Goal: Task Accomplishment & Management: Manage account settings

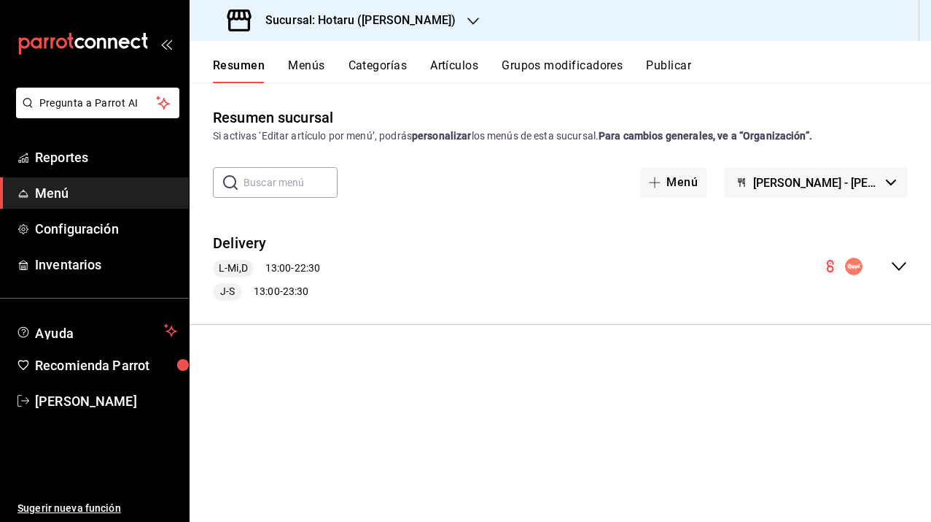
click at [348, 26] on h3 "Sucursal: Hotaru ([PERSON_NAME])" at bounding box center [355, 21] width 202 height 18
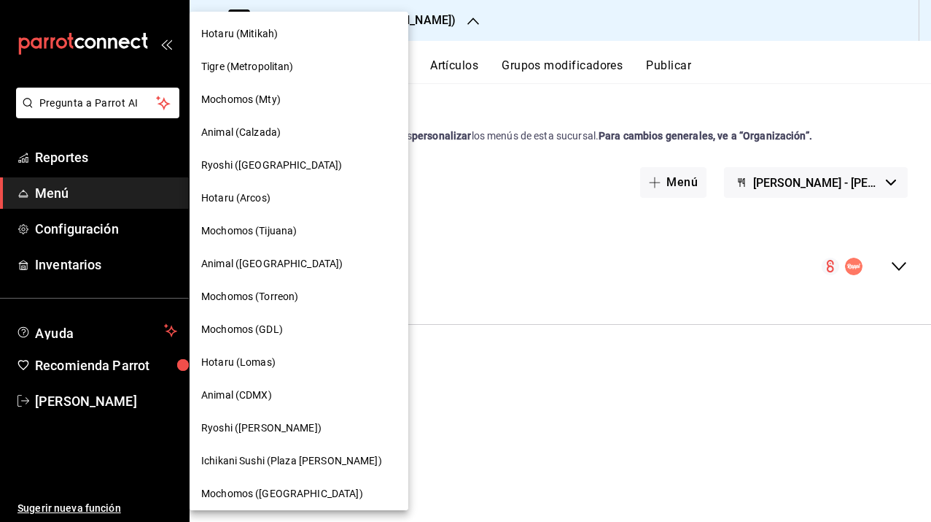
click at [269, 40] on span "Hotaru (Mitikah)" at bounding box center [239, 33] width 77 height 15
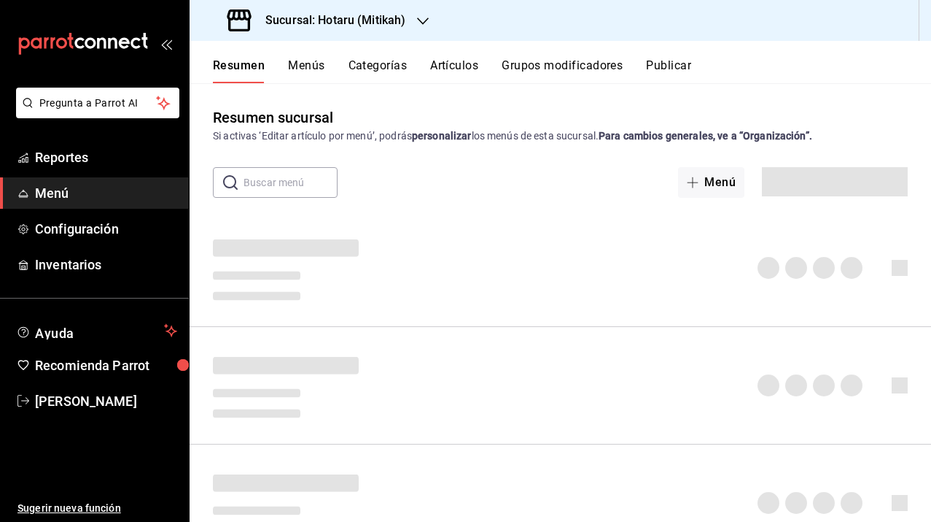
click at [390, 30] on div "Sucursal: Hotaru (Mitikah)" at bounding box center [317, 20] width 233 height 41
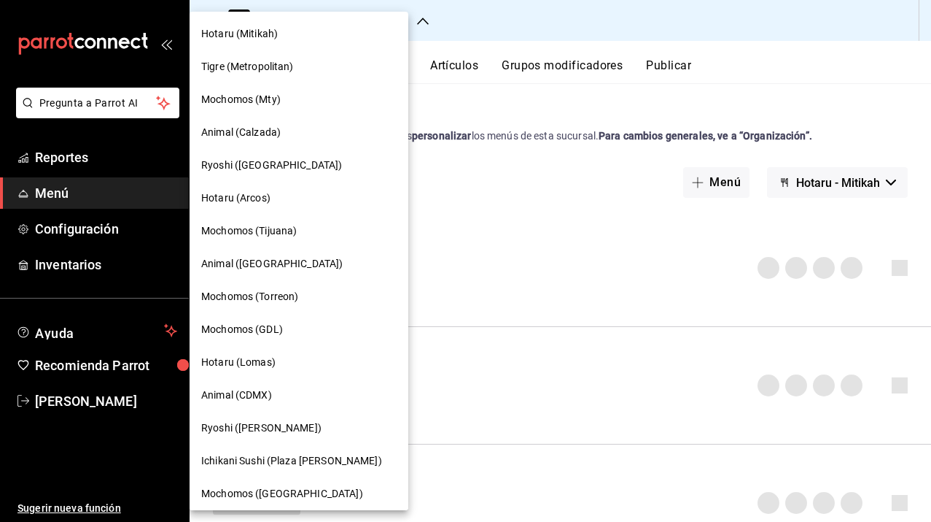
click at [268, 415] on div "Ryoshi ([PERSON_NAME])" at bounding box center [299, 427] width 219 height 33
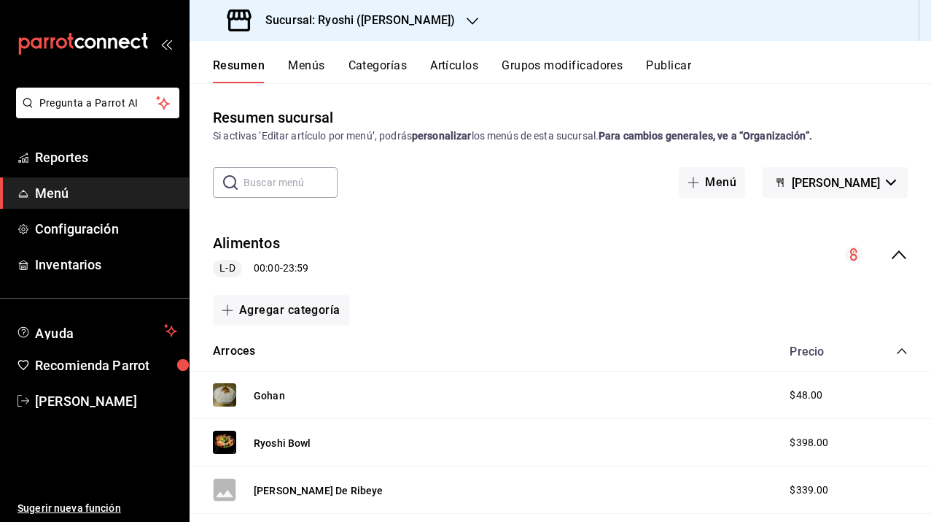
click at [891, 259] on icon "collapse-menu-row" at bounding box center [900, 255] width 18 height 18
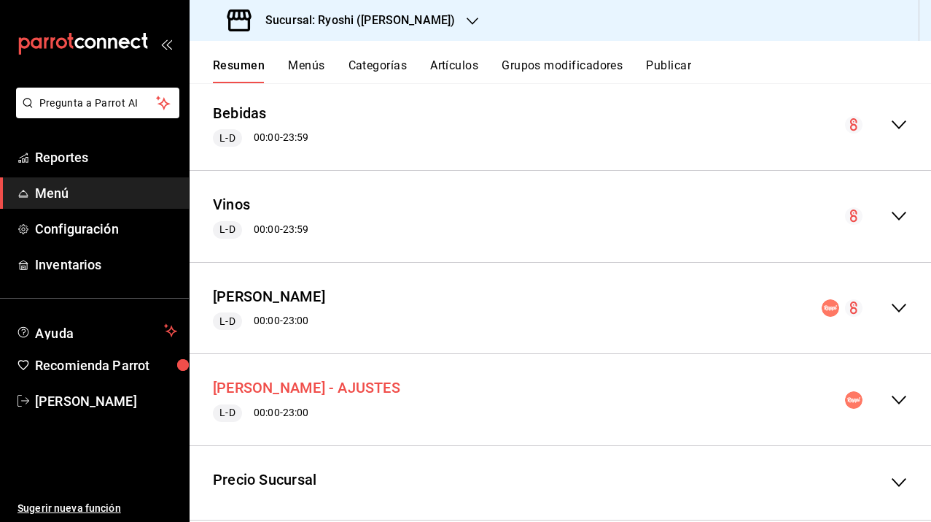
scroll to position [249, 0]
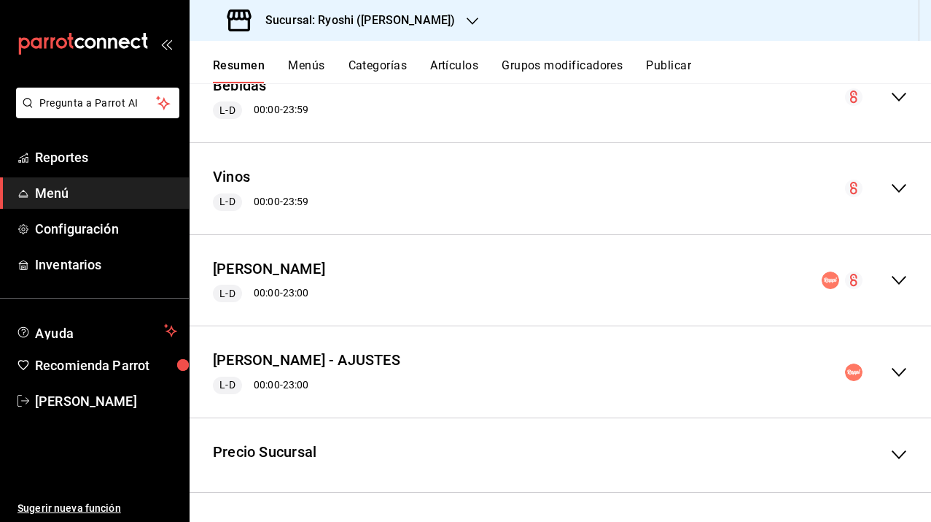
click at [891, 365] on icon "collapse-menu-row" at bounding box center [900, 372] width 18 height 18
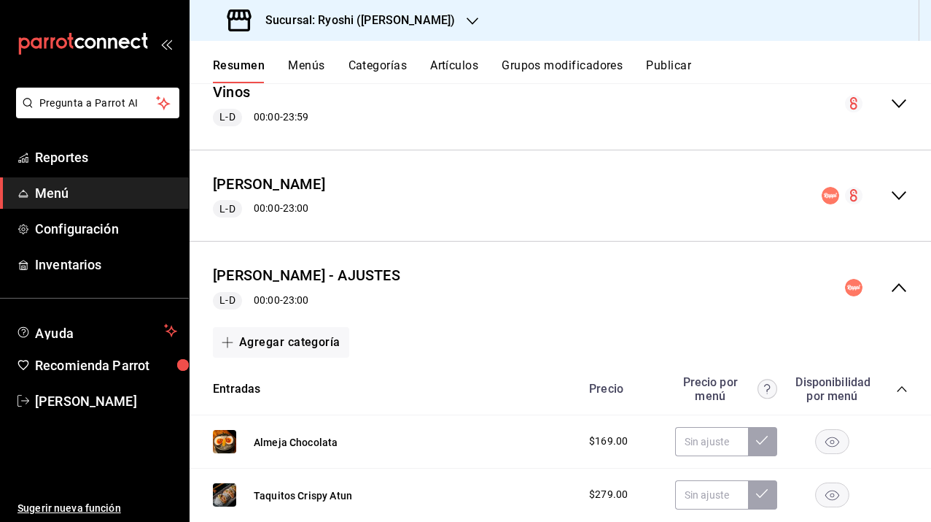
scroll to position [364, 0]
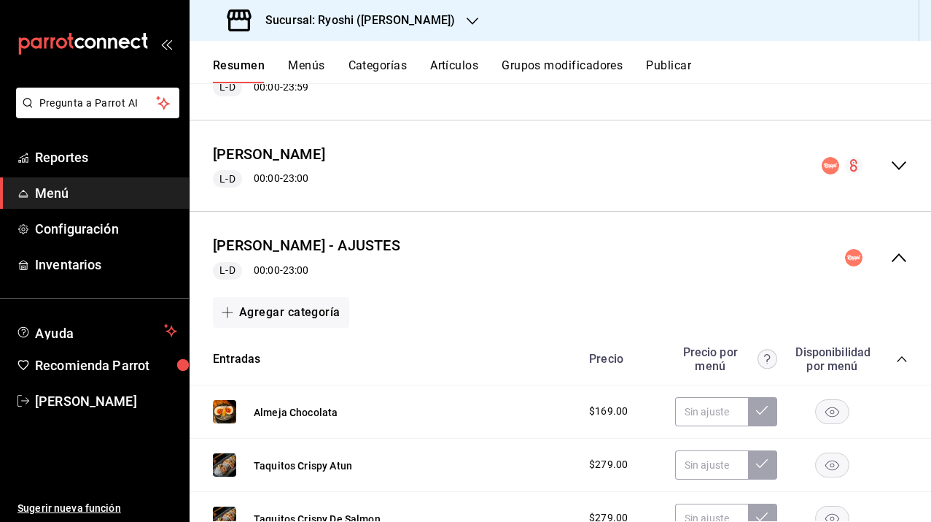
click at [891, 258] on icon "collapse-menu-row" at bounding box center [900, 258] width 18 height 18
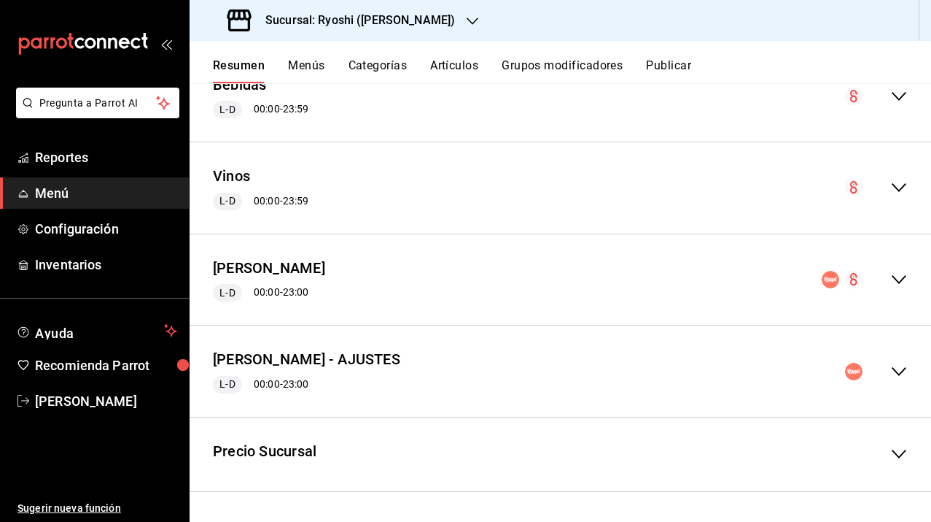
scroll to position [249, 0]
click at [340, 361] on button "Ryoshi Masaryk Rappi - AJUSTES" at bounding box center [306, 359] width 187 height 21
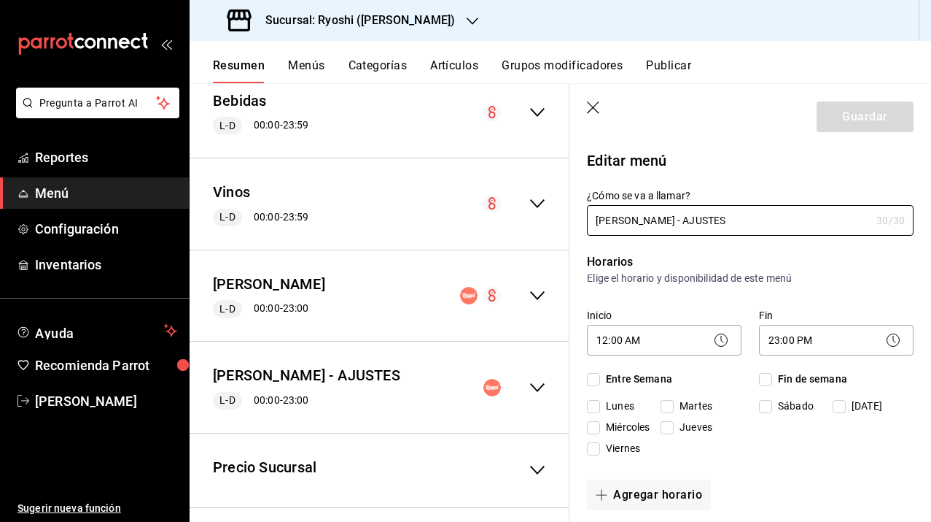
checkbox input "true"
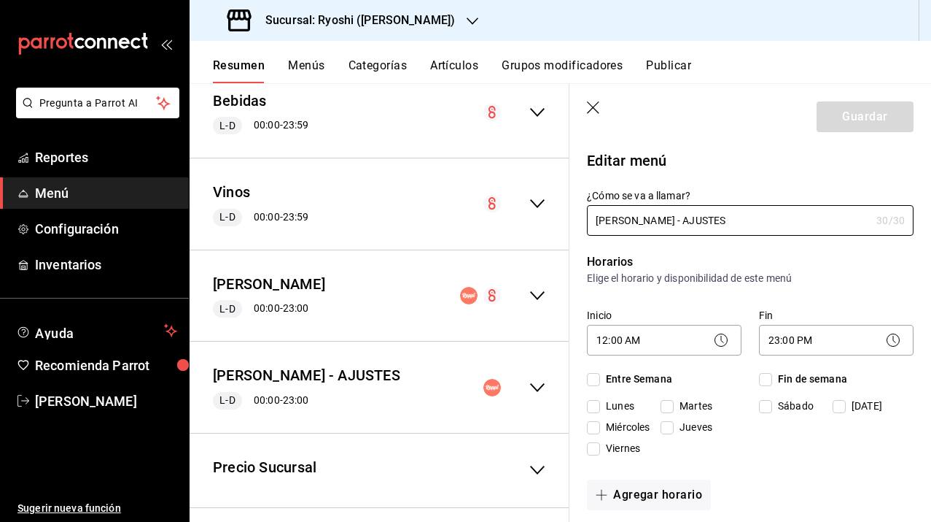
checkbox input "true"
drag, startPoint x: 697, startPoint y: 219, endPoint x: 673, endPoint y: 222, distance: 24.3
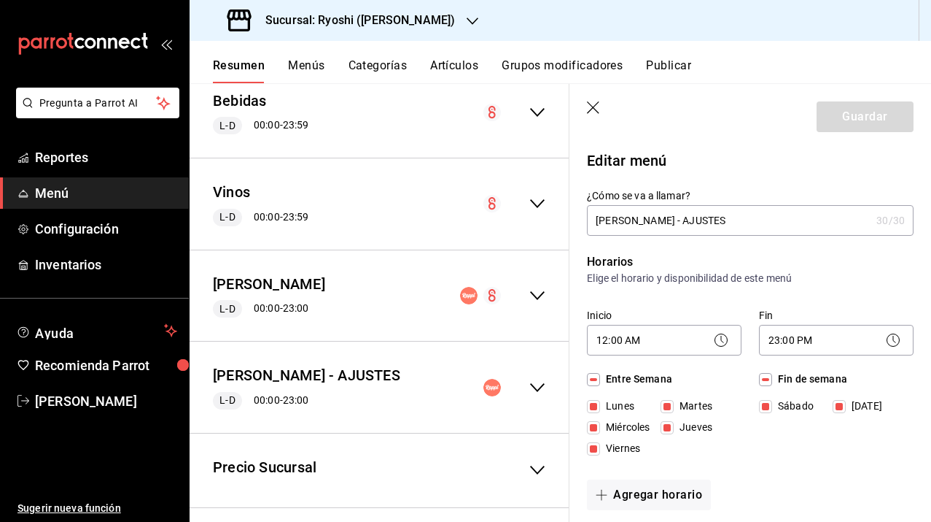
click at [673, 222] on input "Ryoshi Masaryk Rappi - AJUSTES" at bounding box center [729, 220] width 284 height 29
drag, startPoint x: 721, startPoint y: 221, endPoint x: 672, endPoint y: 220, distance: 48.9
click at [672, 220] on input "Ryoshi Masaryk - AJUSTES" at bounding box center [729, 220] width 284 height 29
click at [712, 225] on input "Ryoshi Masaryk - AJUSTES" at bounding box center [729, 220] width 284 height 29
drag, startPoint x: 723, startPoint y: 222, endPoint x: 682, endPoint y: 221, distance: 40.9
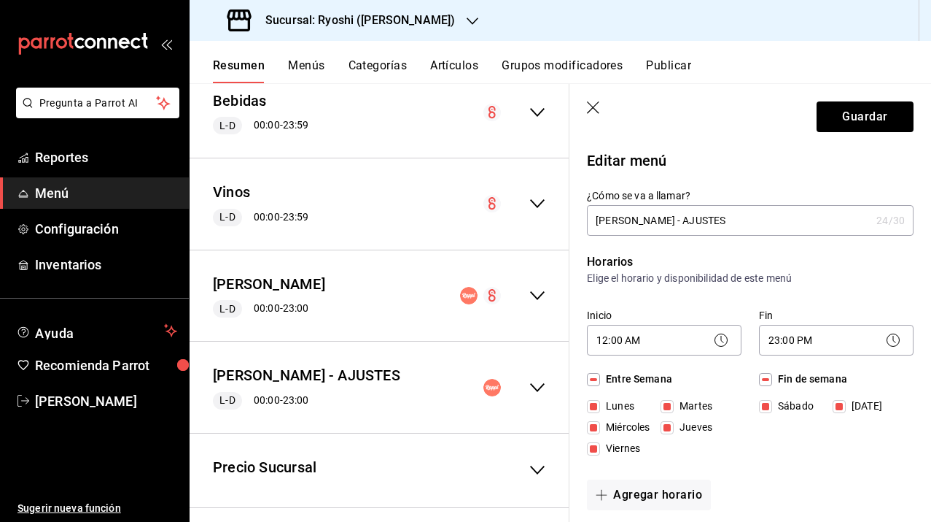
click at [682, 221] on input "Ryoshi Masaryk - AJUSTES" at bounding box center [729, 220] width 284 height 29
click at [597, 219] on input "Ryoshi Masaryk - AP" at bounding box center [729, 220] width 284 height 29
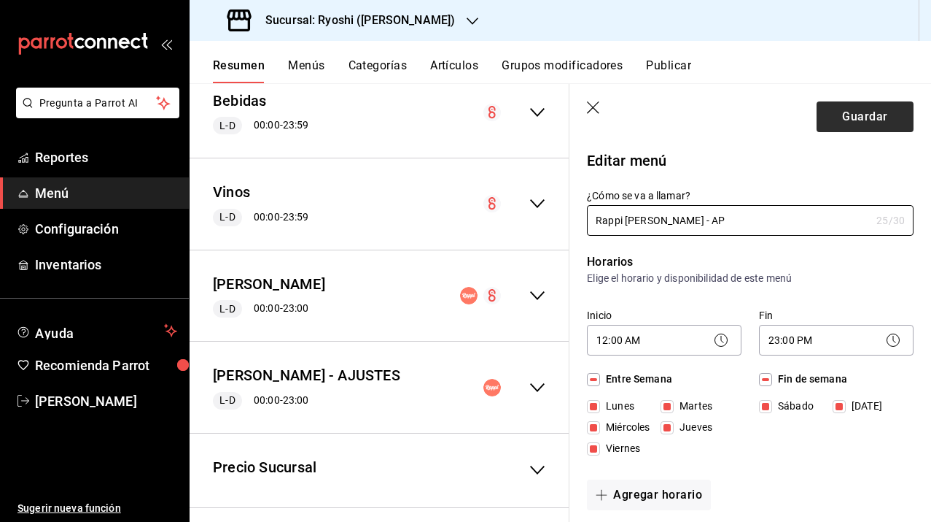
type input "Rappi Ryoshi Masaryk - AP"
click at [844, 124] on button "Guardar" at bounding box center [865, 116] width 97 height 31
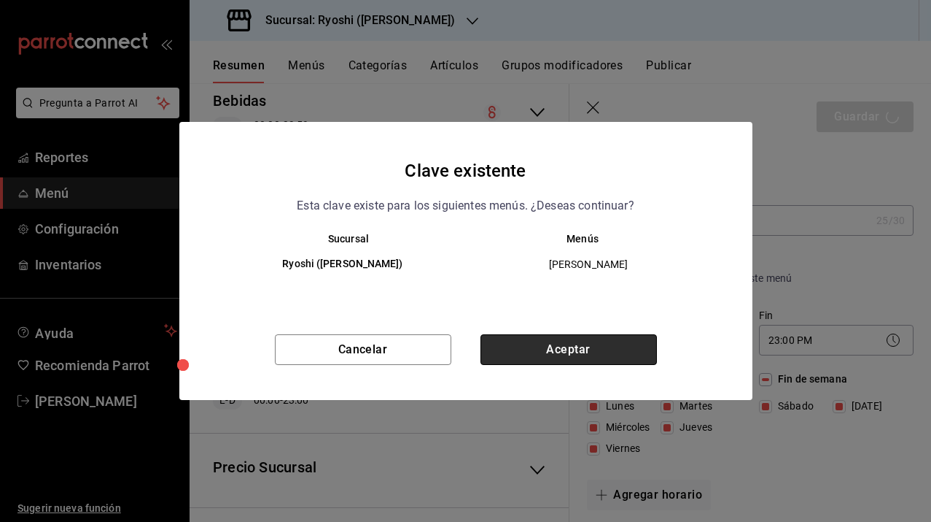
click at [582, 356] on button "Aceptar" at bounding box center [569, 349] width 177 height 31
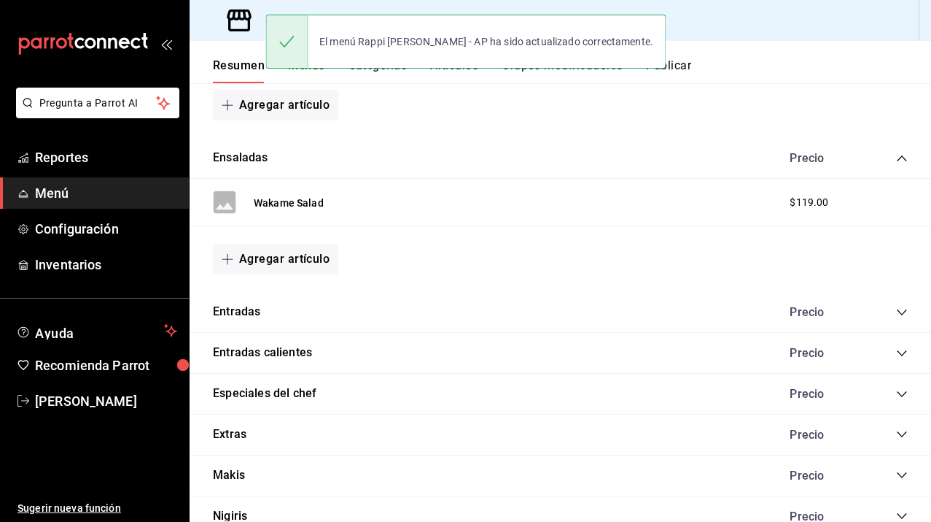
scroll to position [1584, 0]
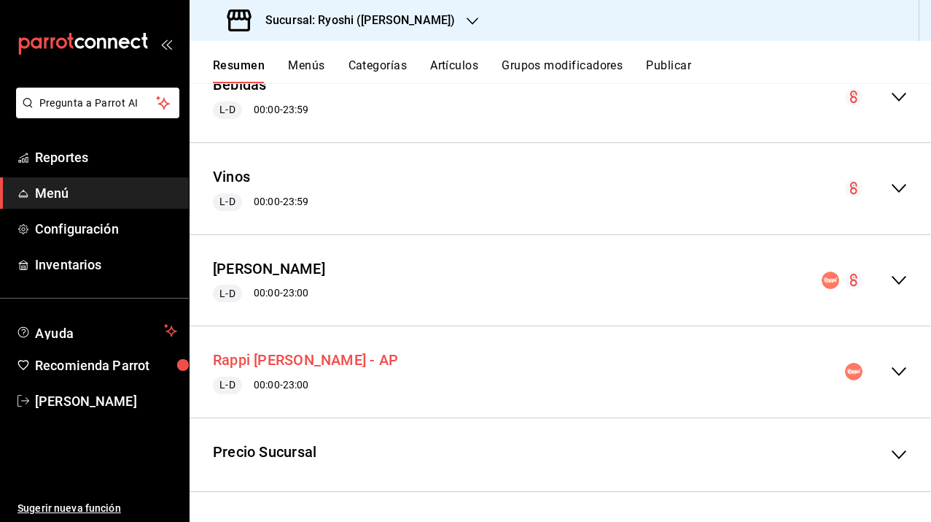
click at [364, 363] on button "Rappi Ryoshi Masaryk - AP" at bounding box center [305, 359] width 185 height 21
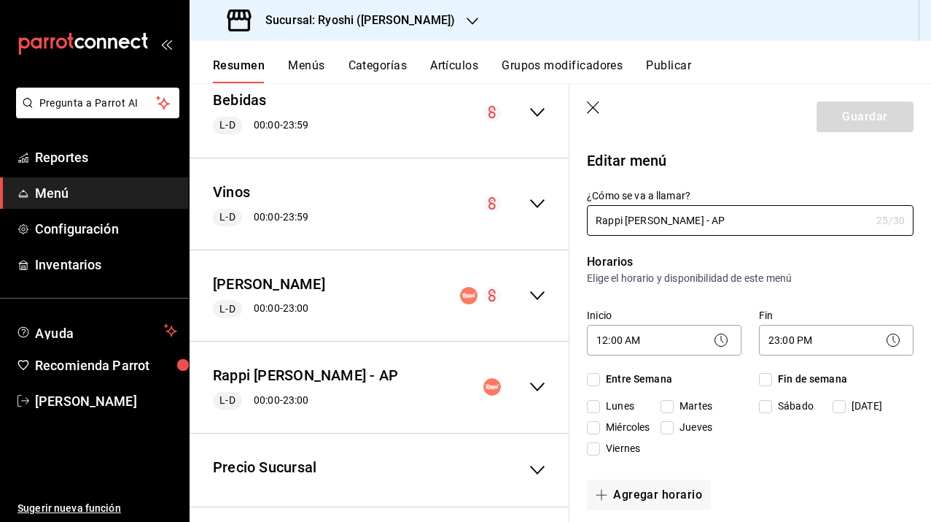
checkbox input "true"
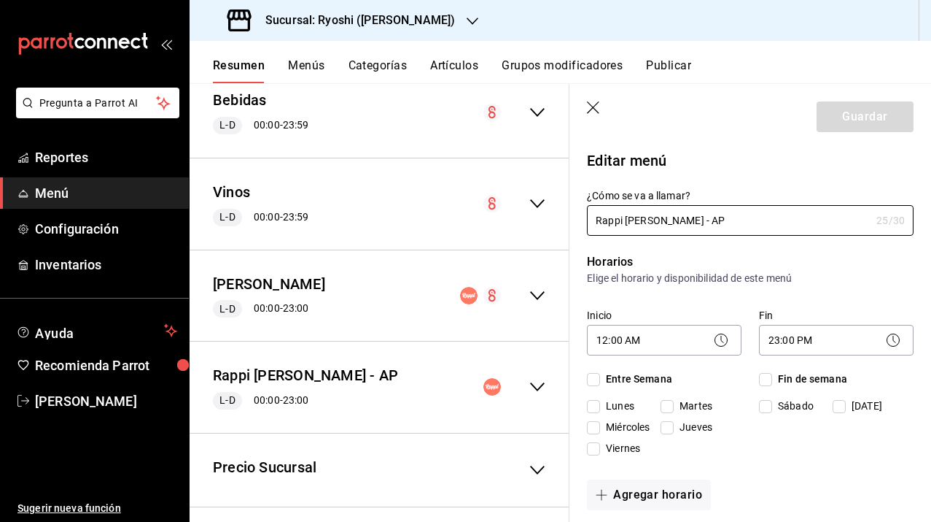
checkbox input "true"
click at [595, 103] on icon "button" at bounding box center [594, 108] width 15 height 15
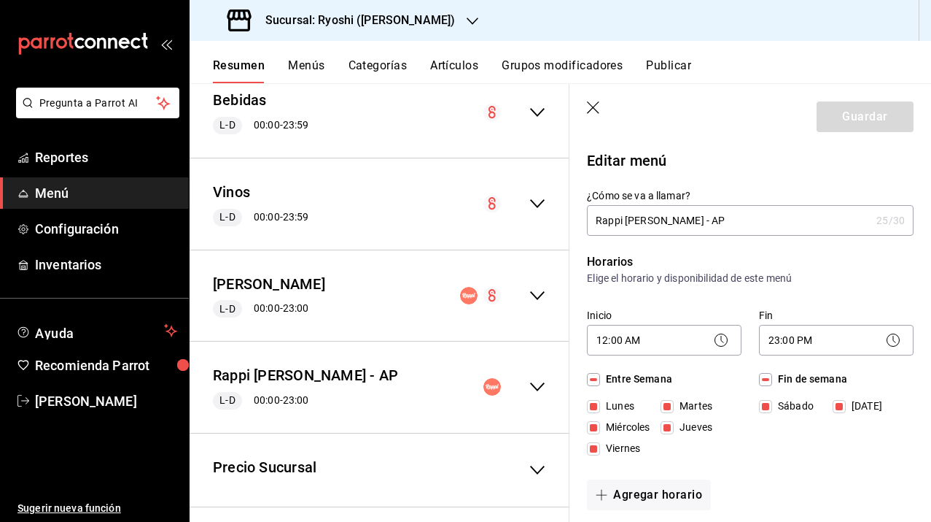
checkbox input "false"
type input "1755810450802"
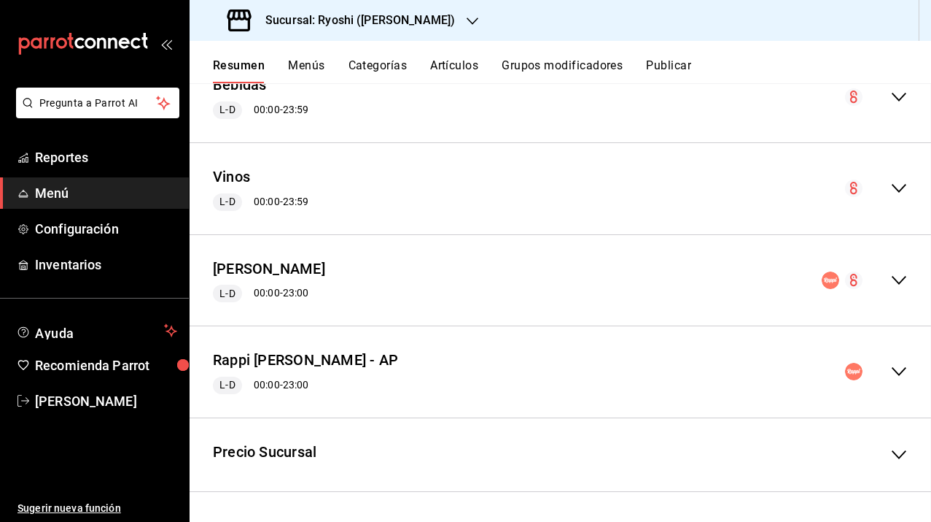
checkbox input "false"
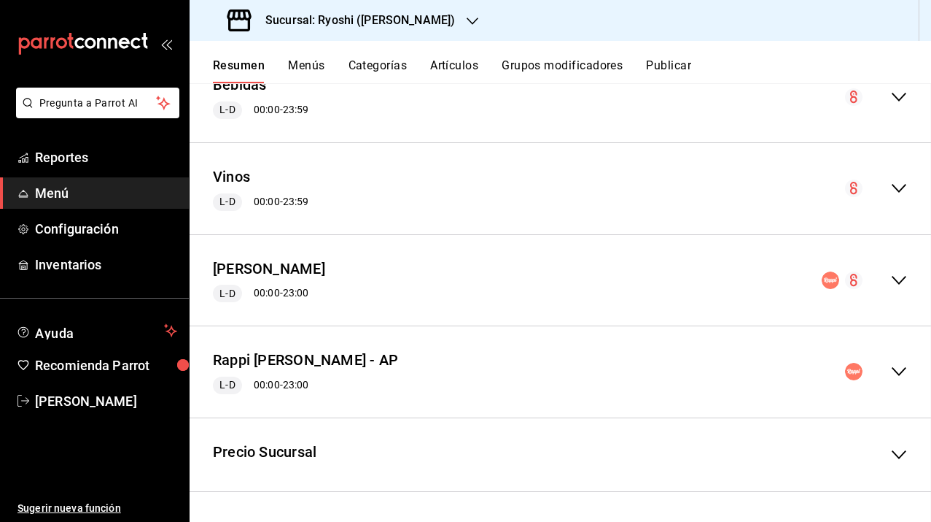
checkbox input "false"
click at [315, 63] on button "Menús" at bounding box center [306, 70] width 36 height 25
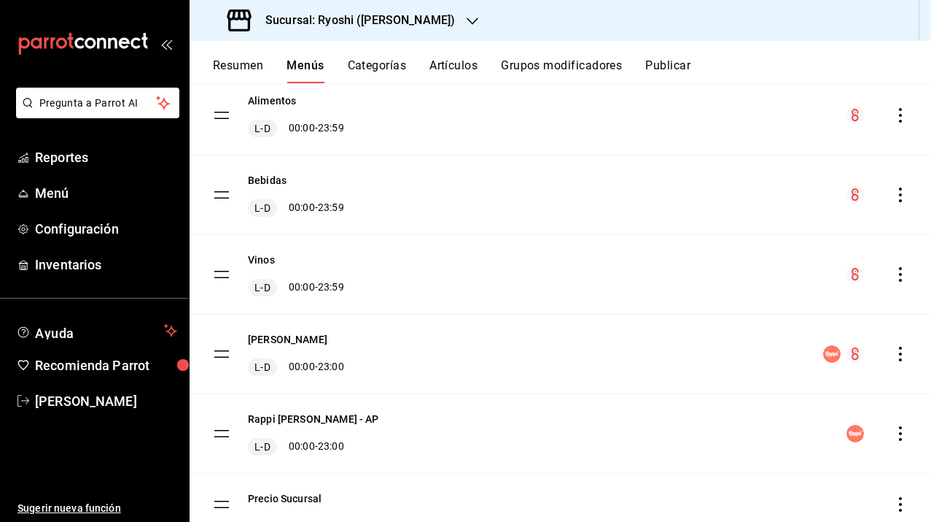
scroll to position [189, 0]
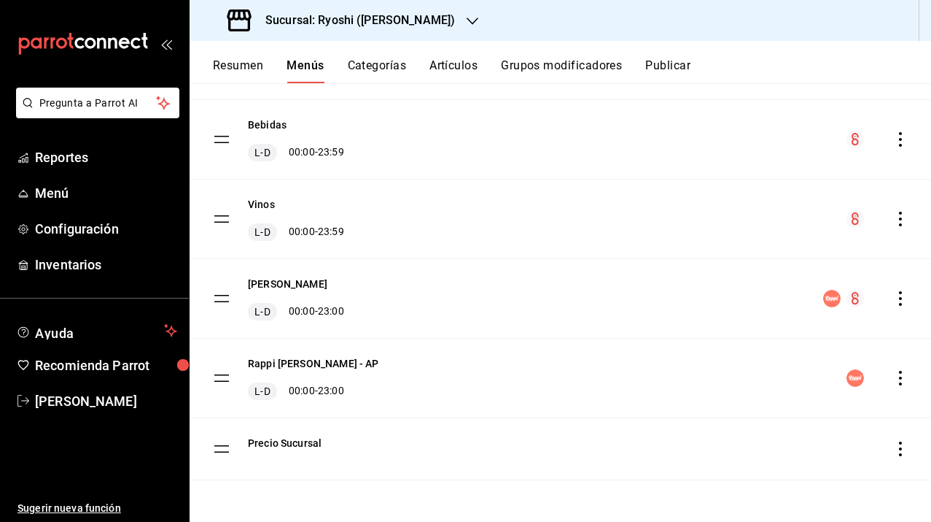
click at [894, 381] on icon "actions" at bounding box center [901, 378] width 15 height 15
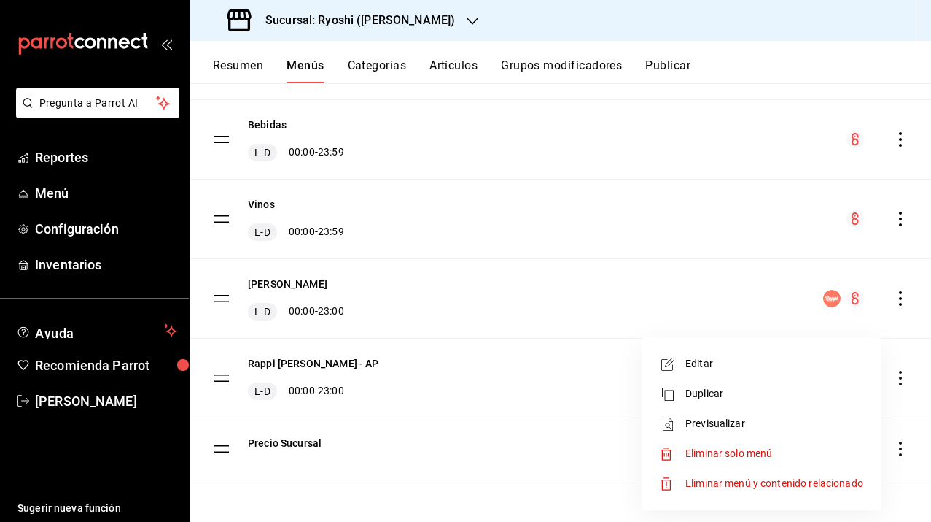
click at [738, 396] on span "Duplicar" at bounding box center [775, 393] width 178 height 15
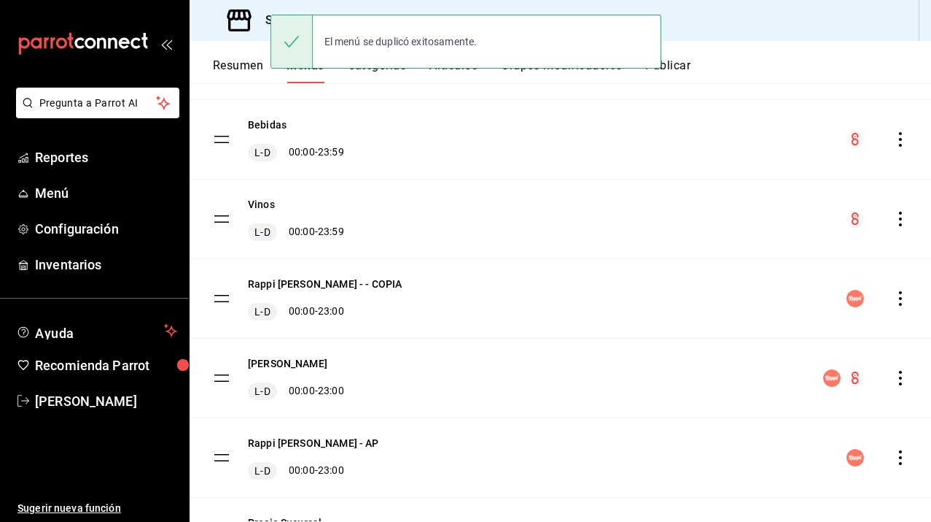
scroll to position [268, 0]
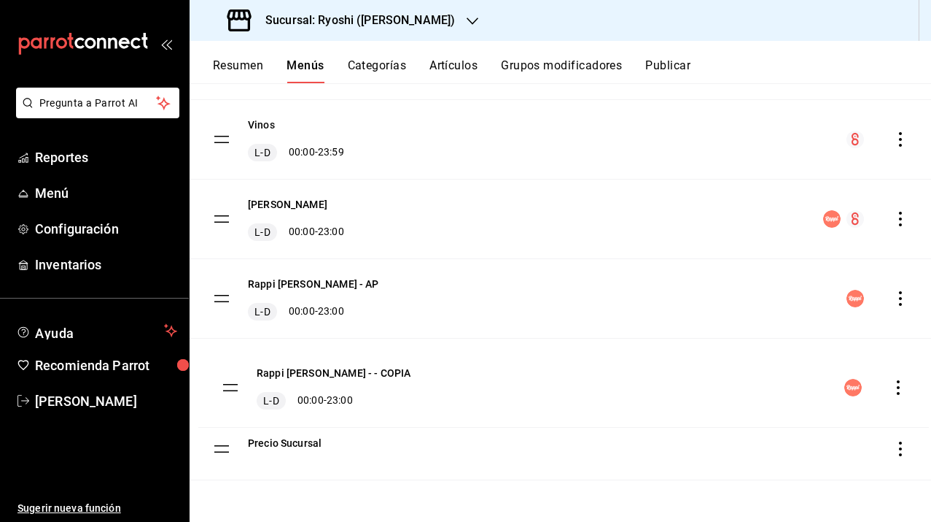
drag, startPoint x: 217, startPoint y: 217, endPoint x: 225, endPoint y: 385, distance: 168.7
click at [899, 377] on icon "actions" at bounding box center [900, 378] width 3 height 15
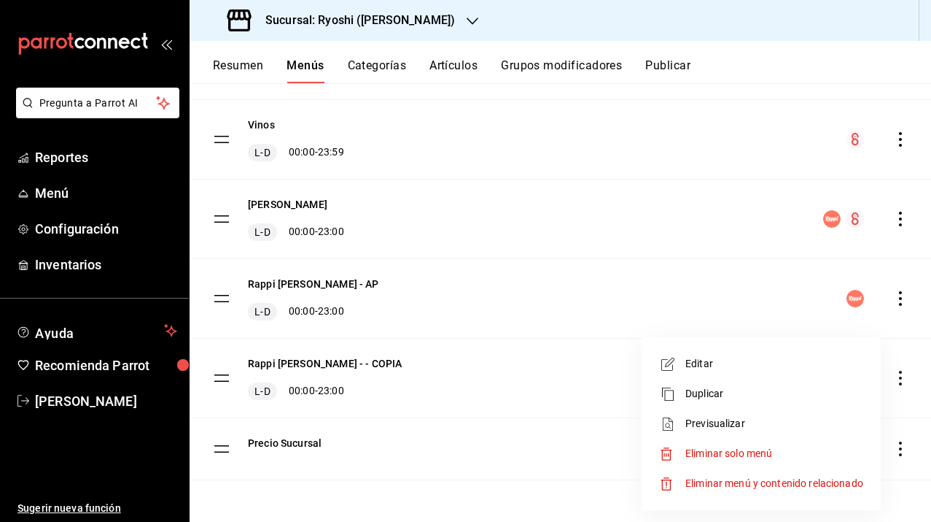
click at [737, 366] on span "Editar" at bounding box center [775, 363] width 178 height 15
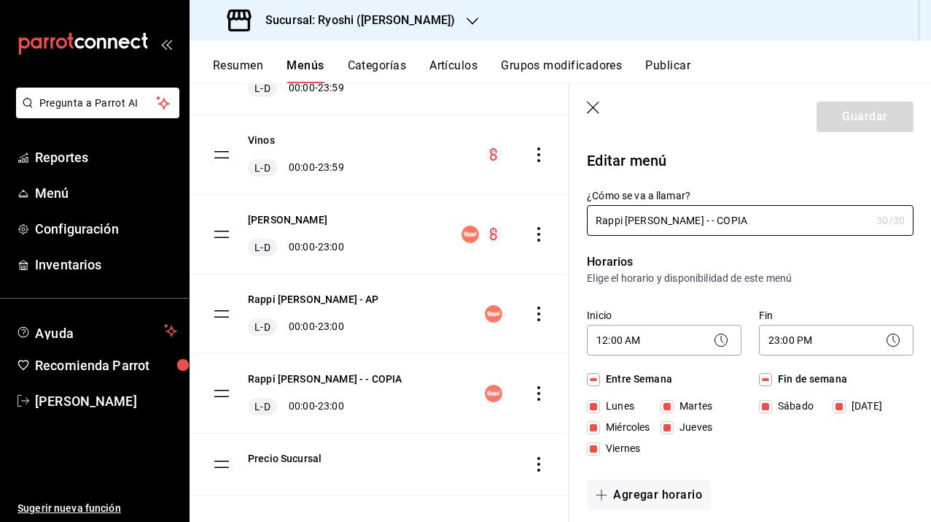
drag, startPoint x: 622, startPoint y: 220, endPoint x: 530, endPoint y: 220, distance: 91.9
click at [530, 220] on main "Menú sucursal Si activas ‘Editar artículo por menú’, podrás personalizar los me…" at bounding box center [561, 302] width 742 height 438
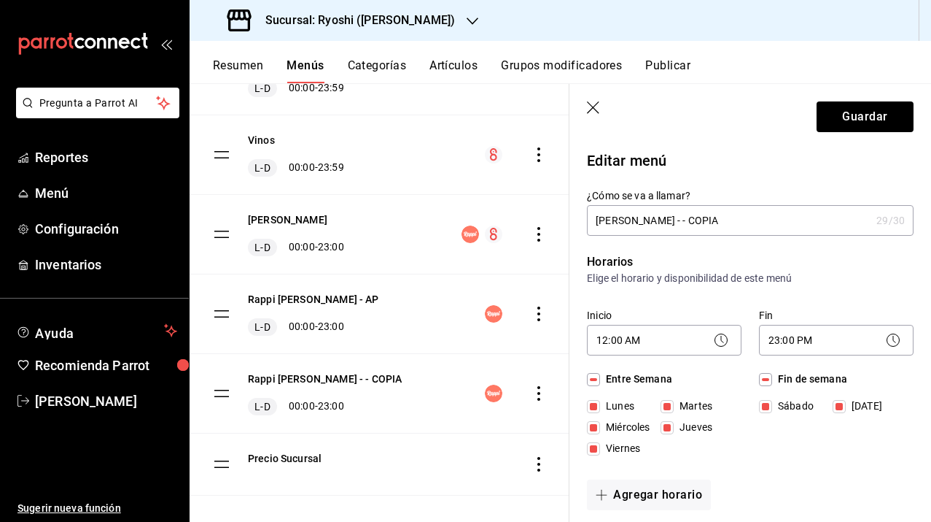
drag, startPoint x: 747, startPoint y: 222, endPoint x: 702, endPoint y: 222, distance: 44.5
click at [702, 222] on input "Uber Ryoshi Masaryk - - COPIA" at bounding box center [729, 220] width 284 height 29
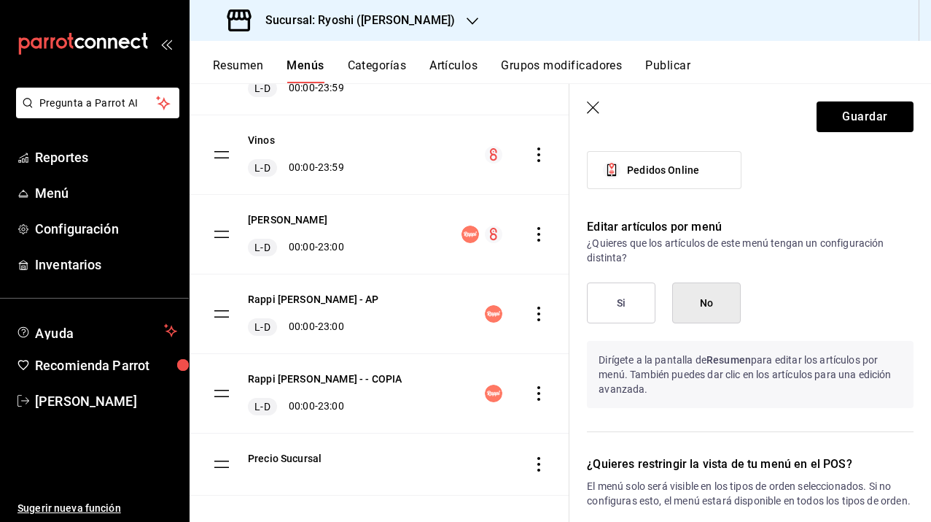
scroll to position [1055, 0]
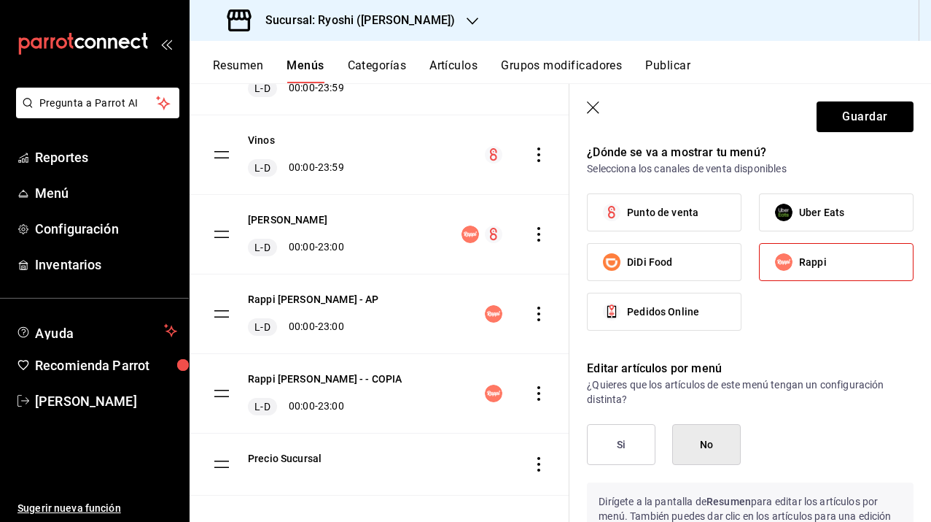
type input "Uber Ryoshi Masaryk - AP"
click at [812, 207] on span "Uber Eats" at bounding box center [821, 212] width 45 height 15
click at [799, 207] on input "Uber Eats" at bounding box center [784, 212] width 31 height 31
checkbox input "true"
click at [805, 267] on span "Rappi" at bounding box center [813, 262] width 28 height 15
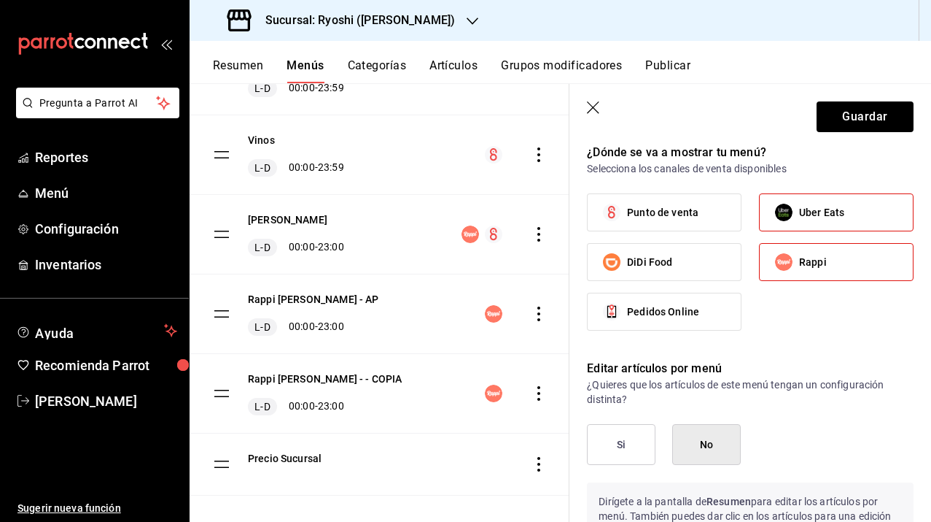
click at [799, 267] on input "Rappi" at bounding box center [784, 262] width 31 height 31
checkbox input "false"
click at [620, 440] on button "Si" at bounding box center [621, 444] width 69 height 41
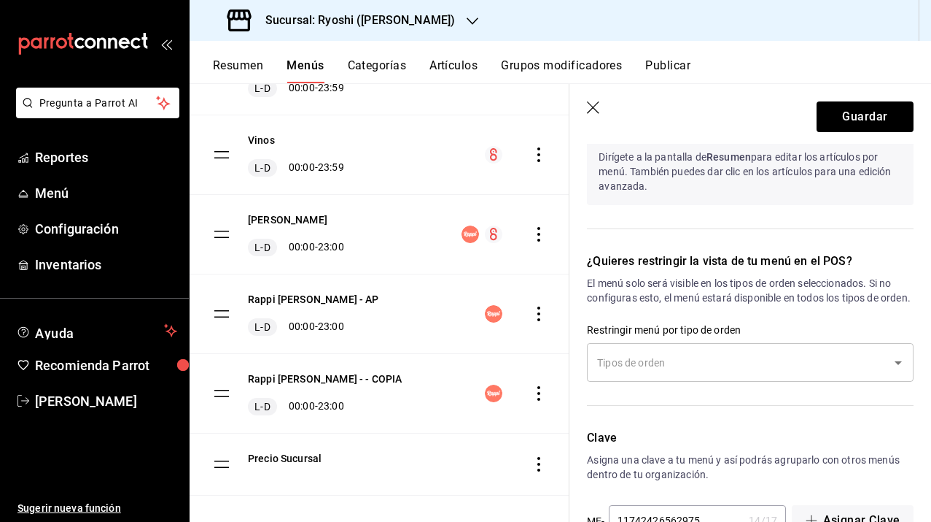
scroll to position [1408, 0]
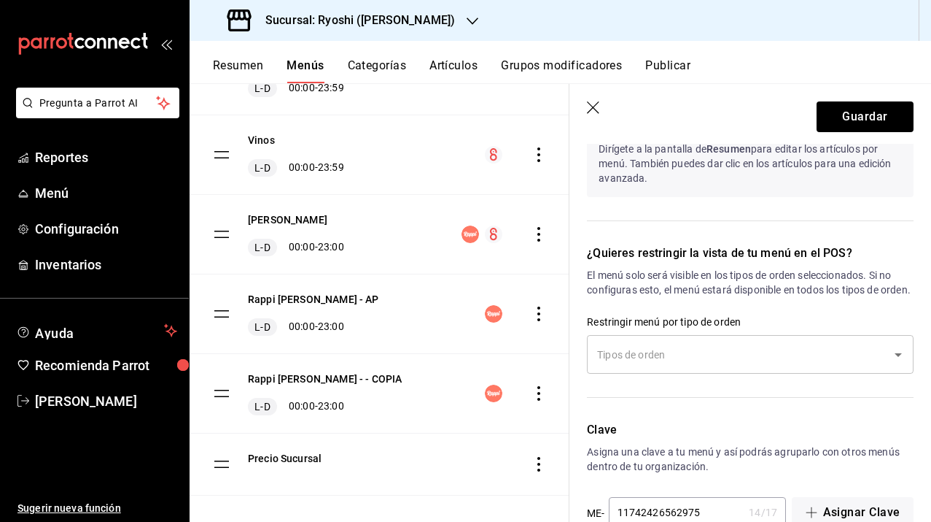
click at [636, 367] on input "text" at bounding box center [740, 354] width 292 height 26
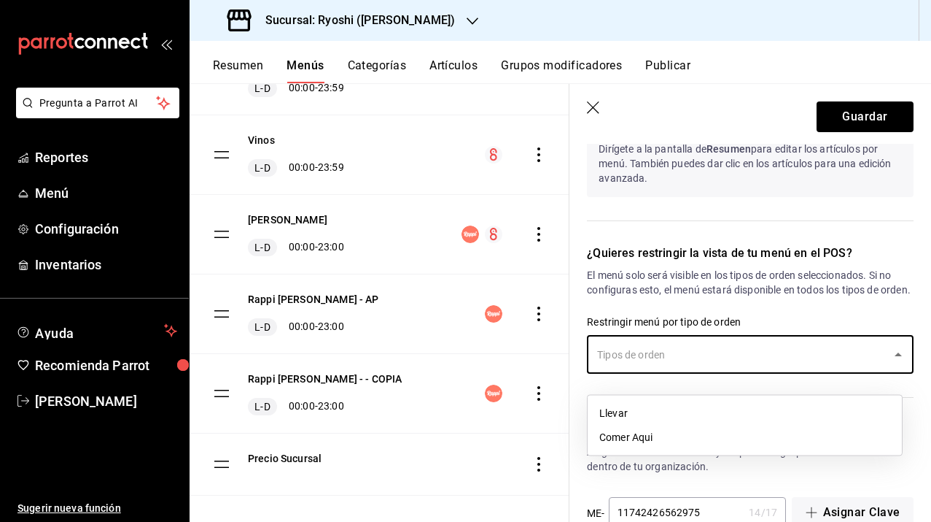
click at [627, 419] on li "Llevar" at bounding box center [745, 413] width 314 height 24
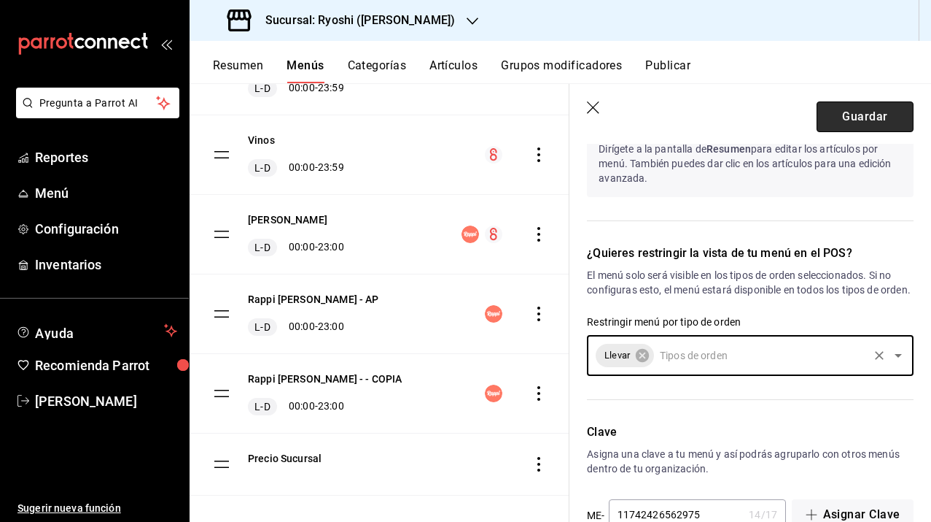
click at [835, 106] on button "Guardar" at bounding box center [865, 116] width 97 height 31
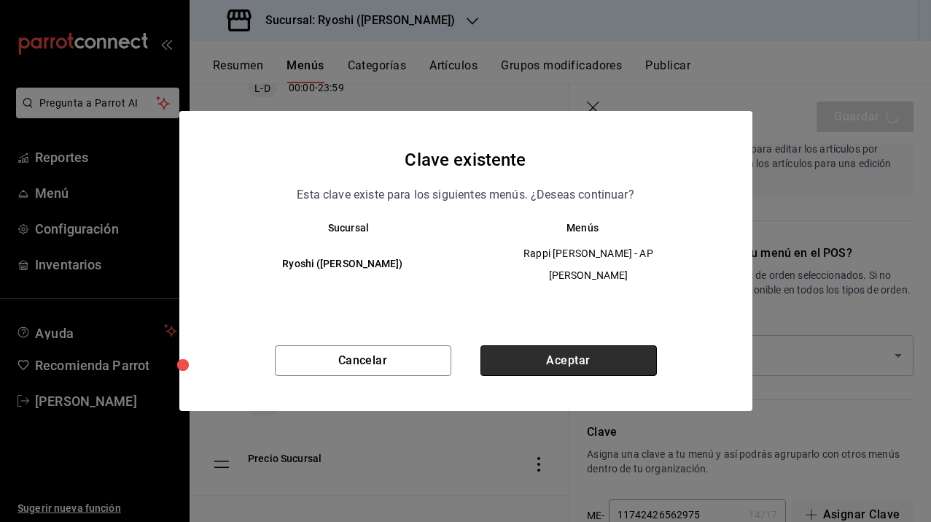
click at [621, 345] on button "Aceptar" at bounding box center [569, 360] width 177 height 31
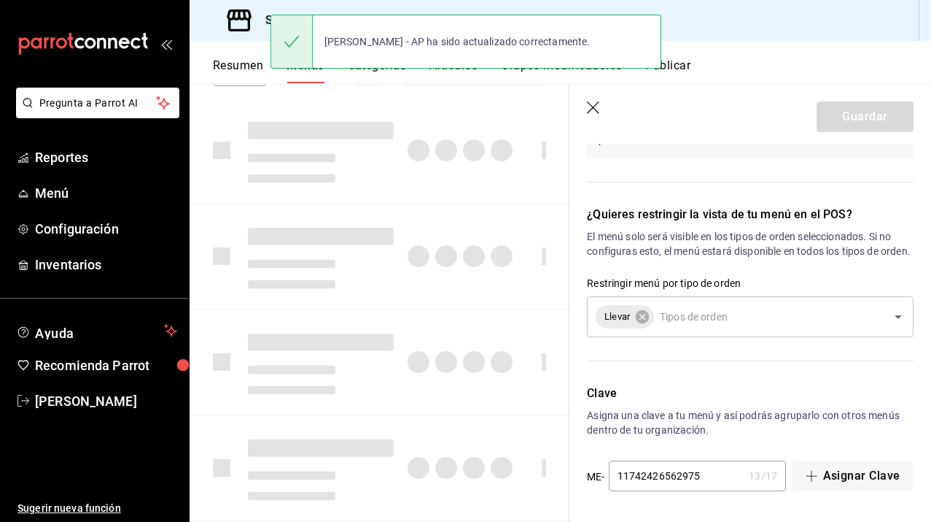
checkbox input "false"
type input "1755810511191"
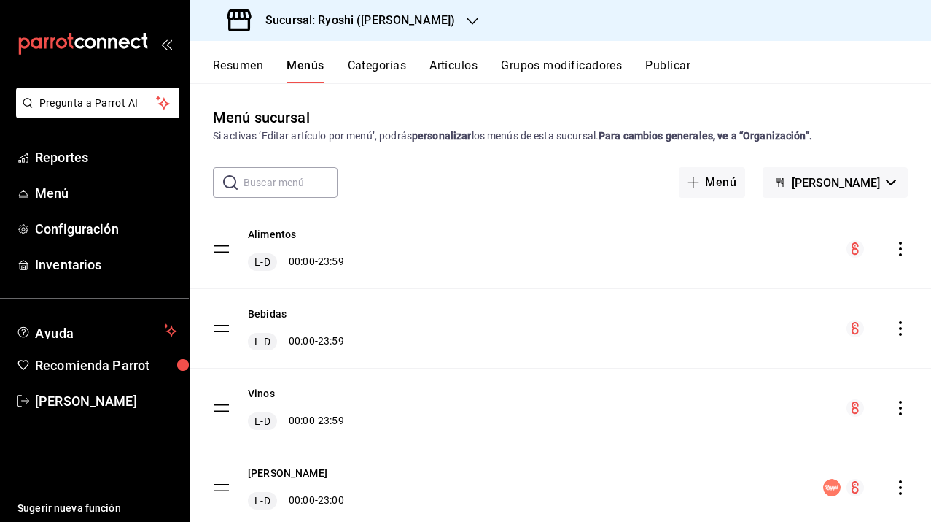
click at [332, 21] on h3 "Sucursal: Ryoshi (Polanco)" at bounding box center [354, 21] width 201 height 18
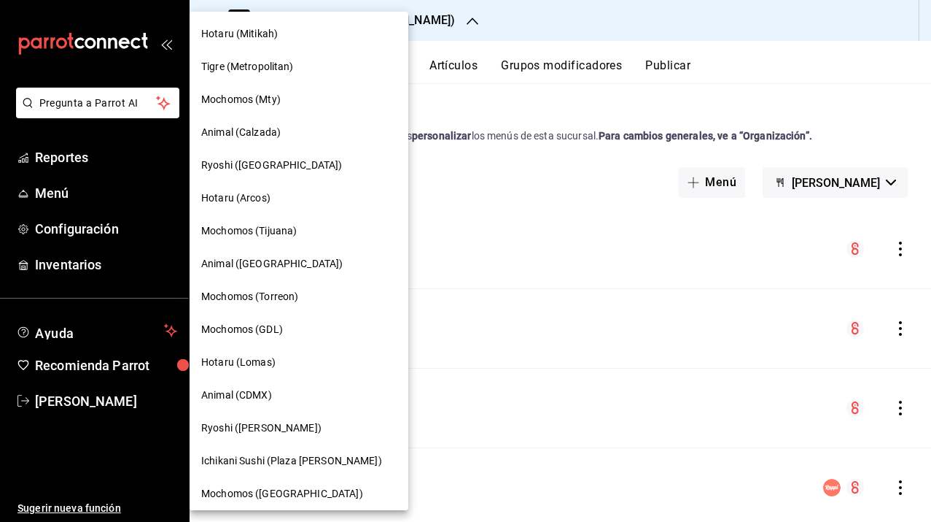
click at [254, 200] on span "Hotaru (Arcos)" at bounding box center [235, 197] width 69 height 15
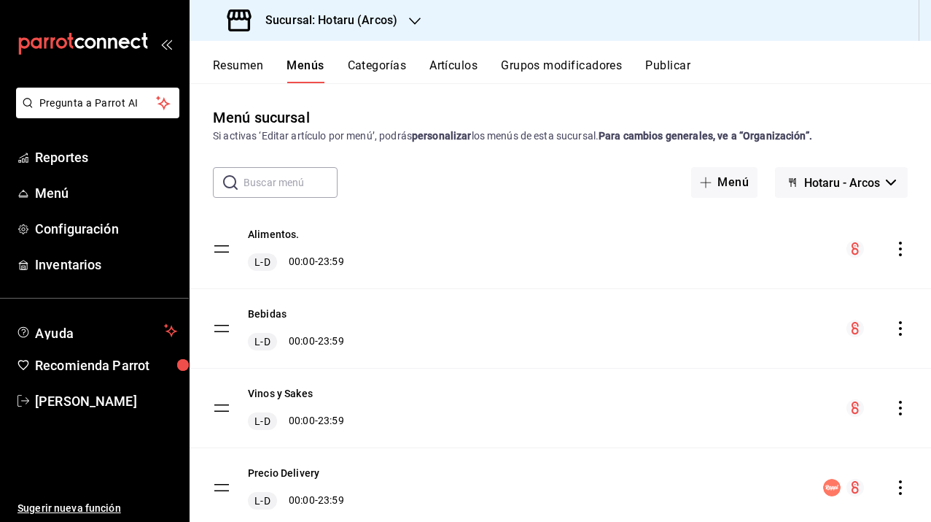
click at [322, 21] on h3 "Sucursal: Hotaru (Arcos)" at bounding box center [326, 21] width 144 height 18
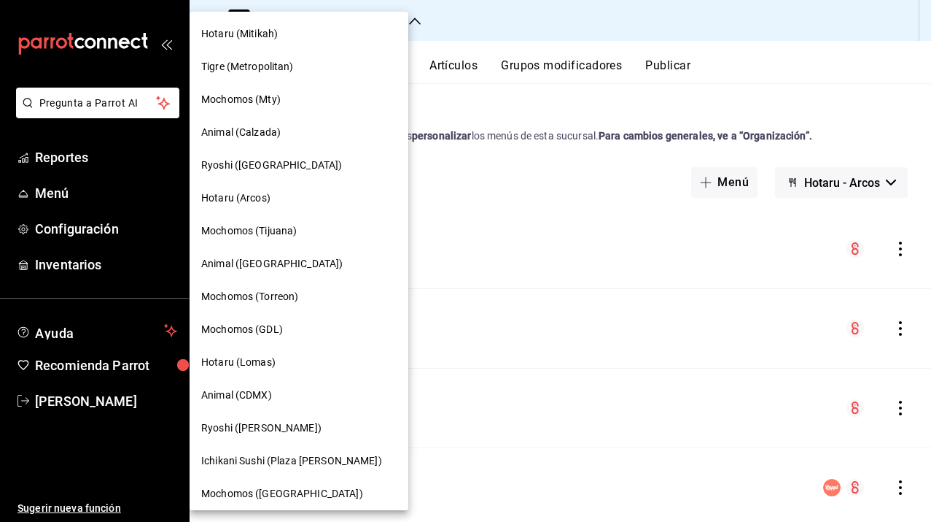
click at [495, 208] on div at bounding box center [465, 261] width 931 height 522
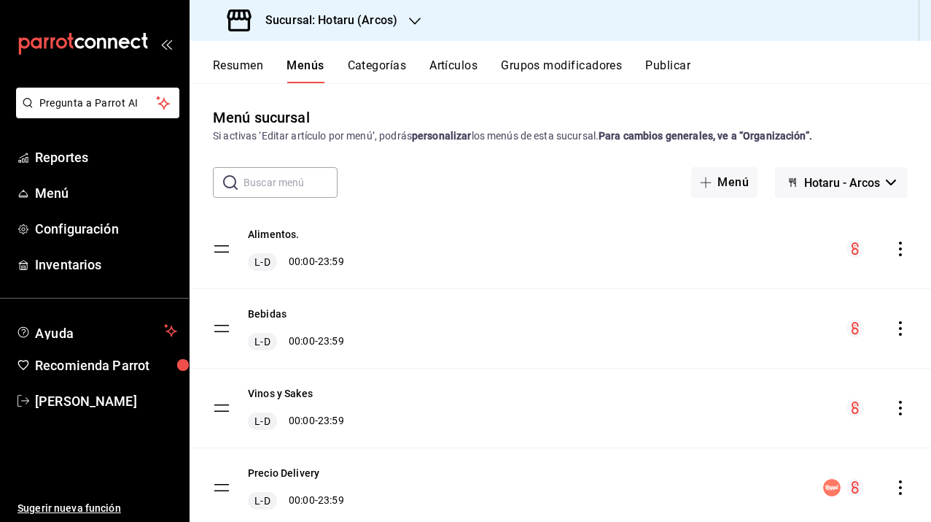
click at [359, 20] on h3 "Sucursal: Hotaru (Arcos)" at bounding box center [326, 21] width 144 height 18
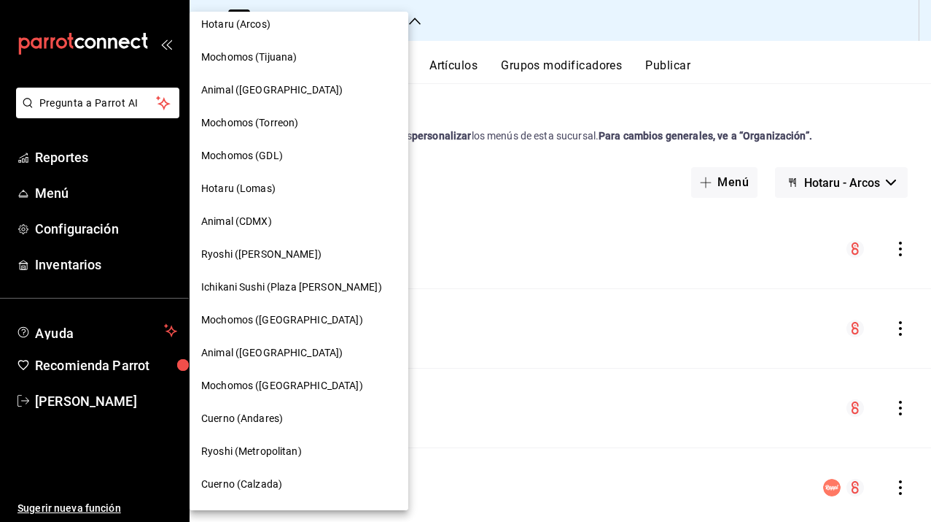
scroll to position [174, 0]
click at [271, 287] on span "Ichikani Sushi (Plaza Artz)" at bounding box center [291, 286] width 181 height 15
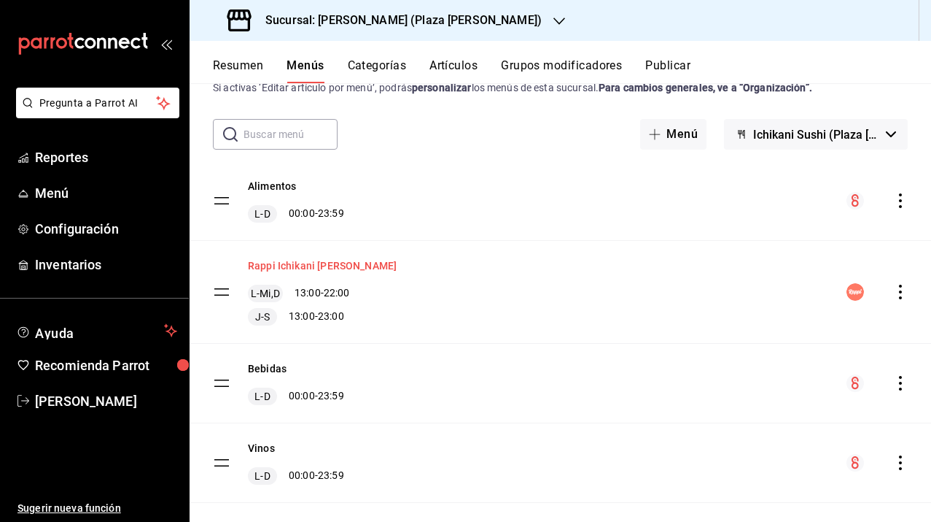
scroll to position [47, 0]
click at [892, 301] on div "Rappi Ichikani Artz L-Mi,D 13:00 - 22:00 J-S 13:00 - 23:00" at bounding box center [561, 292] width 742 height 102
click at [894, 294] on icon "actions" at bounding box center [901, 292] width 15 height 15
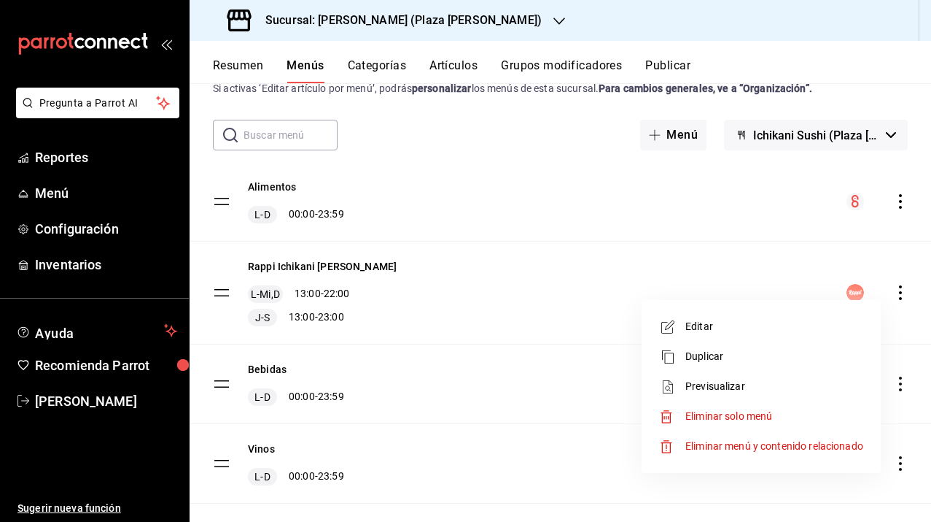
click at [702, 354] on span "Duplicar" at bounding box center [775, 356] width 178 height 15
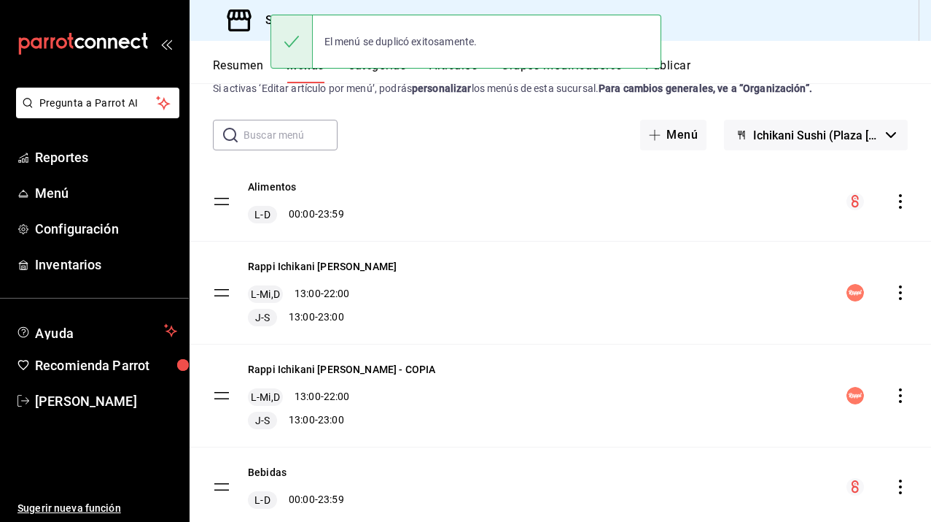
scroll to position [31, 0]
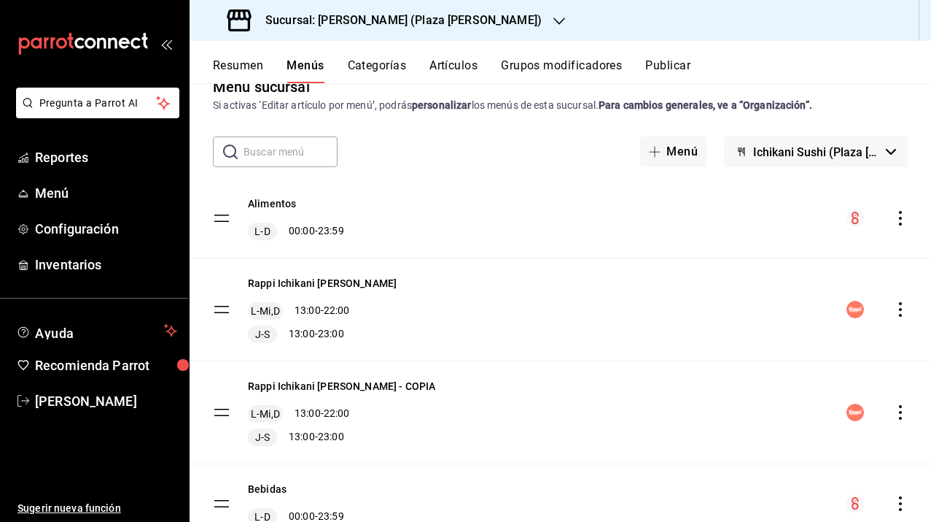
click at [894, 411] on icon "actions" at bounding box center [901, 412] width 15 height 15
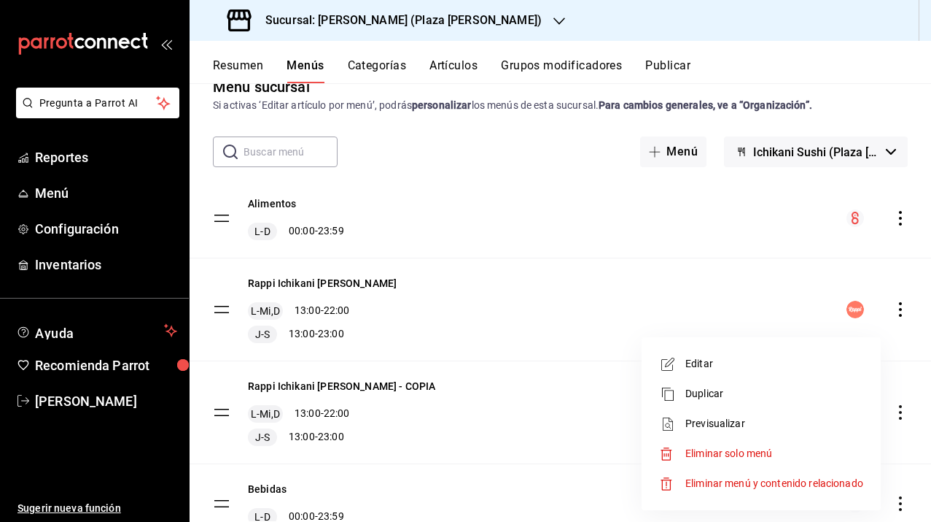
click at [704, 360] on span "Editar" at bounding box center [775, 363] width 178 height 15
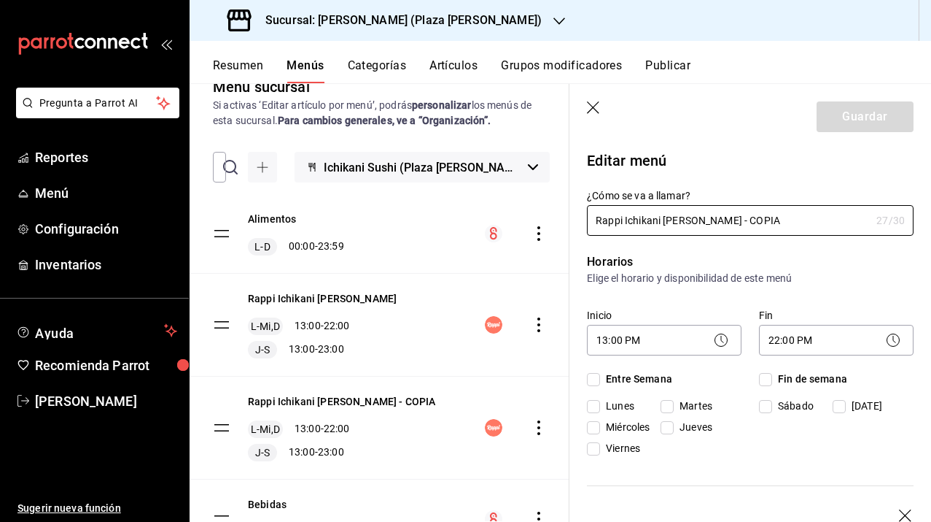
checkbox input "true"
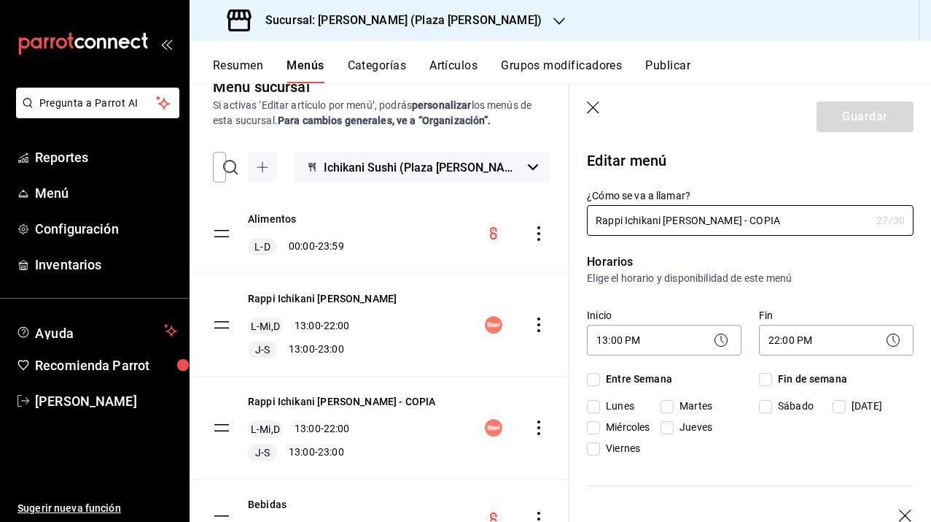
checkbox input "true"
drag, startPoint x: 623, startPoint y: 220, endPoint x: 539, endPoint y: 220, distance: 83.9
click at [539, 220] on main "Menú sucursal Si activas ‘Editar artículo por menú’, podrás personalizar los me…" at bounding box center [561, 302] width 742 height 438
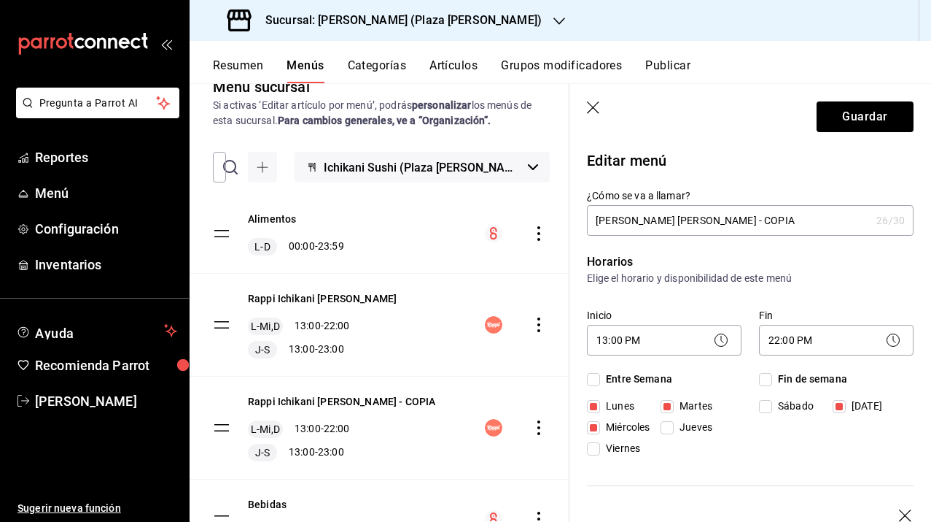
drag, startPoint x: 720, startPoint y: 220, endPoint x: 679, endPoint y: 220, distance: 40.8
click at [679, 220] on input "Uber Ichikani Artz - COPIA" at bounding box center [729, 220] width 284 height 29
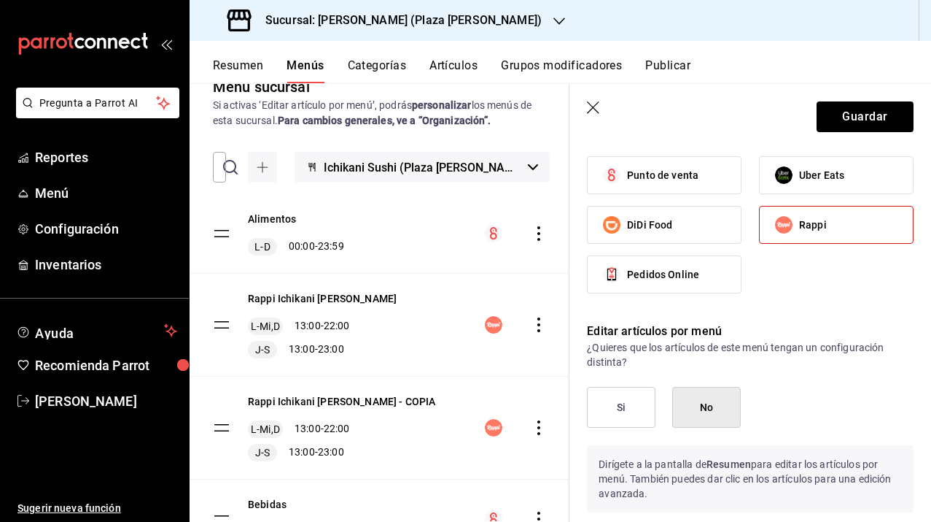
scroll to position [1186, 0]
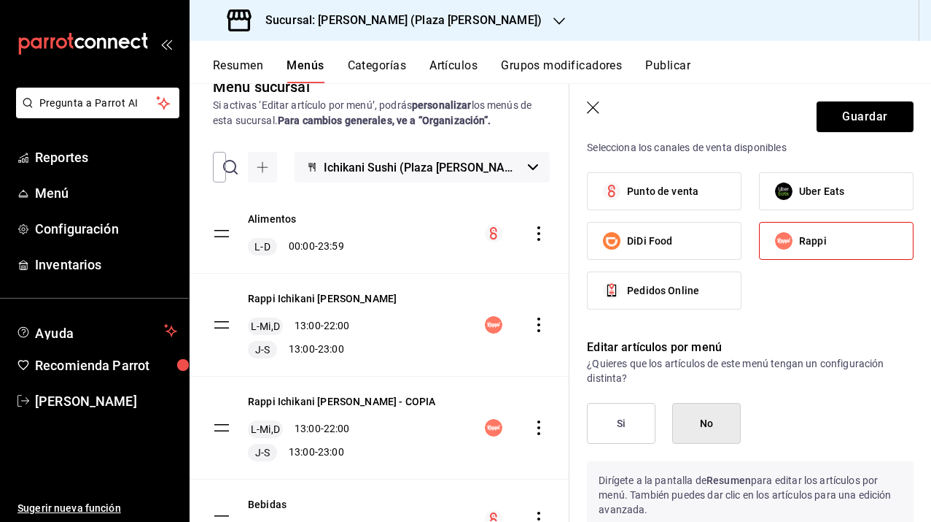
type input "Uber Ichikani Artz"
click at [806, 194] on span "Uber Eats" at bounding box center [821, 191] width 45 height 15
click at [799, 194] on input "Uber Eats" at bounding box center [784, 191] width 31 height 31
checkbox input "true"
click at [806, 245] on span "Rappi" at bounding box center [813, 240] width 28 height 15
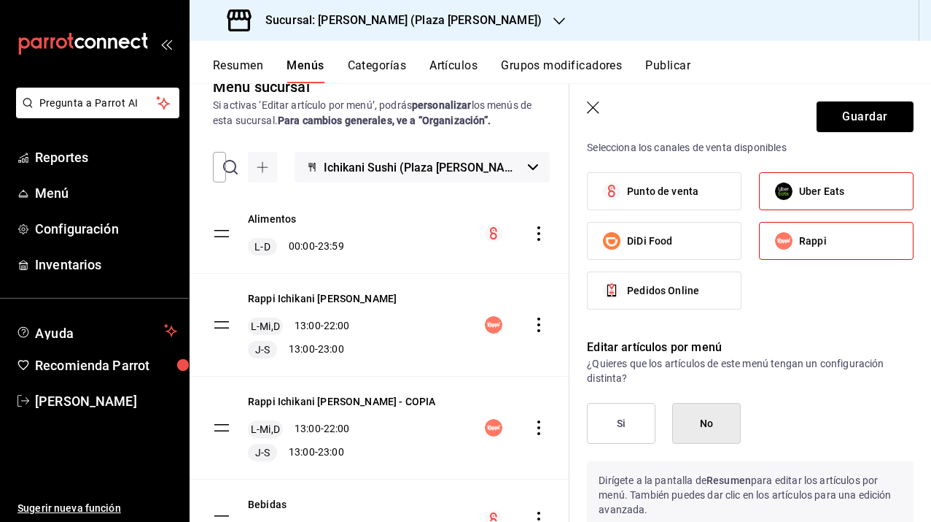
click at [799, 245] on input "Rappi" at bounding box center [784, 240] width 31 height 31
checkbox input "false"
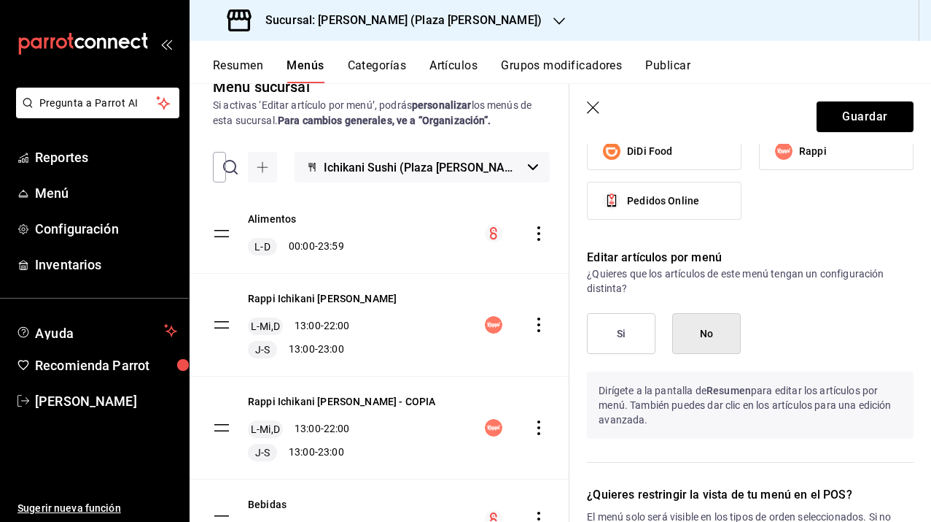
click at [638, 331] on button "Si" at bounding box center [621, 333] width 69 height 41
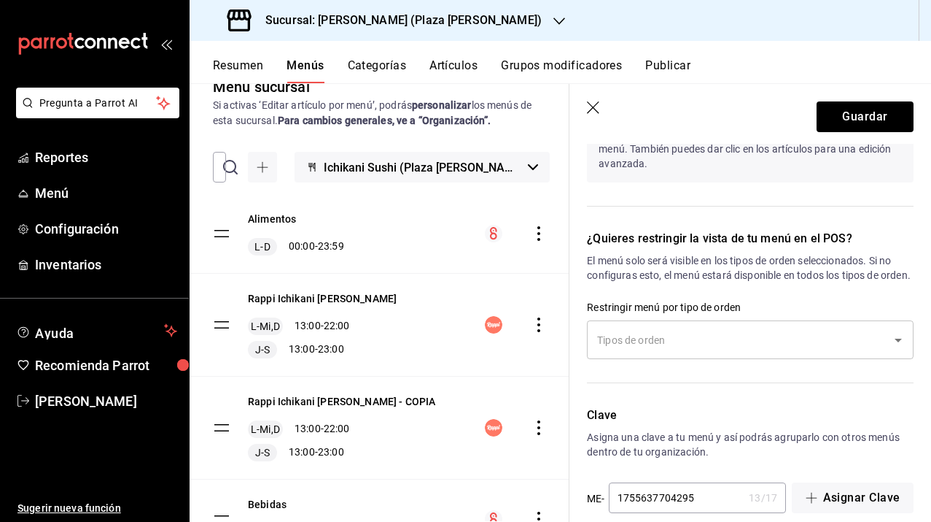
scroll to position [1535, 0]
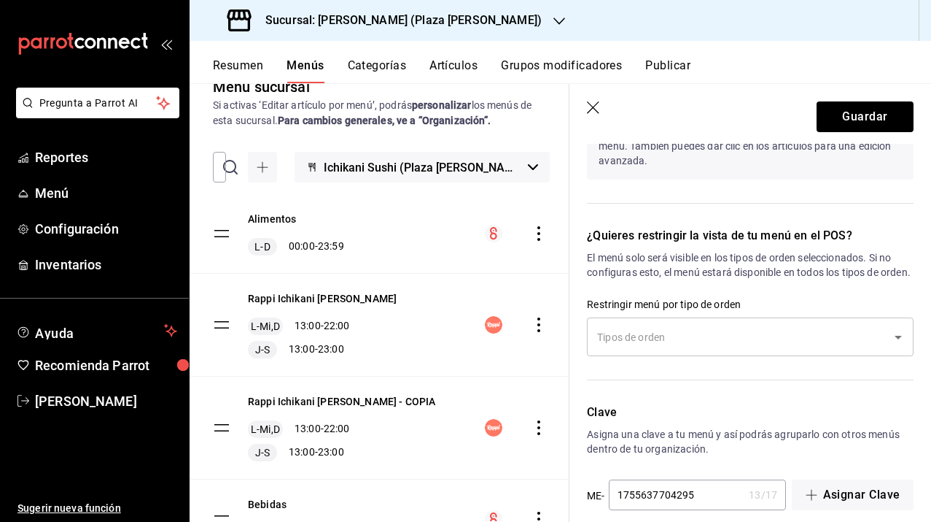
click at [638, 331] on div "​" at bounding box center [750, 336] width 327 height 39
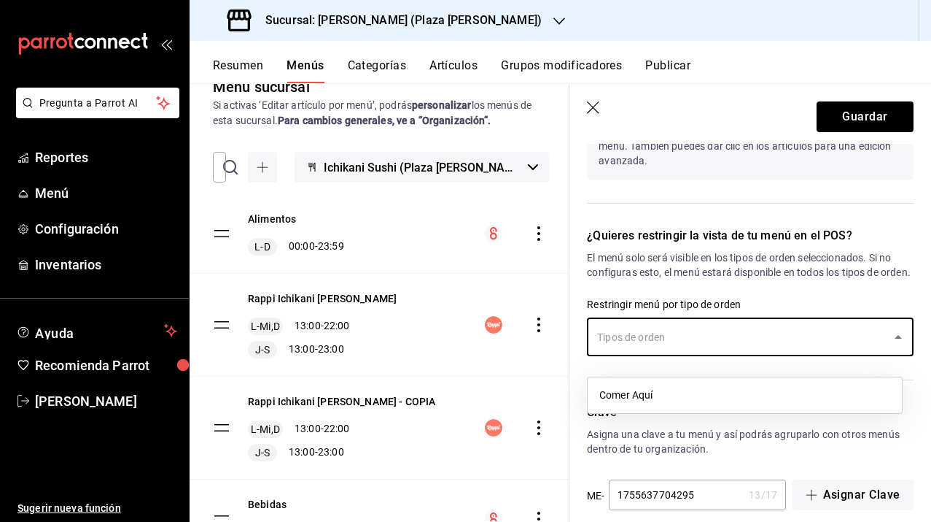
scroll to position [1568, 0]
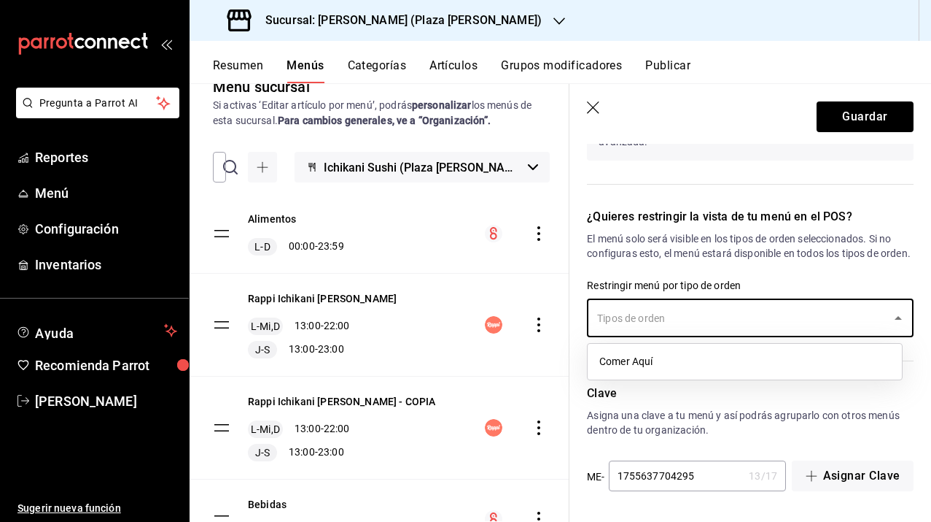
click at [745, 408] on p "Asigna una clave a tu menú y así podrás agruparlo con otros menús dentro de tu …" at bounding box center [750, 422] width 327 height 29
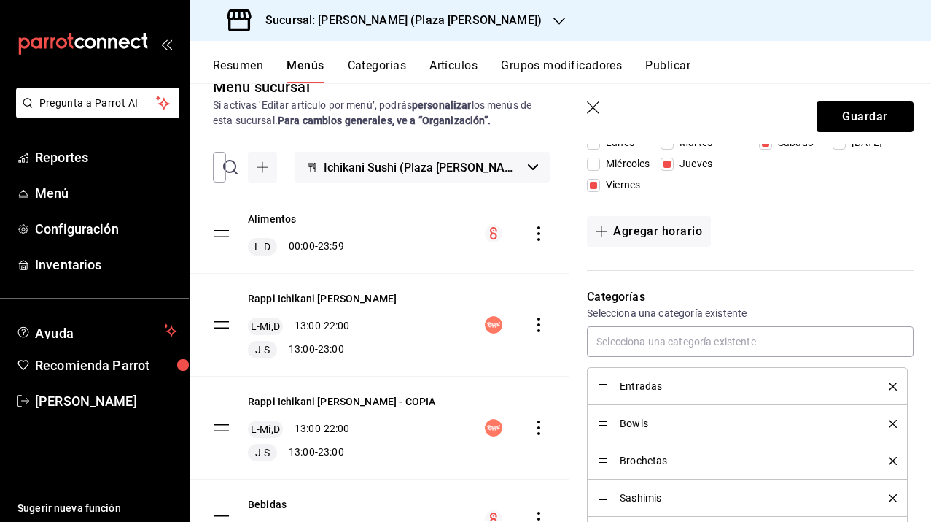
scroll to position [436, 0]
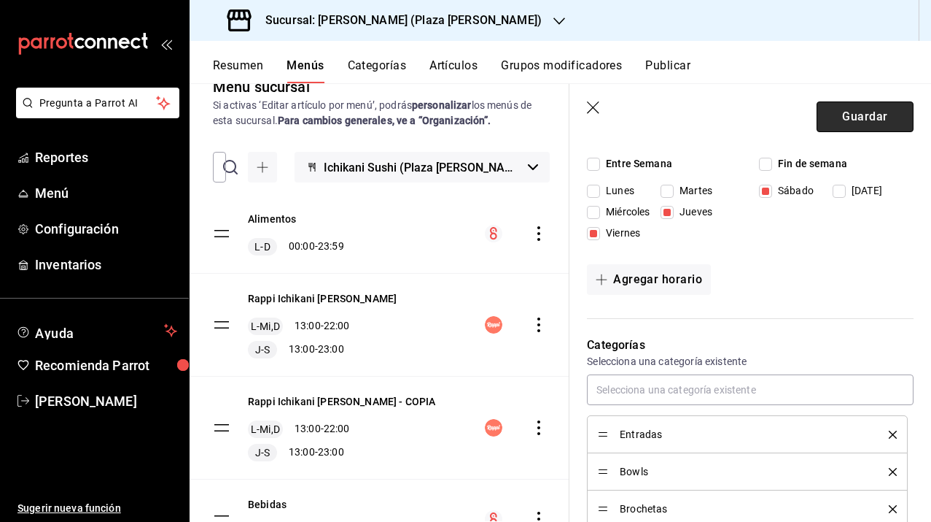
click at [854, 128] on button "Guardar" at bounding box center [865, 116] width 97 height 31
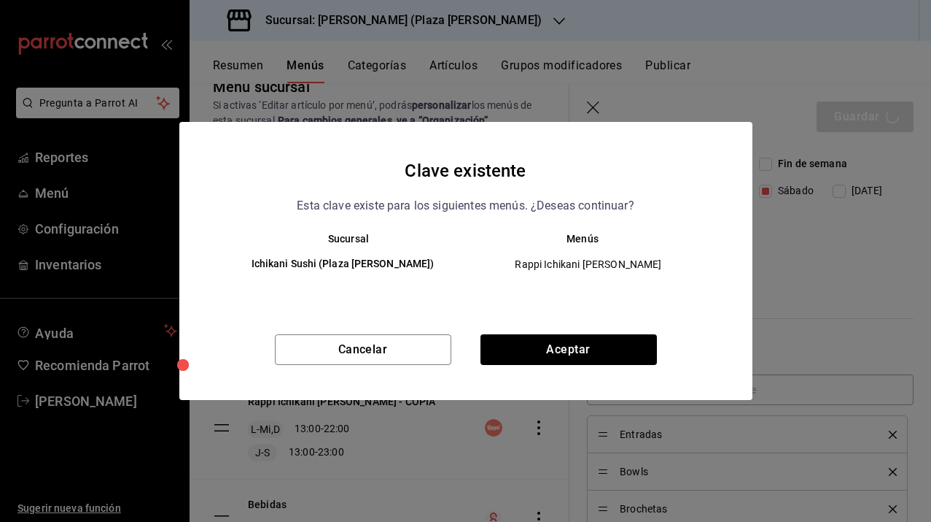
click at [503, 365] on div "Cancelar Aceptar" at bounding box center [465, 367] width 573 height 66
click at [513, 343] on button "Aceptar" at bounding box center [569, 349] width 177 height 31
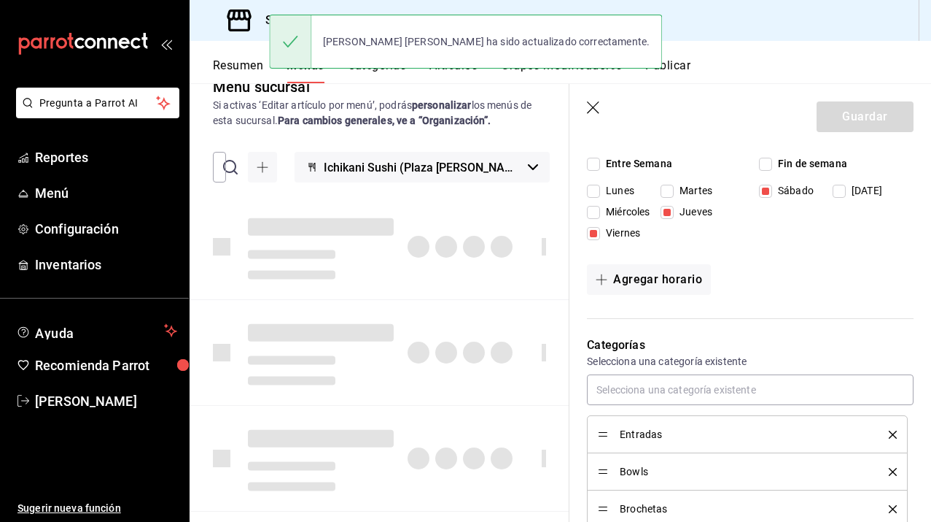
checkbox input "false"
type input "1755810630322"
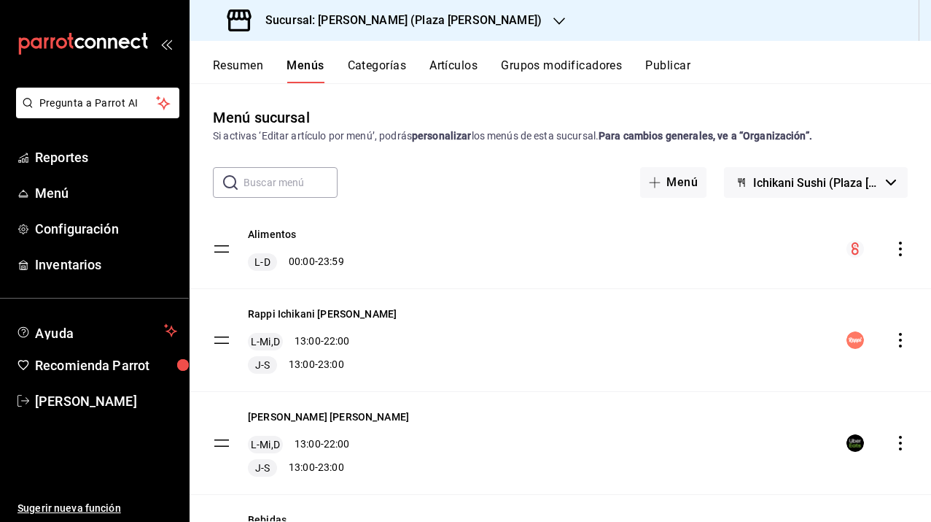
click at [388, 15] on h3 "Sucursal: Ichikani Sushi (Plaza Artz)" at bounding box center [398, 21] width 288 height 18
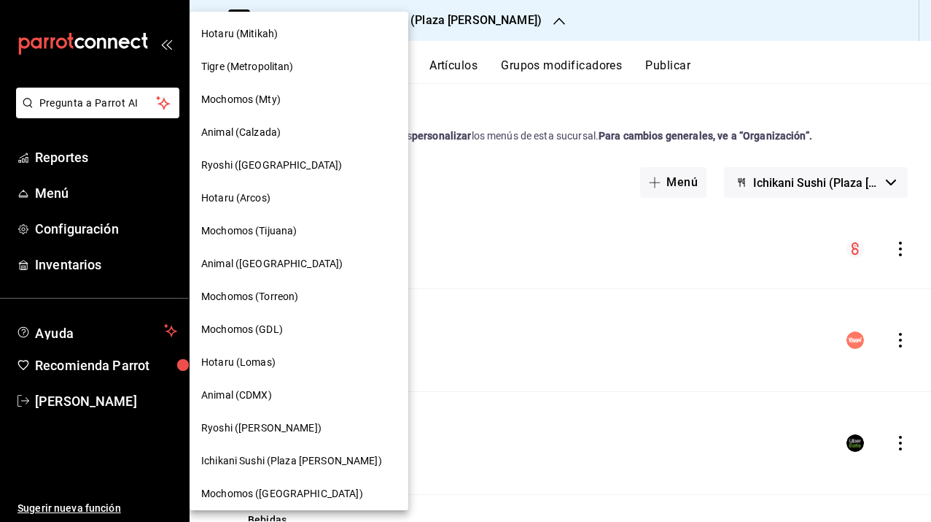
click at [251, 28] on span "Hotaru (Mitikah)" at bounding box center [239, 33] width 77 height 15
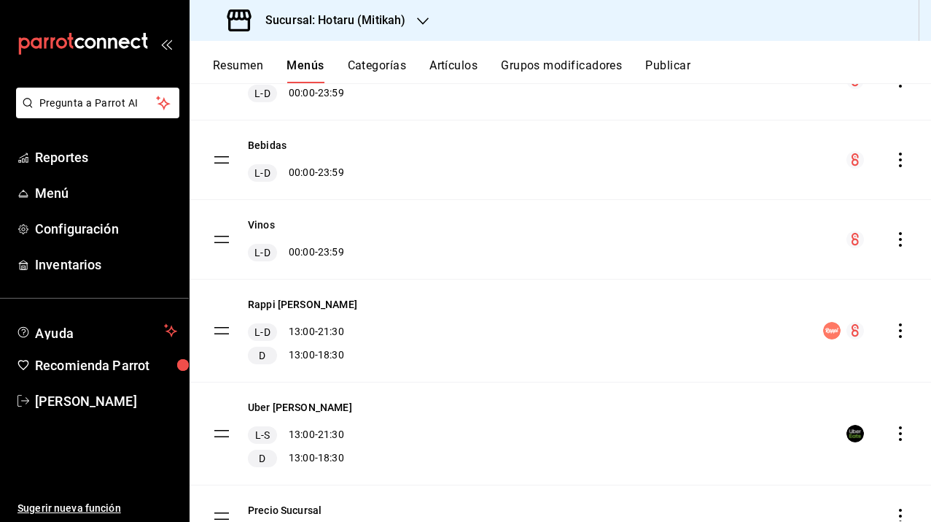
scroll to position [236, 0]
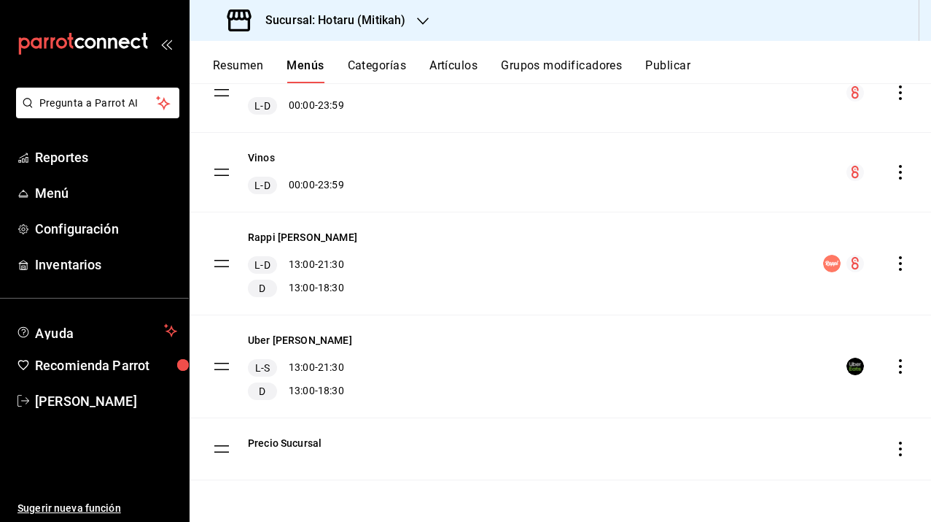
click at [894, 363] on icon "actions" at bounding box center [901, 366] width 15 height 15
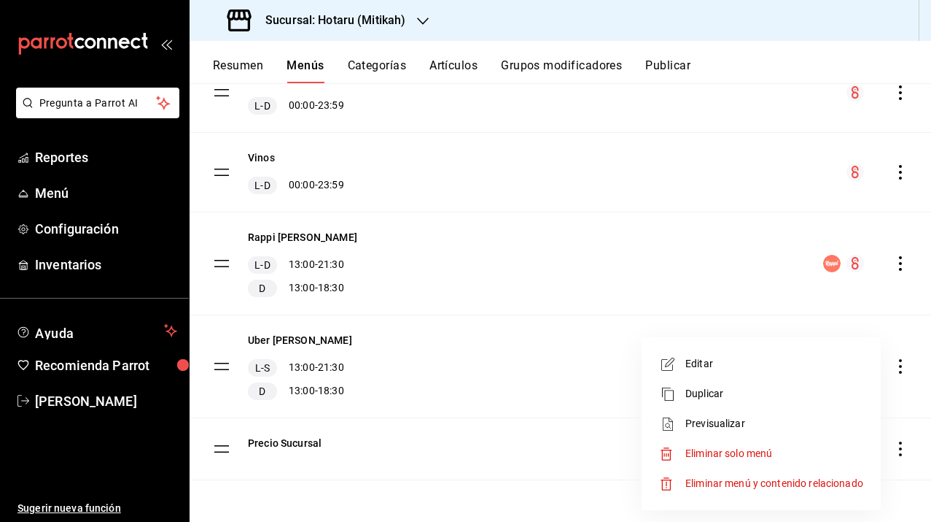
click at [777, 393] on span "Duplicar" at bounding box center [775, 393] width 178 height 15
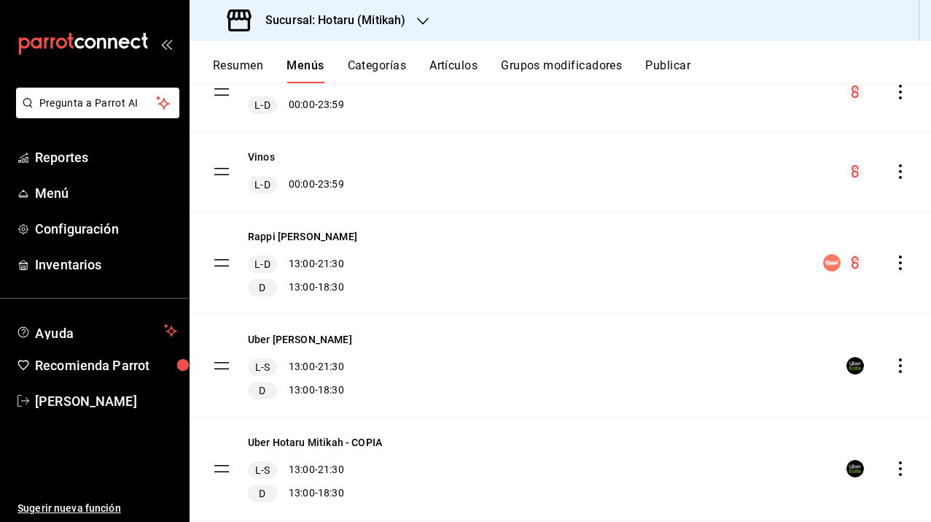
scroll to position [338, 0]
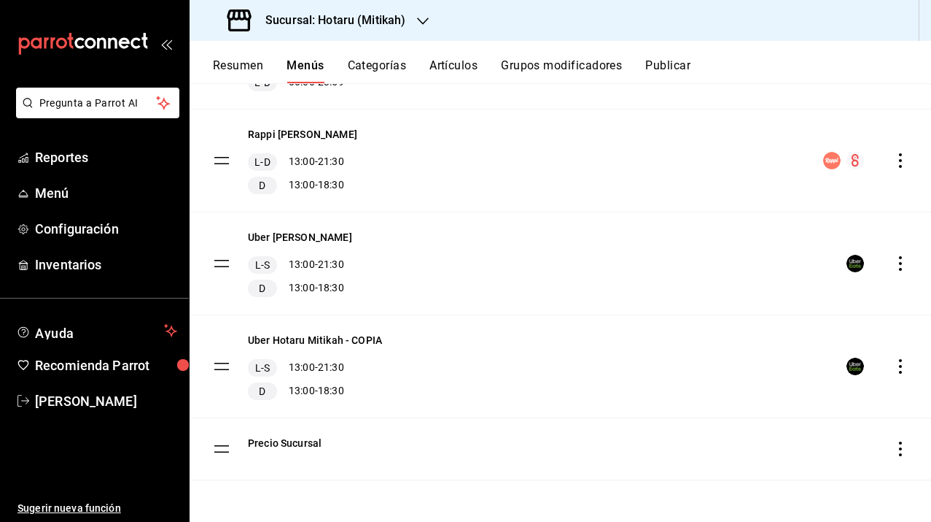
click at [879, 371] on div "menu-maker-table" at bounding box center [877, 366] width 61 height 18
click at [899, 367] on icon "actions" at bounding box center [900, 366] width 3 height 15
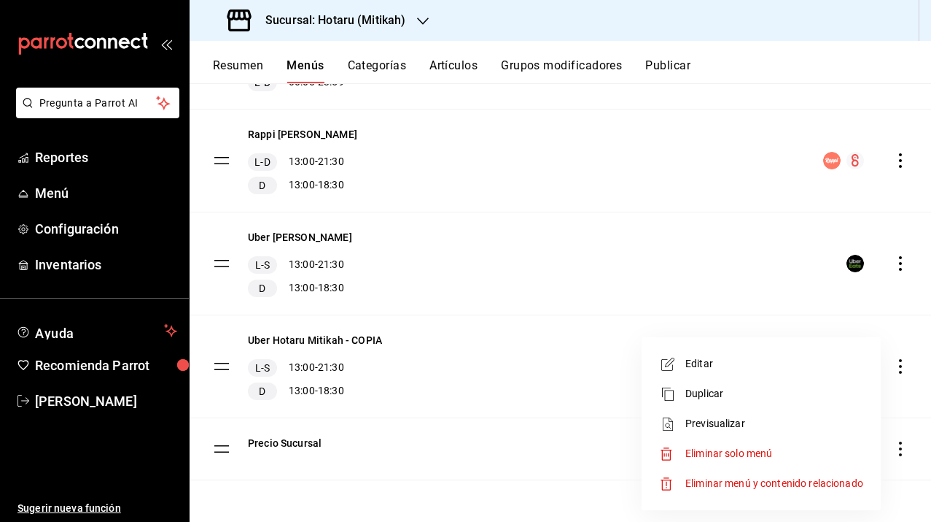
click at [742, 362] on span "Editar" at bounding box center [775, 363] width 178 height 15
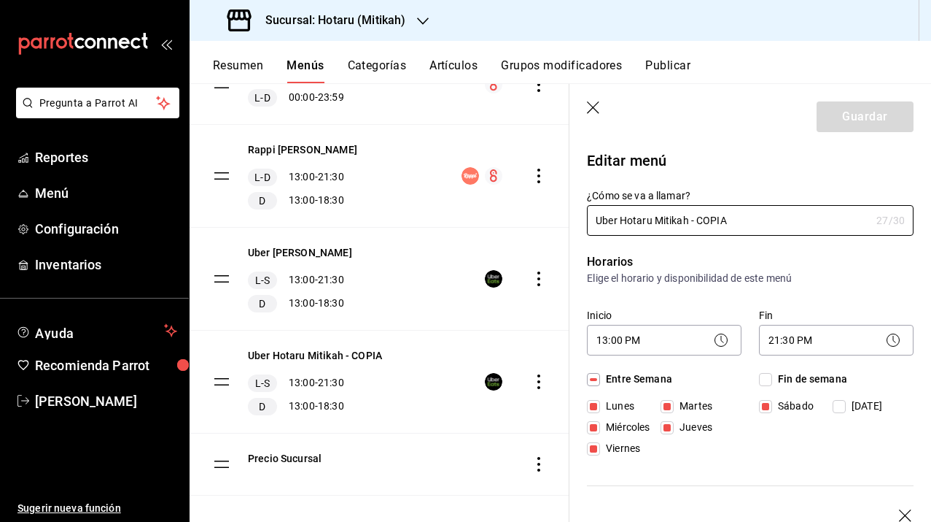
drag, startPoint x: 618, startPoint y: 217, endPoint x: 548, endPoint y: 217, distance: 70.0
click at [550, 217] on main "Menú sucursal Si activas ‘Editar artículo por menú’, podrás personalizar los me…" at bounding box center [561, 302] width 742 height 438
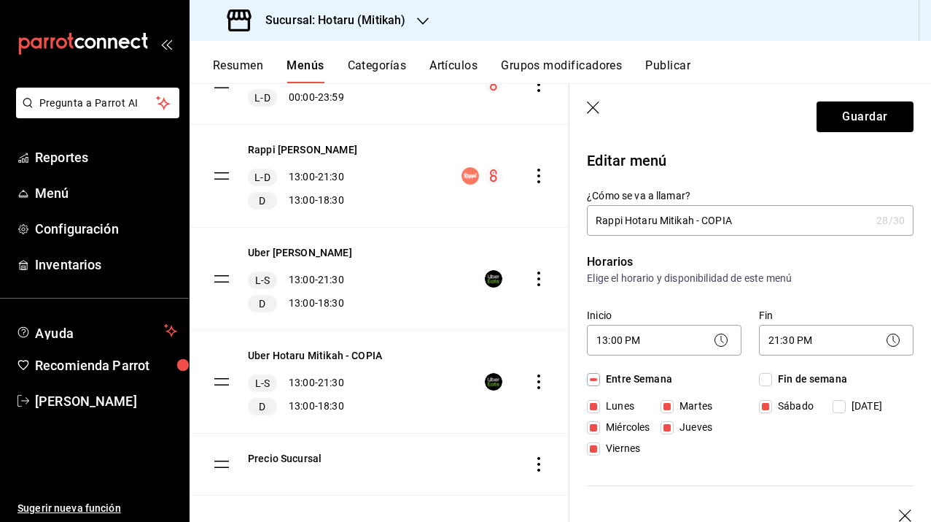
drag, startPoint x: 745, startPoint y: 220, endPoint x: 713, endPoint y: 220, distance: 32.8
click at [713, 220] on input "Rappi Hotaru Mitikah - COPIA" at bounding box center [729, 220] width 284 height 29
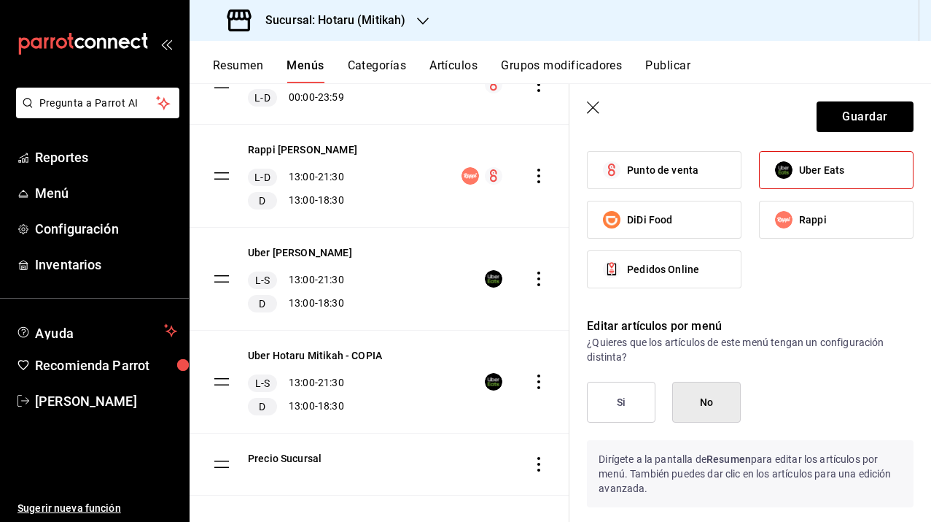
scroll to position [1230, 0]
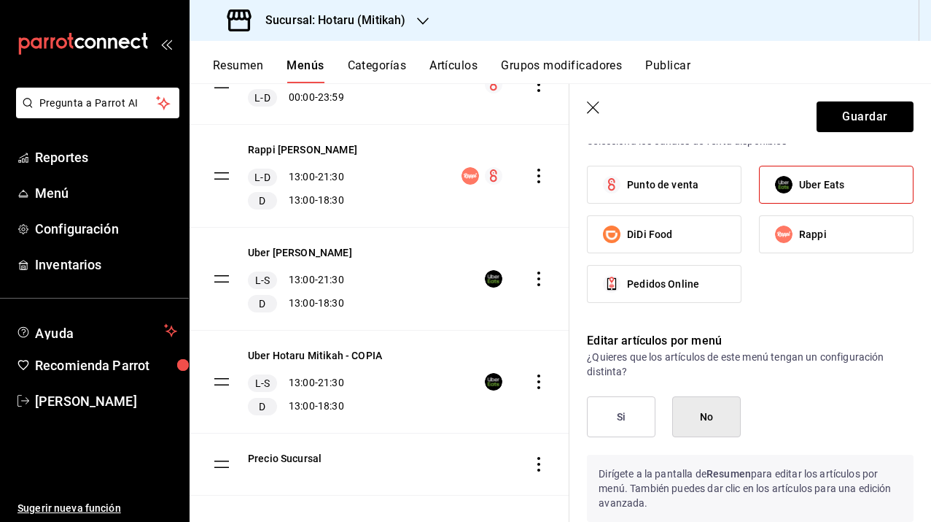
type input "Rappi Hotaru Mitikah - AP"
click at [623, 416] on button "Si" at bounding box center [621, 416] width 69 height 41
click at [826, 189] on span "Uber Eats" at bounding box center [821, 184] width 45 height 15
click at [799, 189] on input "Uber Eats" at bounding box center [784, 184] width 31 height 31
checkbox input "false"
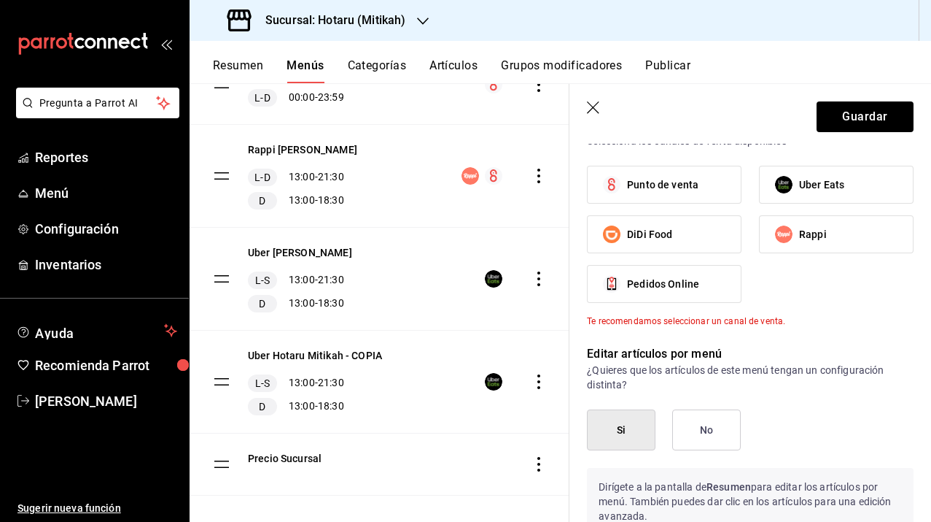
click at [823, 235] on label "Rappi" at bounding box center [836, 234] width 153 height 36
click at [799, 235] on input "Rappi" at bounding box center [784, 234] width 31 height 31
checkbox input "true"
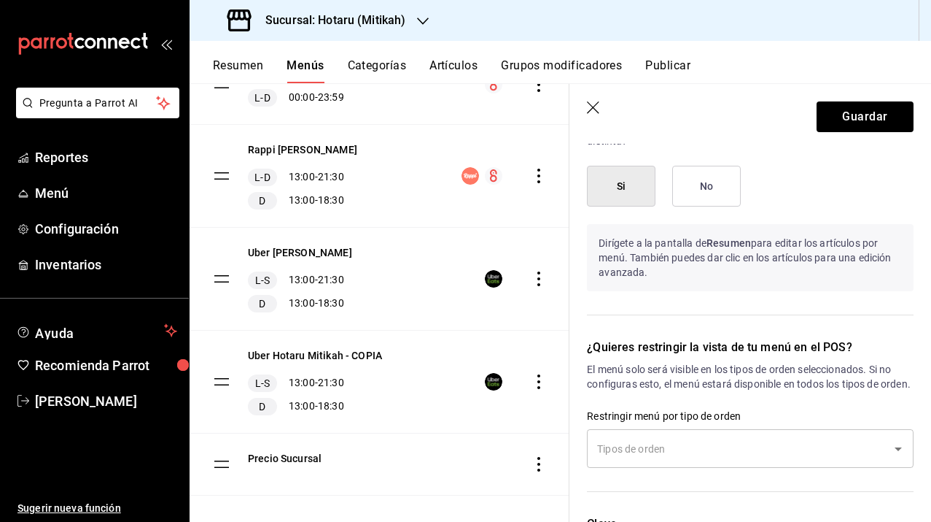
scroll to position [1605, 0]
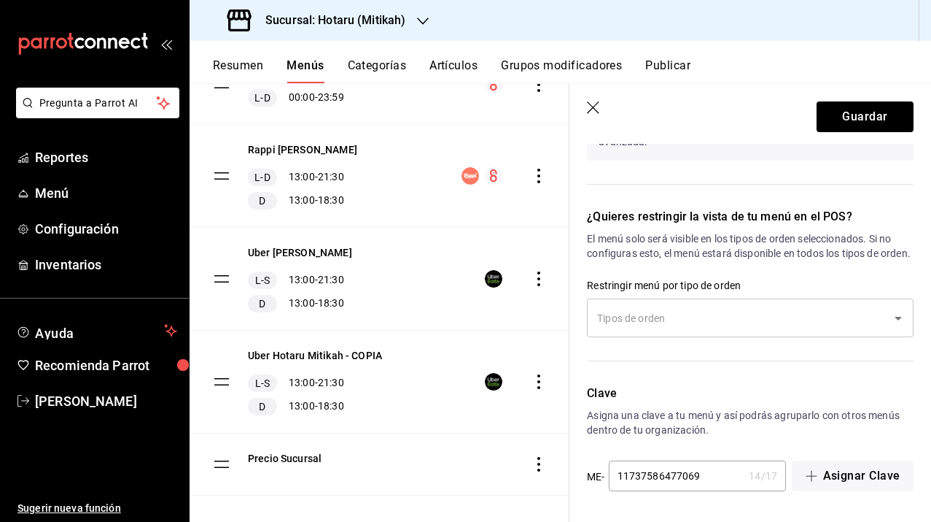
click at [759, 303] on div "​" at bounding box center [750, 317] width 327 height 39
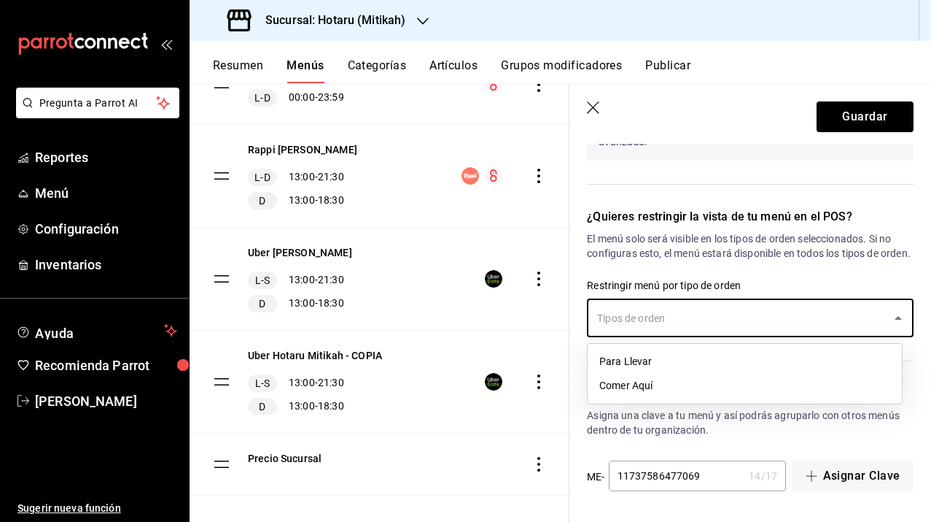
click at [651, 357] on li "Para Llevar" at bounding box center [745, 361] width 314 height 24
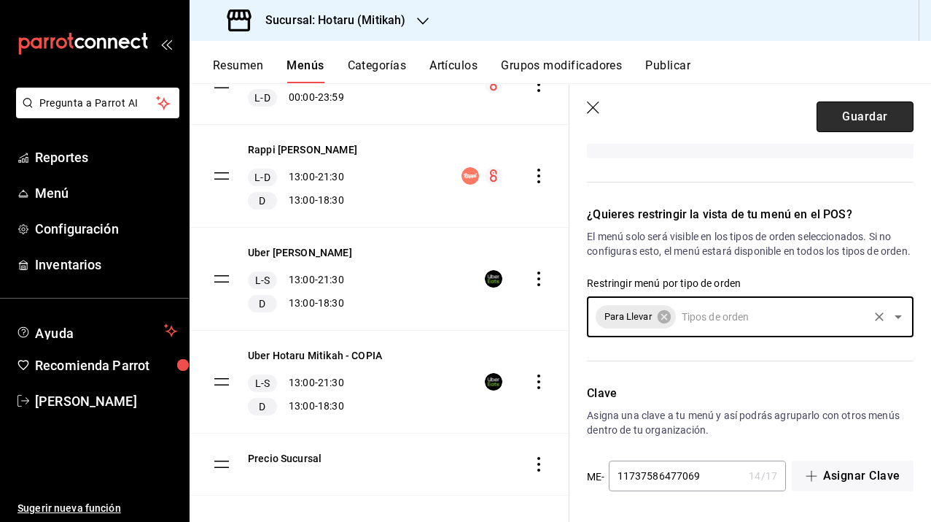
click at [845, 120] on button "Guardar" at bounding box center [865, 116] width 97 height 31
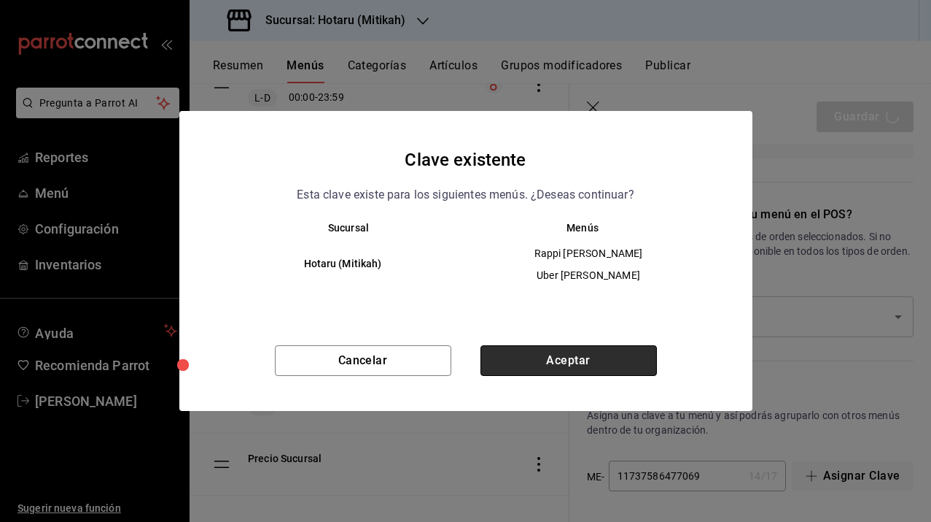
click at [629, 365] on button "Aceptar" at bounding box center [569, 360] width 177 height 31
checkbox input "false"
type input "1755810716256"
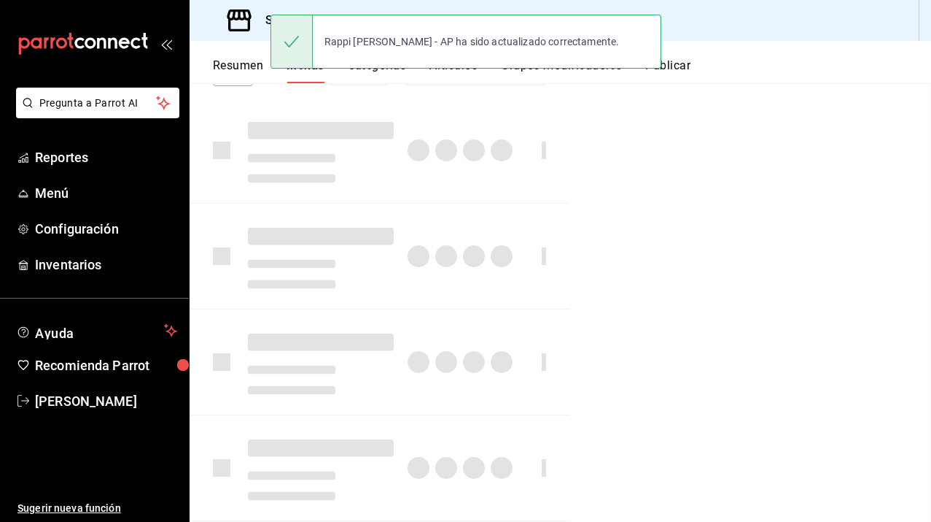
checkbox input "false"
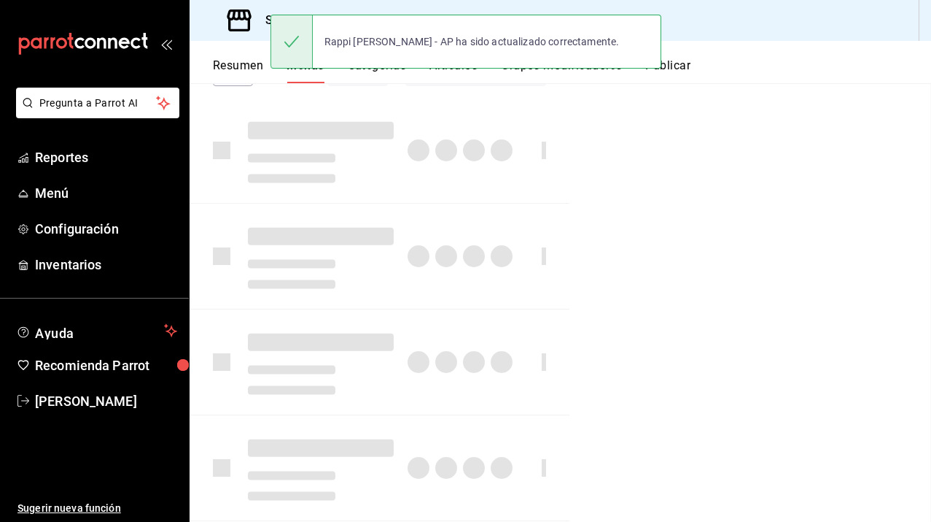
checkbox input "false"
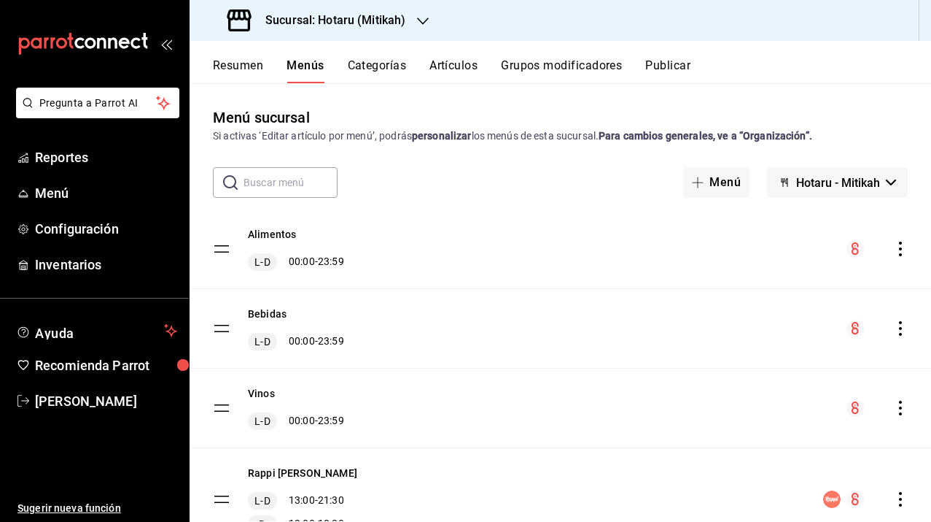
click at [352, 19] on h3 "Sucursal: Hotaru (Mitikah)" at bounding box center [330, 21] width 152 height 18
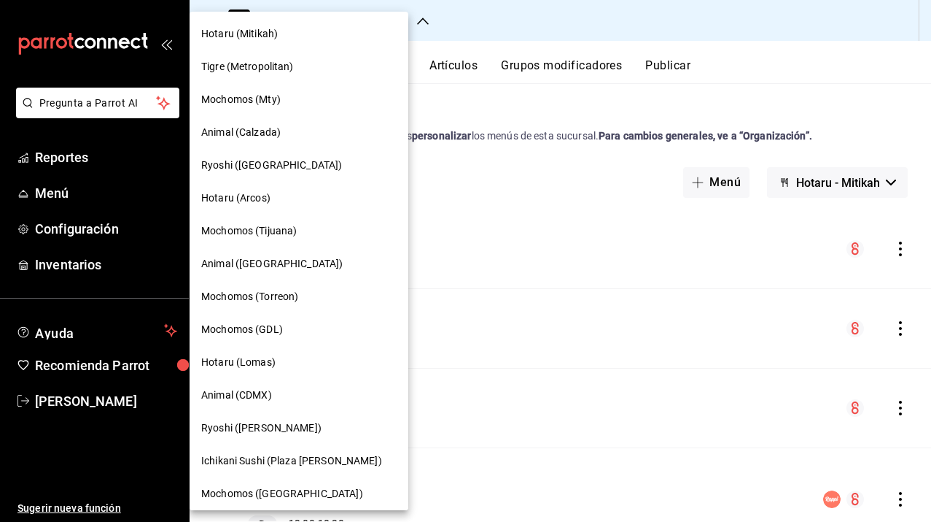
click at [284, 31] on div "Hotaru (Mitikah)" at bounding box center [298, 33] width 195 height 15
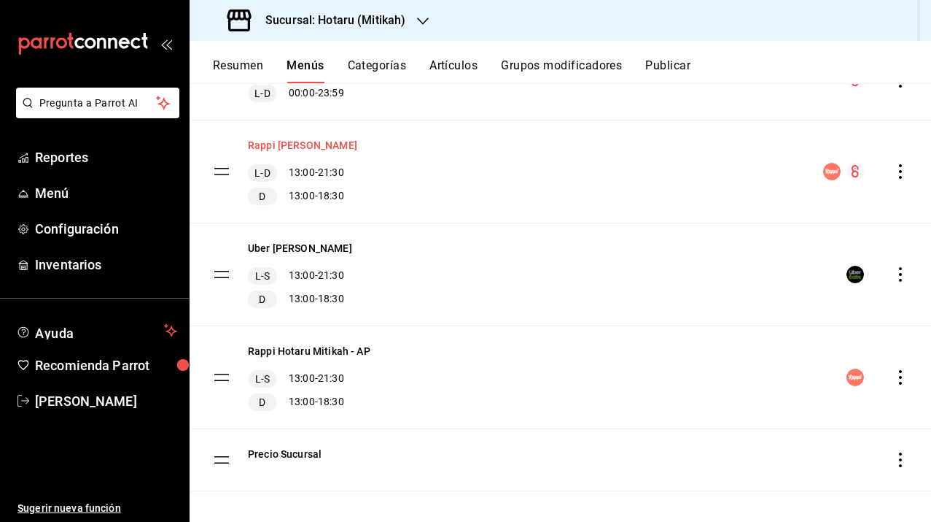
scroll to position [338, 0]
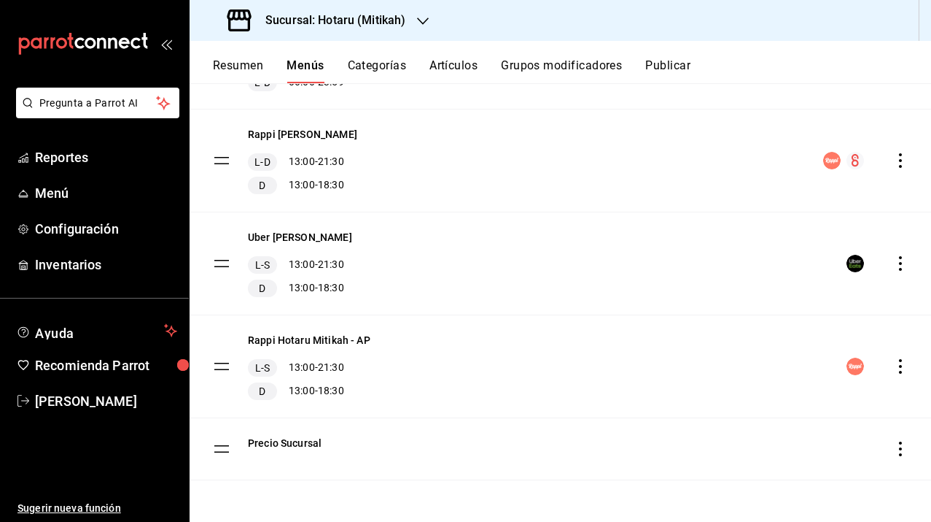
click at [899, 371] on icon "actions" at bounding box center [900, 366] width 3 height 15
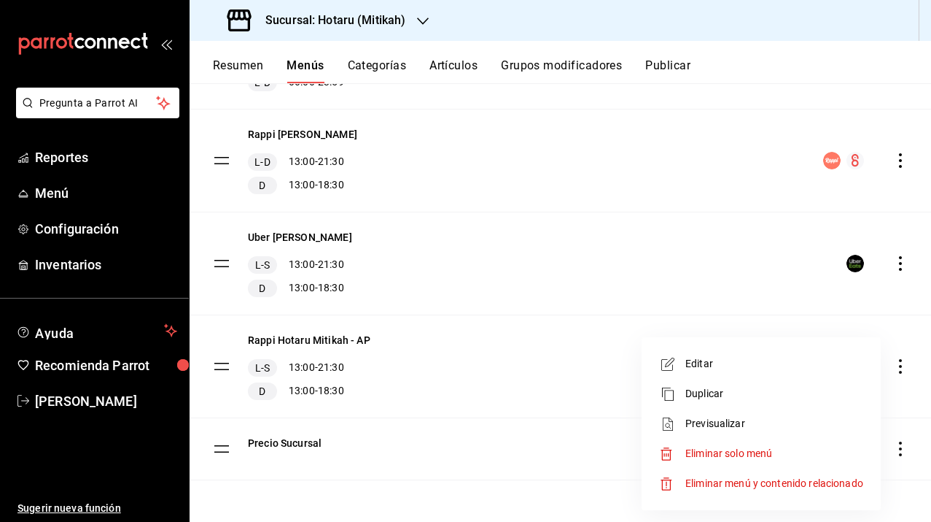
click at [222, 367] on div at bounding box center [465, 261] width 931 height 522
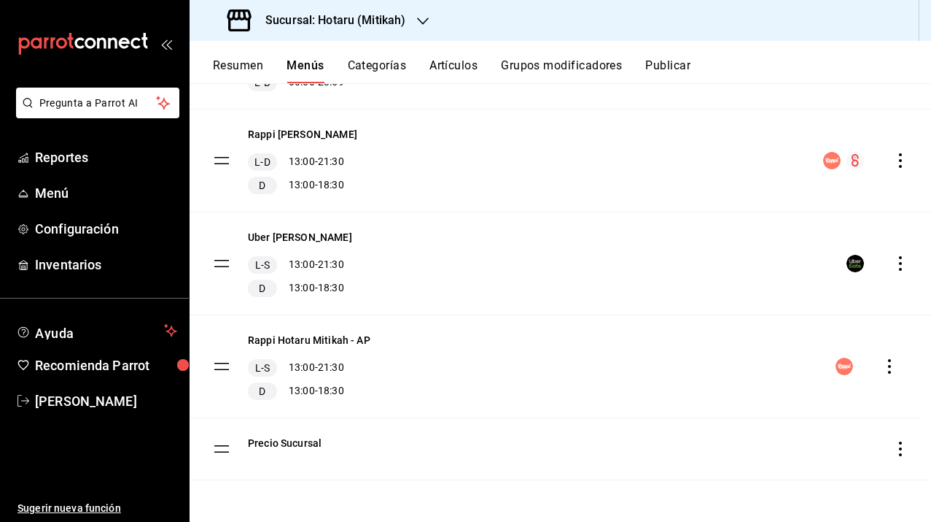
click at [222, 367] on tbody "Alimentos L-D 00:00 - 23:59 Bebidas L-D 00:00 - 23:59 Vinos L-D 00:00 - 23:59 R…" at bounding box center [561, 175] width 742 height 609
click at [220, 366] on tbody "Alimentos L-D 00:00 - 23:59 Bebidas L-D 00:00 - 23:59 Vinos L-D 00:00 - 23:59 R…" at bounding box center [561, 175] width 742 height 609
click at [308, 334] on button "Rappi Hotaru Mitikah - AP" at bounding box center [309, 340] width 123 height 15
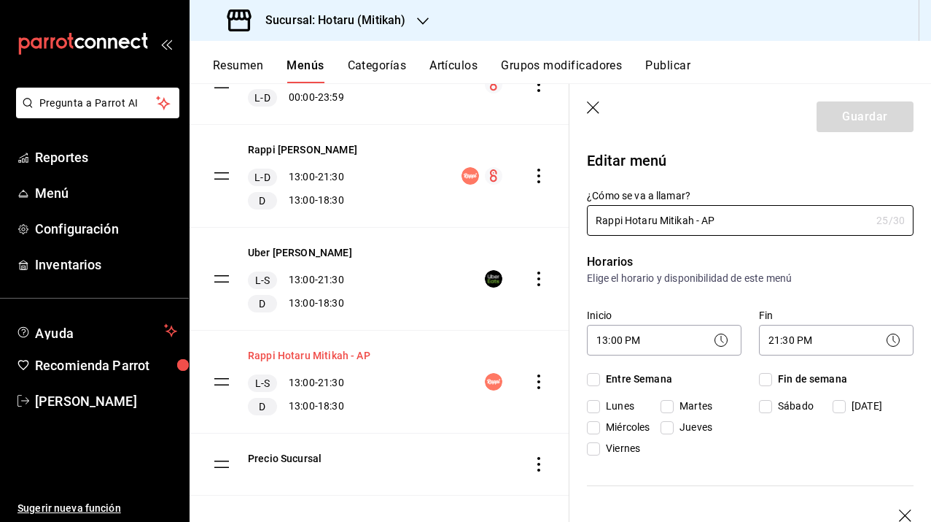
checkbox input "true"
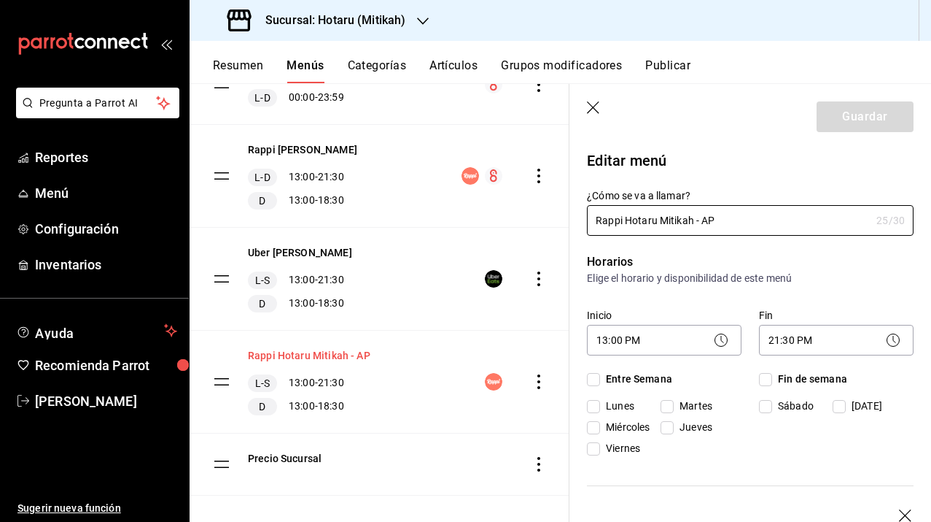
checkbox input "true"
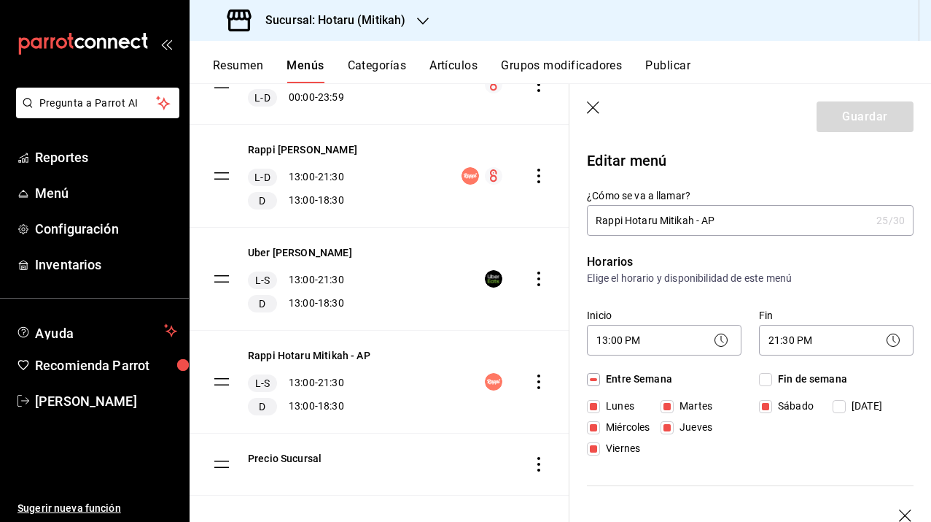
click at [598, 104] on icon "button" at bounding box center [594, 108] width 15 height 15
checkbox input "false"
type input "1755810780904"
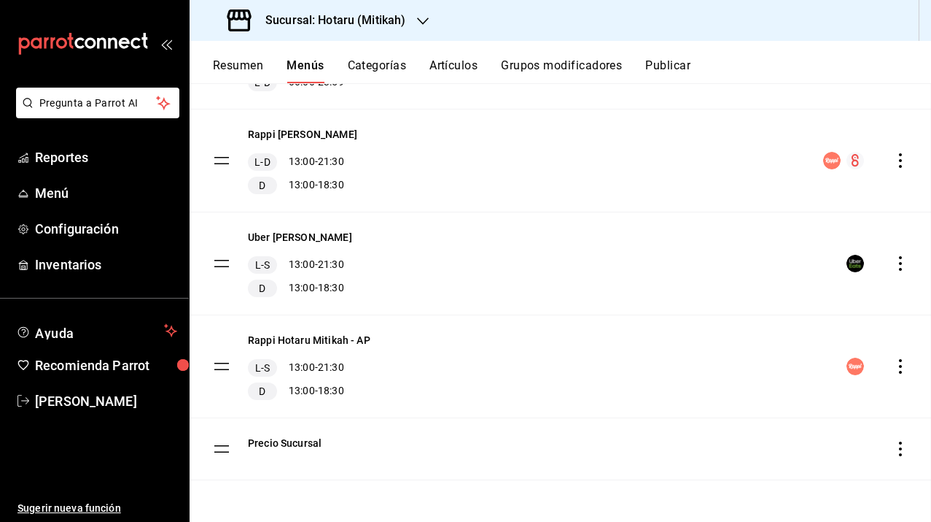
checkbox input "false"
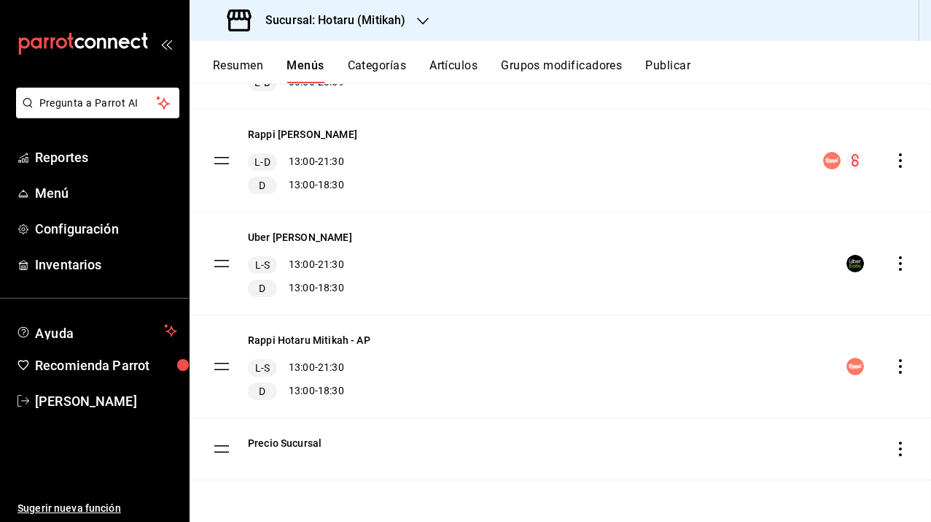
checkbox input "false"
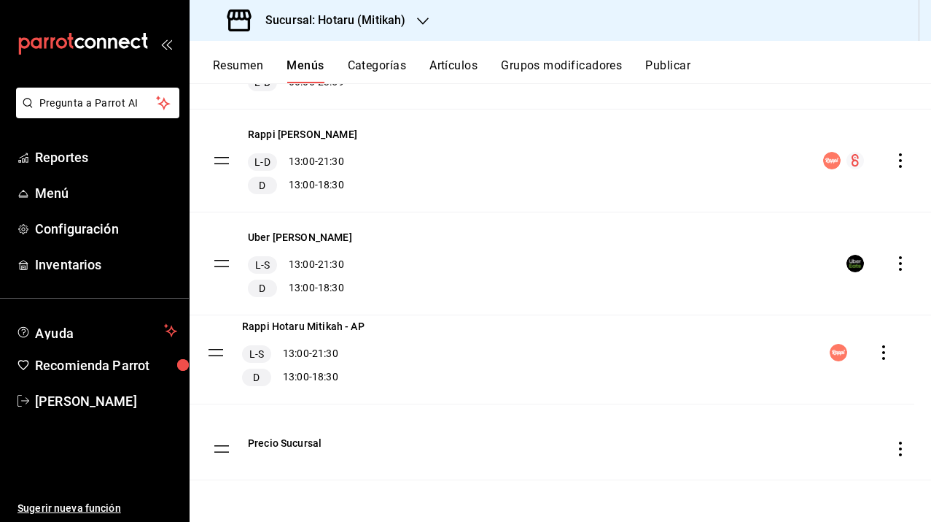
drag, startPoint x: 222, startPoint y: 364, endPoint x: 215, endPoint y: 349, distance: 16.0
click at [215, 350] on tbody "Alimentos L-D 00:00 - 23:59 Bebidas L-D 00:00 - 23:59 Vinos L-D 00:00 - 23:59 R…" at bounding box center [561, 175] width 742 height 609
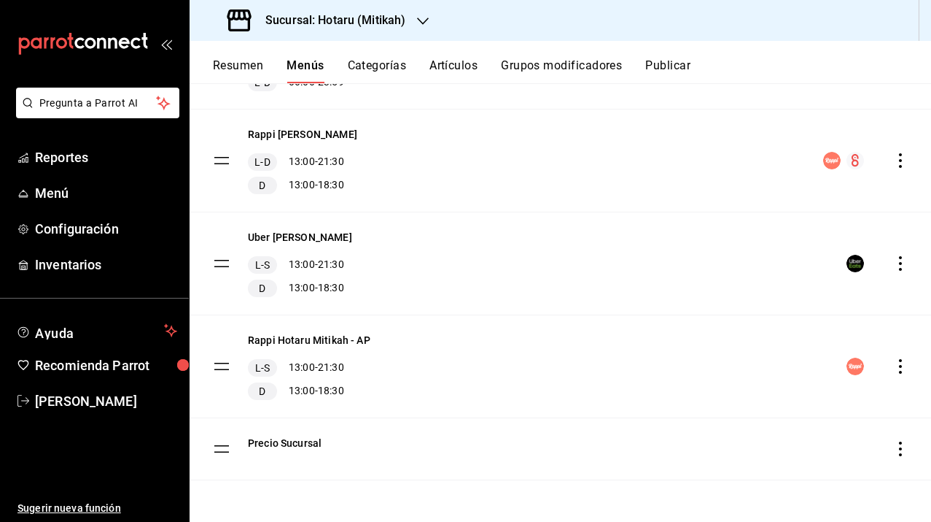
click at [899, 372] on icon "actions" at bounding box center [900, 366] width 3 height 15
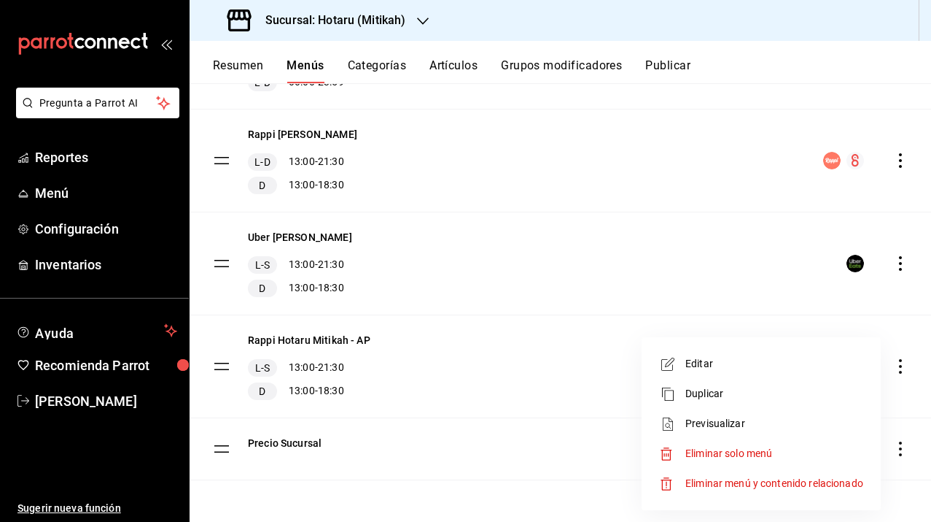
click at [422, 365] on div at bounding box center [465, 261] width 931 height 522
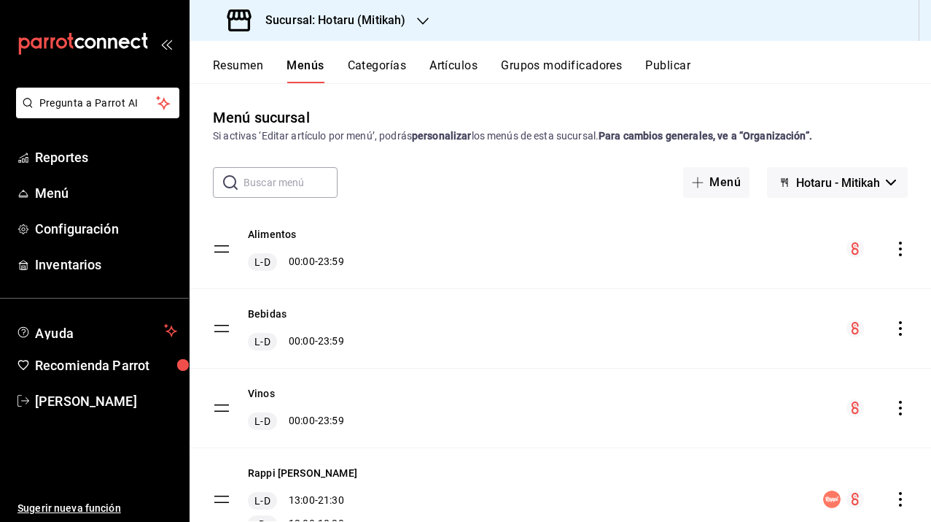
click at [526, 66] on button "Grupos modificadores" at bounding box center [561, 70] width 121 height 25
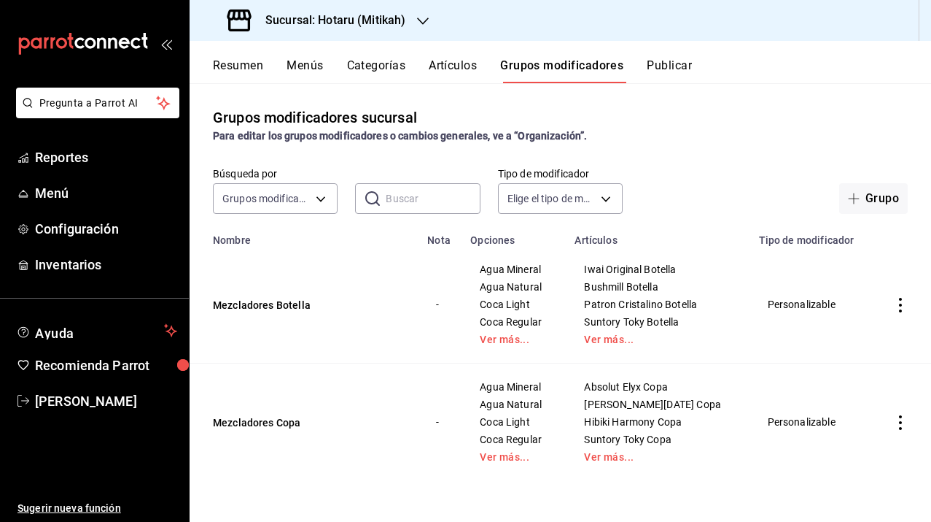
click at [240, 69] on button "Resumen" at bounding box center [238, 70] width 50 height 25
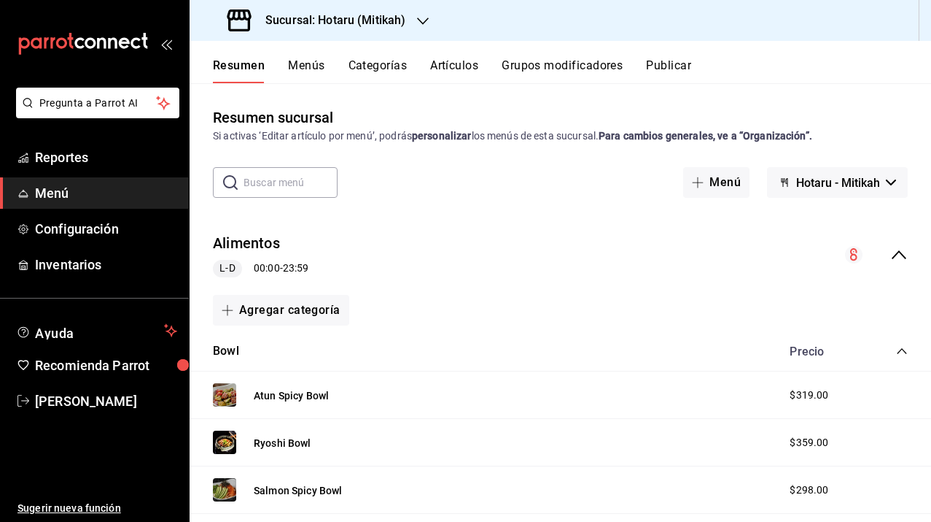
scroll to position [133, 0]
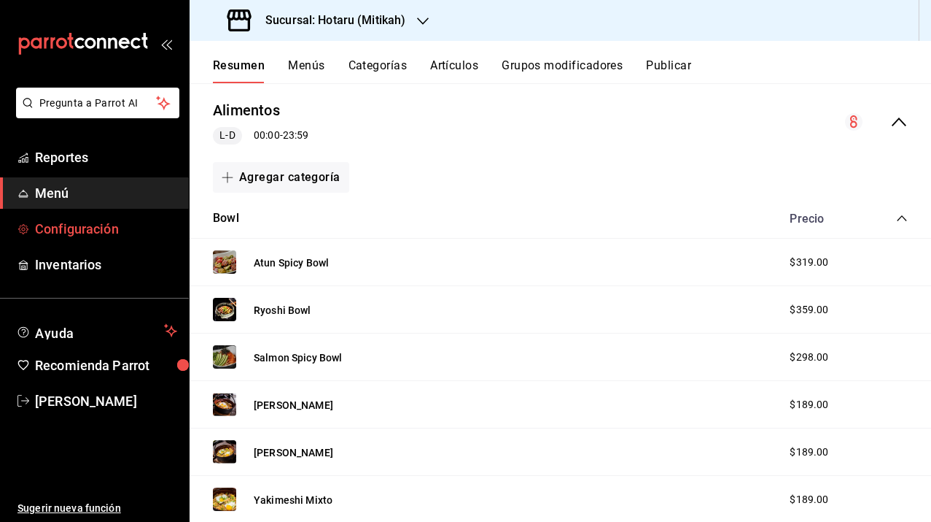
click at [85, 222] on span "Configuración" at bounding box center [106, 229] width 142 height 20
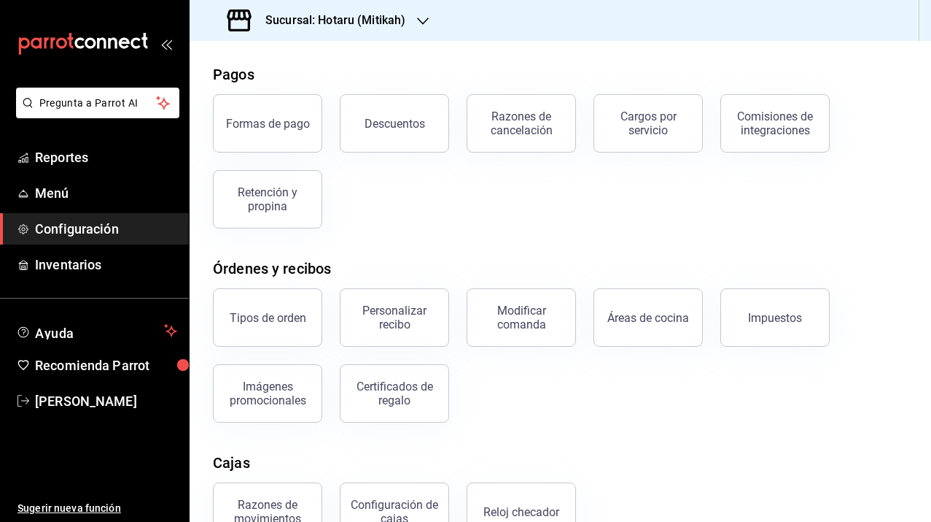
scroll to position [100, 0]
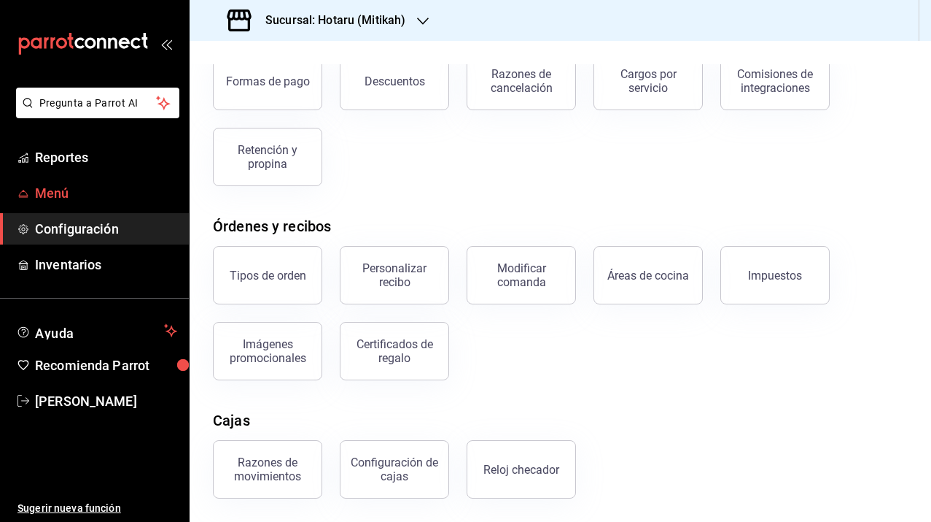
click at [61, 193] on span "Menú" at bounding box center [106, 193] width 142 height 20
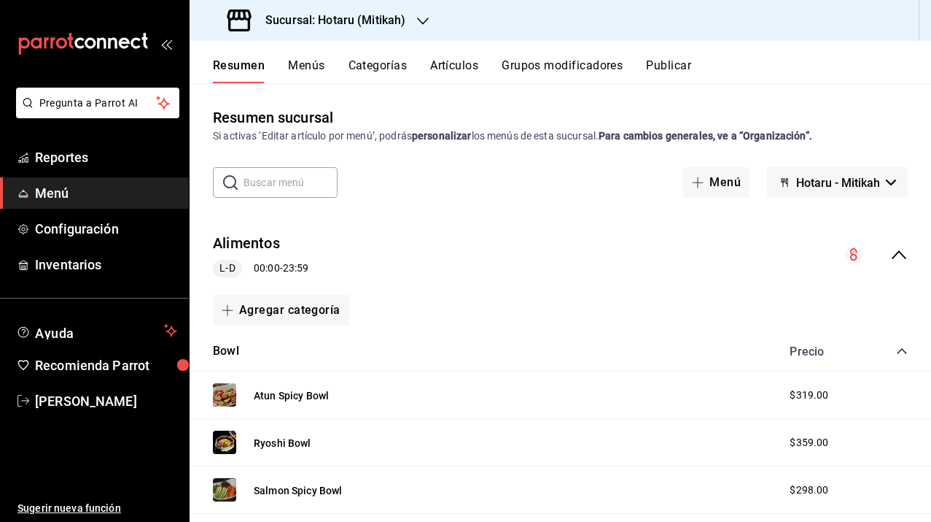
click at [816, 179] on span "Hotaru - Mitikah" at bounding box center [839, 183] width 84 height 14
click at [816, 179] on div at bounding box center [465, 261] width 931 height 522
click at [816, 179] on span "Hotaru - Mitikah" at bounding box center [839, 183] width 84 height 14
click at [803, 193] on div at bounding box center [465, 261] width 931 height 522
click at [311, 23] on h3 "Sucursal: Hotaru (Mitikah)" at bounding box center [330, 21] width 152 height 18
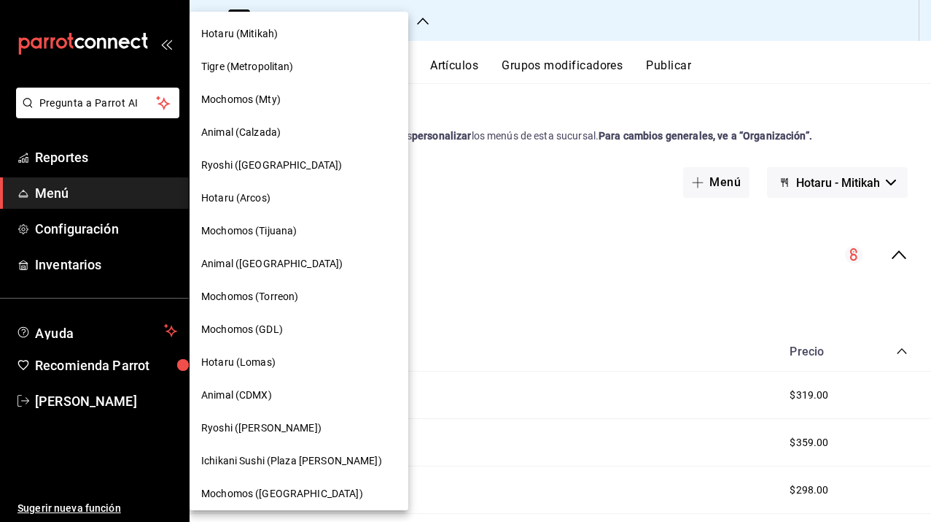
click at [606, 117] on div at bounding box center [465, 261] width 931 height 522
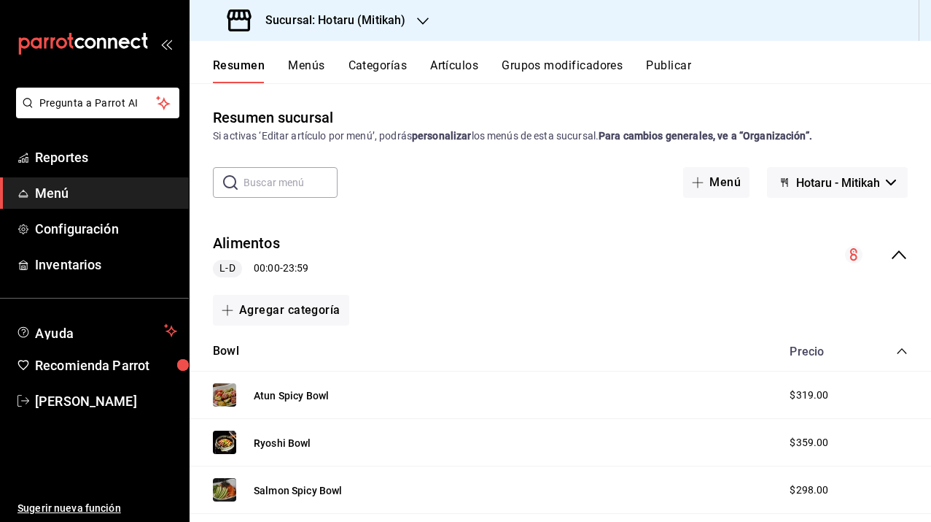
click at [399, 18] on h3 "Sucursal: Hotaru (Mitikah)" at bounding box center [330, 21] width 152 height 18
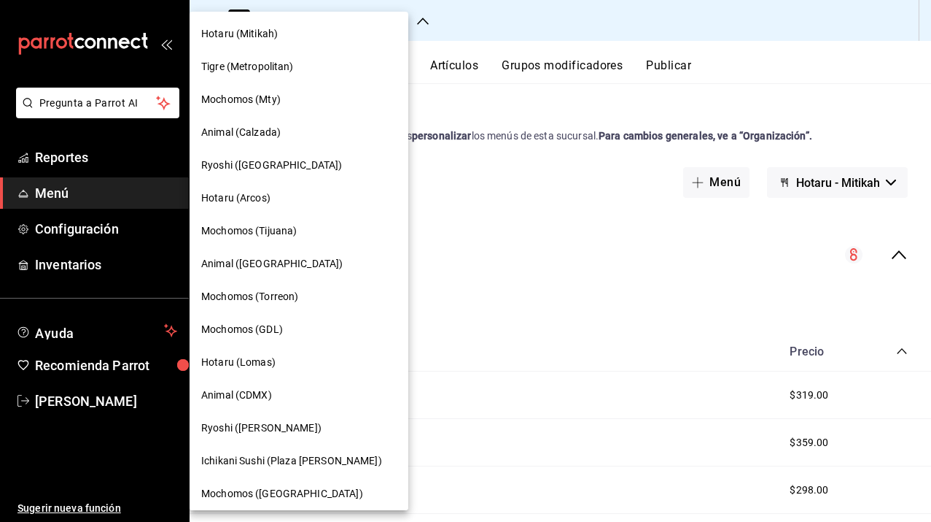
click at [262, 36] on span "Hotaru (Mitikah)" at bounding box center [239, 33] width 77 height 15
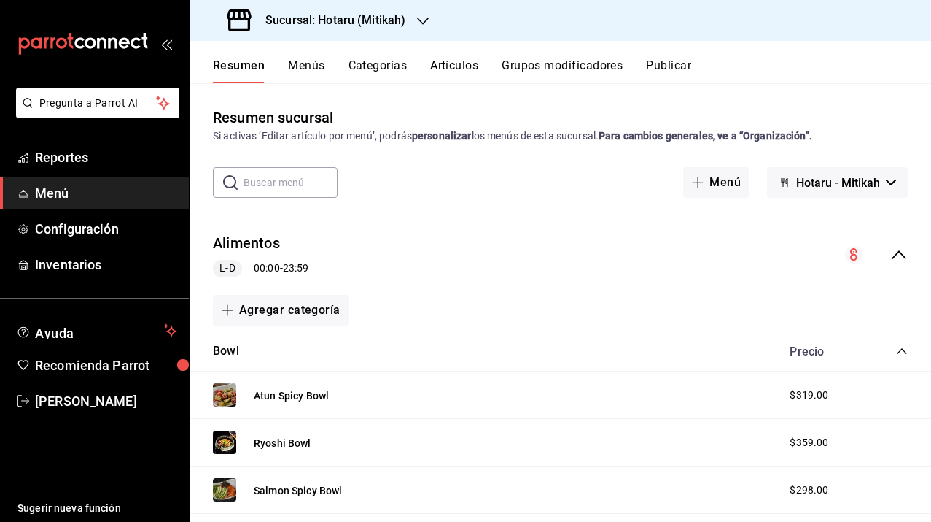
click at [892, 248] on icon "collapse-menu-row" at bounding box center [900, 255] width 18 height 18
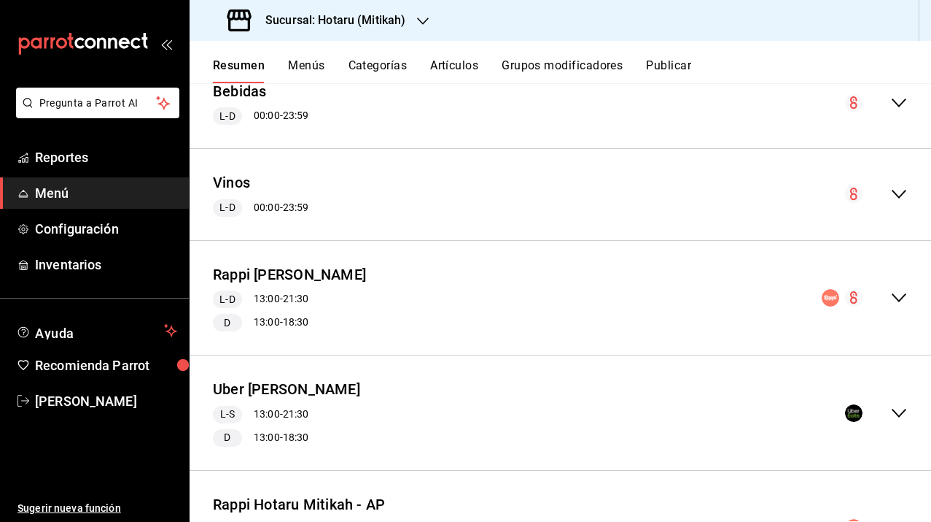
scroll to position [242, 0]
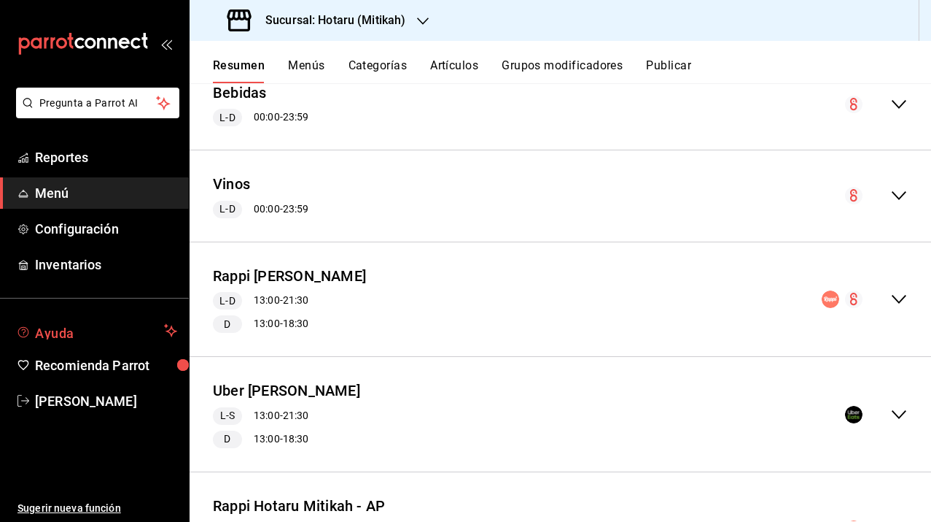
click at [70, 336] on span "Ayuda" at bounding box center [96, 331] width 123 height 18
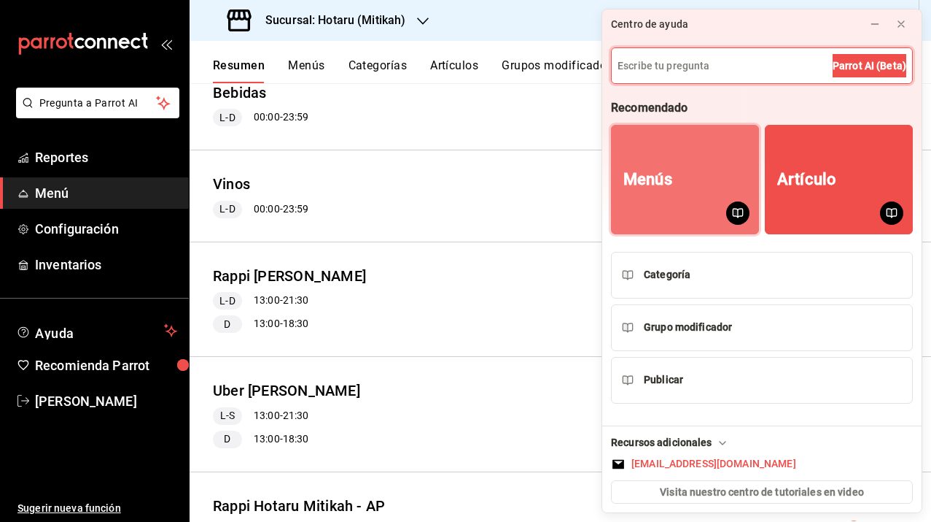
click at [671, 189] on button "Menús" at bounding box center [685, 179] width 148 height 109
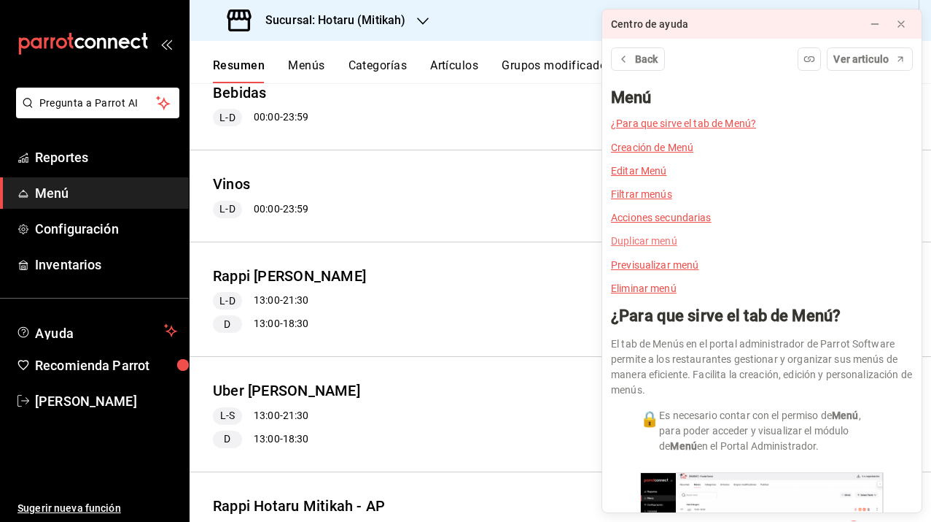
click at [643, 241] on link "Duplicar menú" at bounding box center [644, 241] width 66 height 12
click at [660, 241] on link "Duplicar menú" at bounding box center [644, 241] width 66 height 12
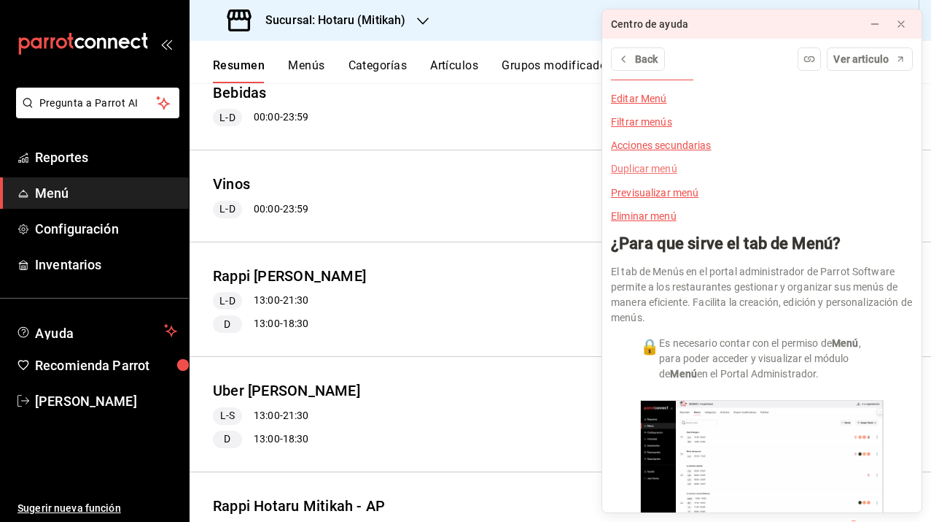
click at [646, 167] on link "Duplicar menú" at bounding box center [644, 169] width 66 height 12
click at [634, 168] on div "Back Ver articulo Menú ¿Para que sirve el tab de Menú? Creación de Menú Editar …" at bounding box center [761, 275] width 319 height 473
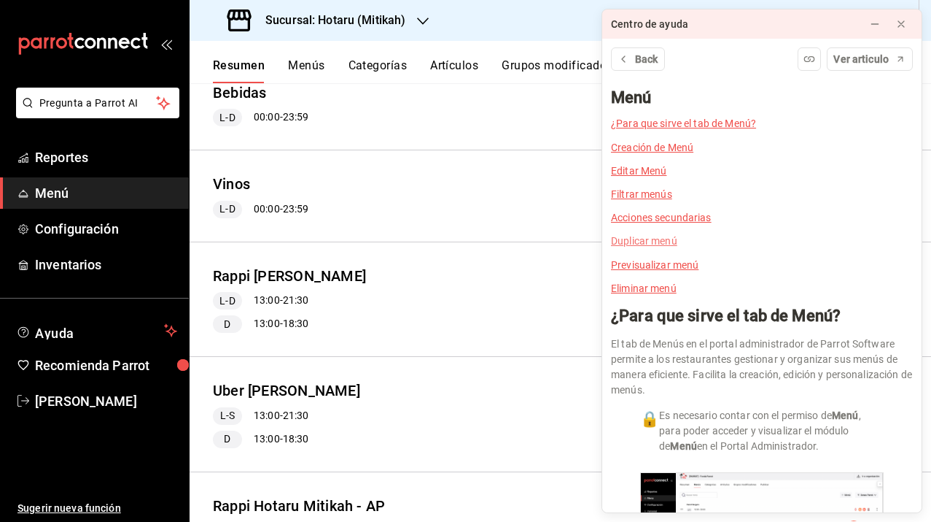
click at [641, 242] on link "Duplicar menú" at bounding box center [644, 241] width 66 height 12
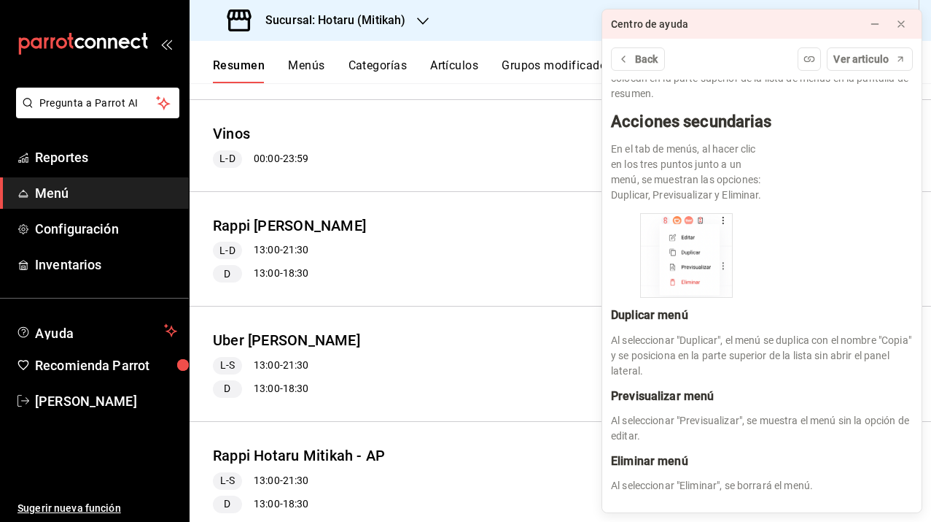
scroll to position [411, 0]
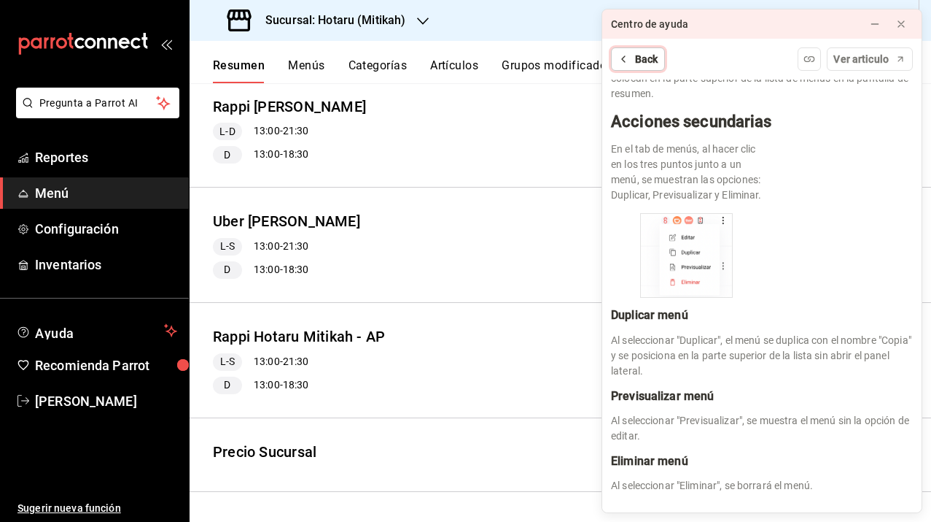
click at [642, 66] on span "Back" at bounding box center [646, 59] width 23 height 15
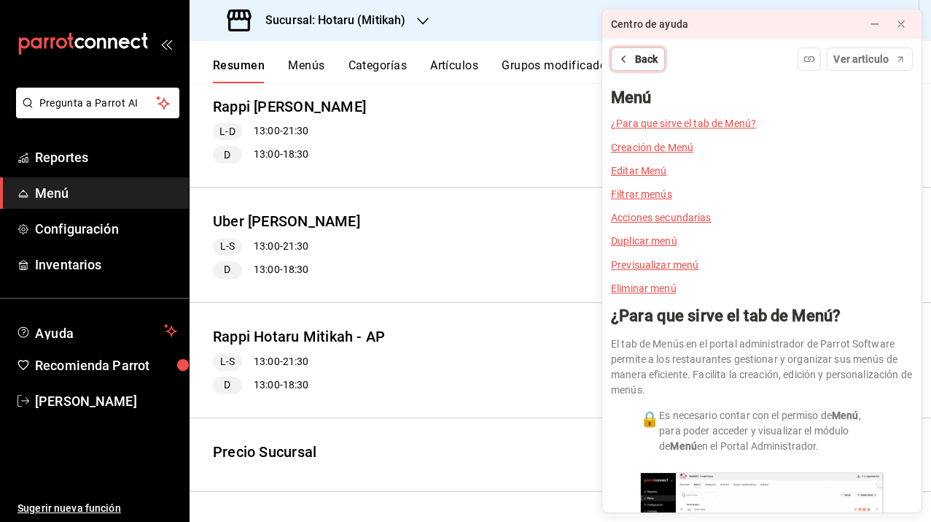
click at [640, 58] on span "Back" at bounding box center [646, 59] width 23 height 15
click at [902, 20] on icon at bounding box center [902, 24] width 12 height 12
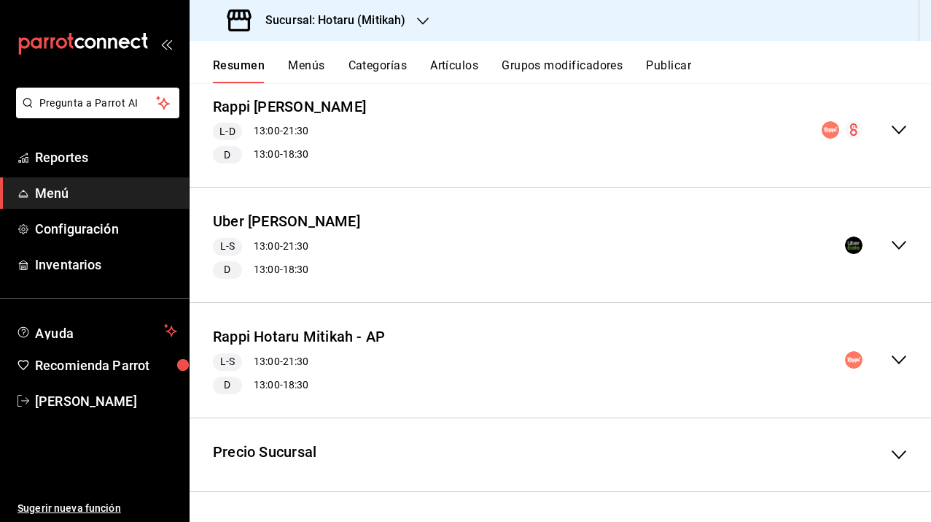
click at [891, 247] on icon "collapse-menu-row" at bounding box center [900, 245] width 18 height 18
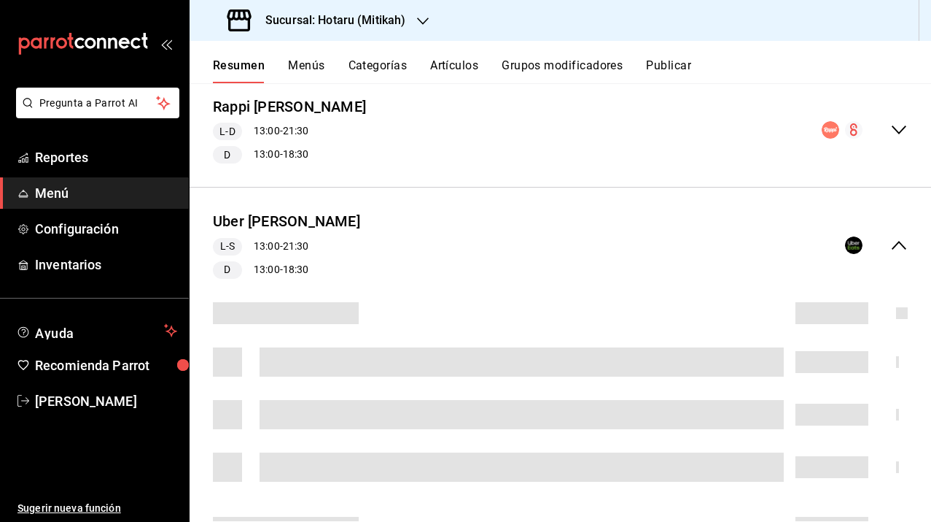
click at [891, 247] on icon "collapse-menu-row" at bounding box center [900, 245] width 18 height 18
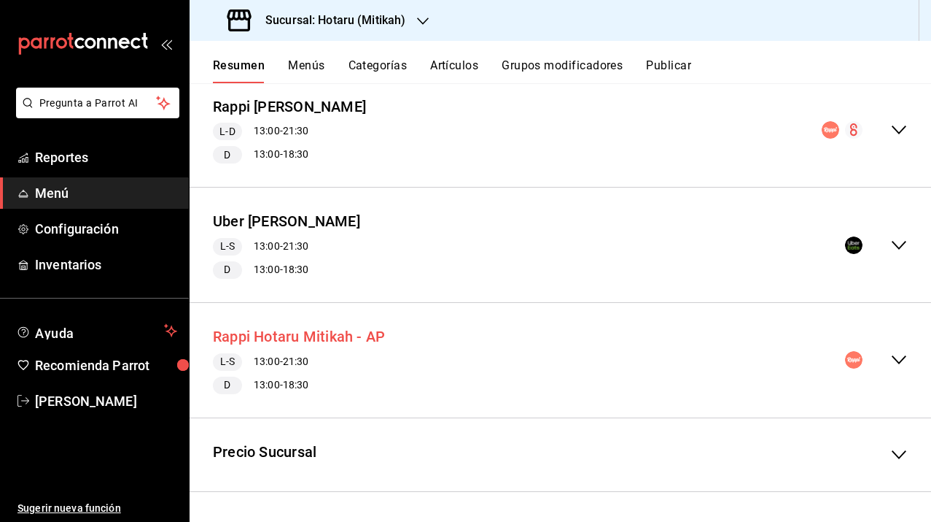
click at [333, 341] on button "Rappi Hotaru Mitikah - AP" at bounding box center [299, 336] width 172 height 21
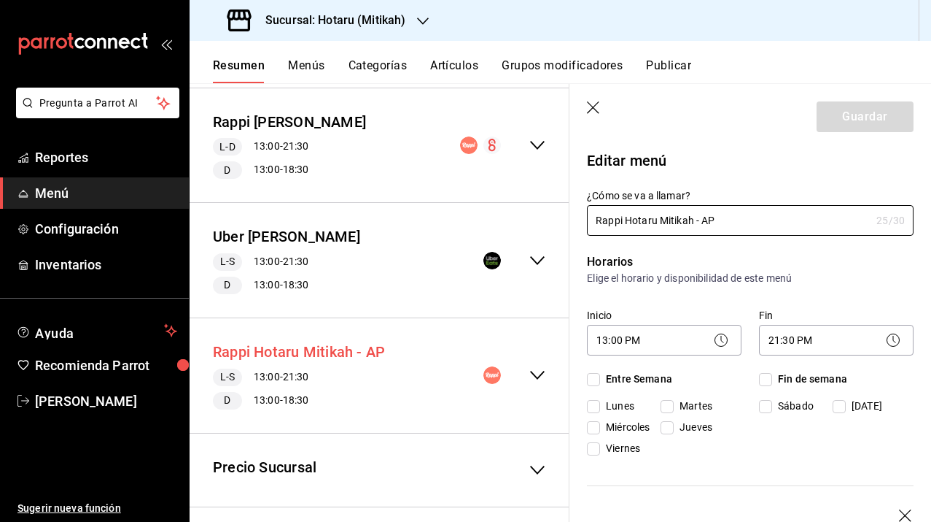
checkbox input "true"
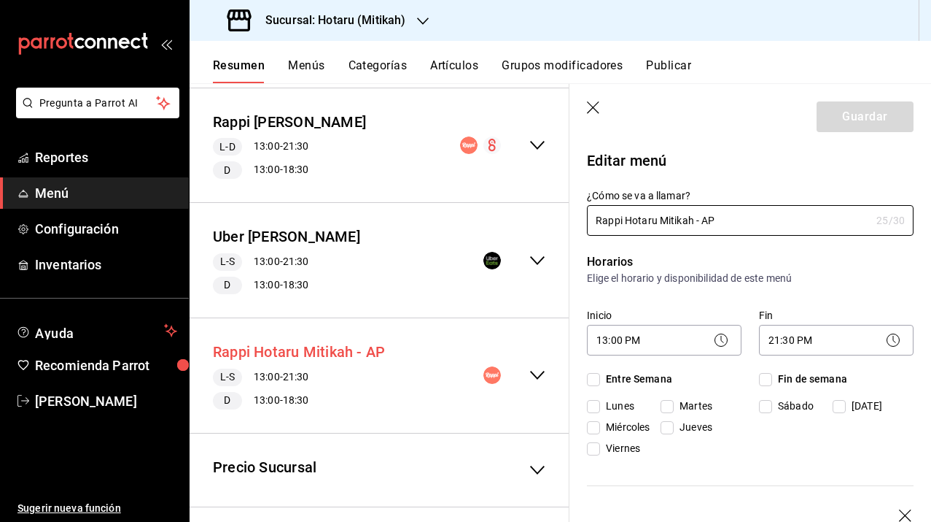
checkbox input "true"
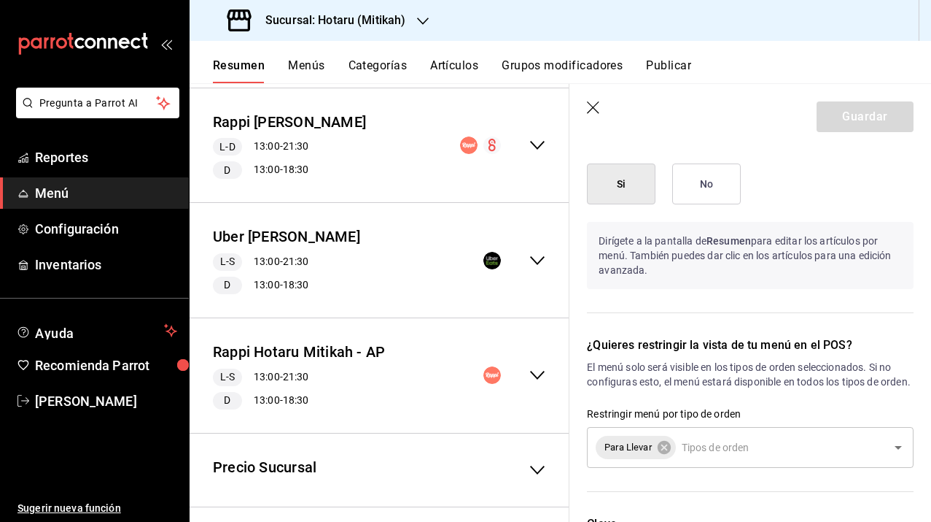
scroll to position [1608, 0]
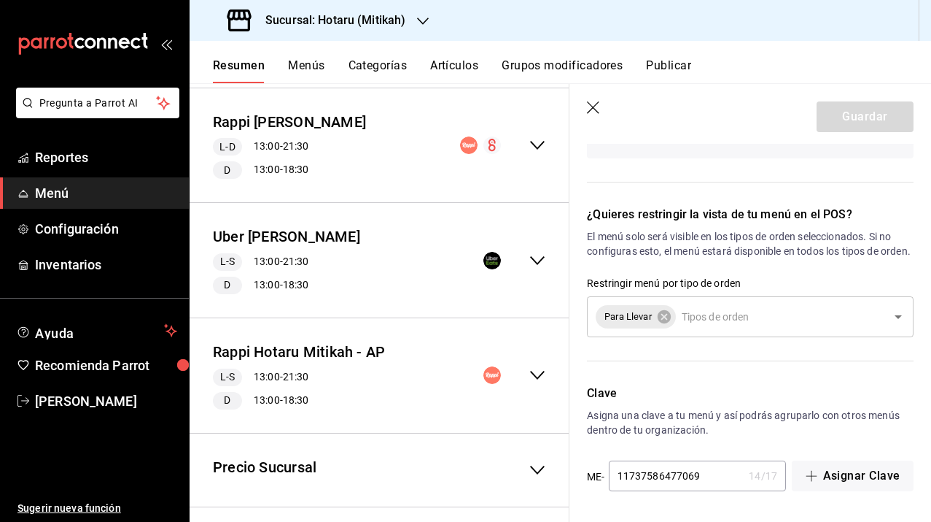
drag, startPoint x: 590, startPoint y: 107, endPoint x: 299, endPoint y: 60, distance: 294.9
click at [591, 107] on icon "button" at bounding box center [594, 108] width 15 height 15
click at [299, 60] on button "Menús" at bounding box center [306, 70] width 36 height 25
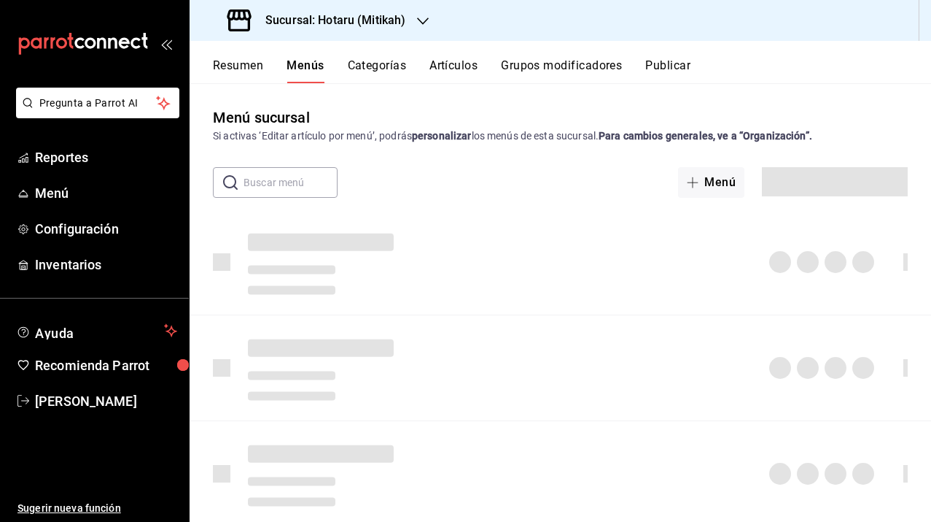
click at [299, 60] on button "Menús" at bounding box center [305, 70] width 37 height 25
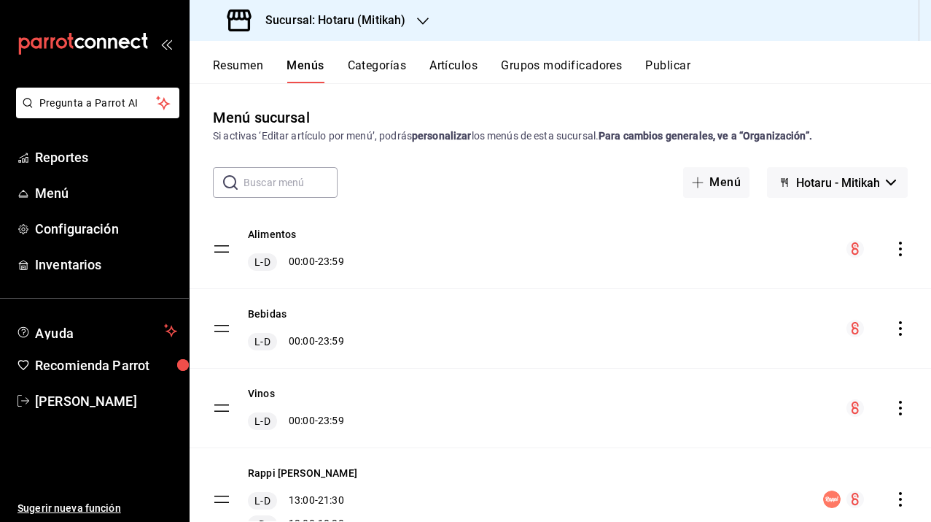
click at [299, 60] on button "Menús" at bounding box center [305, 70] width 37 height 25
click at [377, 24] on h3 "Sucursal: Hotaru (Mitikah)" at bounding box center [330, 21] width 152 height 18
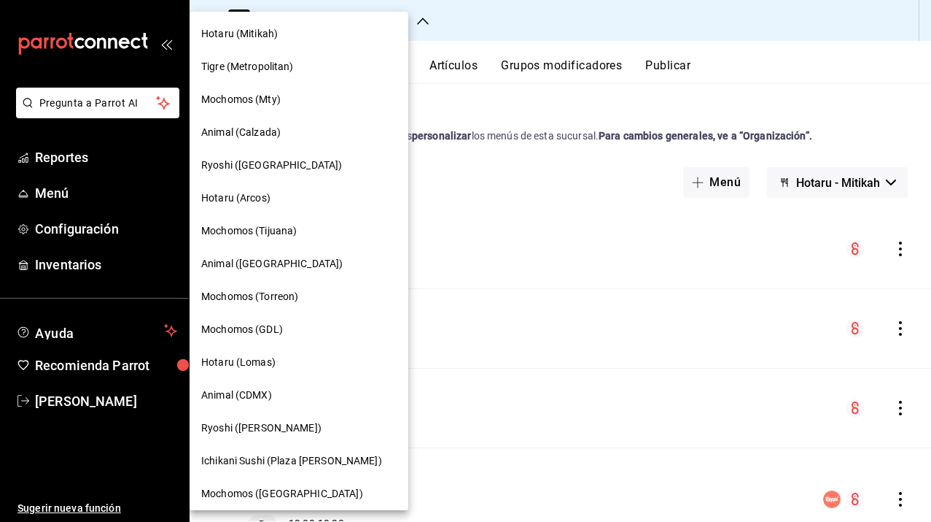
click at [262, 204] on span "Hotaru (Arcos)" at bounding box center [235, 197] width 69 height 15
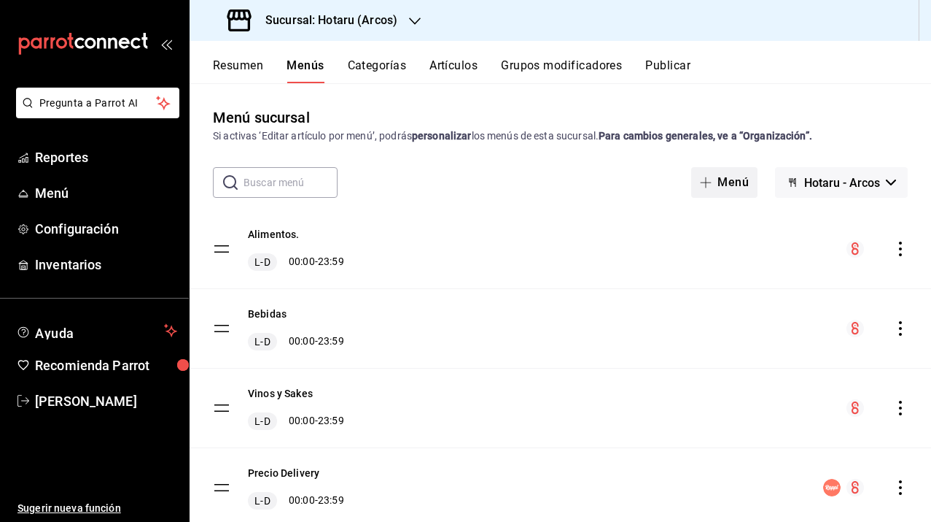
click at [725, 191] on button "Menú" at bounding box center [724, 182] width 66 height 31
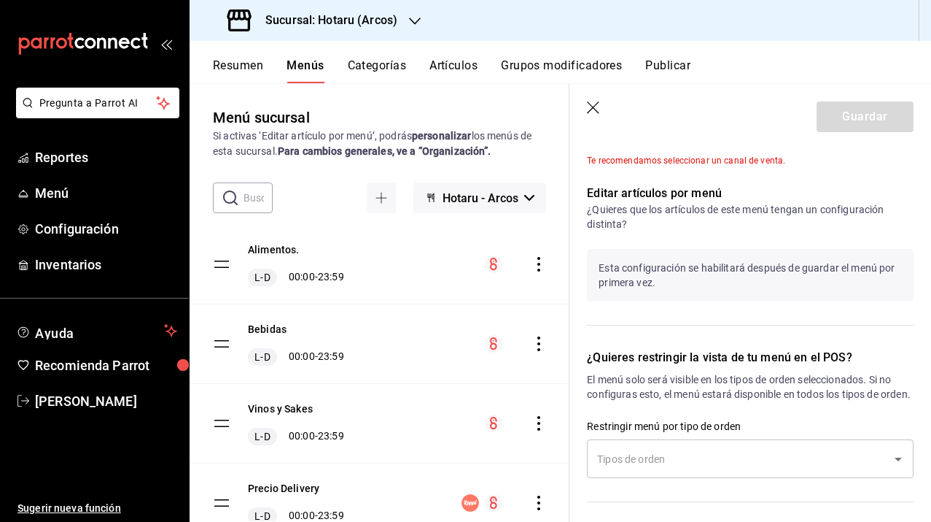
scroll to position [714, 0]
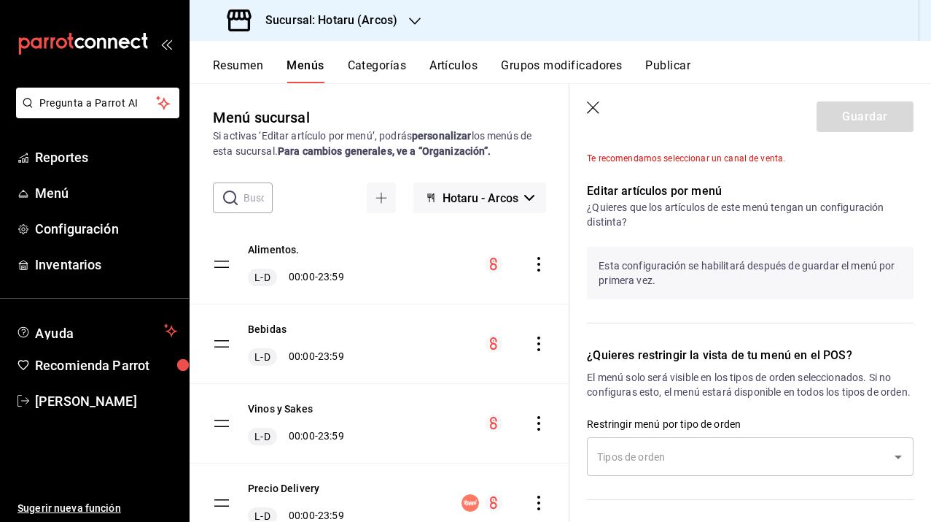
click at [634, 281] on p "Esta configuración se habilitará después de guardar el menú por primera vez." at bounding box center [750, 273] width 327 height 53
click at [681, 279] on p "Esta configuración se habilitará después de guardar el menú por primera vez." at bounding box center [750, 273] width 327 height 53
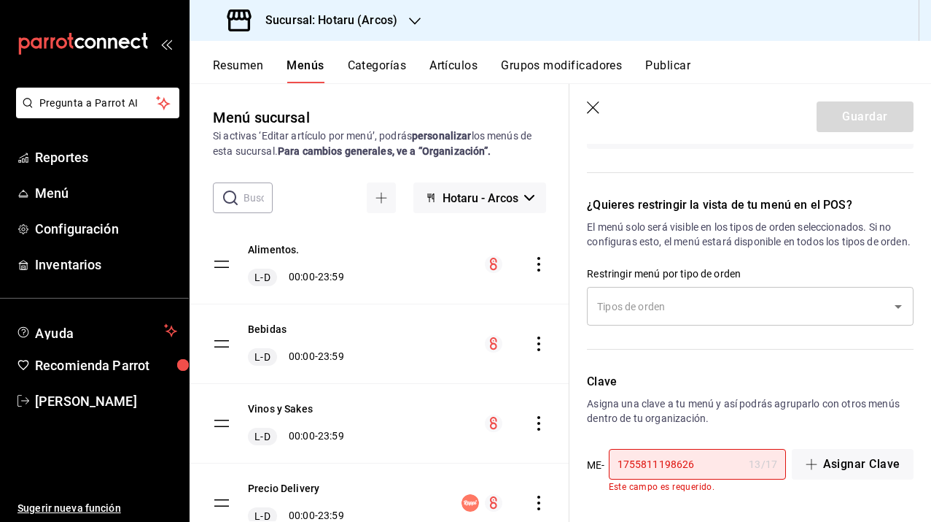
scroll to position [878, 0]
click at [673, 310] on input "text" at bounding box center [740, 306] width 292 height 26
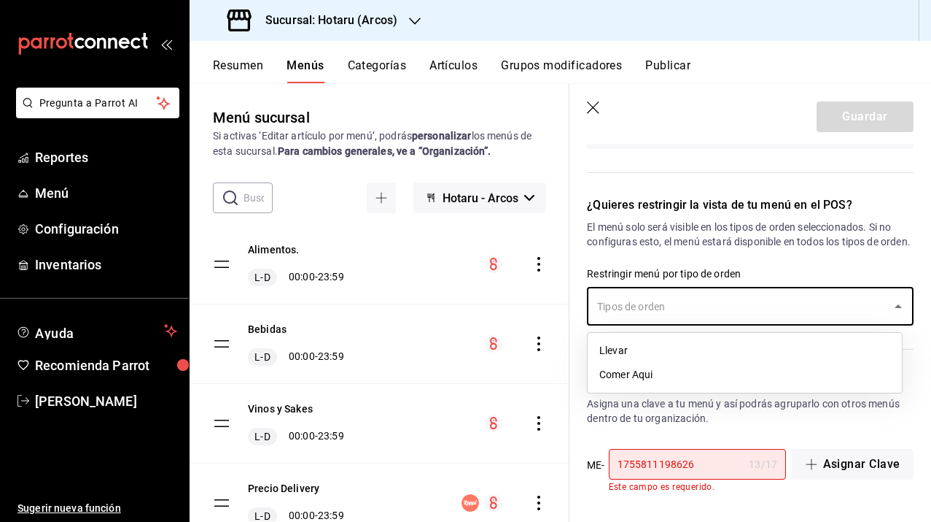
click at [671, 220] on p "El menú solo será visible en los tipos de orden seleccionados. Si no configuras…" at bounding box center [750, 234] width 327 height 29
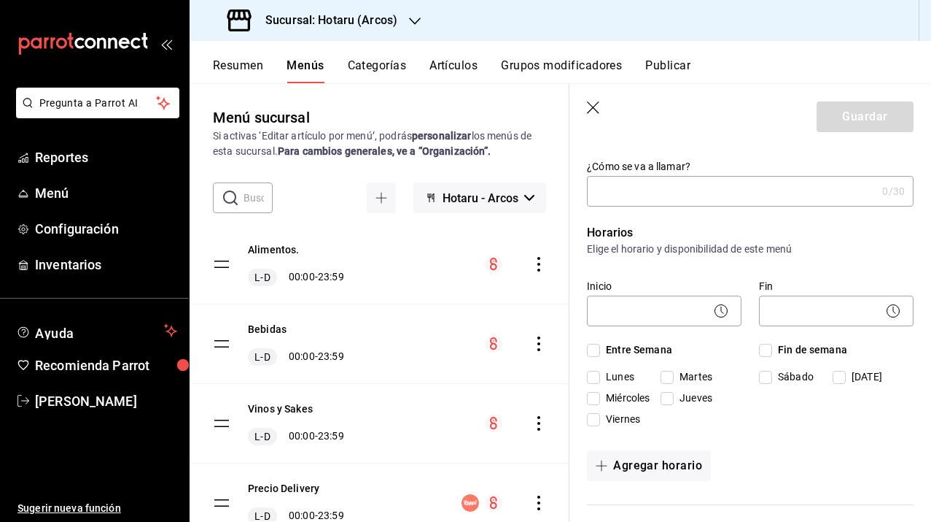
scroll to position [0, 0]
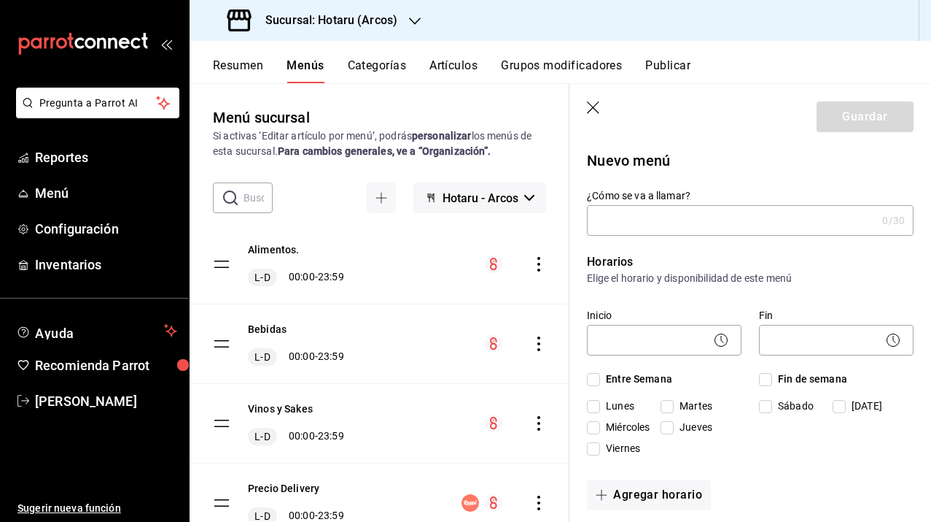
click at [663, 217] on input "¿Cómo se va a llamar?" at bounding box center [732, 220] width 290 height 29
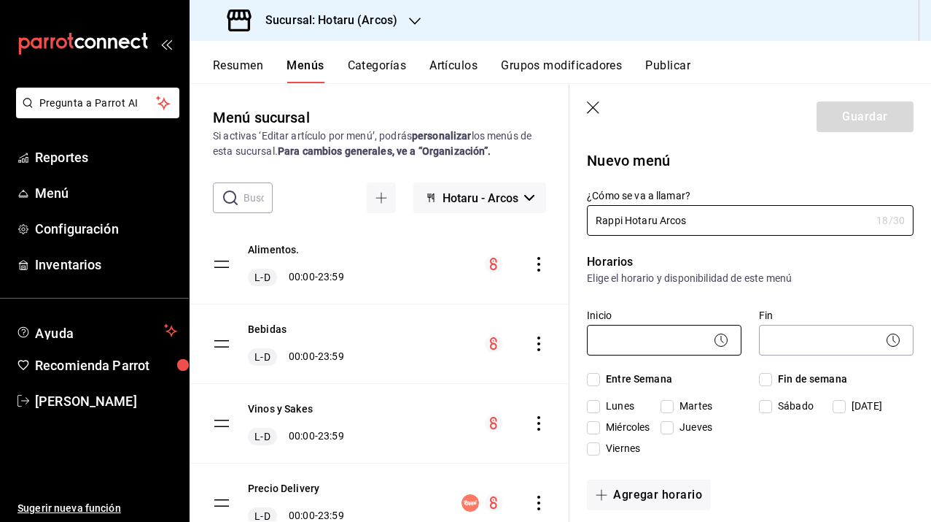
type input "Rappi Hotaru Arcos"
click at [655, 339] on body "Pregunta a Parrot AI Reportes Menú Configuración Inventarios Ayuda Recomienda P…" at bounding box center [465, 261] width 931 height 522
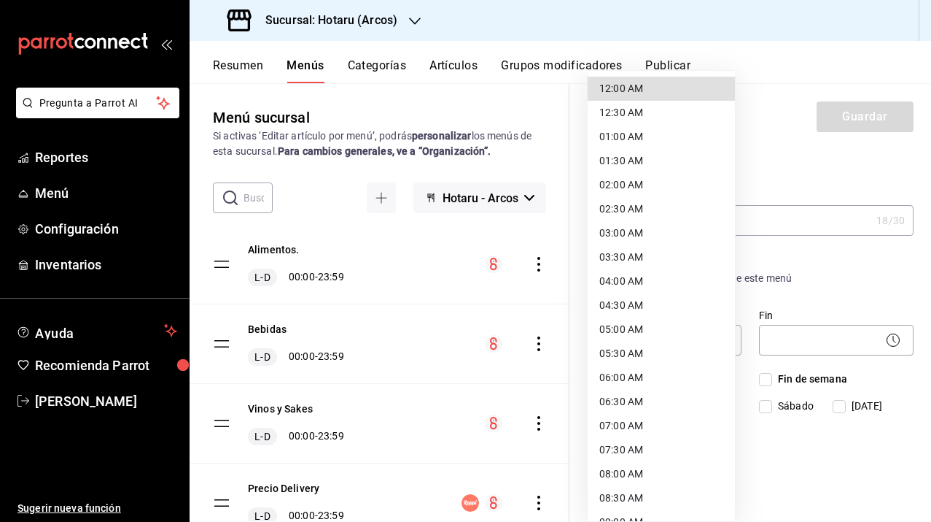
click at [620, 140] on li "01:00 AM" at bounding box center [661, 137] width 147 height 24
type input "01:00"
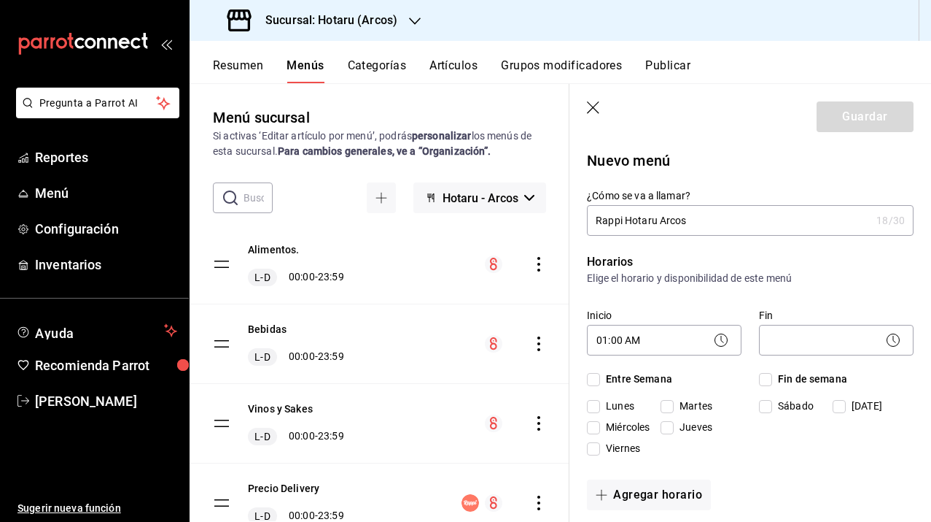
click at [597, 404] on input "Lunes" at bounding box center [593, 406] width 13 height 13
checkbox input "true"
click at [666, 400] on input "Martes" at bounding box center [667, 406] width 13 height 13
checkbox input "true"
click at [594, 426] on input "Miércoles" at bounding box center [593, 427] width 13 height 13
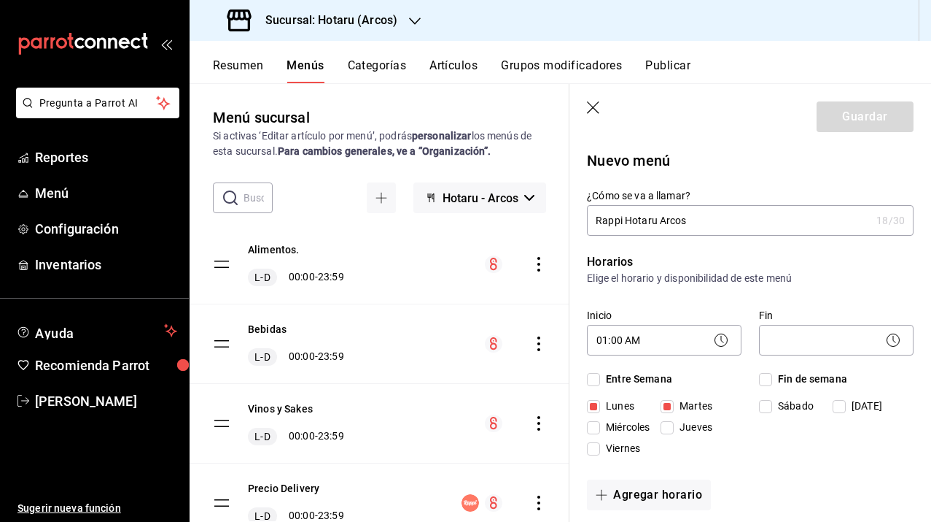
checkbox input "true"
click at [670, 427] on input "Jueves" at bounding box center [667, 427] width 13 height 13
checkbox input "true"
click at [600, 447] on input "Viernes" at bounding box center [593, 448] width 13 height 13
checkbox input "true"
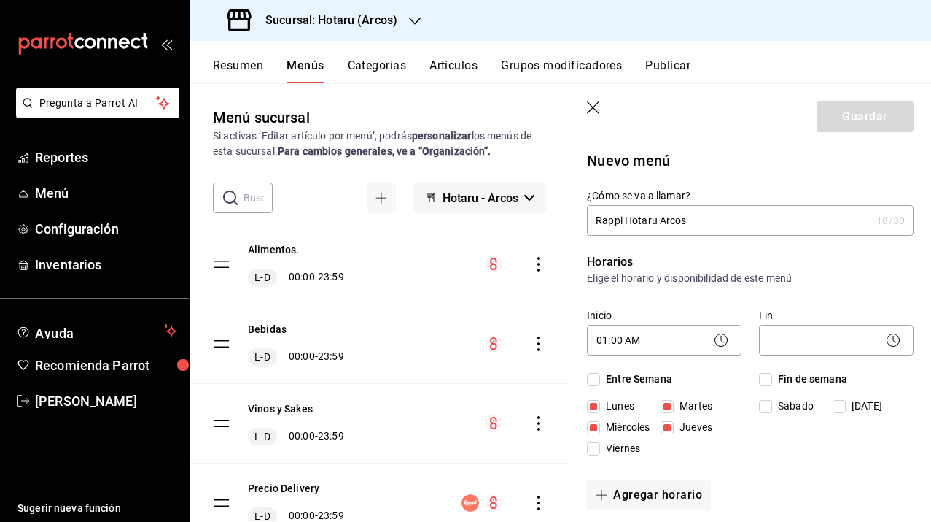
checkbox input "true"
click at [765, 406] on input "Sábado" at bounding box center [765, 406] width 13 height 13
checkbox input "true"
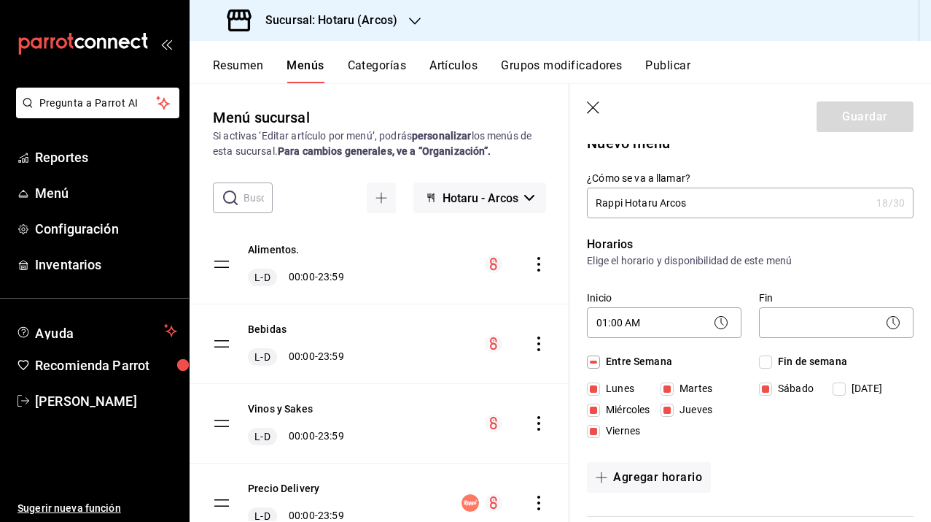
click at [724, 326] on icon at bounding box center [722, 323] width 18 height 18
click at [713, 321] on icon at bounding box center [722, 323] width 18 height 18
click at [621, 329] on body "Pregunta a Parrot AI Reportes Menú Configuración Inventarios Ayuda Recomienda P…" at bounding box center [465, 261] width 931 height 522
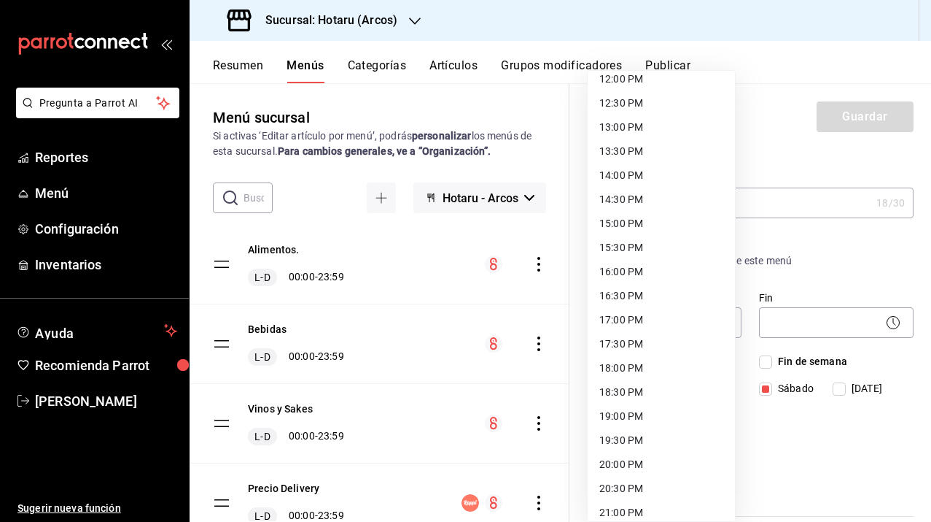
scroll to position [586, 0]
click at [625, 131] on li "13:00 PM" at bounding box center [661, 128] width 147 height 24
type input "13:00"
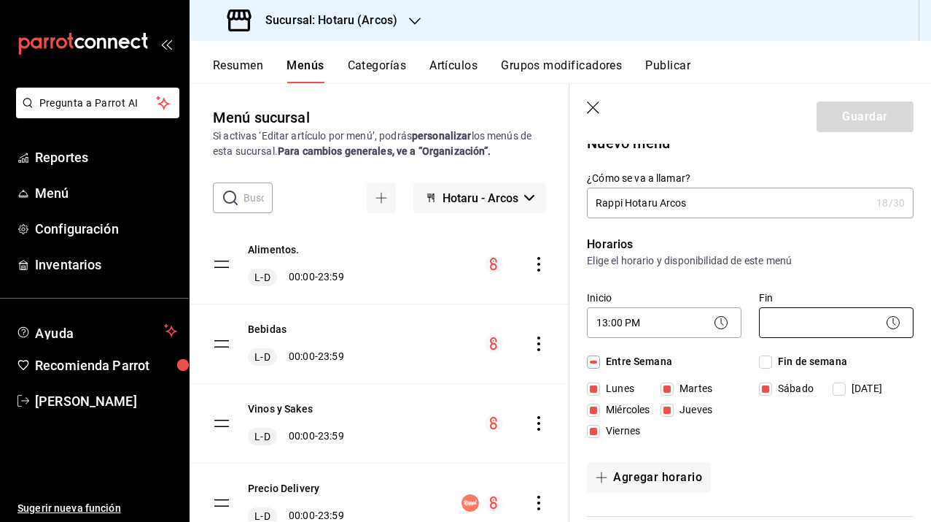
click at [780, 315] on body "Pregunta a Parrot AI Reportes Menú Configuración Inventarios Ayuda Recomienda P…" at bounding box center [465, 261] width 931 height 522
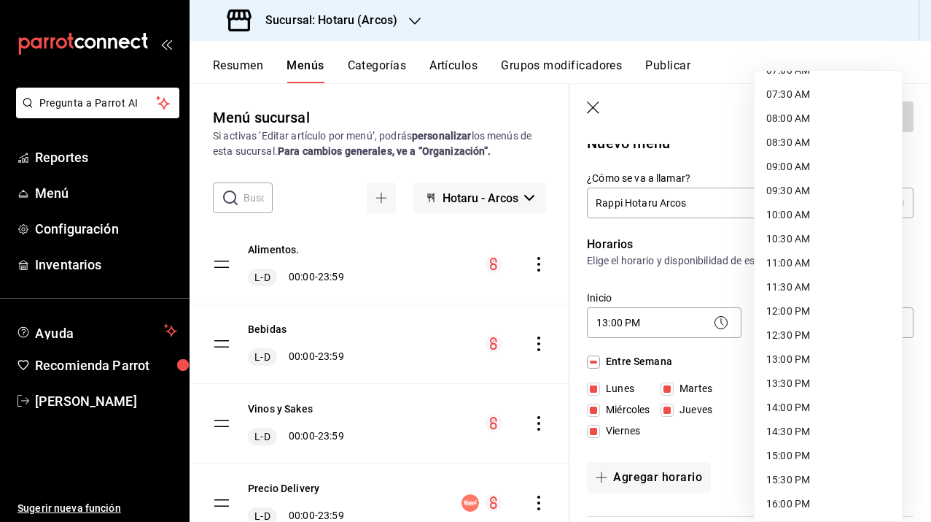
scroll to position [741, 0]
click at [780, 384] on li "21:30 PM" at bounding box center [828, 383] width 147 height 24
type input "21:30"
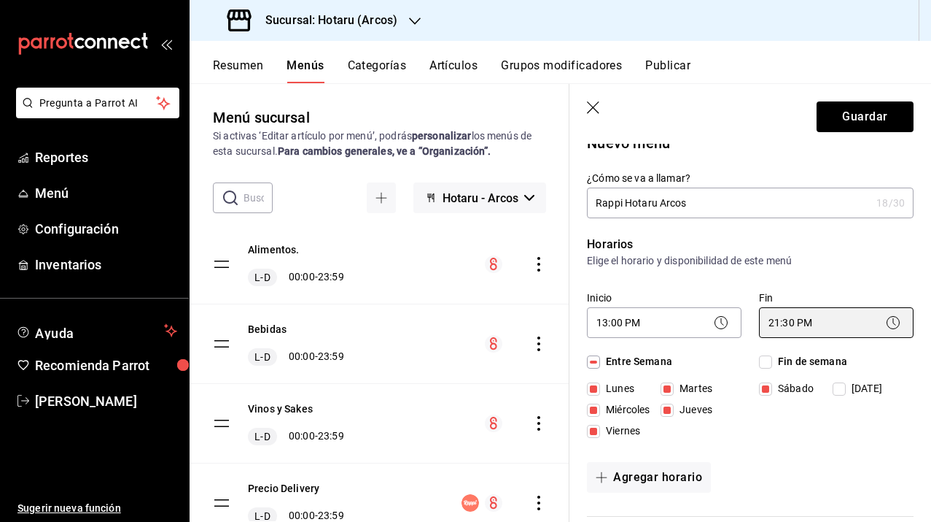
scroll to position [121, 0]
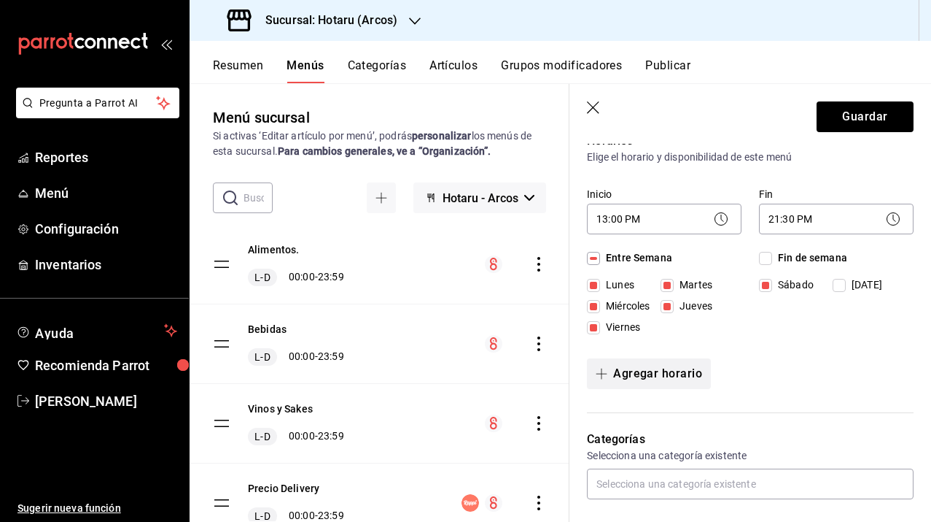
click at [662, 377] on button "Agregar horario" at bounding box center [649, 373] width 124 height 31
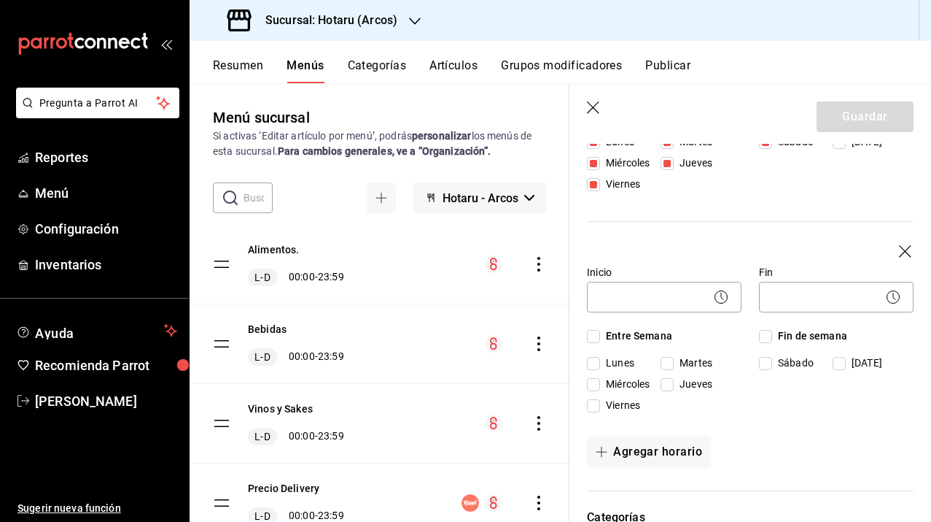
scroll to position [251, 0]
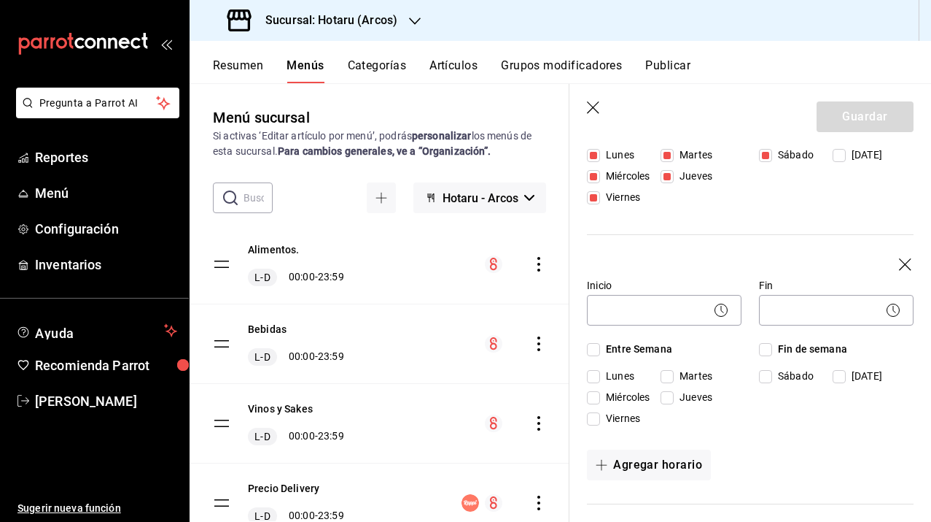
click at [833, 376] on input "[DATE]" at bounding box center [839, 376] width 13 height 13
checkbox input "true"
click at [667, 315] on body "Pregunta a Parrot AI Reportes Menú Configuración Inventarios Ayuda Recomienda P…" at bounding box center [465, 261] width 931 height 522
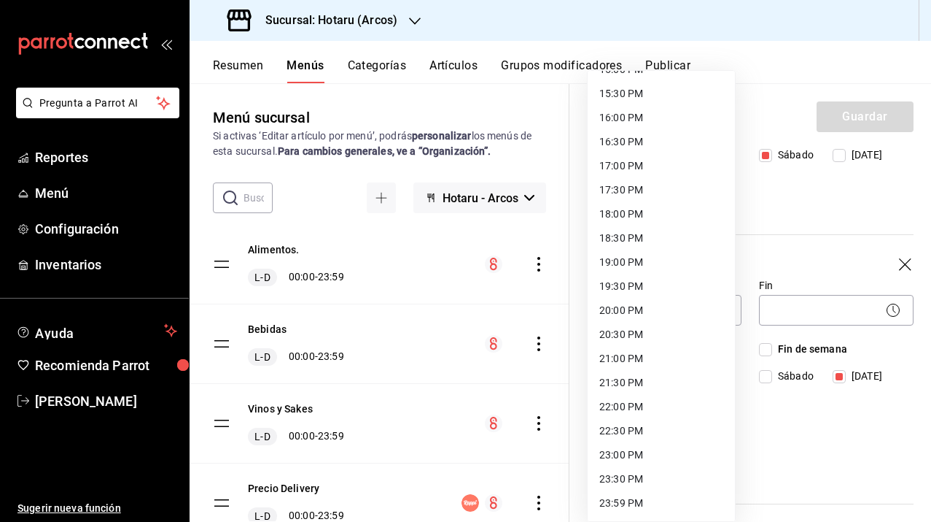
scroll to position [629, 0]
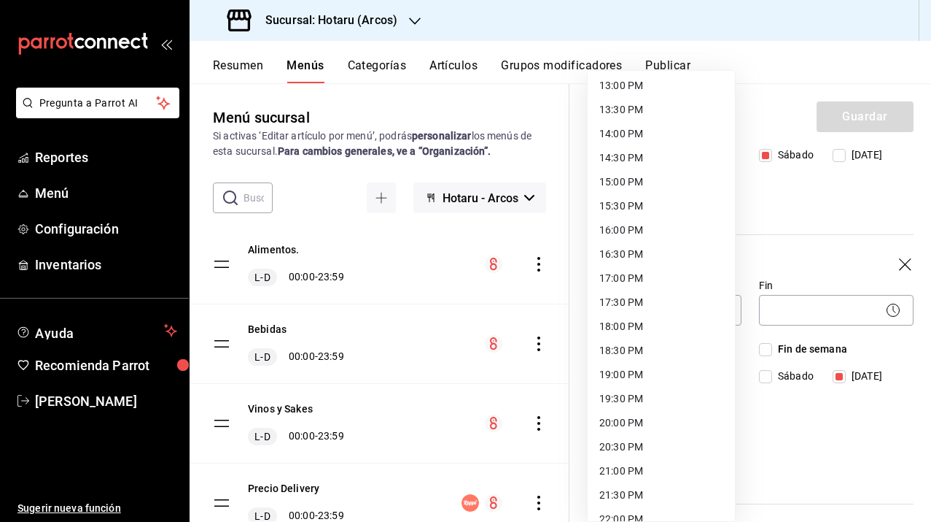
click at [631, 88] on li "13:00 PM" at bounding box center [661, 86] width 147 height 24
type input "13:00"
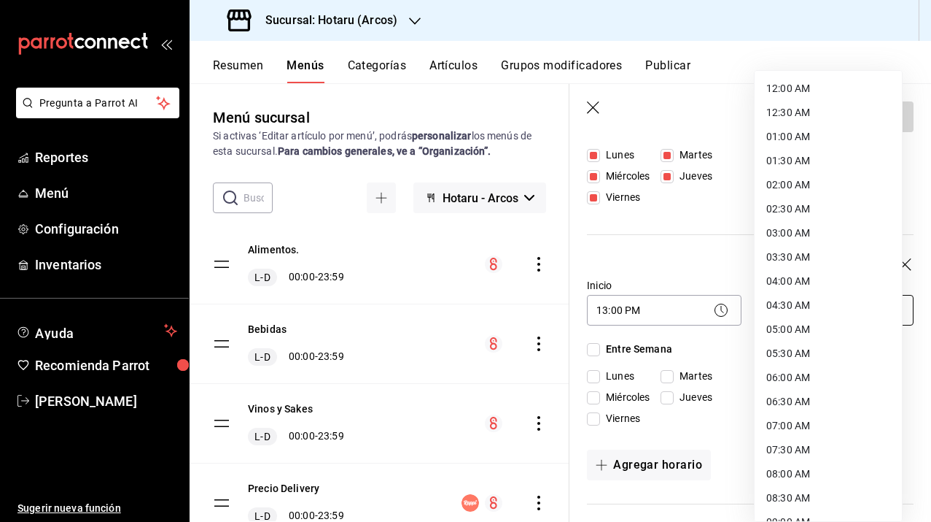
click at [800, 306] on body "Pregunta a Parrot AI Reportes Menú Configuración Inventarios Ayuda Recomienda P…" at bounding box center [465, 261] width 931 height 522
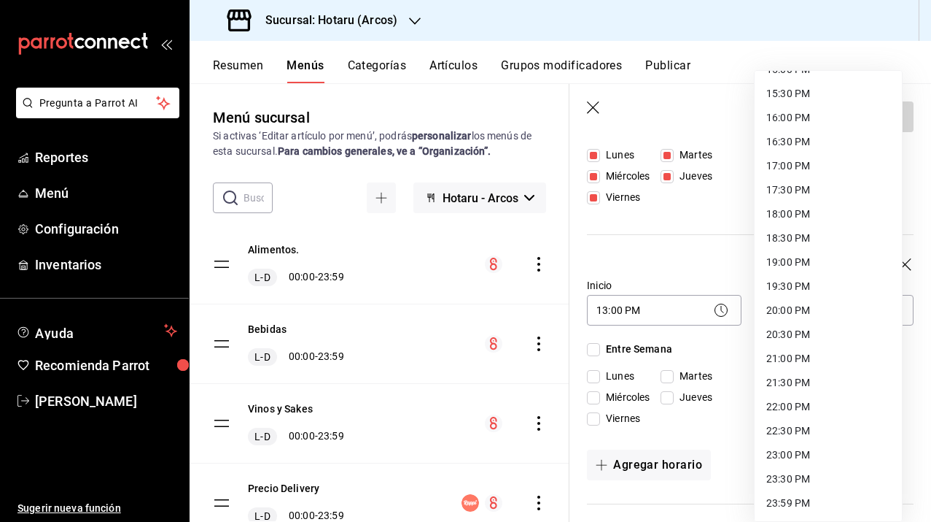
click at [803, 238] on li "18:30 PM" at bounding box center [828, 238] width 147 height 24
type input "18:30"
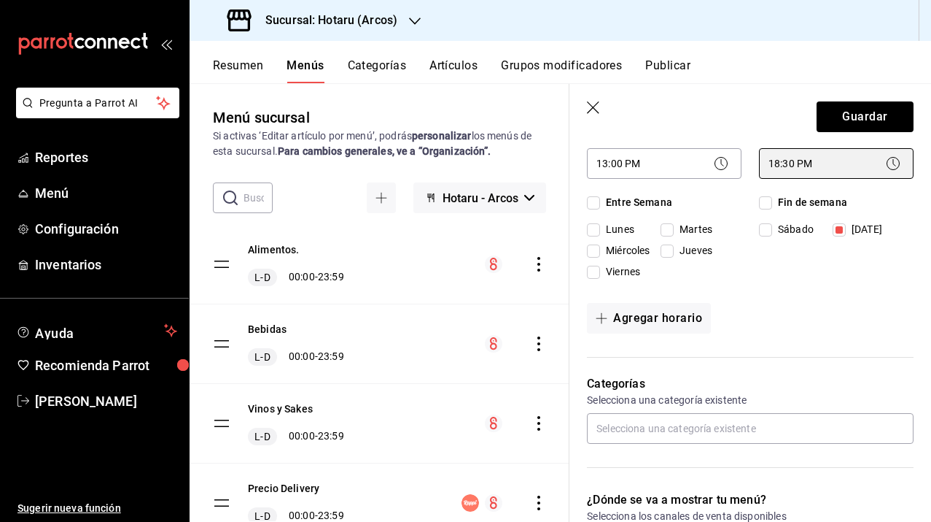
scroll to position [519, 0]
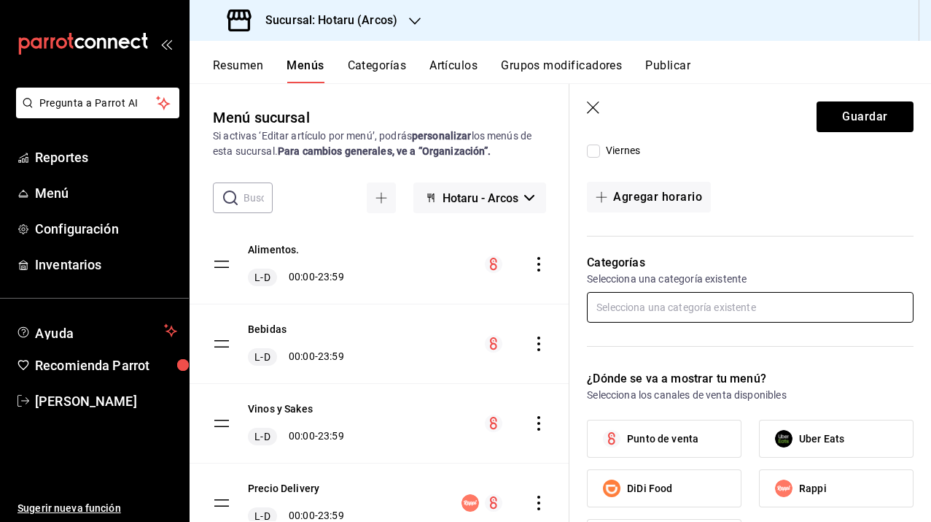
click at [662, 309] on input "text" at bounding box center [750, 307] width 327 height 31
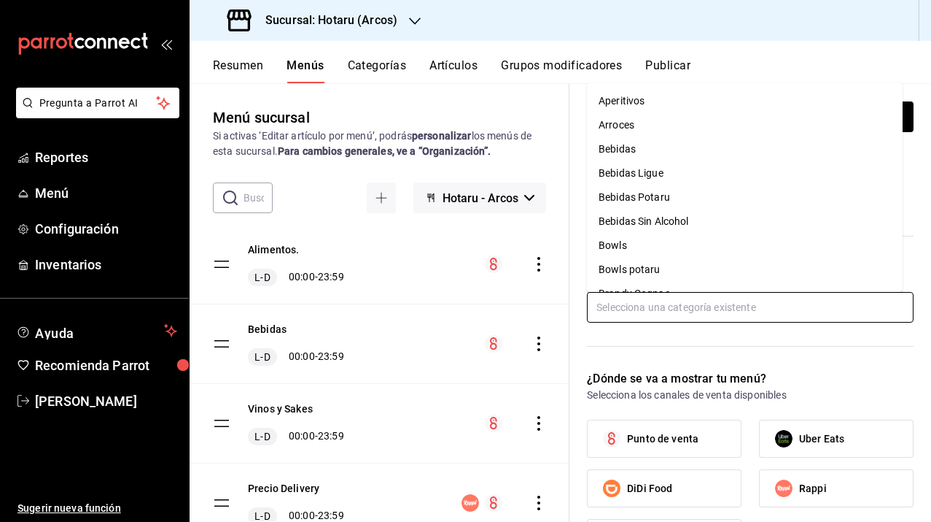
click at [635, 129] on li "Arroces" at bounding box center [745, 125] width 316 height 24
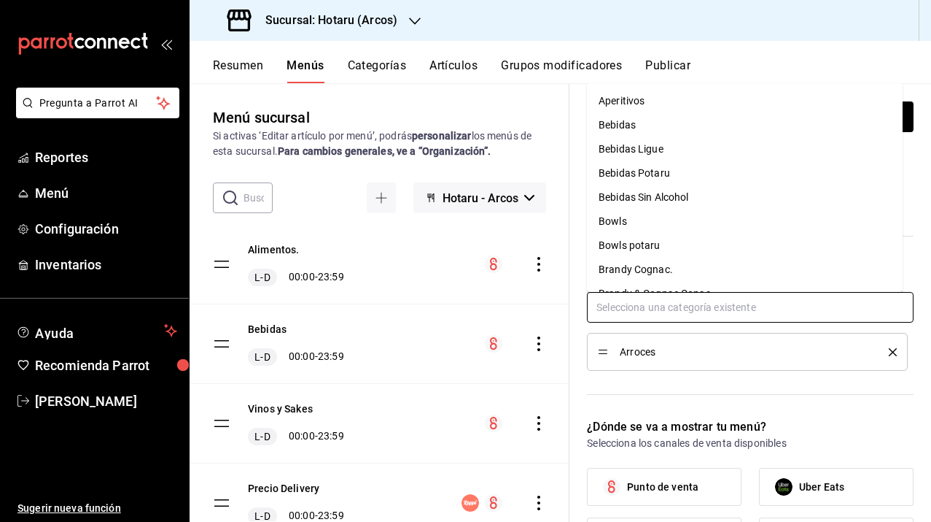
click at [646, 306] on input "text" at bounding box center [750, 307] width 327 height 31
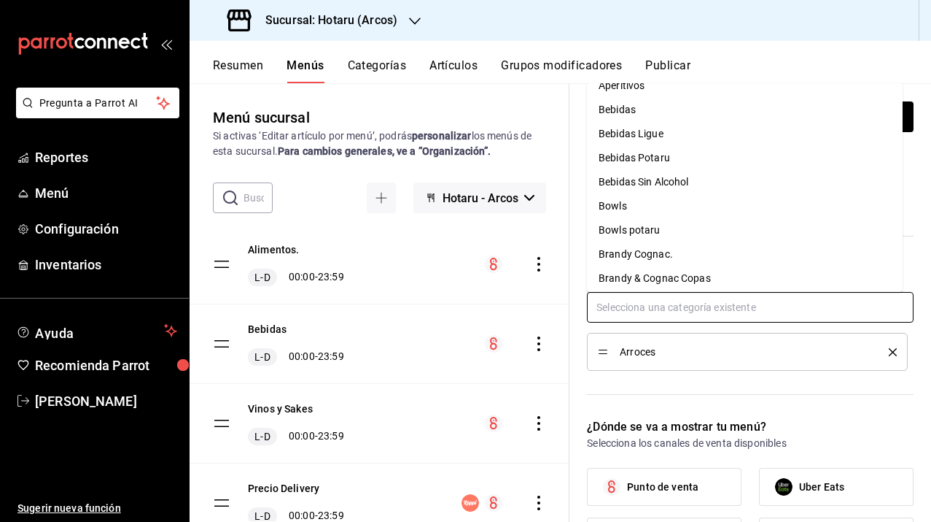
scroll to position [16, 0]
click at [632, 185] on li "Bebidas Sin Alcohol" at bounding box center [745, 181] width 316 height 24
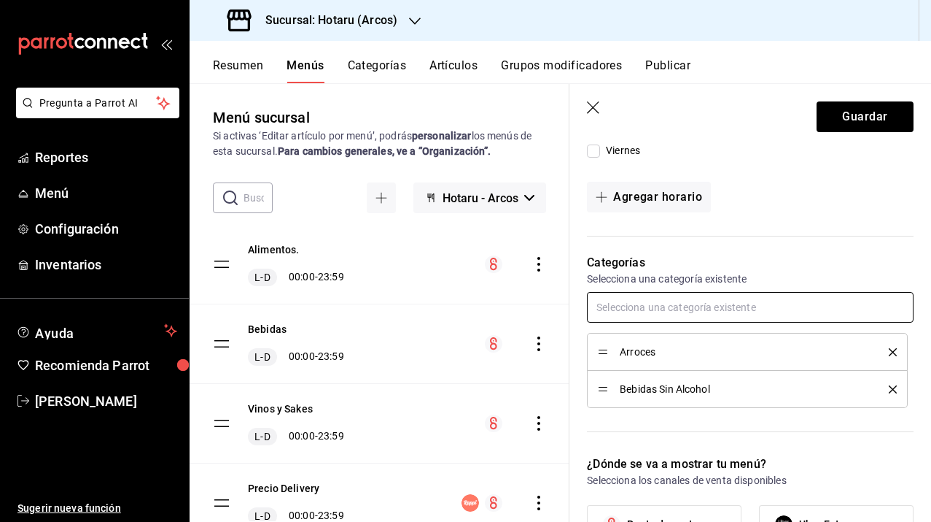
click at [636, 309] on input "text" at bounding box center [750, 307] width 327 height 31
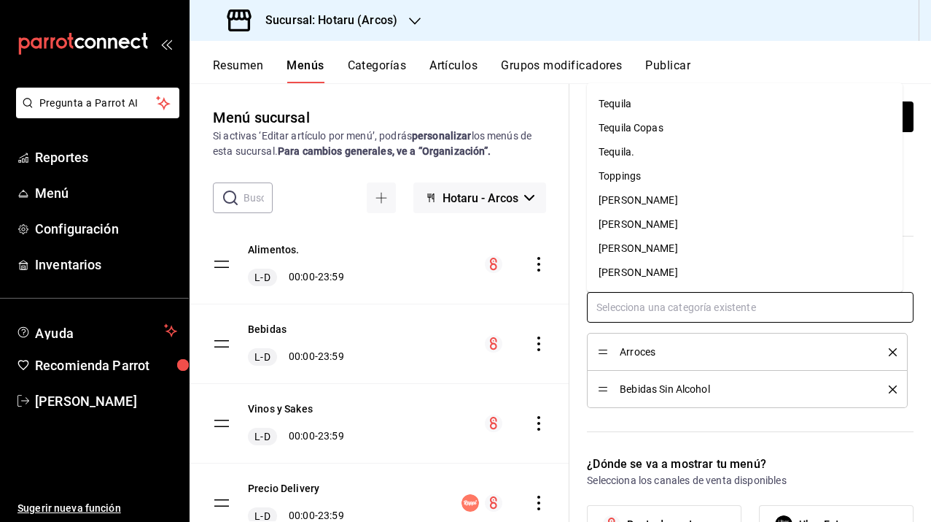
scroll to position [1461, 0]
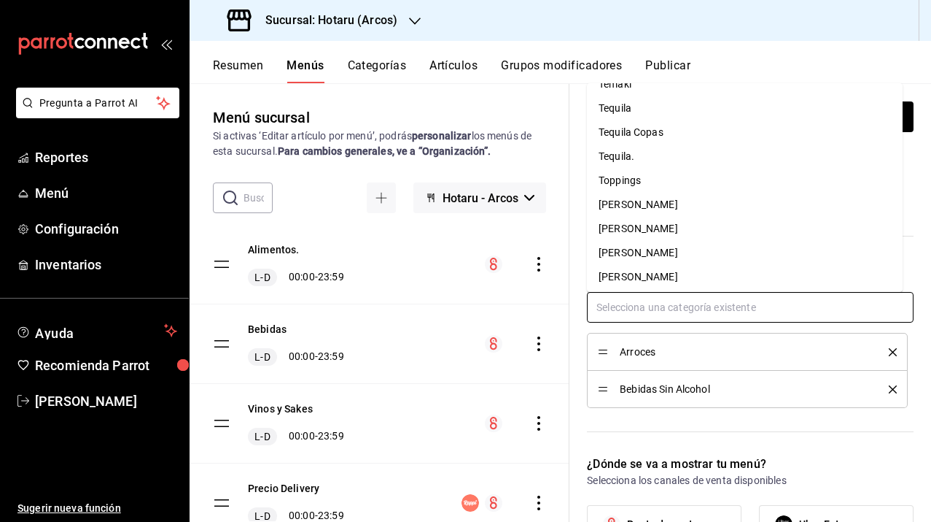
click at [627, 186] on li "Toppings" at bounding box center [745, 180] width 316 height 24
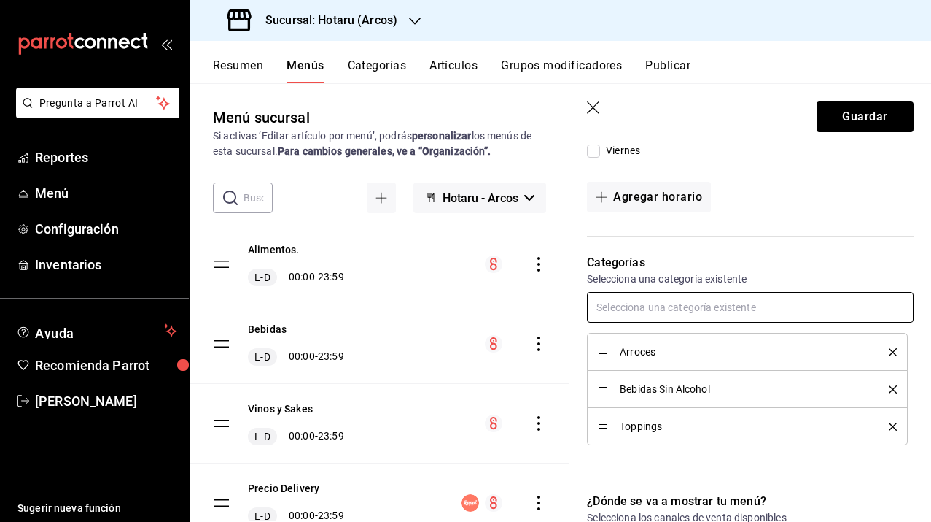
click at [646, 299] on input "text" at bounding box center [750, 307] width 327 height 31
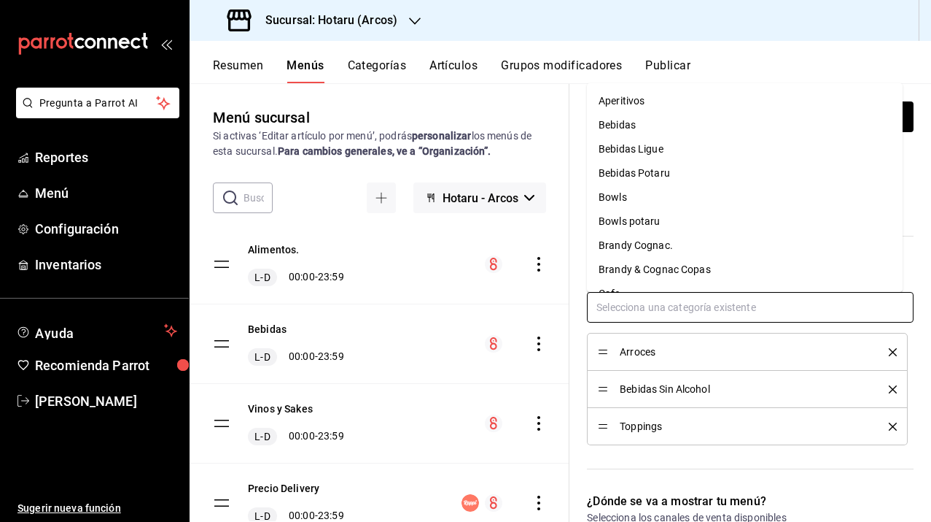
click at [633, 201] on li "Bowls" at bounding box center [745, 197] width 316 height 24
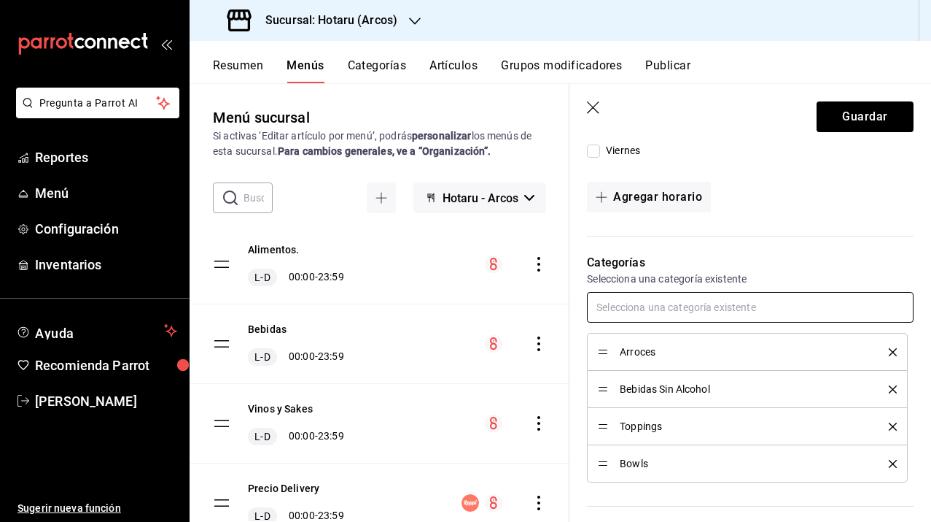
click at [642, 300] on input "text" at bounding box center [750, 307] width 327 height 31
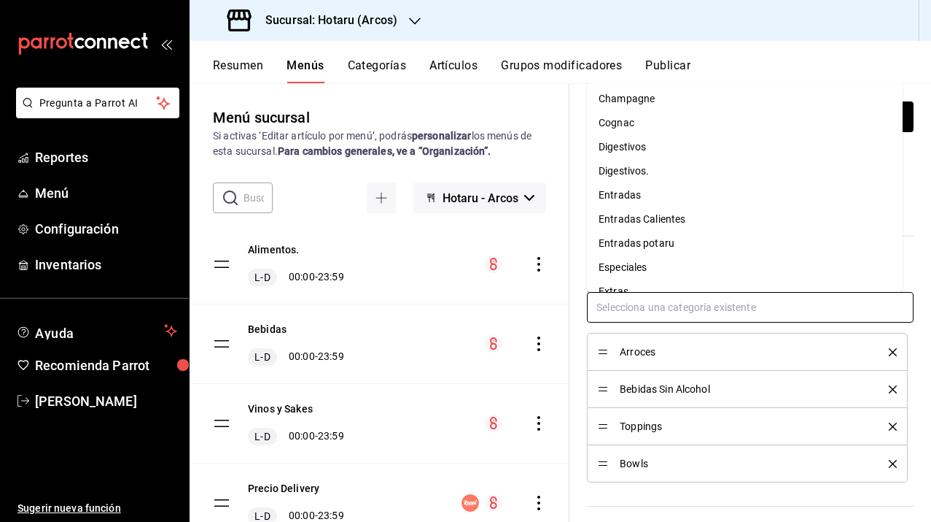
scroll to position [269, 0]
click at [635, 198] on li "Entradas" at bounding box center [745, 193] width 316 height 24
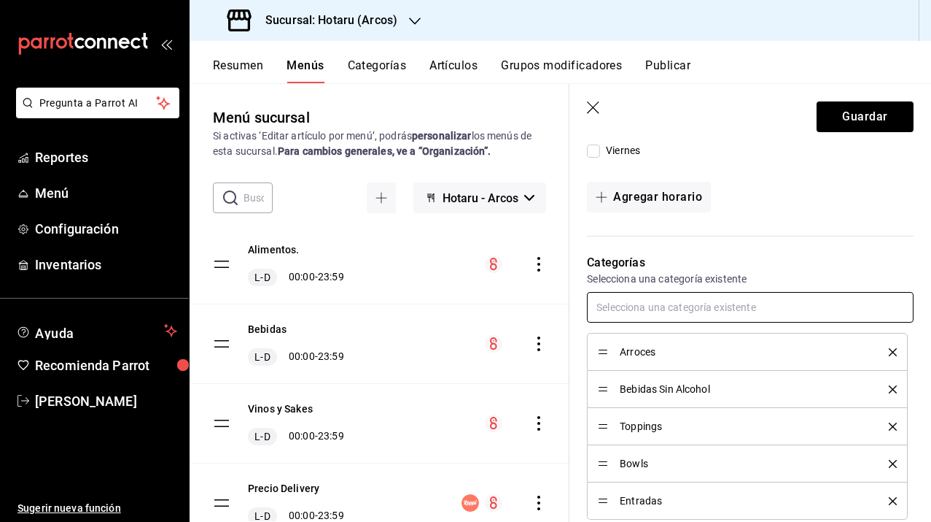
click at [643, 298] on input "text" at bounding box center [750, 307] width 327 height 31
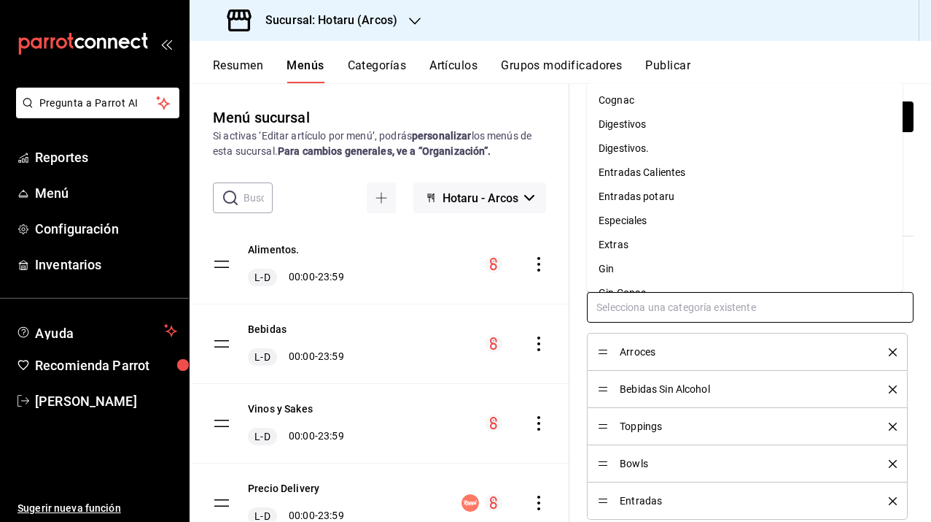
scroll to position [287, 0]
click at [632, 177] on li "Entradas Calientes" at bounding box center [745, 175] width 316 height 24
click at [643, 306] on input "text" at bounding box center [750, 307] width 327 height 31
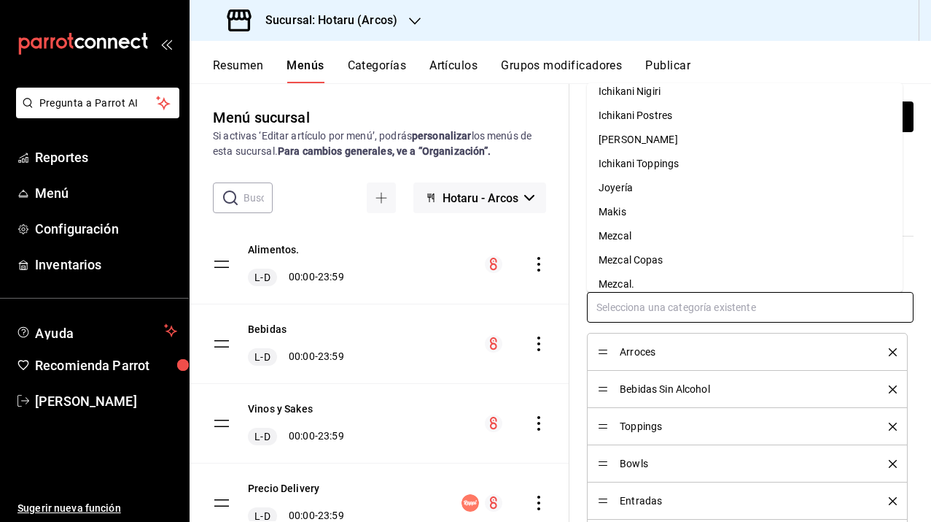
scroll to position [626, 0]
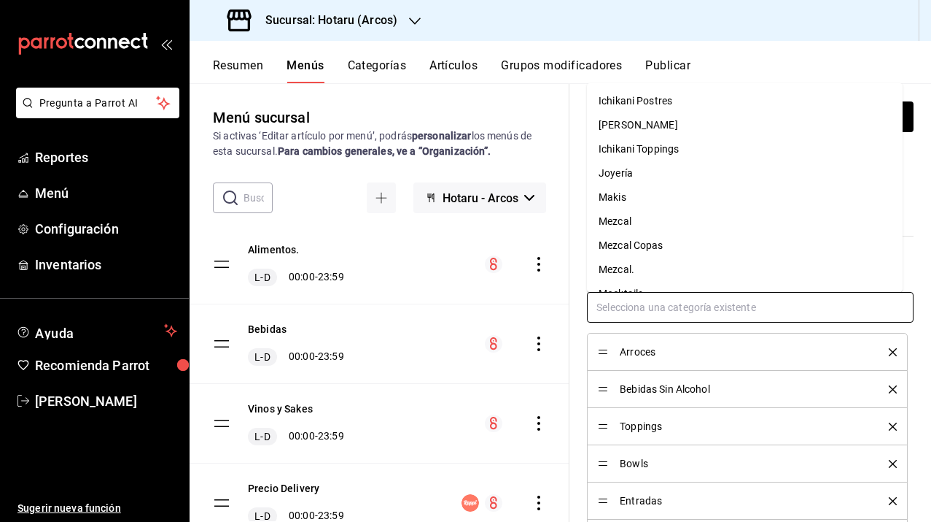
click at [632, 202] on li "Makis" at bounding box center [745, 197] width 316 height 24
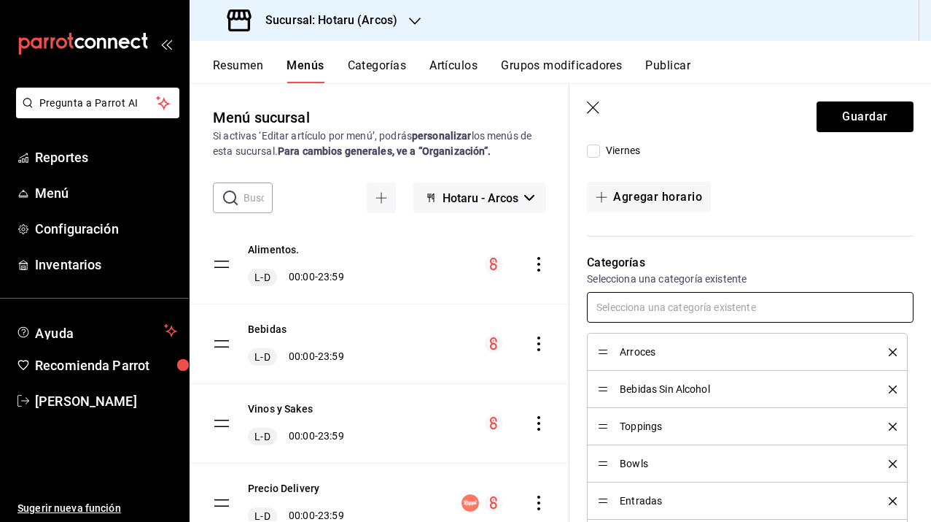
click at [640, 301] on input "text" at bounding box center [750, 307] width 327 height 31
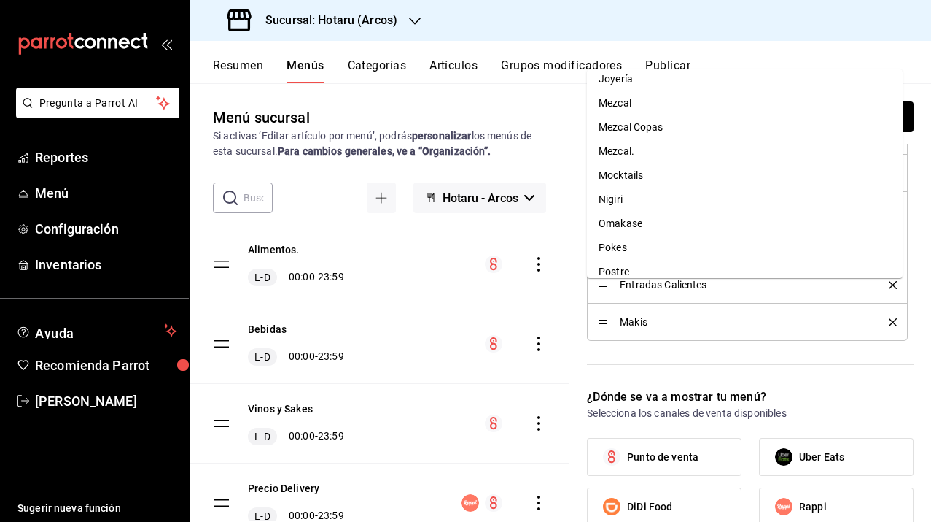
scroll to position [713, 0]
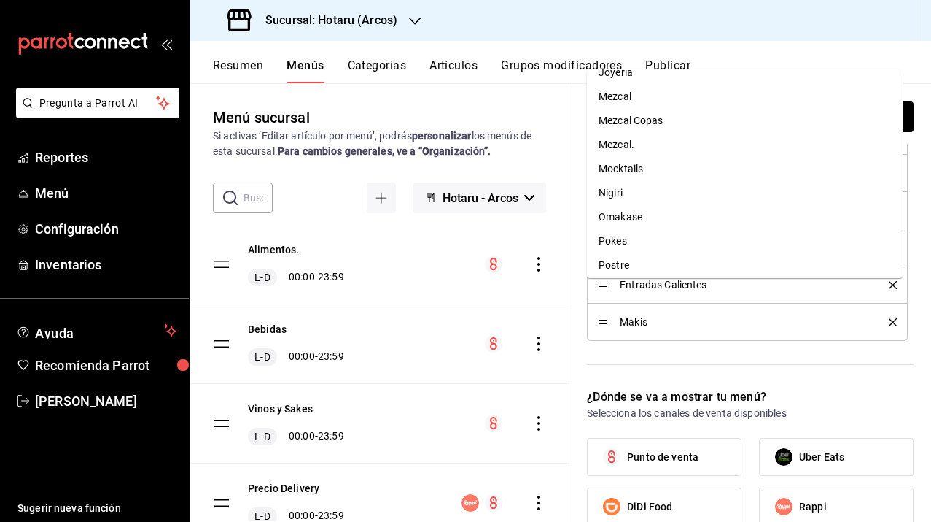
click at [627, 193] on li "Nigiri" at bounding box center [745, 193] width 316 height 24
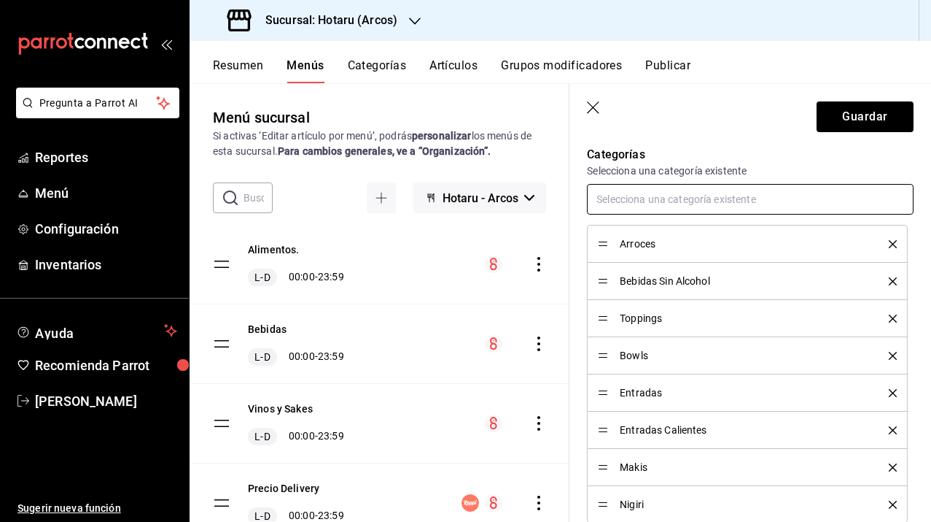
scroll to position [625, 0]
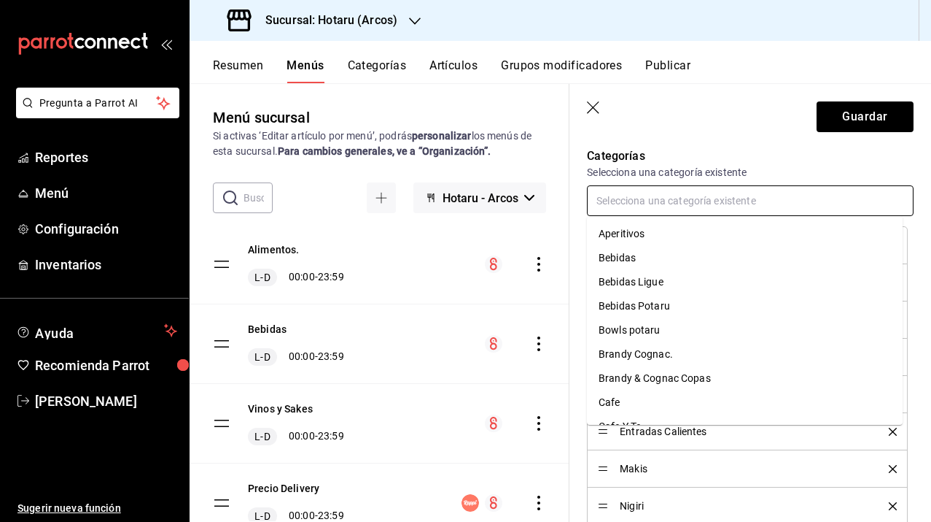
click at [645, 201] on input "text" at bounding box center [750, 200] width 327 height 31
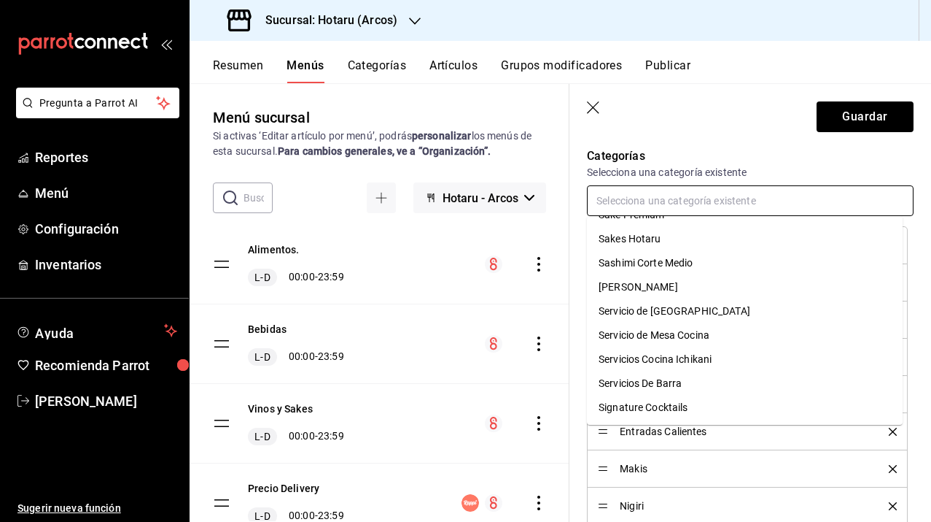
scroll to position [1071, 0]
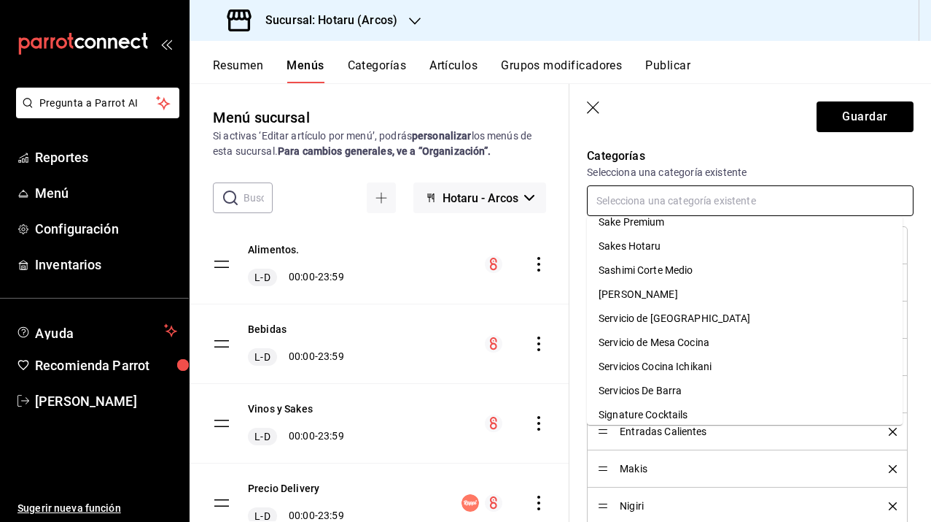
click at [661, 297] on li "[PERSON_NAME]" at bounding box center [745, 294] width 316 height 24
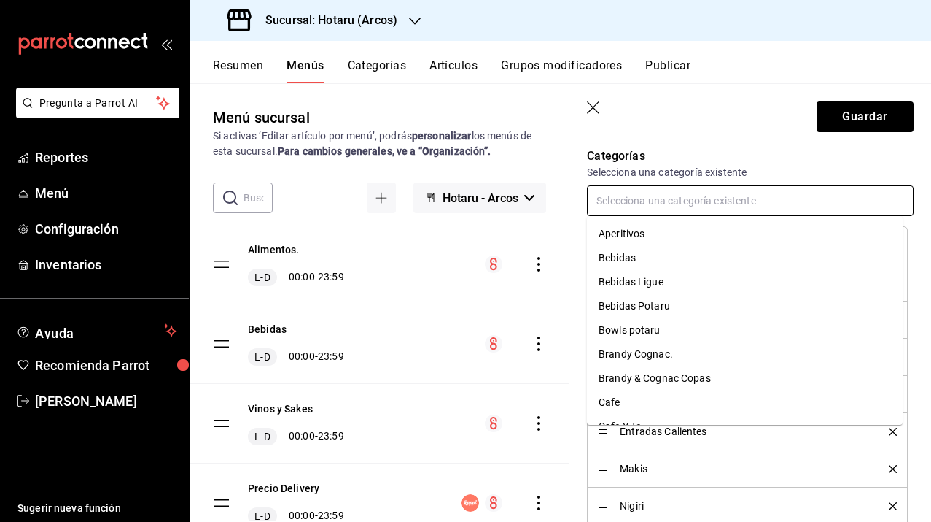
click at [643, 197] on input "text" at bounding box center [750, 200] width 327 height 31
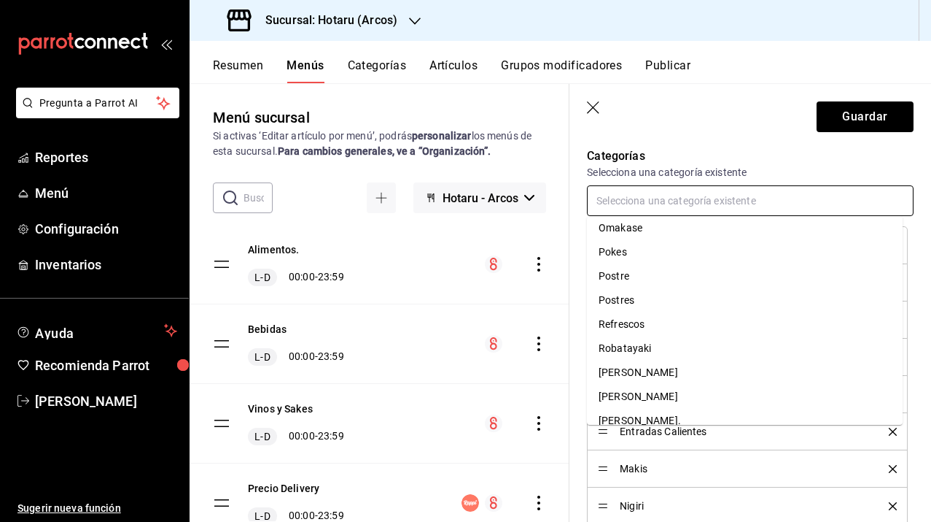
scroll to position [818, 0]
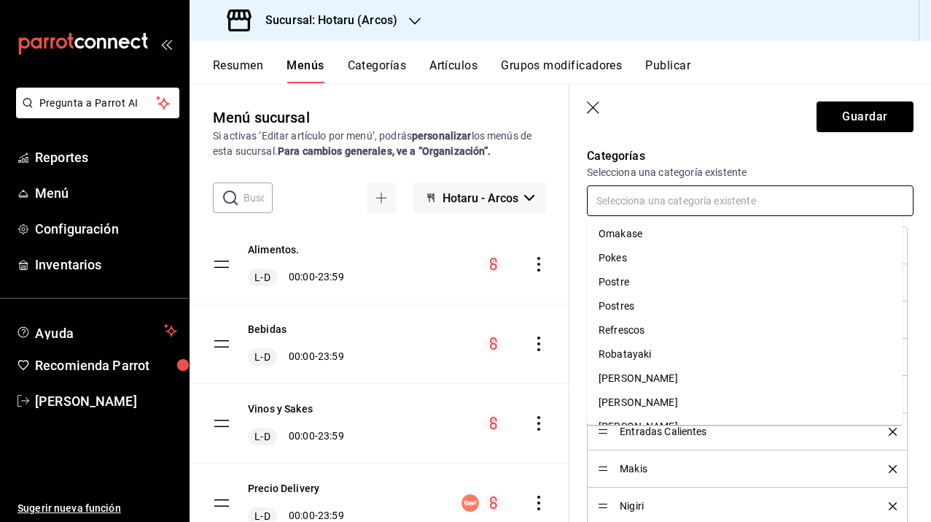
click at [631, 309] on li "Postres" at bounding box center [745, 306] width 316 height 24
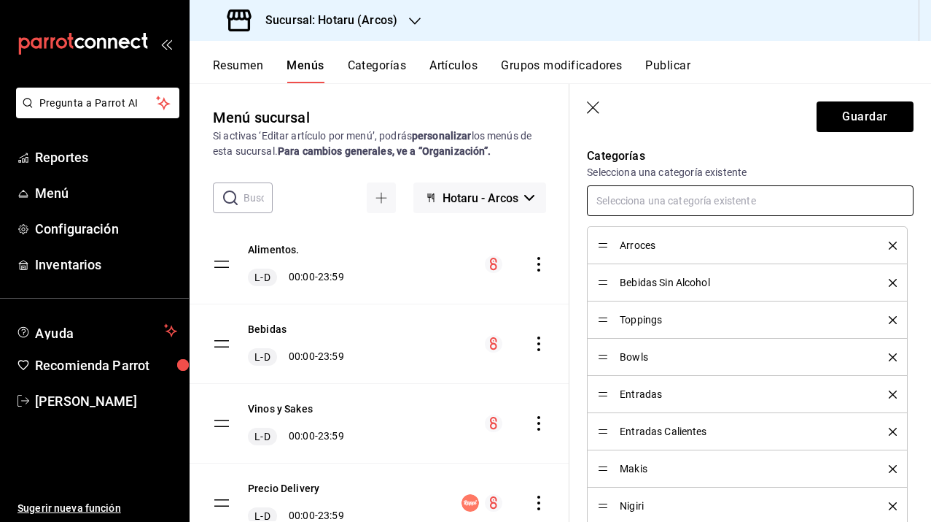
click at [635, 192] on input "text" at bounding box center [750, 200] width 327 height 31
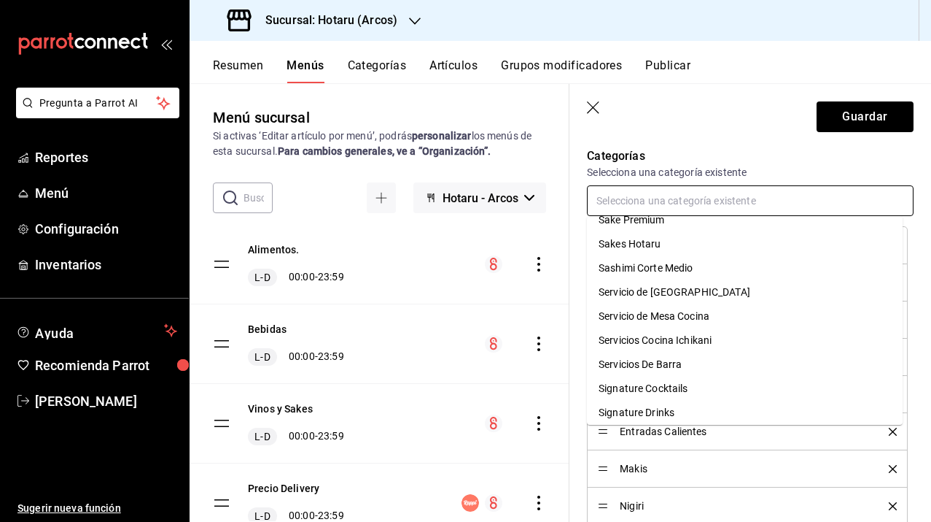
scroll to position [1048, 0]
click at [661, 270] on li "Sashimi Corte Medio" at bounding box center [745, 269] width 316 height 24
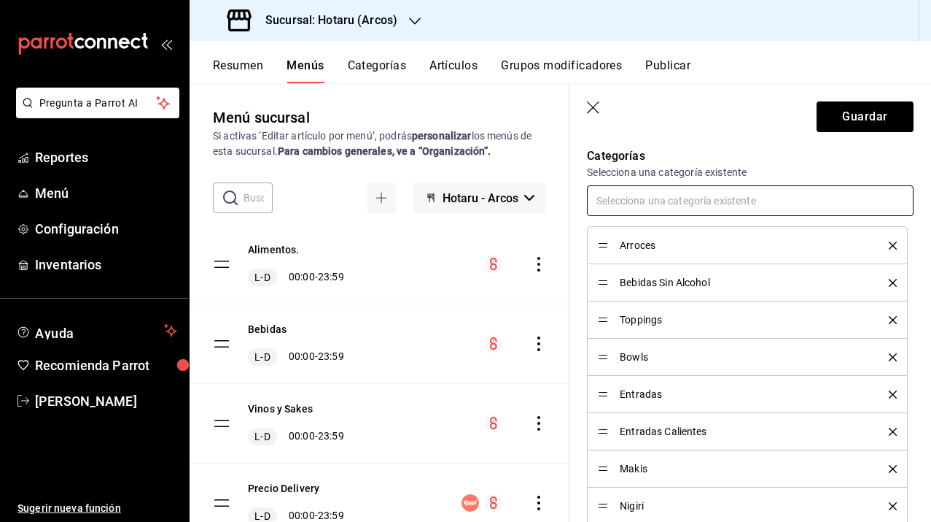
click at [669, 195] on input "text" at bounding box center [750, 200] width 327 height 31
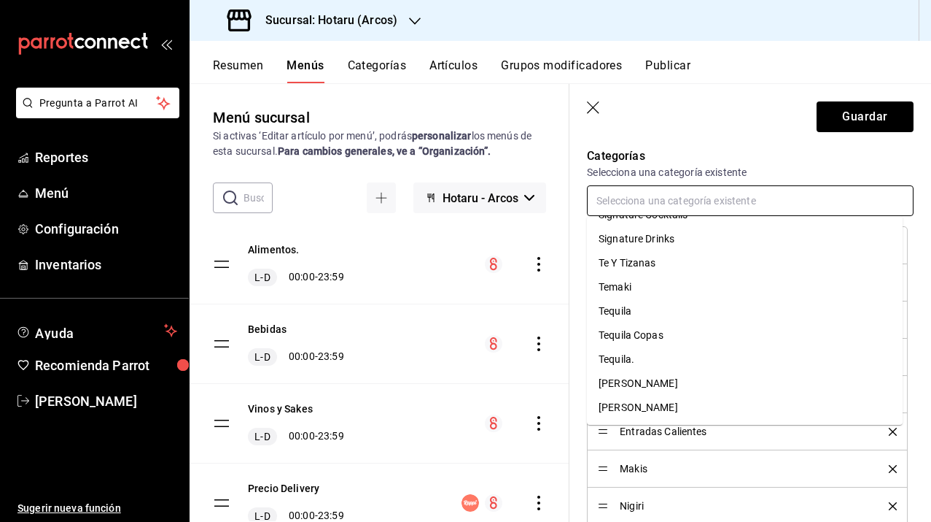
scroll to position [1209, 0]
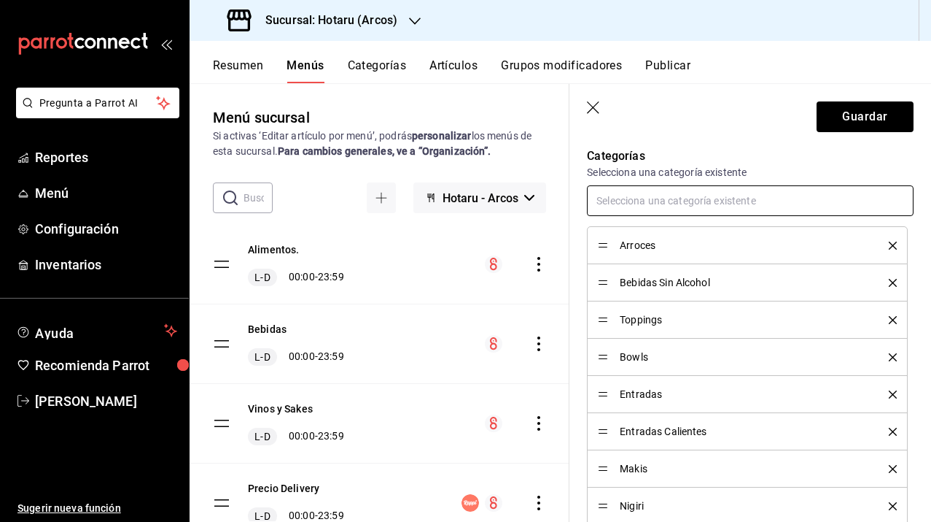
click at [657, 203] on input "text" at bounding box center [750, 200] width 327 height 31
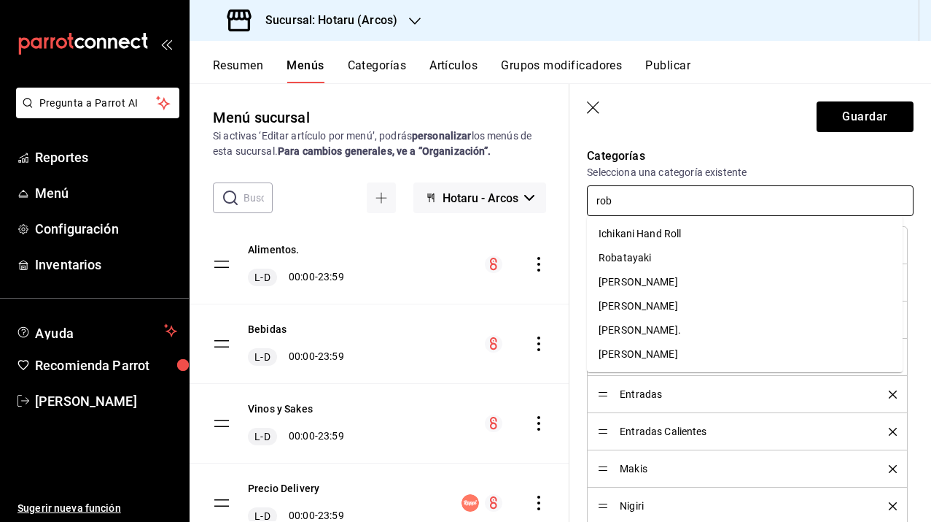
type input "roba"
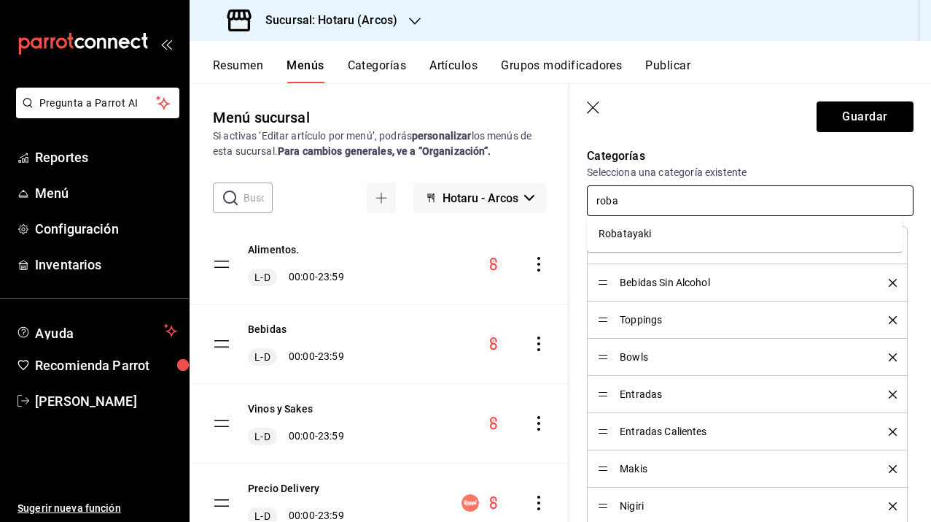
click at [739, 242] on li "Robatayaki" at bounding box center [745, 234] width 316 height 24
click at [672, 201] on input "text" at bounding box center [750, 200] width 327 height 31
type input "tema"
click at [681, 222] on li "Temaki" at bounding box center [745, 234] width 316 height 24
type input "b"
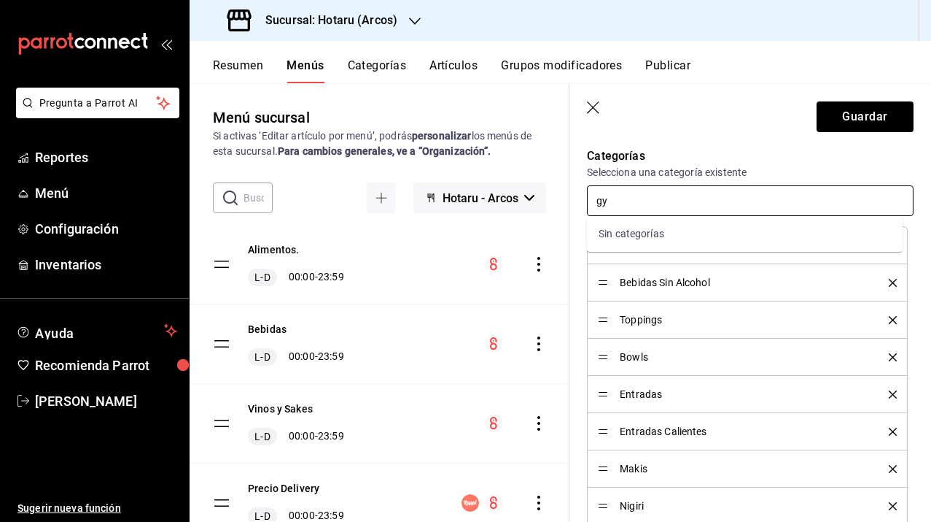
type input "g"
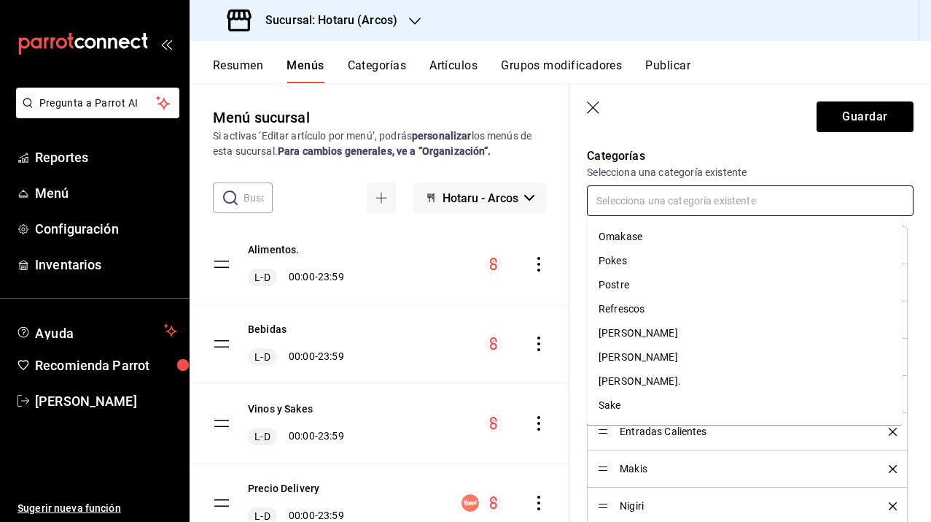
scroll to position [789, 0]
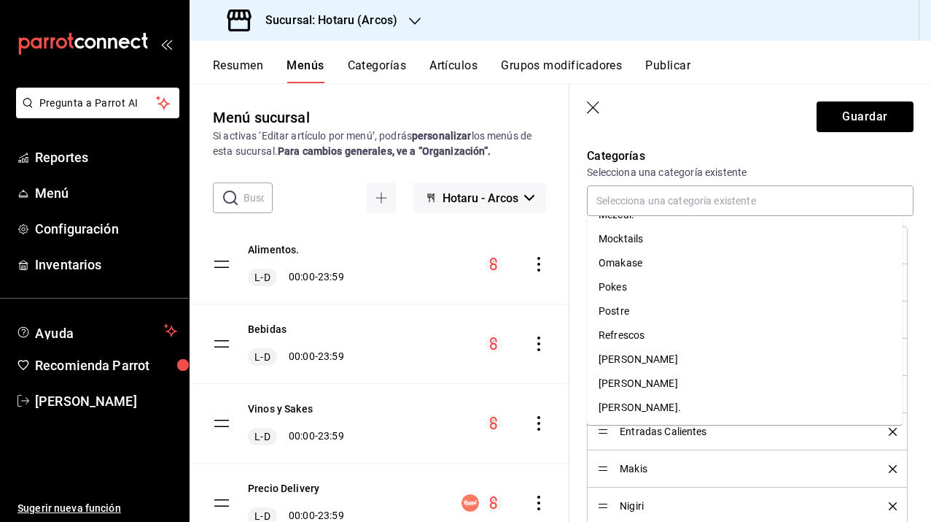
click at [721, 139] on header "Guardar" at bounding box center [751, 114] width 362 height 60
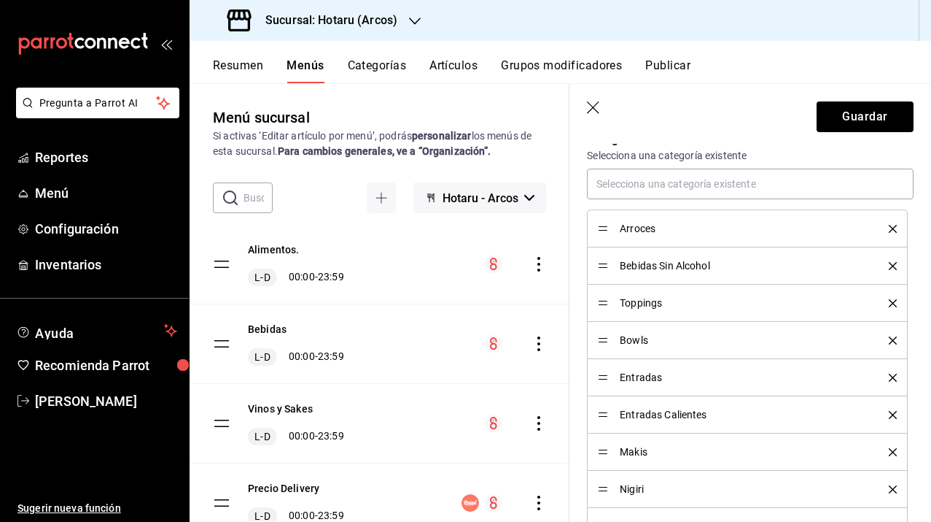
scroll to position [663, 0]
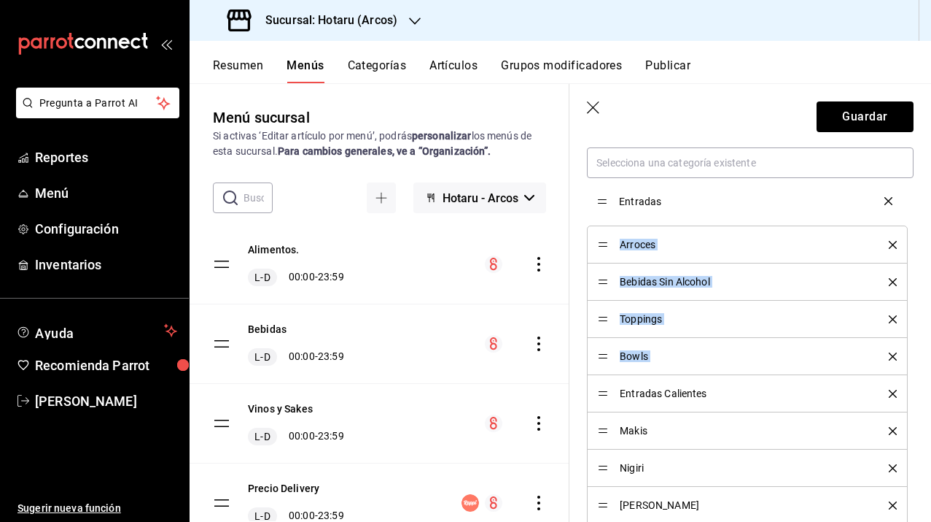
drag, startPoint x: 604, startPoint y: 357, endPoint x: 600, endPoint y: 209, distance: 148.1
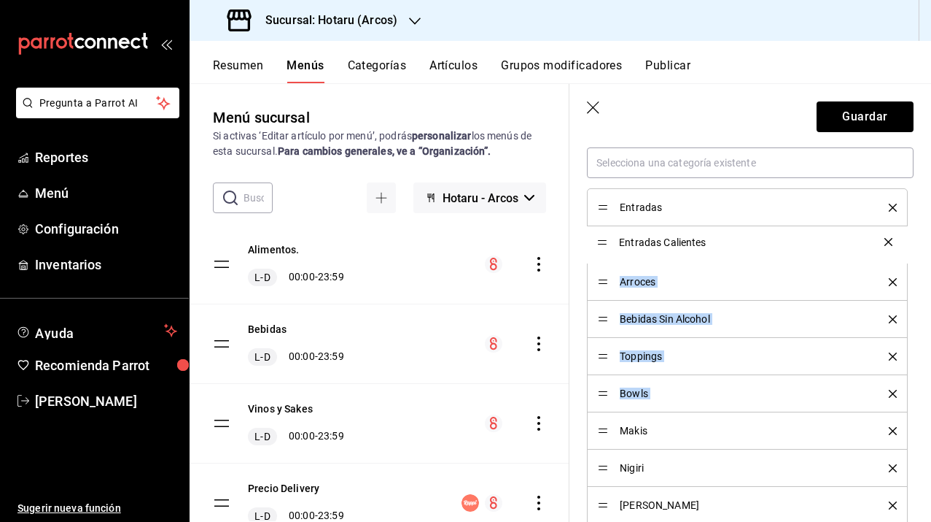
drag, startPoint x: 600, startPoint y: 391, endPoint x: 597, endPoint y: 240, distance: 151.0
drag, startPoint x: 601, startPoint y: 392, endPoint x: 597, endPoint y: 319, distance: 73.1
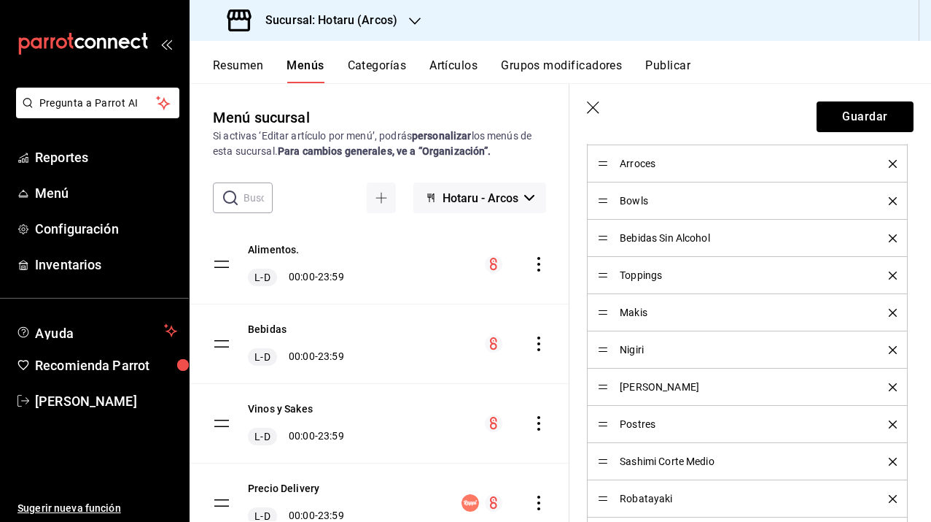
scroll to position [820, 0]
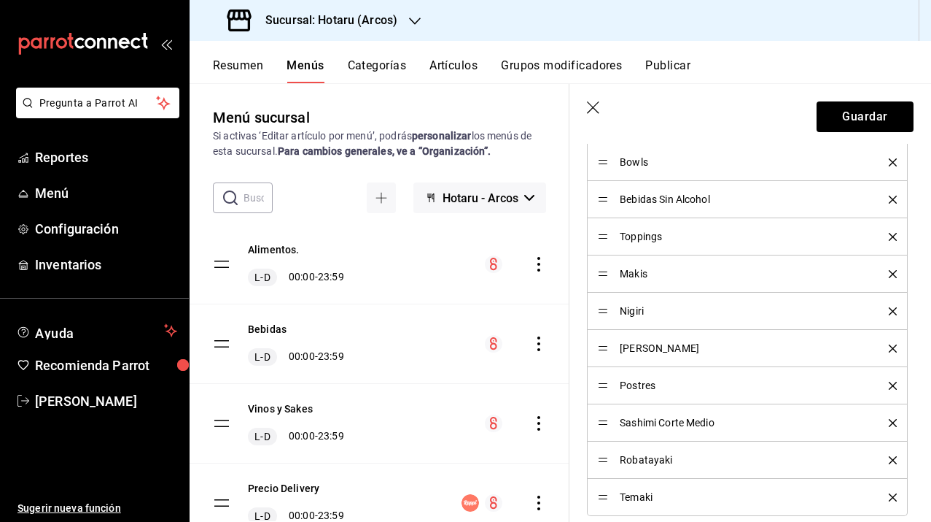
click at [605, 427] on div "Sashimi Corte Medio" at bounding box center [747, 422] width 299 height 16
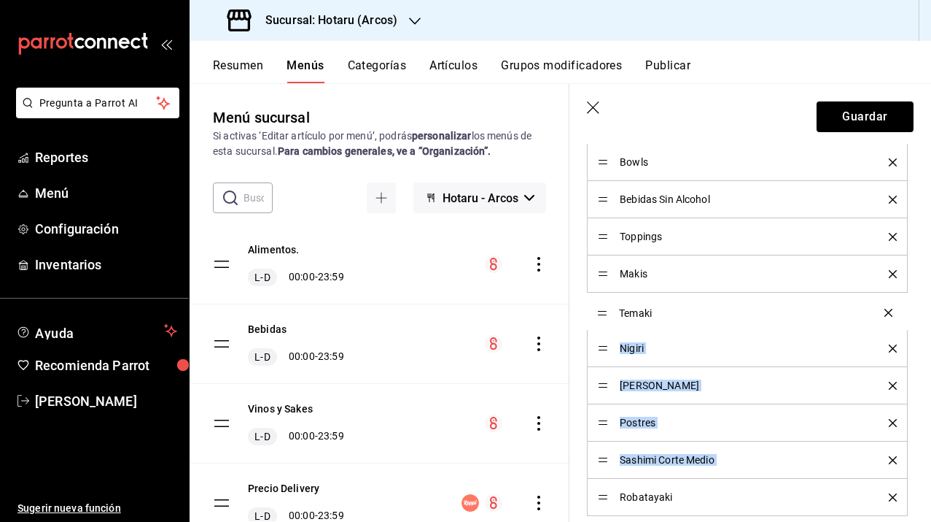
drag, startPoint x: 605, startPoint y: 495, endPoint x: 594, endPoint y: 311, distance: 184.1
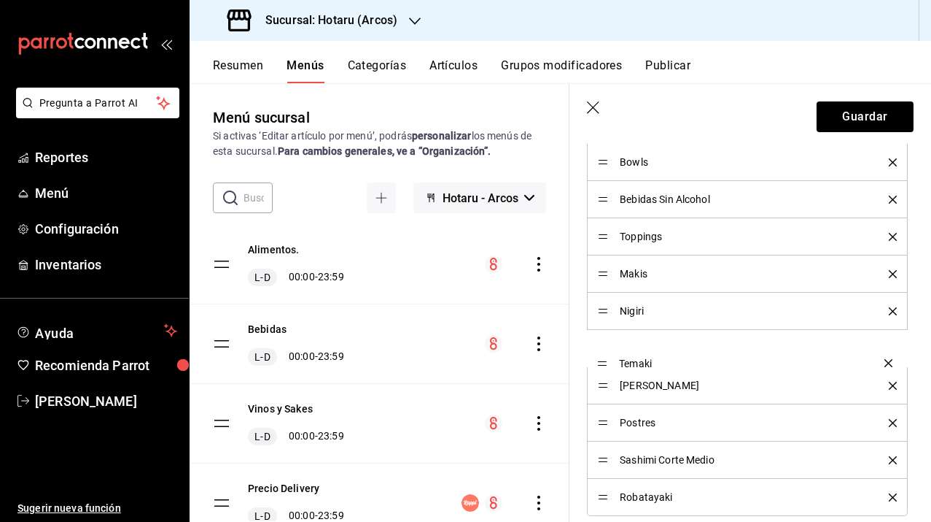
drag, startPoint x: 602, startPoint y: 309, endPoint x: 599, endPoint y: 361, distance: 51.9
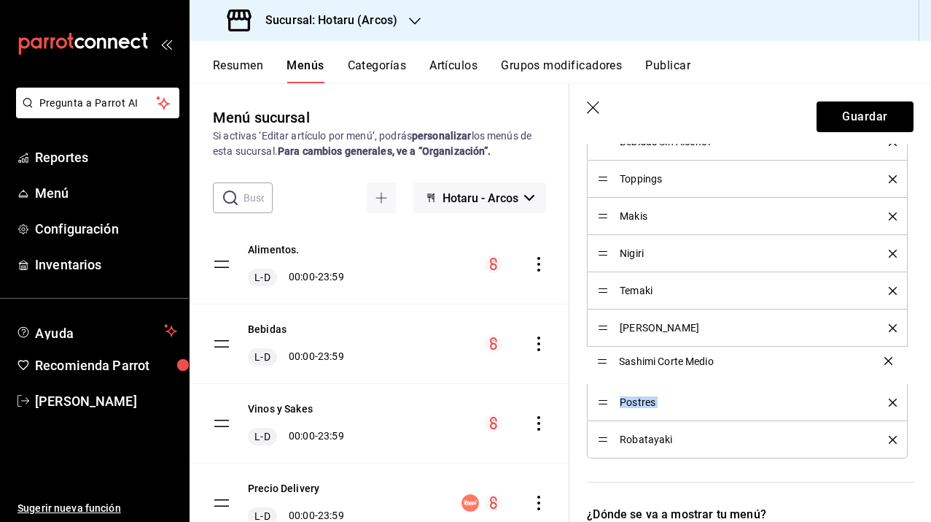
drag, startPoint x: 603, startPoint y: 404, endPoint x: 603, endPoint y: 363, distance: 41.6
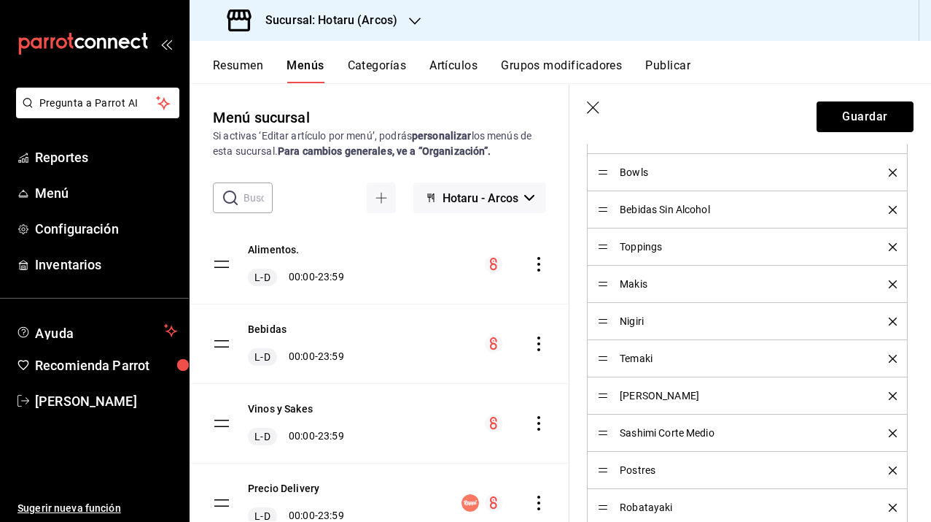
scroll to position [809, 0]
drag, startPoint x: 604, startPoint y: 397, endPoint x: 602, endPoint y: 357, distance: 39.4
drag, startPoint x: 600, startPoint y: 433, endPoint x: 597, endPoint y: 401, distance: 32.2
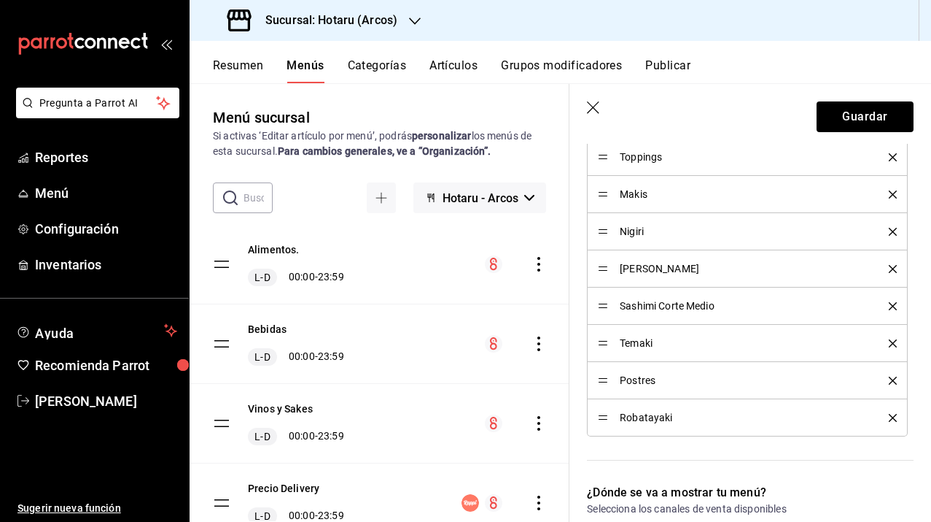
scroll to position [901, 0]
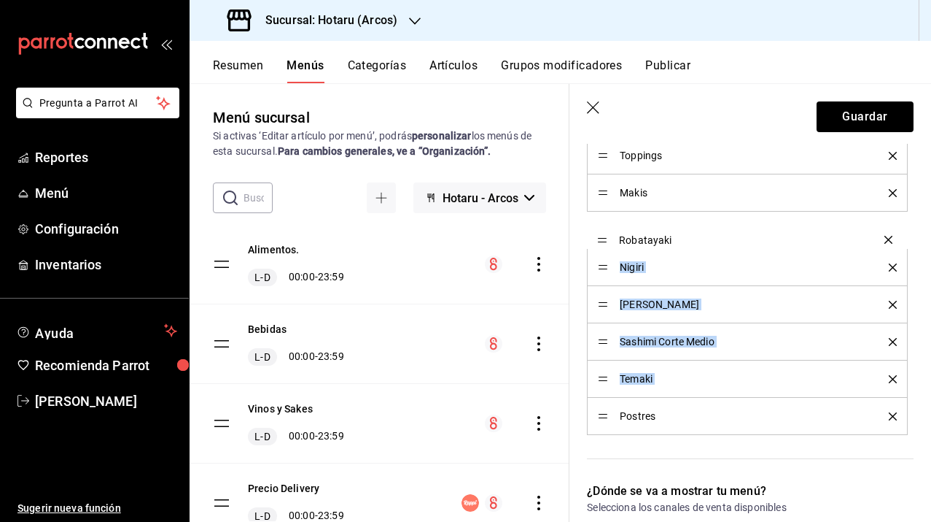
drag, startPoint x: 603, startPoint y: 418, endPoint x: 589, endPoint y: 241, distance: 177.1
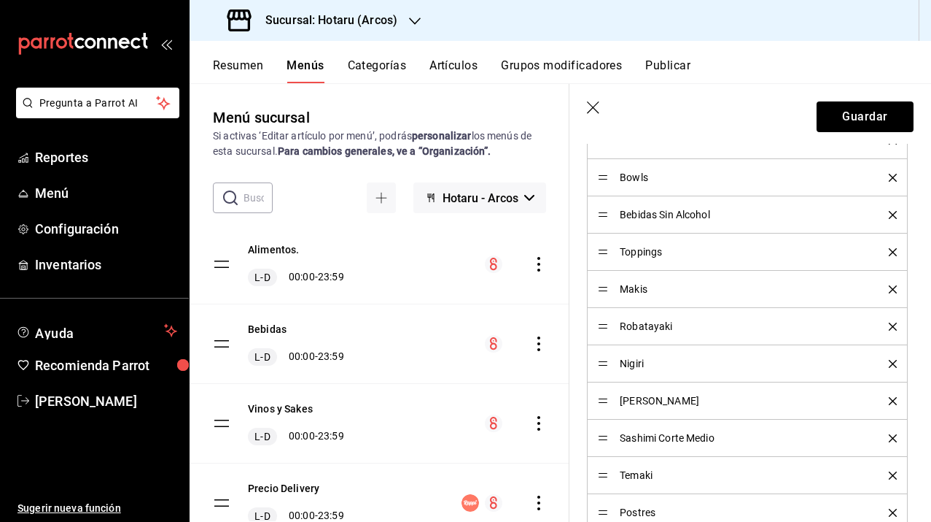
scroll to position [803, 0]
drag, startPoint x: 600, startPoint y: 326, endPoint x: 594, endPoint y: 251, distance: 75.4
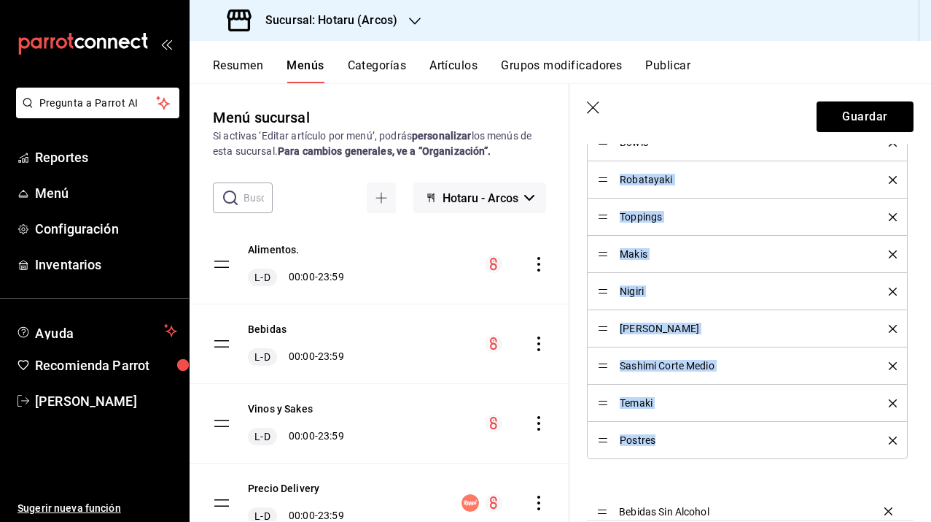
scroll to position [880, 0]
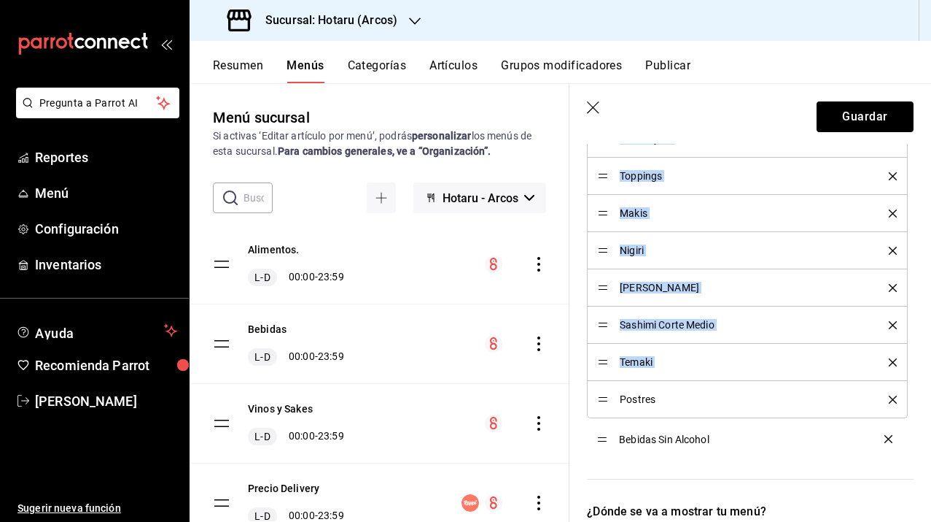
drag, startPoint x: 605, startPoint y: 216, endPoint x: 592, endPoint y: 438, distance: 222.1
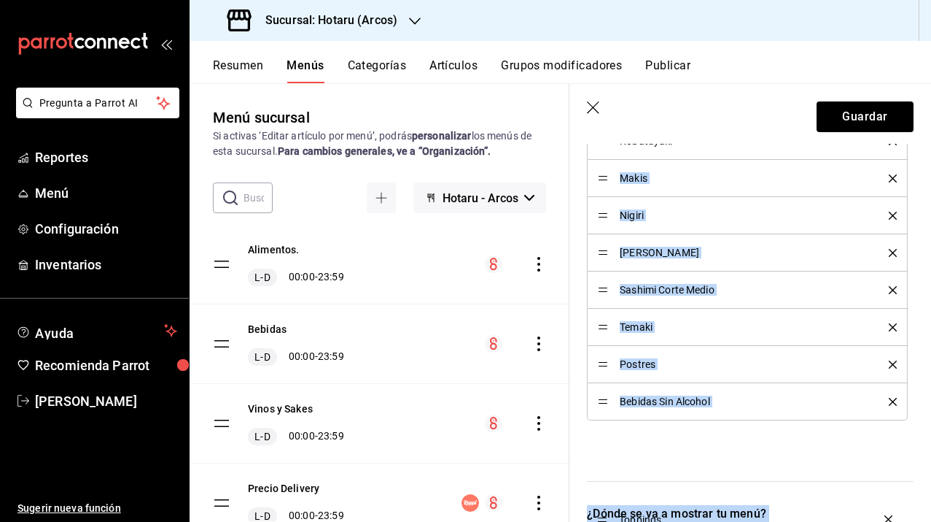
scroll to position [918, 0]
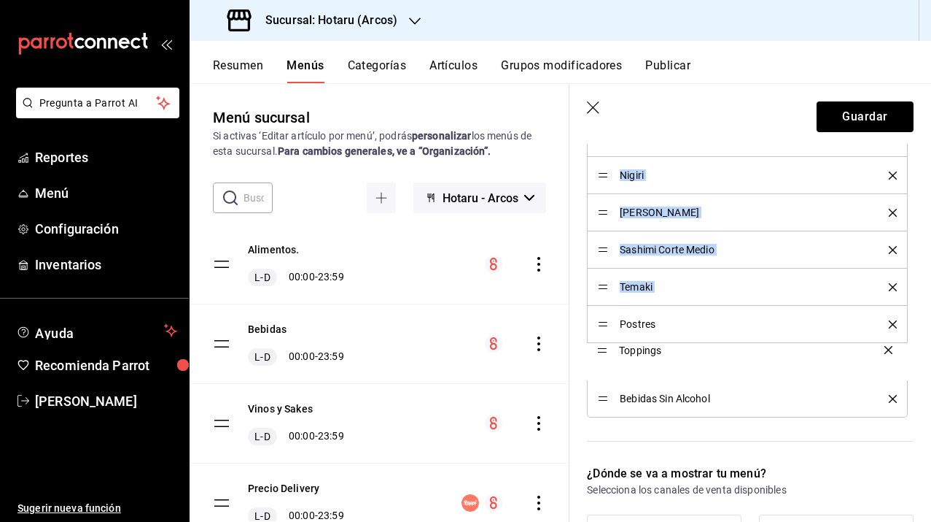
drag, startPoint x: 602, startPoint y: 394, endPoint x: 599, endPoint y: 351, distance: 43.2
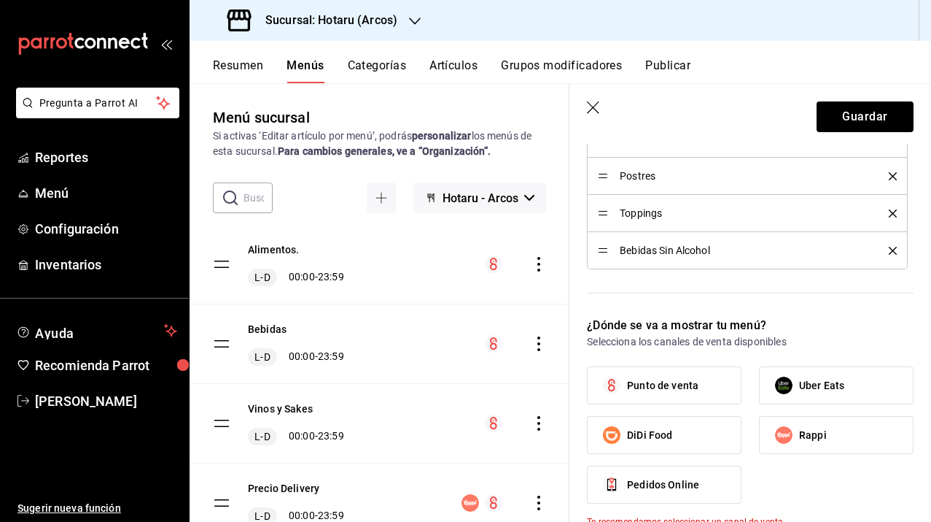
scroll to position [1159, 0]
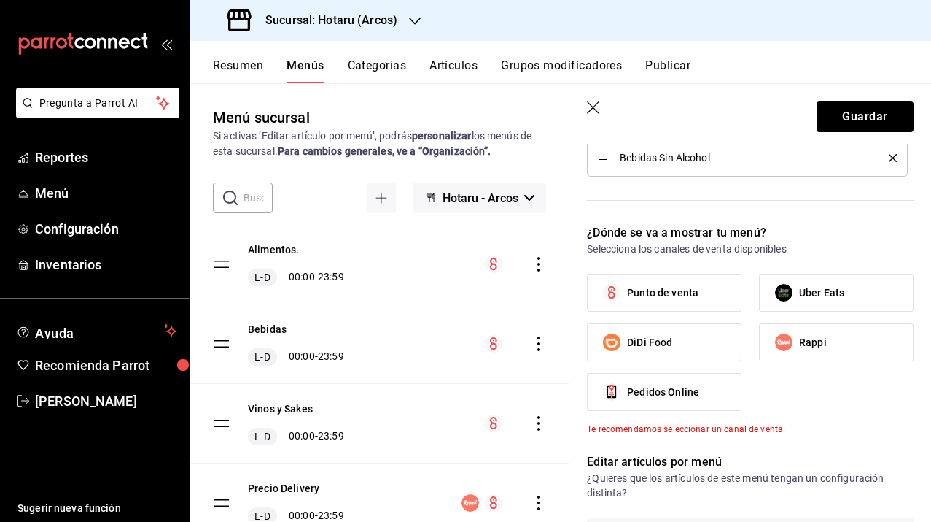
click at [789, 338] on input "Rappi" at bounding box center [784, 342] width 31 height 31
checkbox input "true"
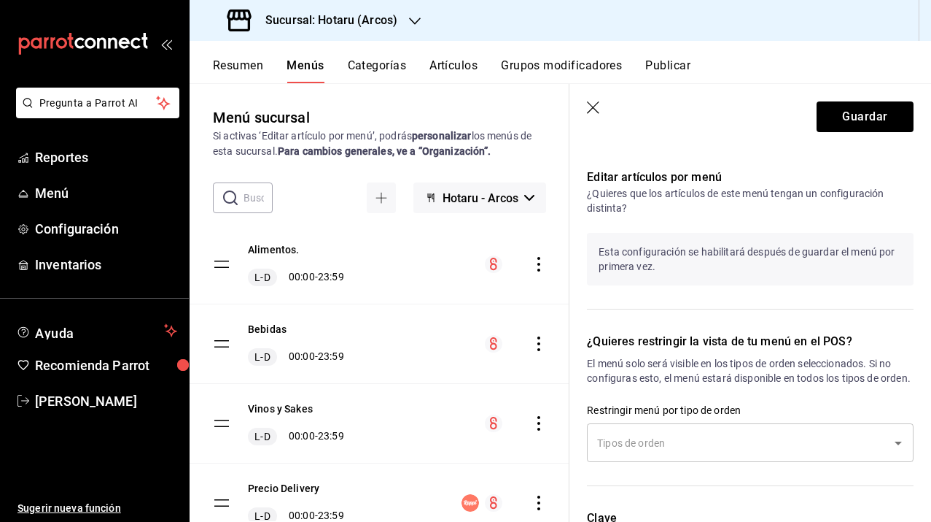
scroll to position [1429, 0]
click at [672, 260] on p "Esta configuración se habilitará después de guardar el menú por primera vez." at bounding box center [750, 260] width 327 height 53
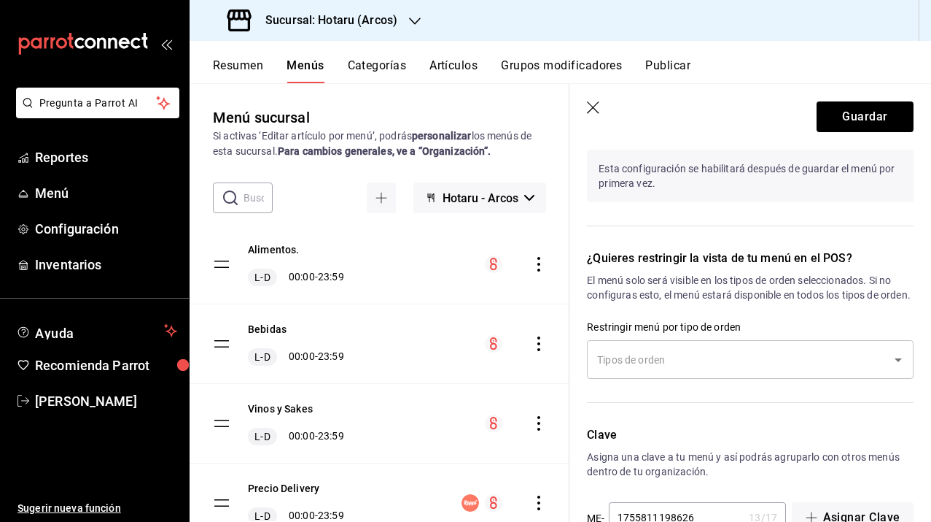
scroll to position [1549, 0]
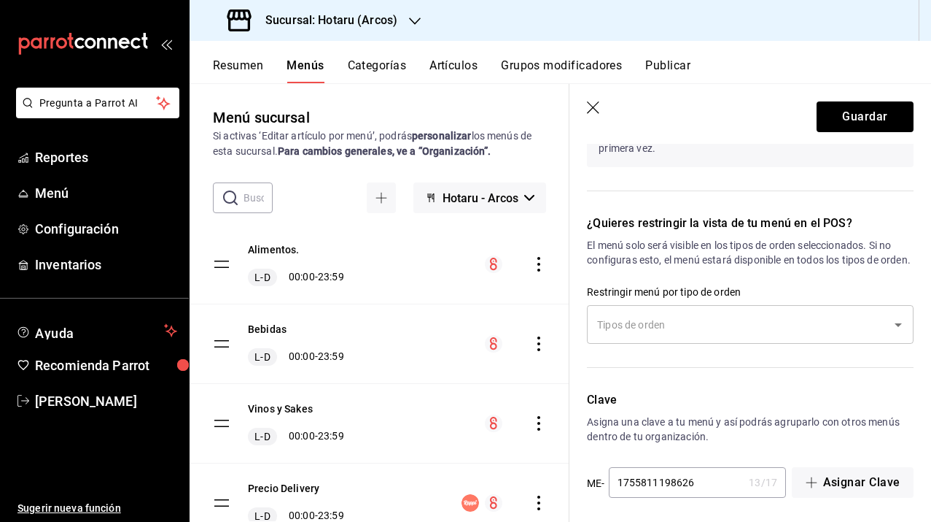
click at [657, 333] on input "text" at bounding box center [740, 324] width 292 height 26
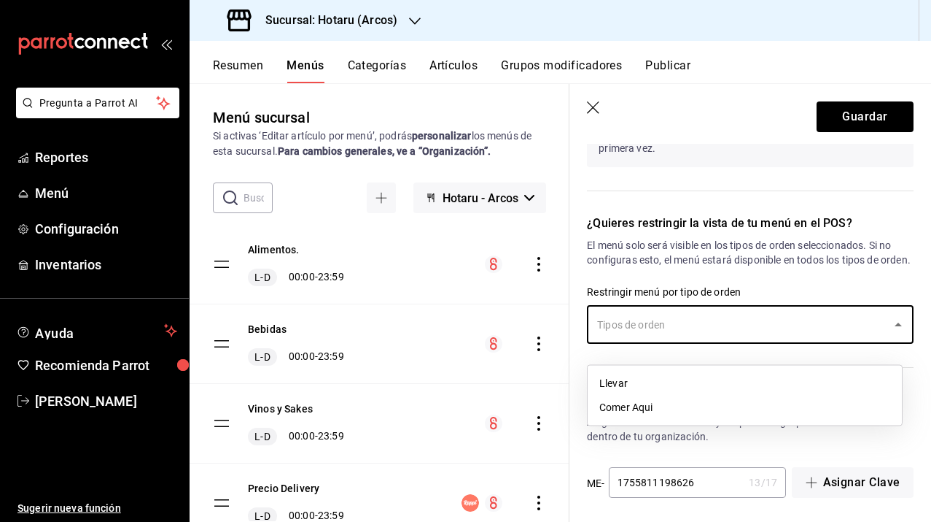
click at [637, 389] on li "Llevar" at bounding box center [745, 383] width 314 height 24
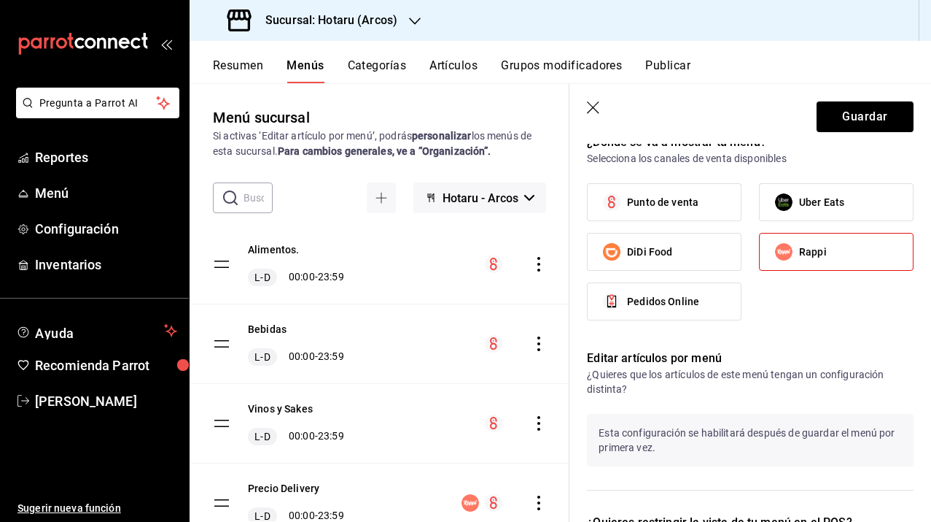
scroll to position [1572, 0]
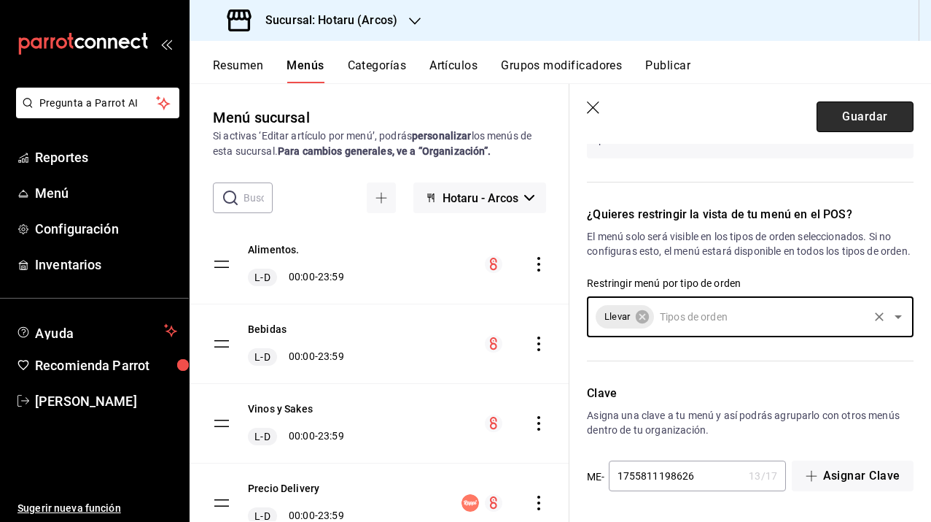
click at [875, 106] on button "Guardar" at bounding box center [865, 116] width 97 height 31
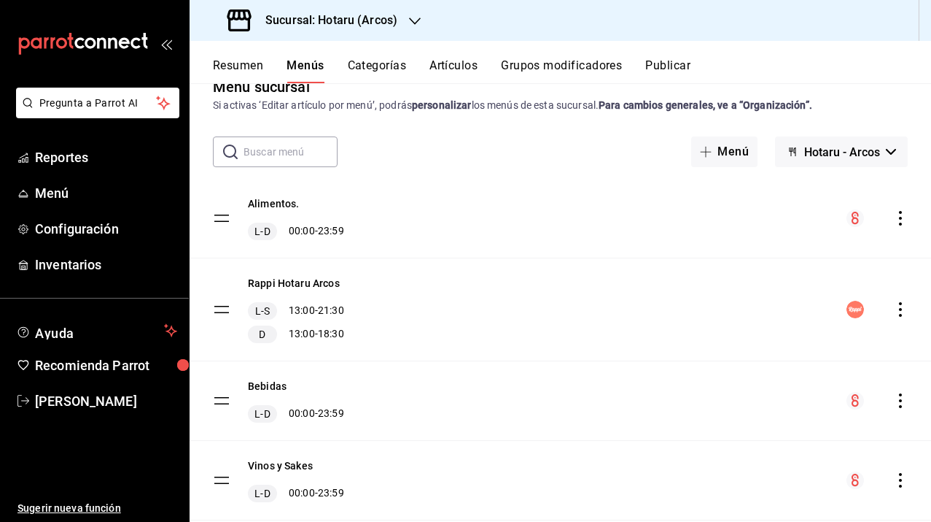
scroll to position [34, 0]
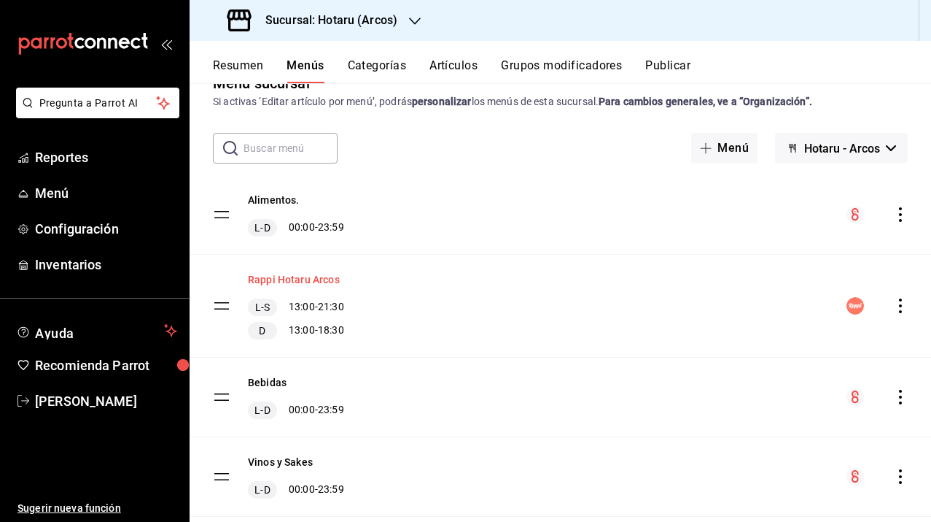
click at [334, 278] on button "Rappi Hotaru Arcos" at bounding box center [294, 279] width 92 height 15
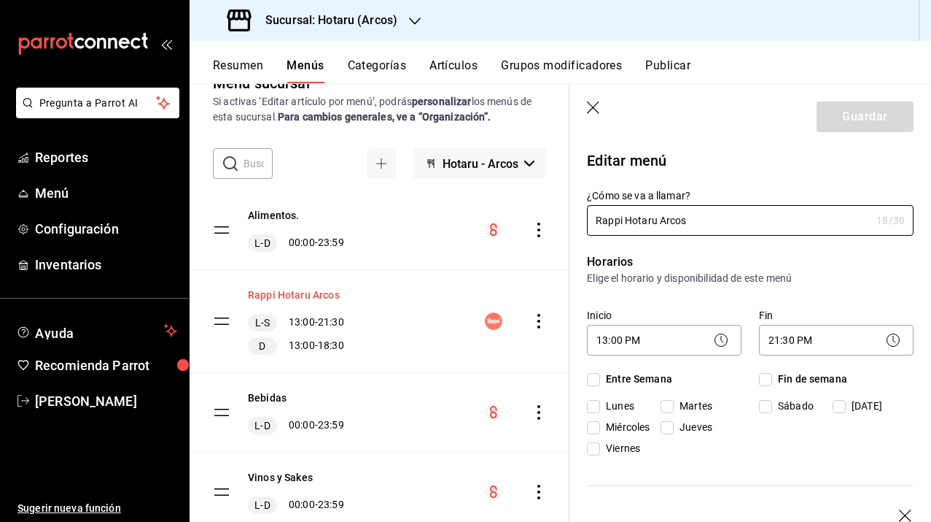
checkbox input "true"
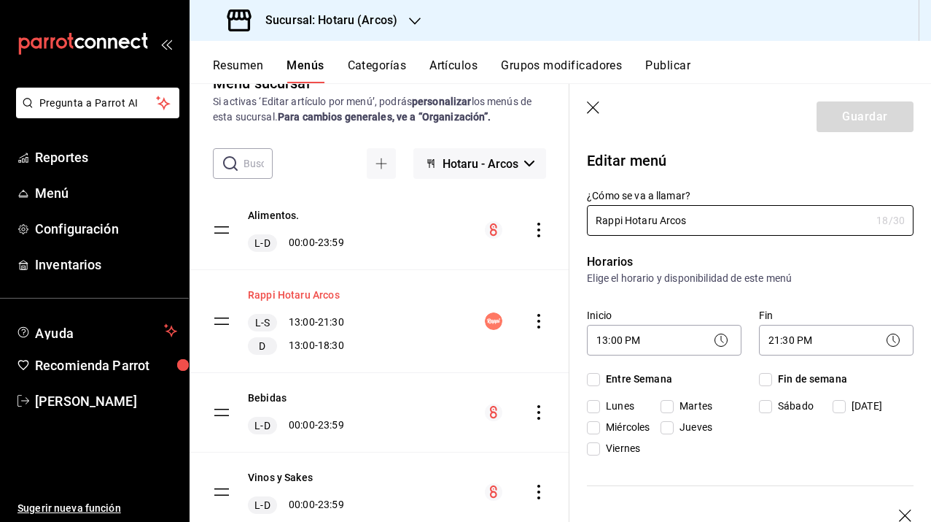
checkbox input "true"
click at [373, 63] on button "Categorías" at bounding box center [377, 70] width 59 height 25
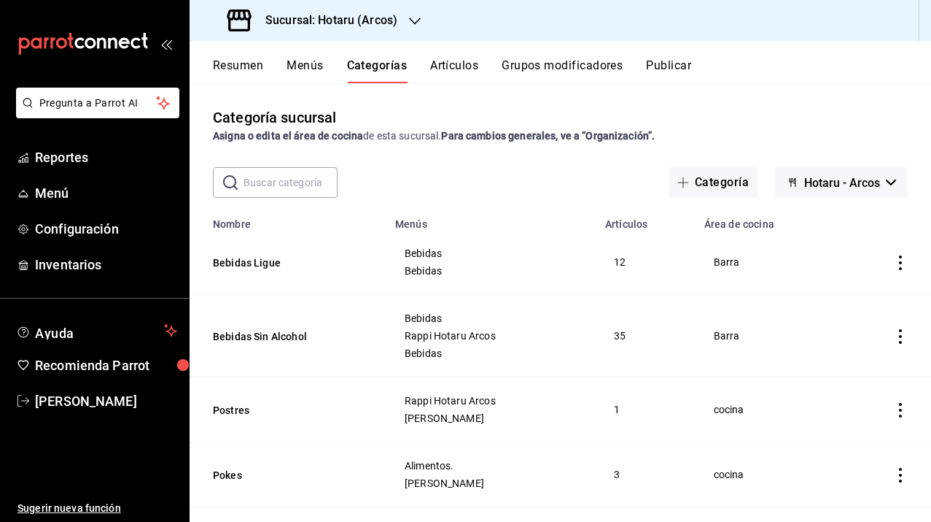
click at [244, 68] on button "Resumen" at bounding box center [238, 70] width 50 height 25
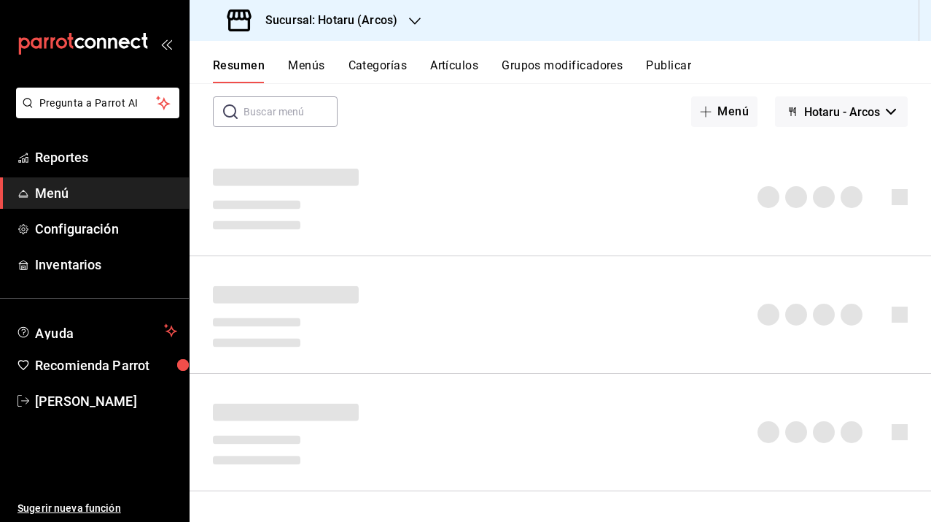
scroll to position [91, 0]
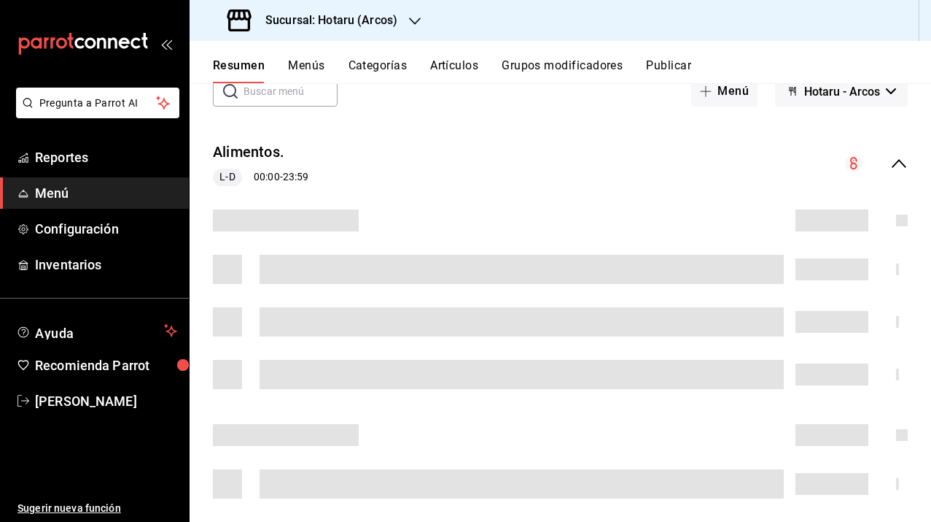
click at [891, 167] on icon "collapse-menu-row" at bounding box center [900, 164] width 18 height 18
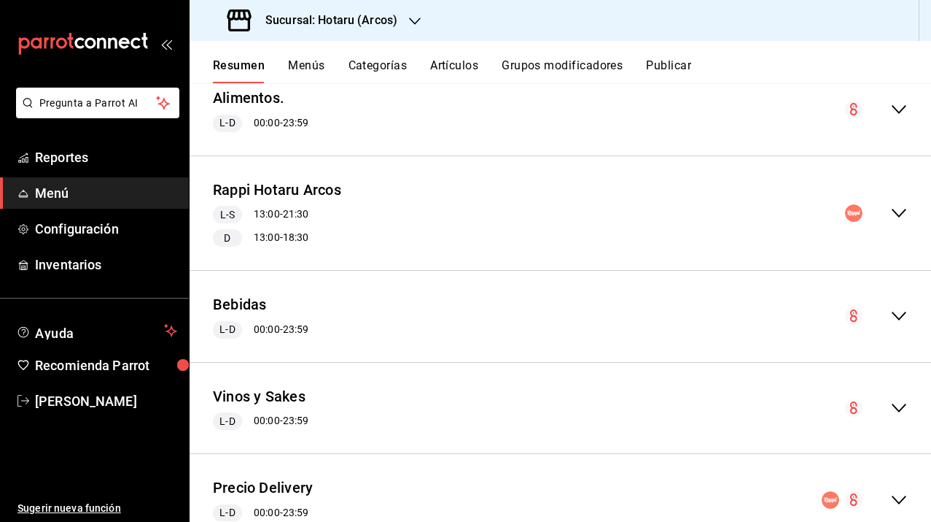
scroll to position [140, 0]
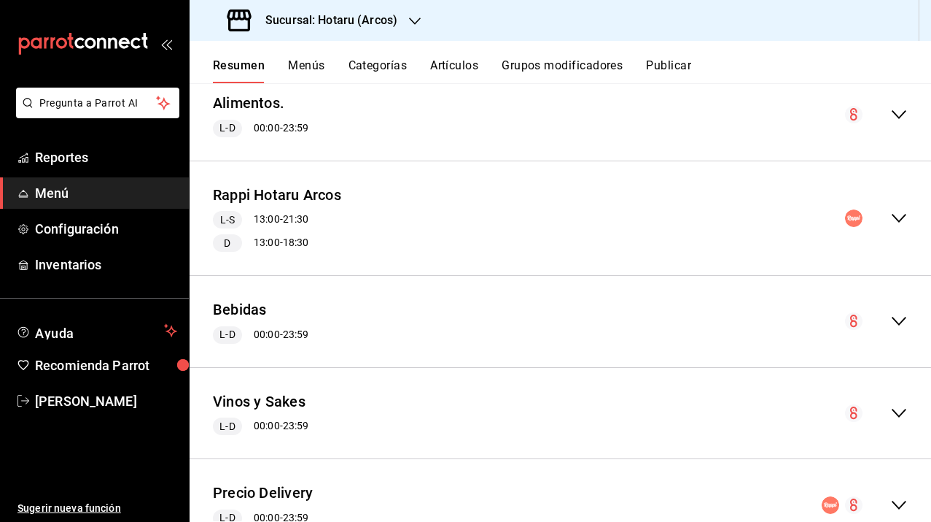
click at [891, 222] on icon "collapse-menu-row" at bounding box center [900, 218] width 18 height 18
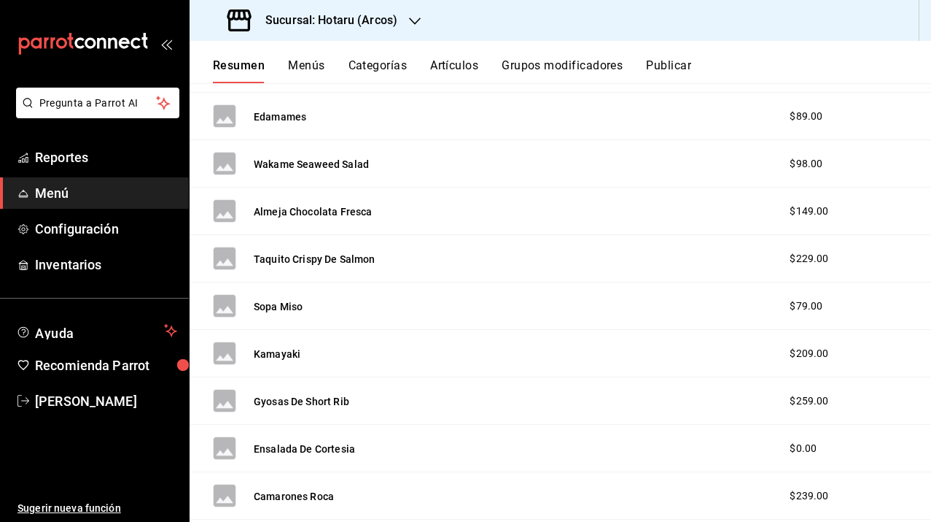
scroll to position [327, 0]
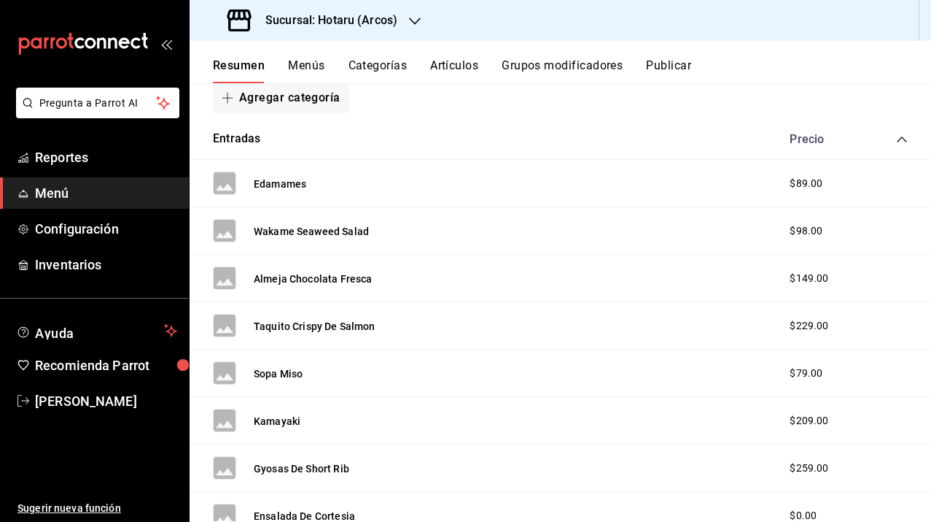
click at [790, 190] on span "$89.00" at bounding box center [806, 183] width 33 height 15
click at [790, 187] on span "$89.00" at bounding box center [806, 183] width 33 height 15
click at [362, 185] on div "Edamames $89.00" at bounding box center [561, 183] width 742 height 47
click at [897, 139] on icon "collapse-category-row" at bounding box center [901, 139] width 9 height 6
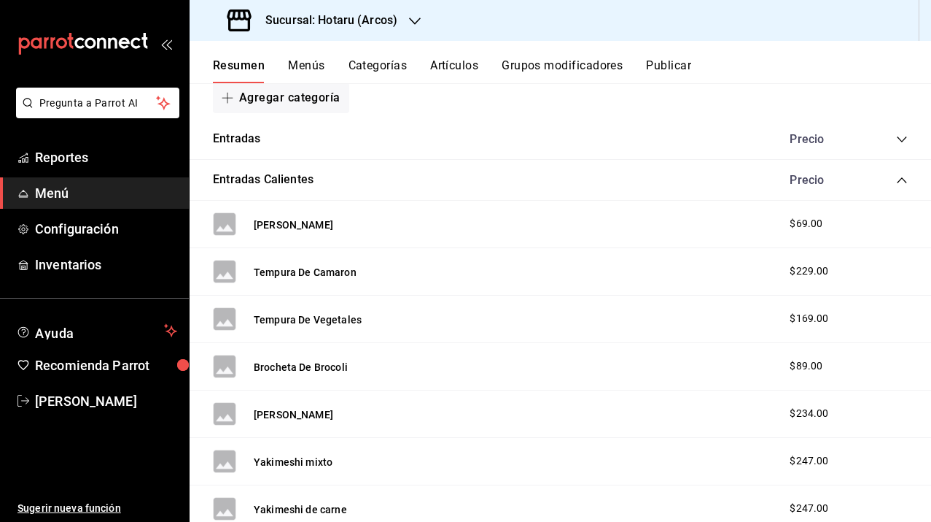
click at [896, 139] on icon "collapse-category-row" at bounding box center [902, 139] width 12 height 12
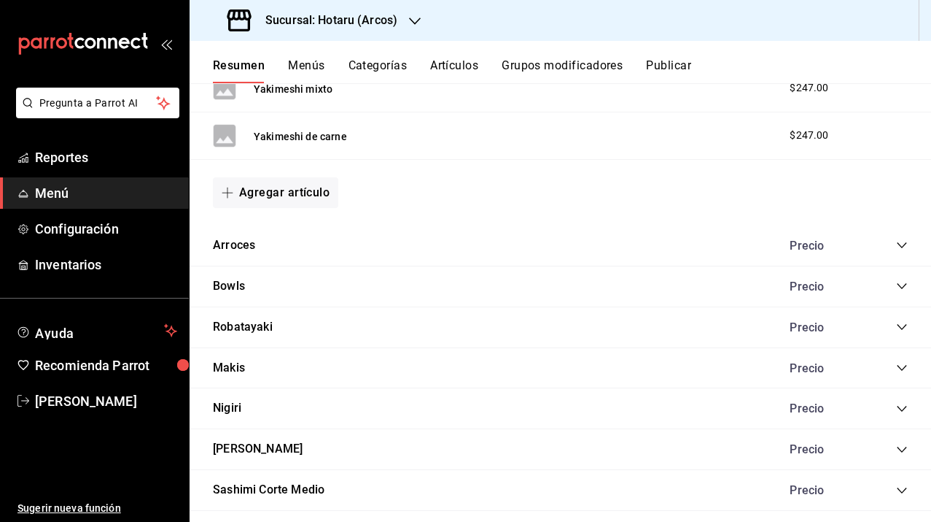
scroll to position [1336, 0]
click at [244, 241] on button "Arroces" at bounding box center [234, 244] width 42 height 17
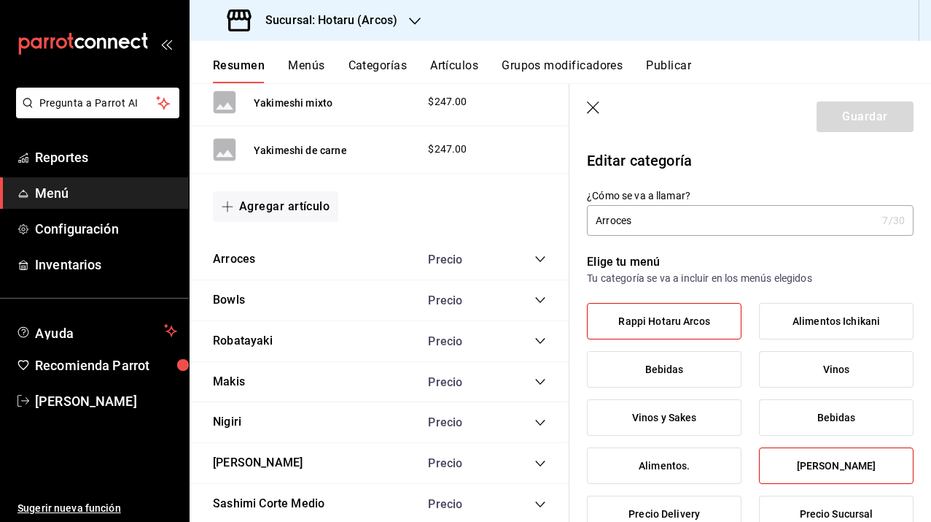
type input "8f2f1e37-d6fe-4dde-833a-6343551c6f1b"
click at [597, 110] on icon "button" at bounding box center [594, 108] width 15 height 15
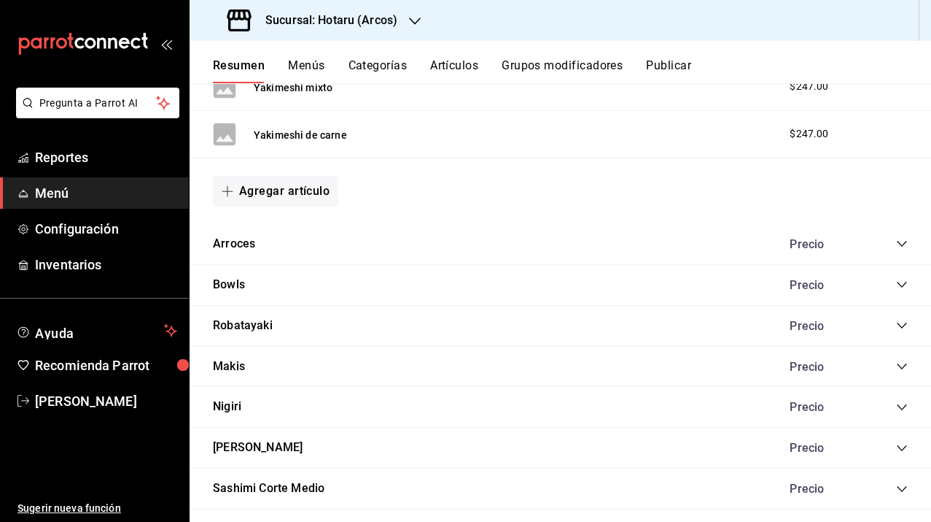
click at [891, 250] on div "Precio" at bounding box center [841, 244] width 133 height 14
click at [896, 242] on icon "collapse-category-row" at bounding box center [902, 244] width 12 height 12
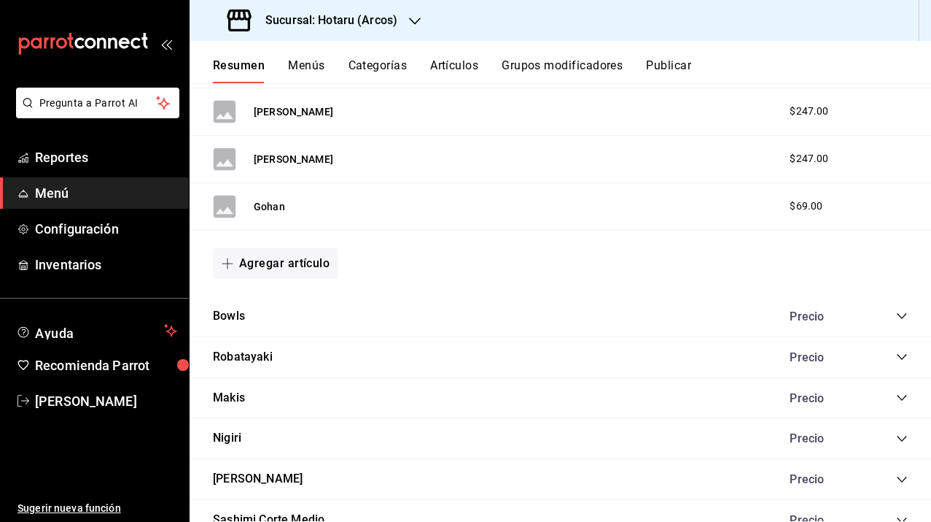
scroll to position [1667, 0]
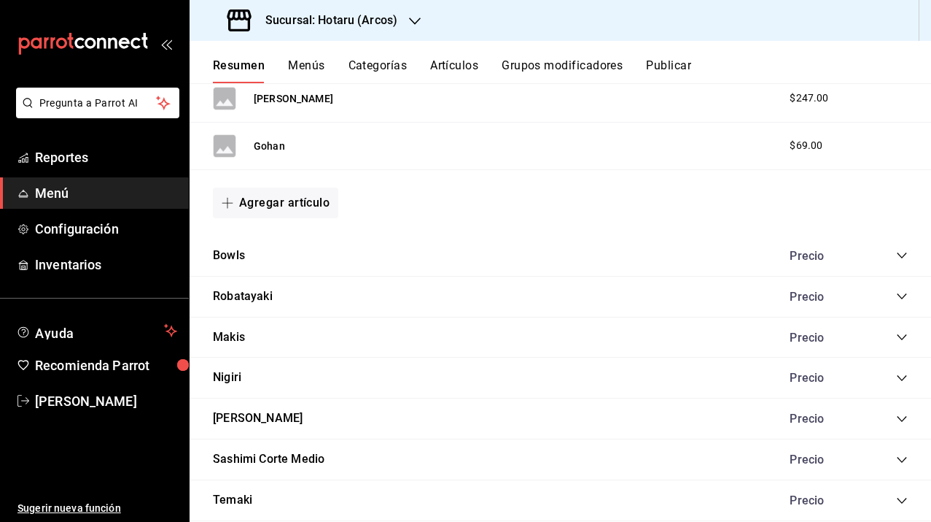
click at [898, 250] on div "Bowls Precio" at bounding box center [561, 256] width 742 height 41
click at [897, 256] on icon "collapse-category-row" at bounding box center [901, 255] width 9 height 6
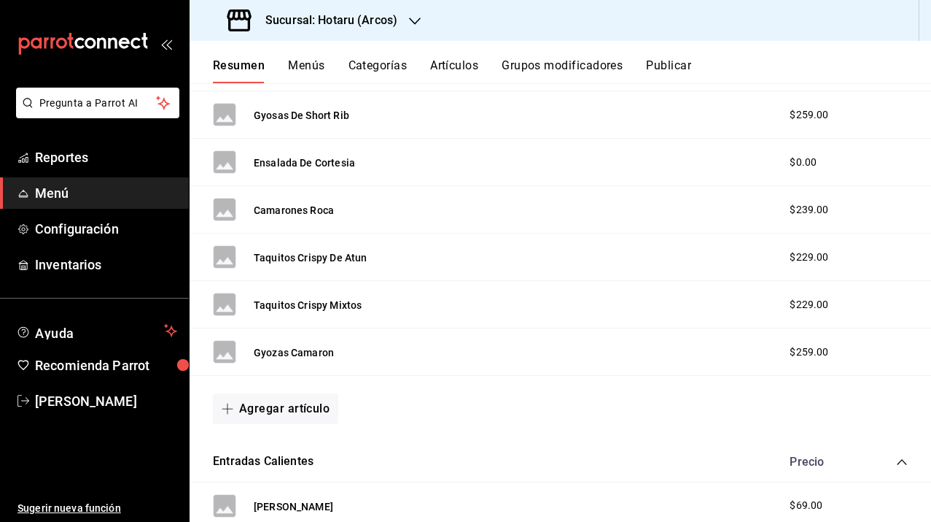
scroll to position [0, 0]
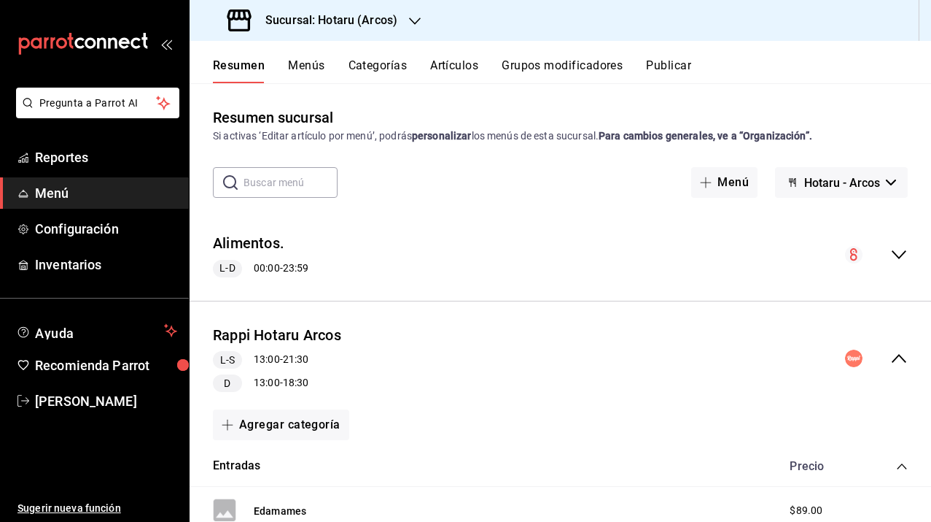
click at [443, 70] on button "Artículos" at bounding box center [454, 70] width 48 height 25
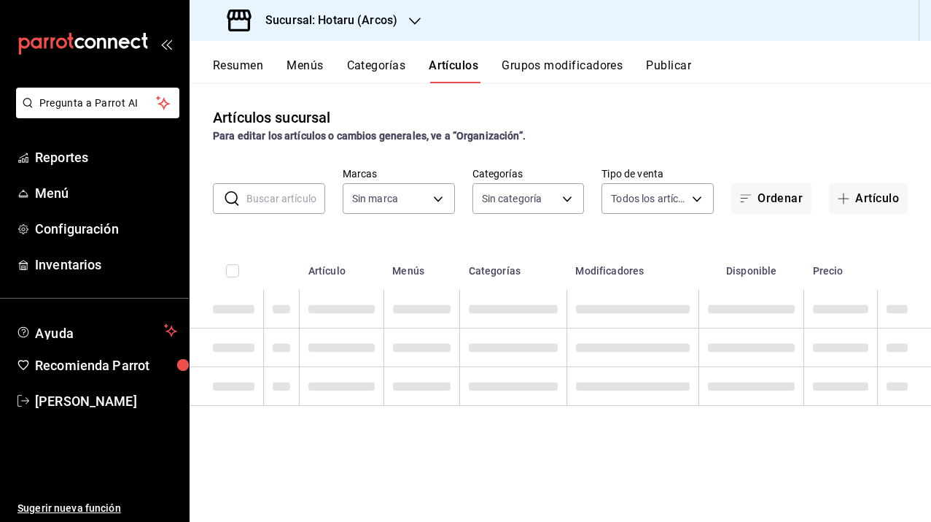
type input "63fd3758-a1b5-4c03-9065-df3279ac1636,22e90613-d08a-4757-a76e-a905fd2e086b,00e97…"
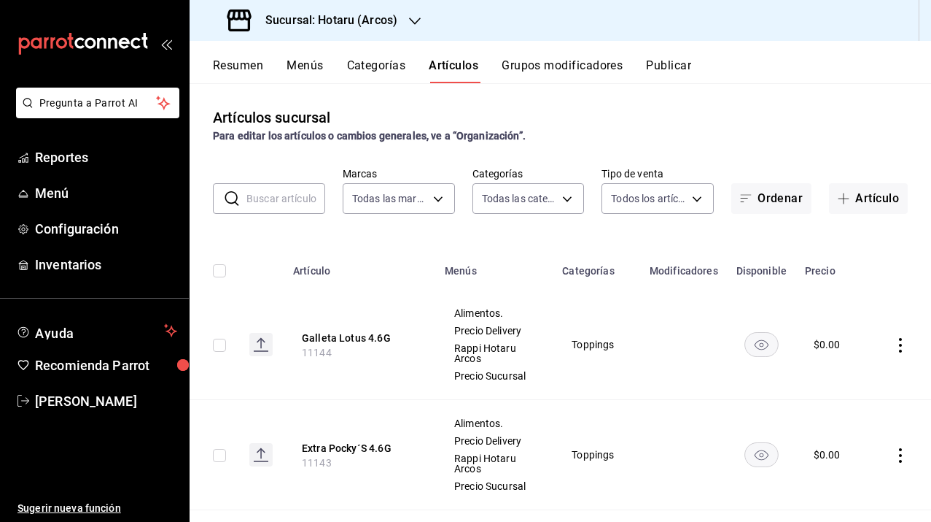
type input "af0fa7ff-854a-4bfb-817f-8061951aea4b,98c40ba0-5fcc-40b0-ad47-58e6283fb45d,d8773…"
click at [249, 66] on button "Resumen" at bounding box center [238, 70] width 50 height 25
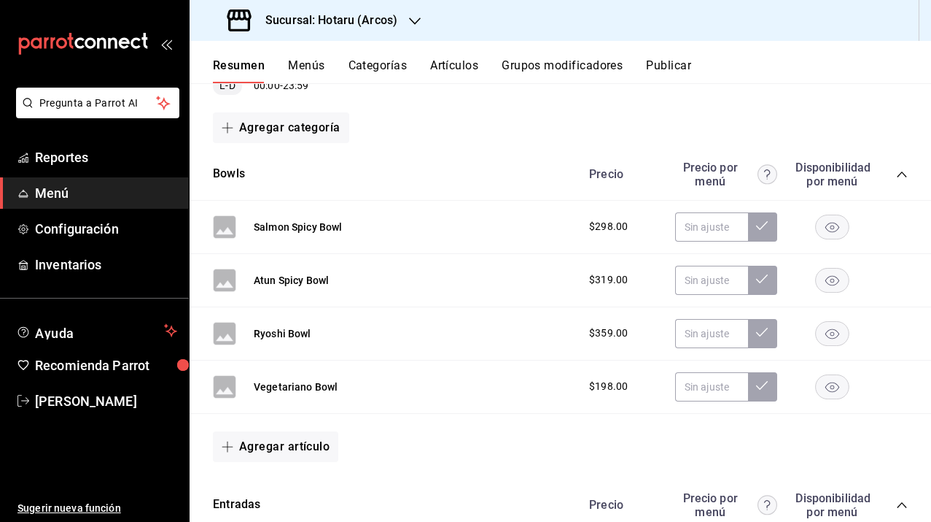
scroll to position [106, 0]
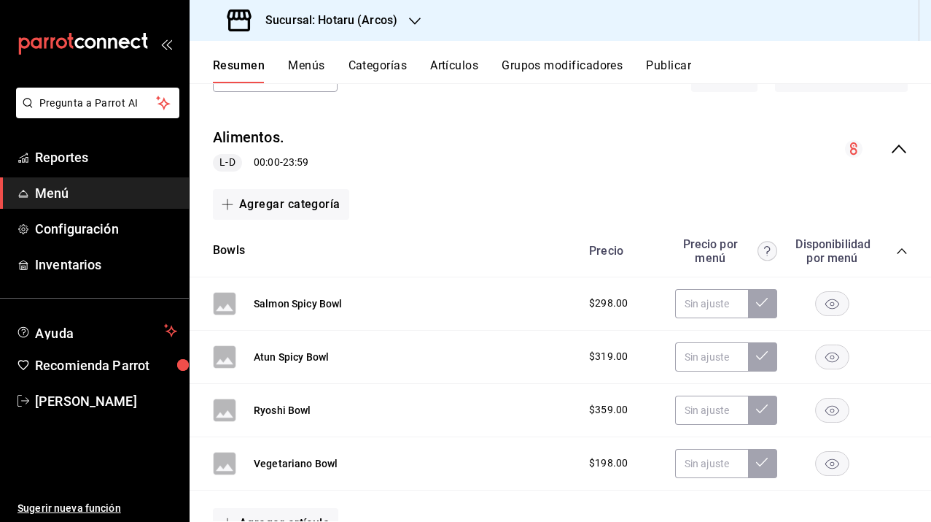
click at [892, 147] on icon "collapse-menu-row" at bounding box center [899, 148] width 15 height 9
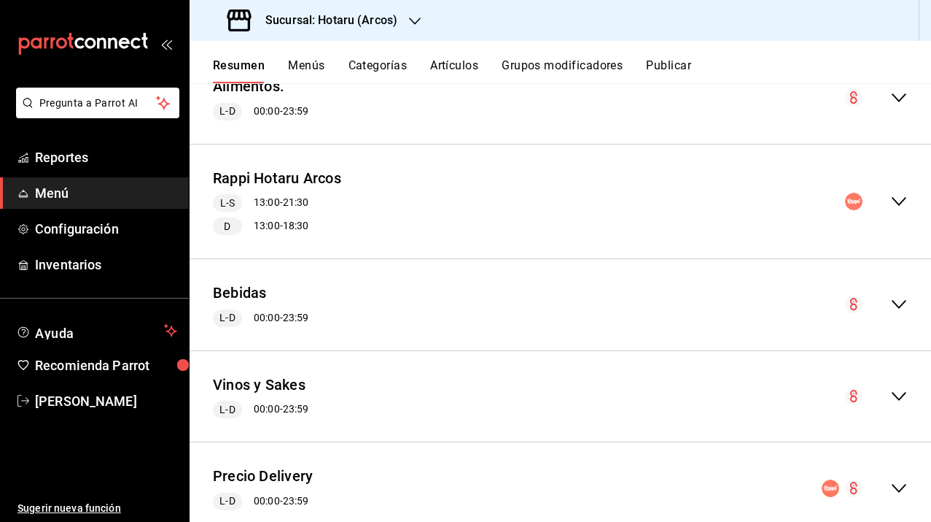
scroll to position [155, 0]
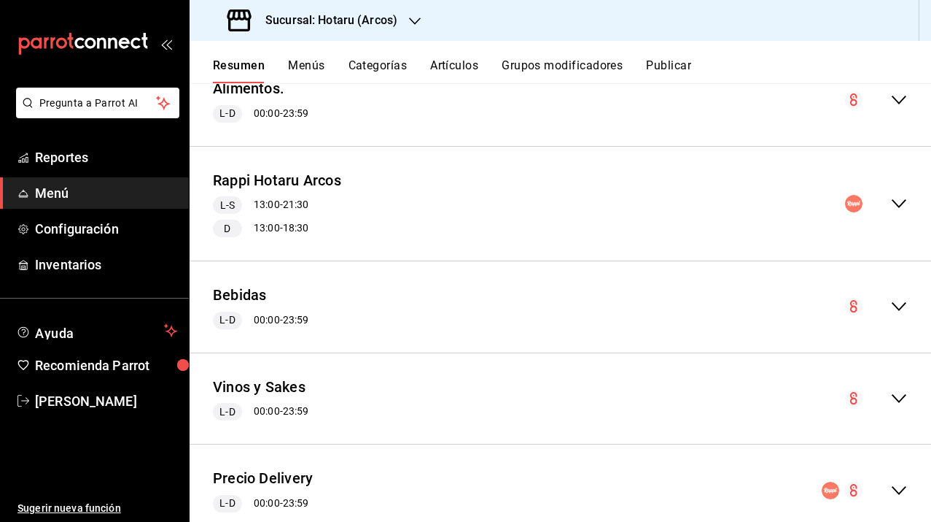
click at [892, 204] on icon "collapse-menu-row" at bounding box center [900, 204] width 18 height 18
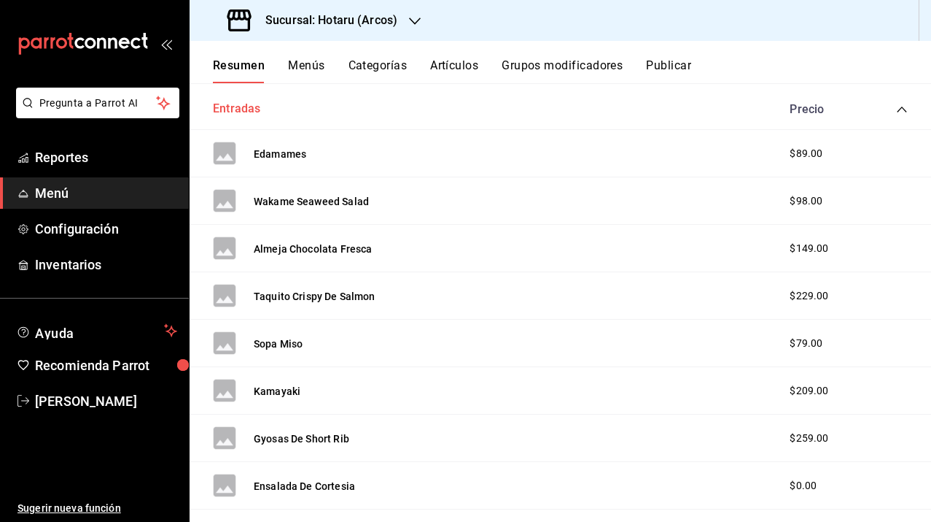
scroll to position [383, 0]
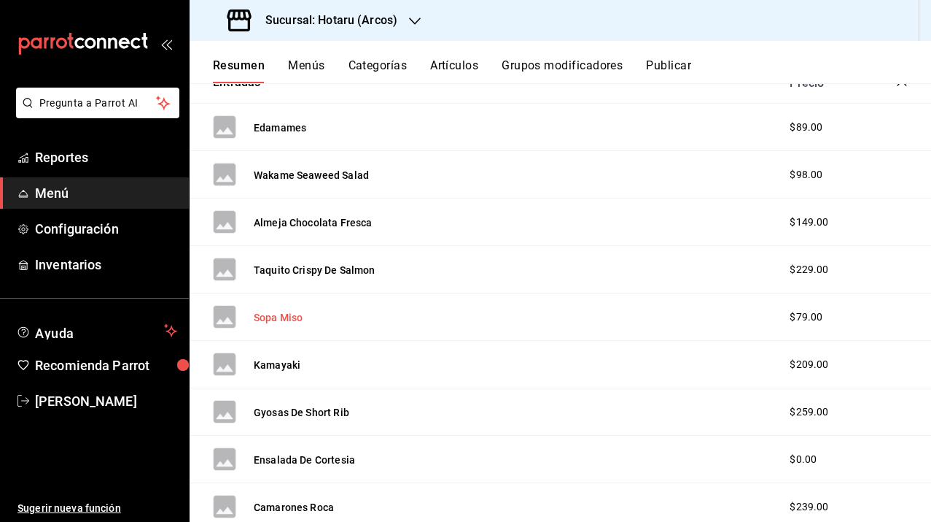
click at [292, 317] on button "Sopa Miso" at bounding box center [278, 317] width 49 height 15
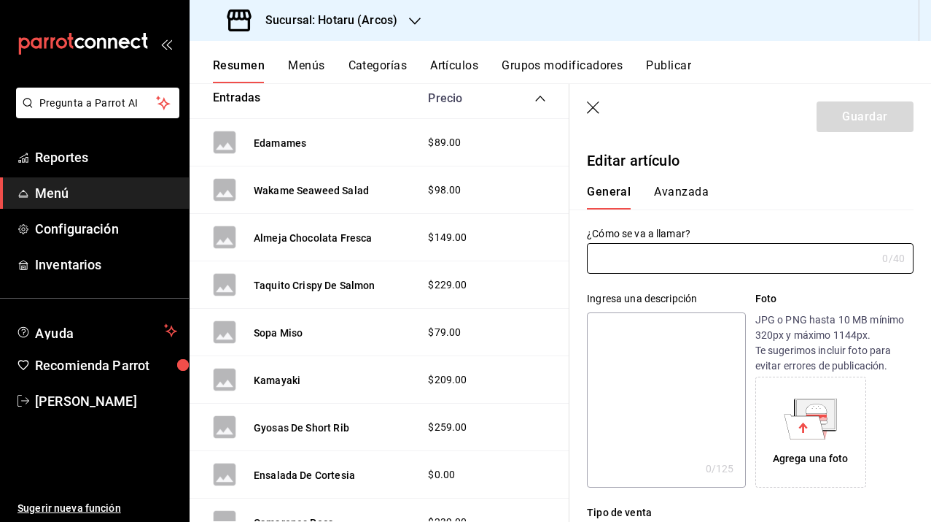
type input "Sopa Miso"
type textarea "Sopa Miso"
type textarea "x"
type input "10011"
type textarea "x"
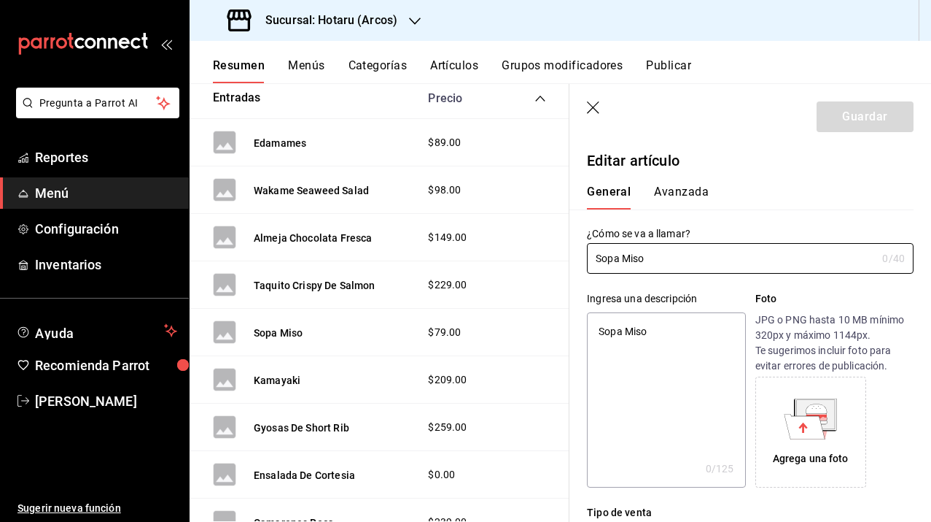
type input "$79.00"
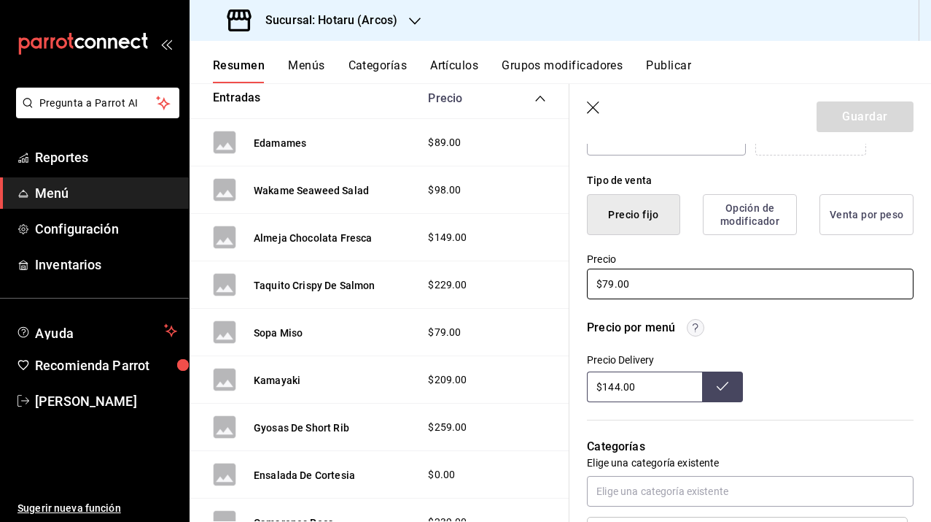
scroll to position [347, 0]
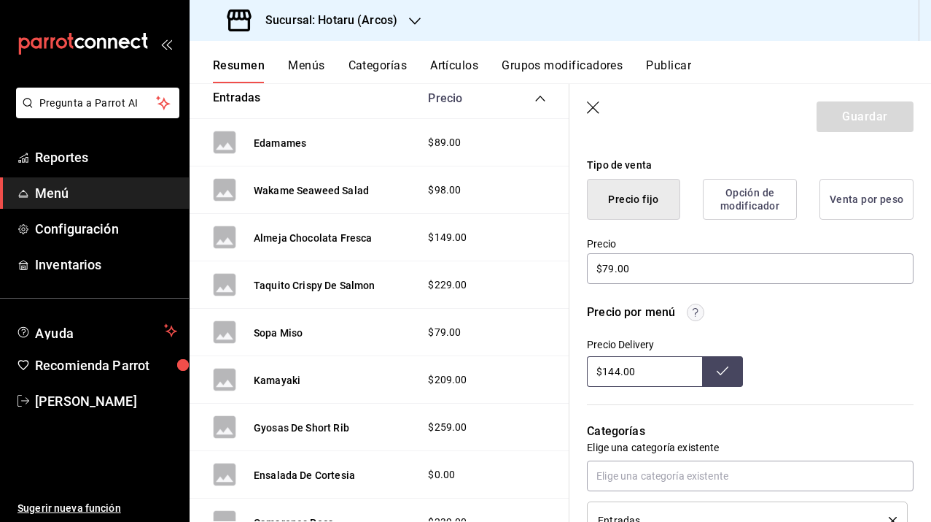
click at [639, 375] on input "$144.00" at bounding box center [644, 371] width 115 height 31
type textarea "x"
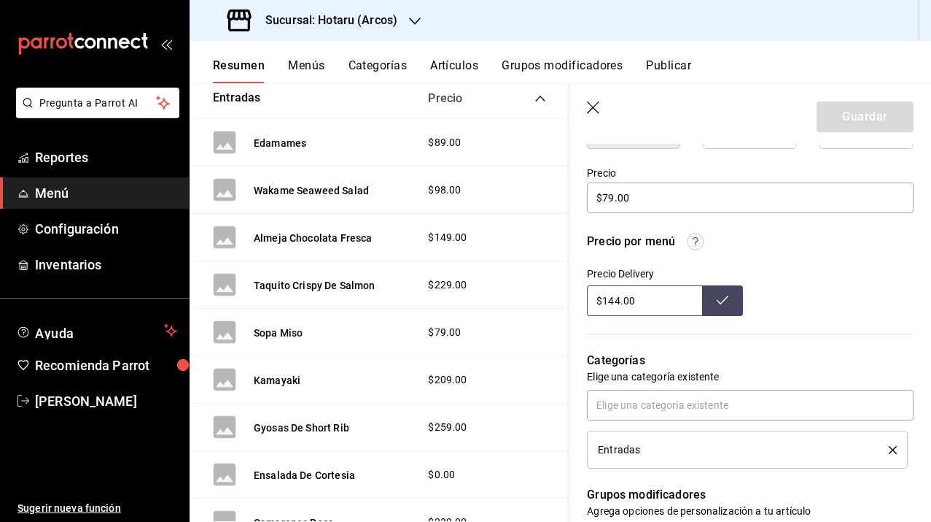
scroll to position [416, 0]
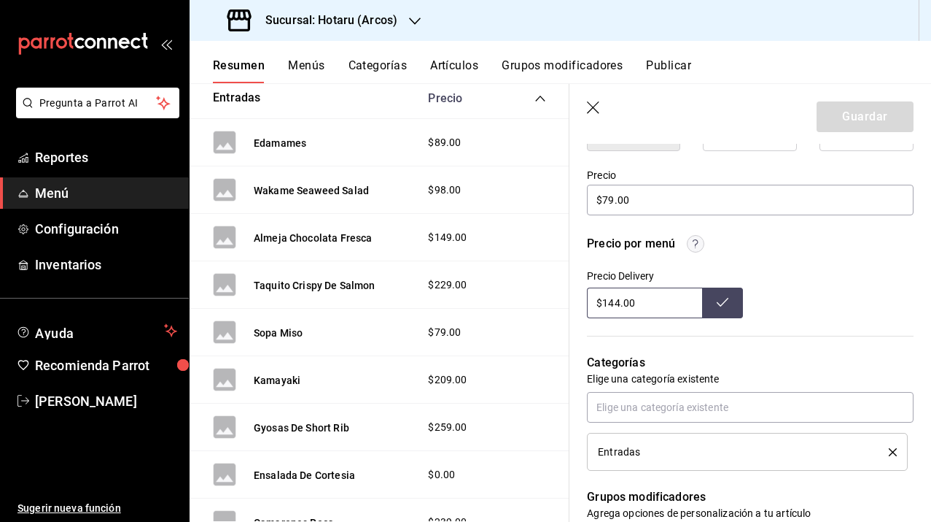
click at [594, 108] on icon "button" at bounding box center [593, 107] width 12 height 12
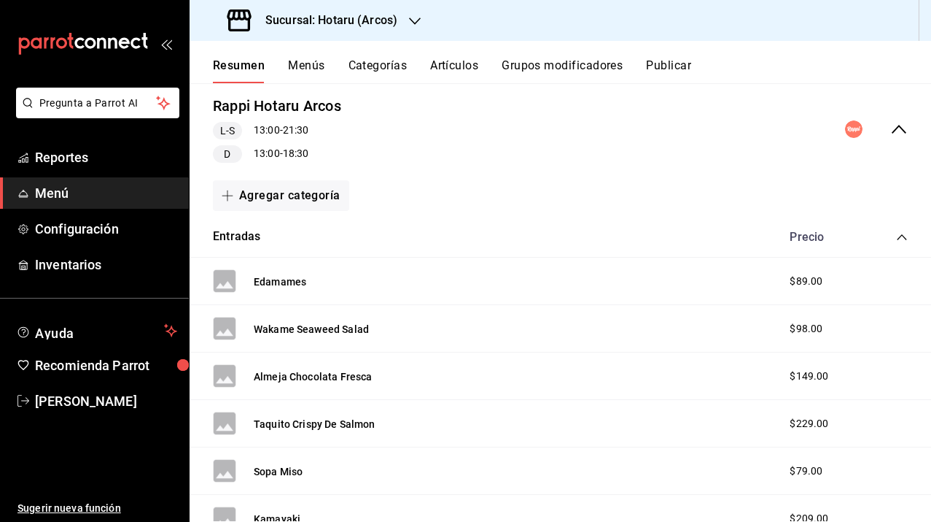
scroll to position [230, 0]
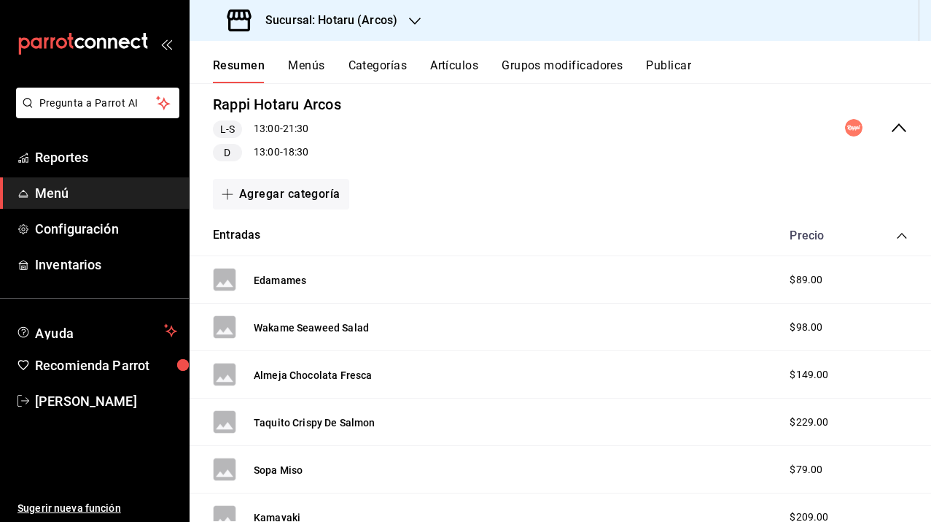
click at [311, 20] on h3 "Sucursal: Hotaru (Arcos)" at bounding box center [326, 21] width 144 height 18
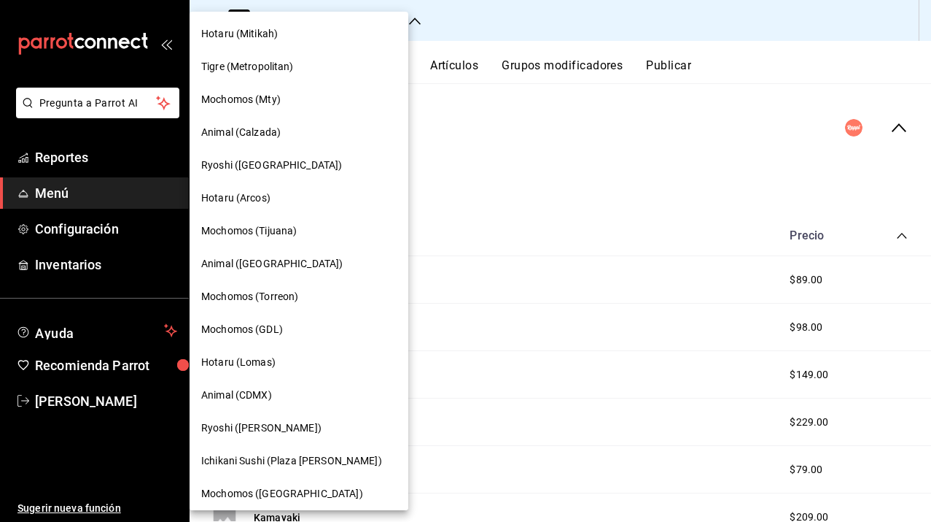
click at [279, 78] on div "Tigre (Metropolitan)" at bounding box center [299, 66] width 219 height 33
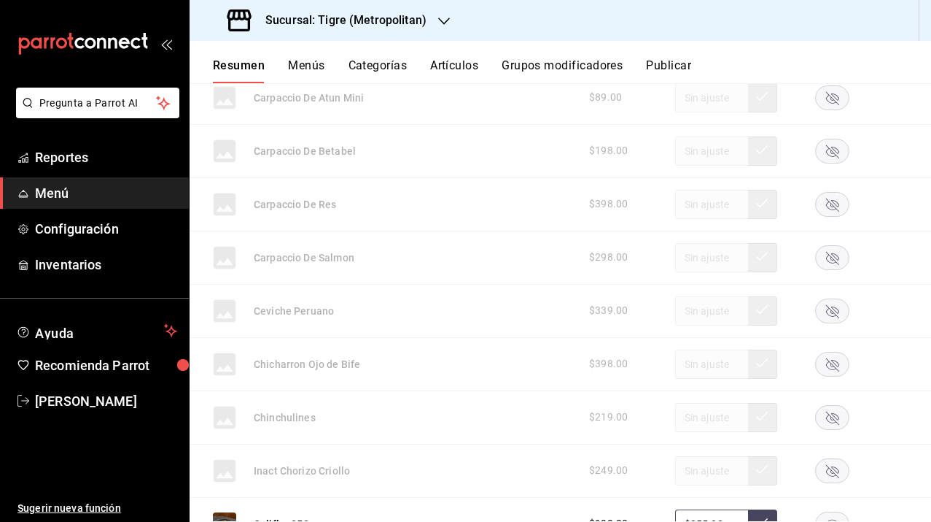
scroll to position [0, 0]
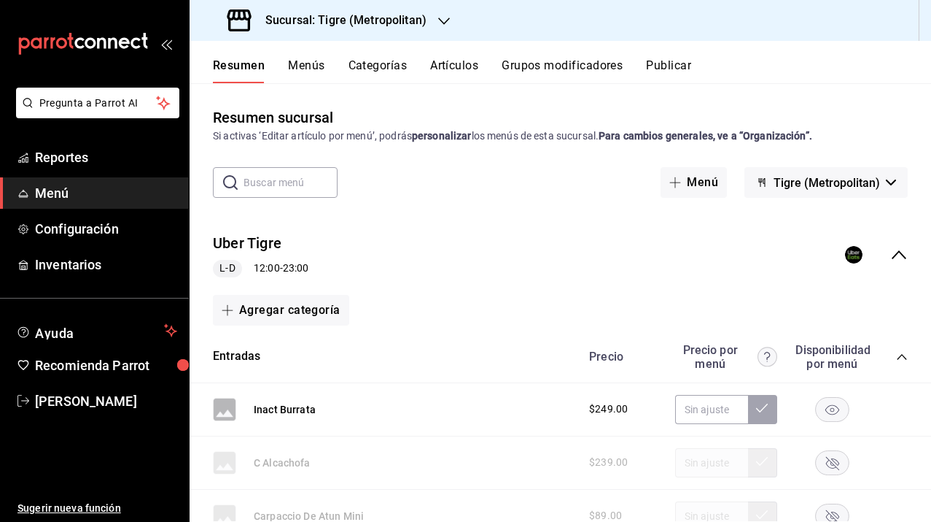
click at [387, 13] on h3 "Sucursal: Tigre (Metropolitan)" at bounding box center [340, 21] width 173 height 18
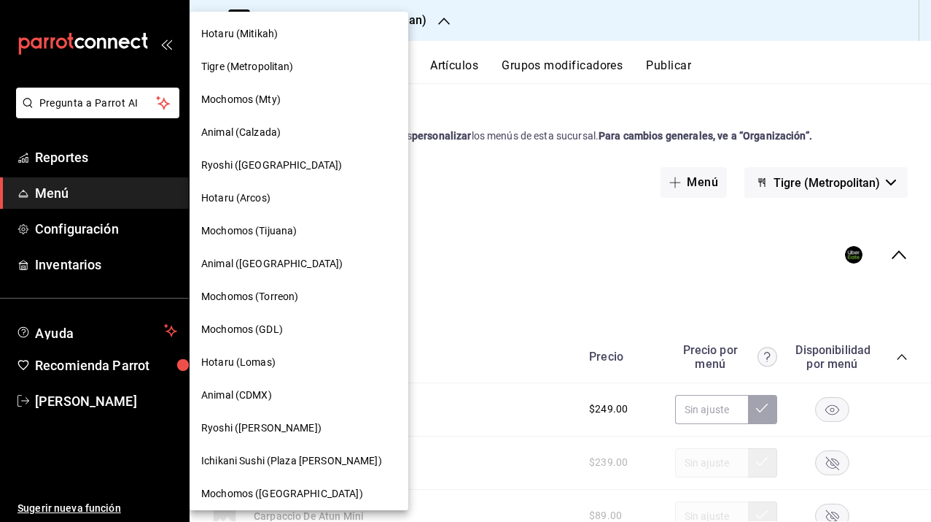
click at [278, 207] on div "Hotaru (Arcos)" at bounding box center [299, 198] width 219 height 33
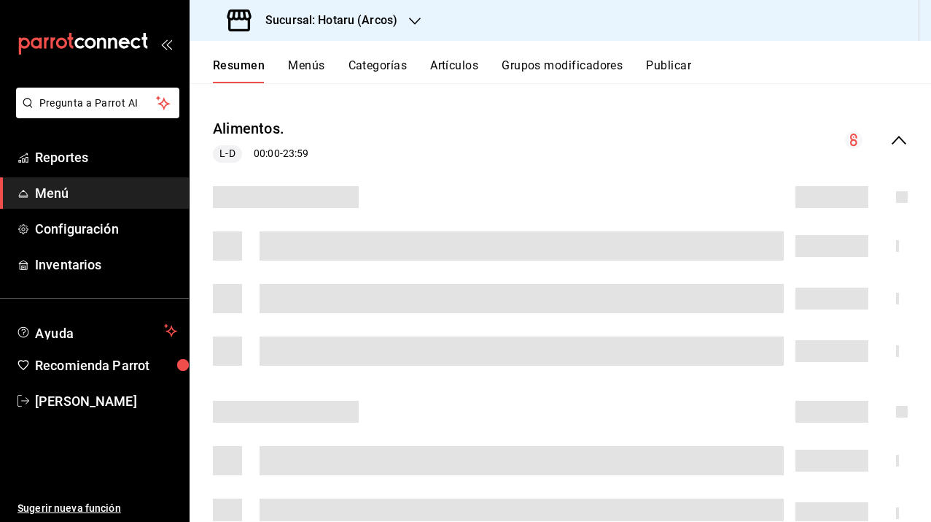
scroll to position [25, 0]
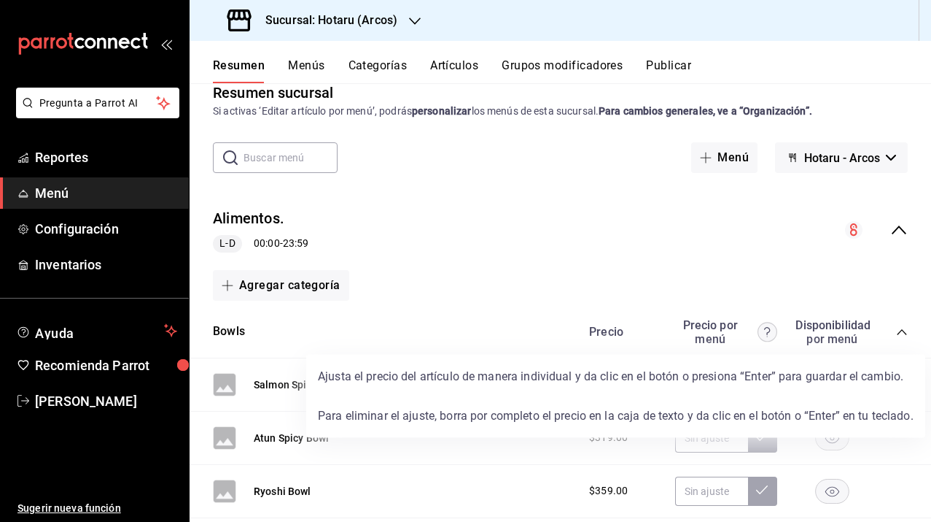
click at [758, 334] on circle at bounding box center [767, 331] width 19 height 19
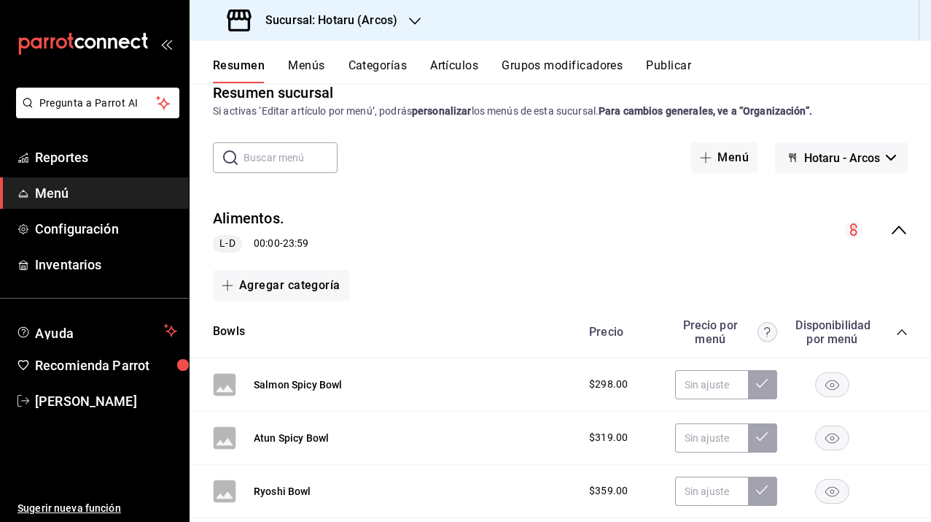
click at [897, 331] on icon "collapse-category-row" at bounding box center [901, 332] width 9 height 6
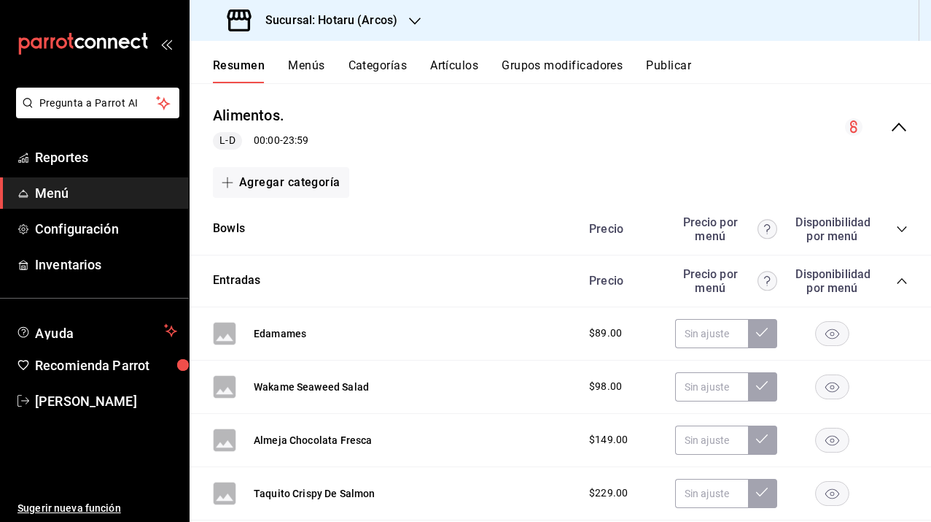
scroll to position [0, 0]
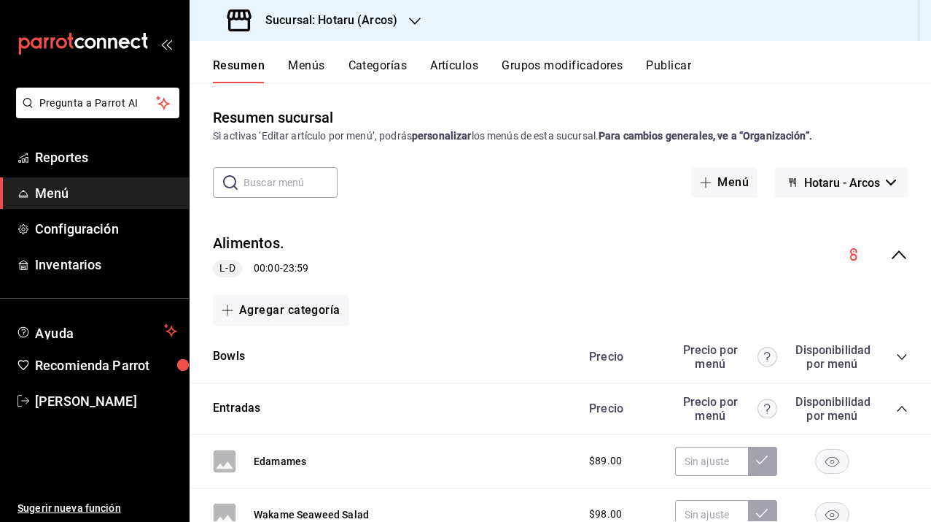
click at [896, 409] on icon "collapse-category-row" at bounding box center [902, 409] width 12 height 12
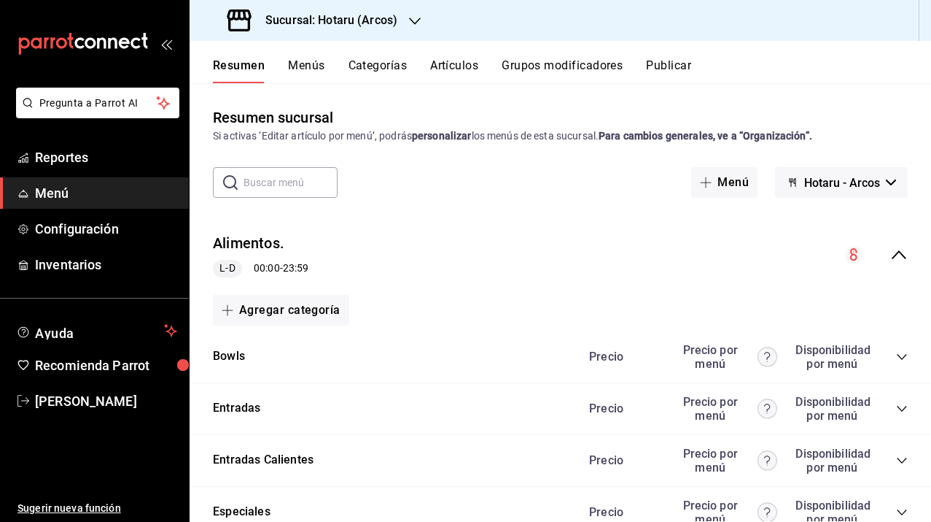
click at [891, 253] on icon "collapse-menu-row" at bounding box center [900, 255] width 18 height 18
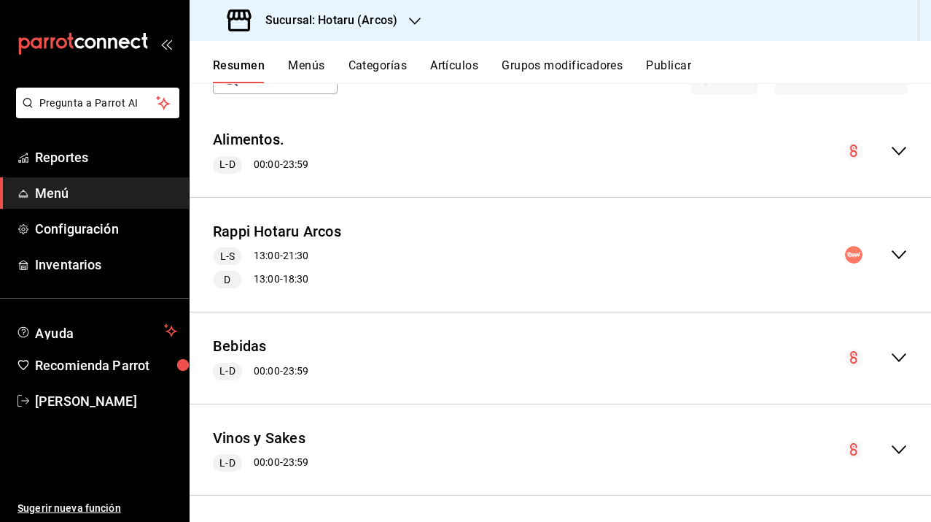
scroll to position [105, 0]
click at [892, 252] on icon "collapse-menu-row" at bounding box center [899, 253] width 15 height 9
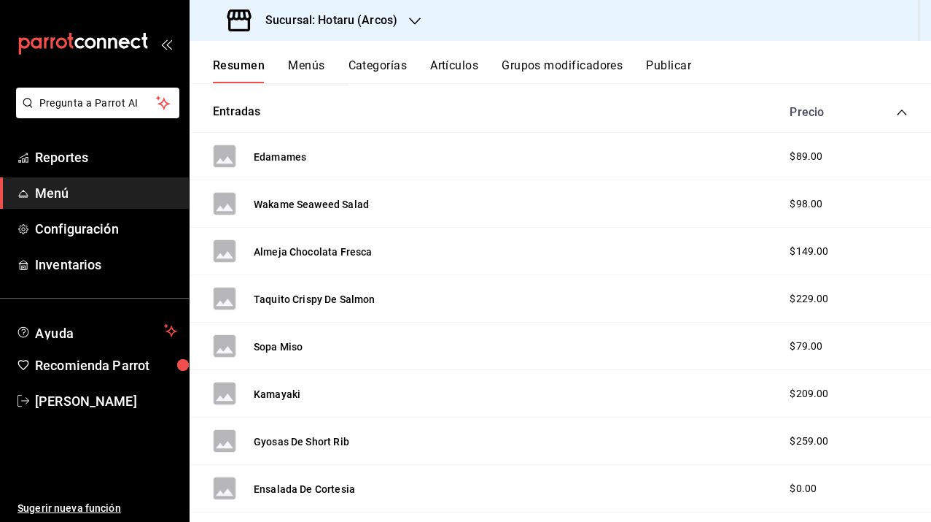
scroll to position [270, 0]
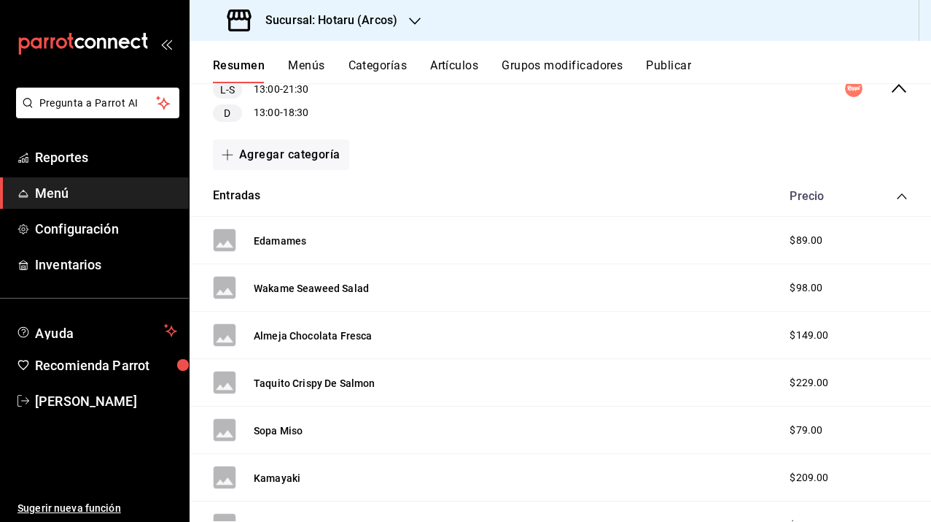
click at [897, 197] on icon "collapse-category-row" at bounding box center [901, 196] width 9 height 6
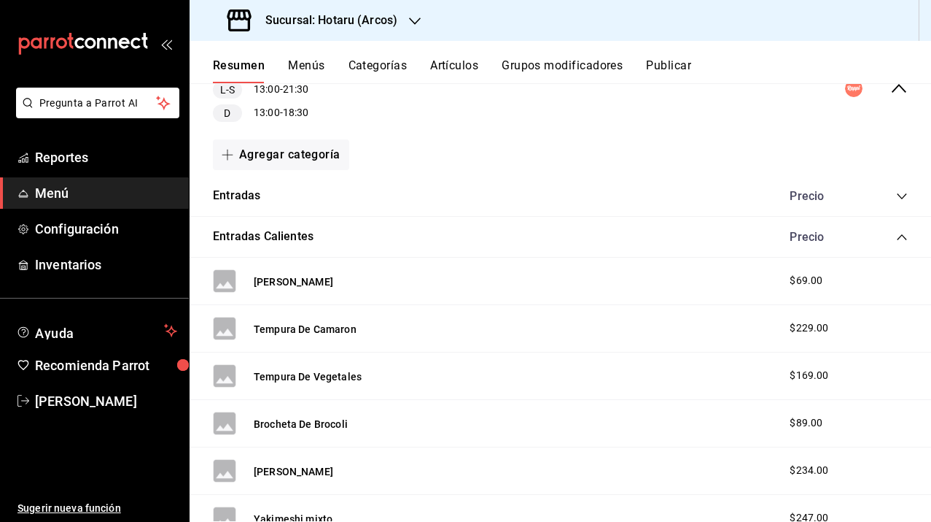
click at [896, 238] on icon "collapse-category-row" at bounding box center [902, 237] width 12 height 12
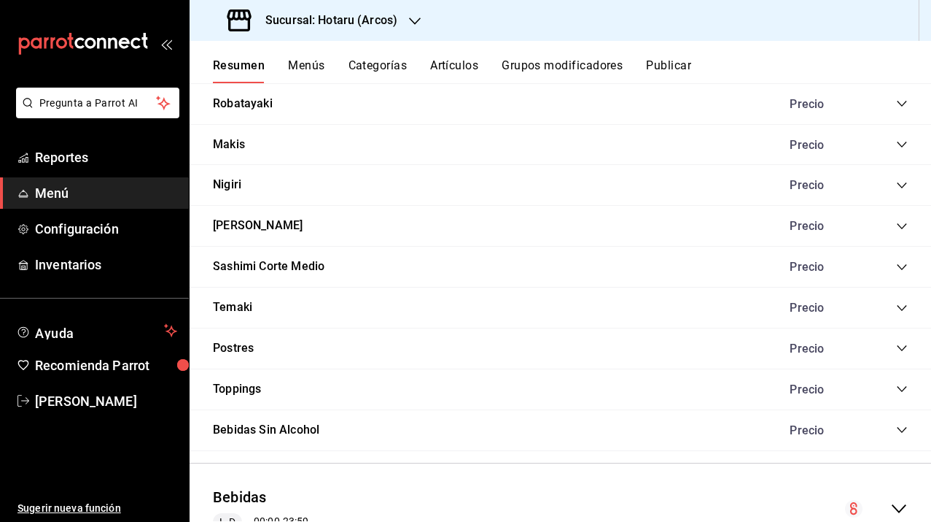
scroll to position [845, 0]
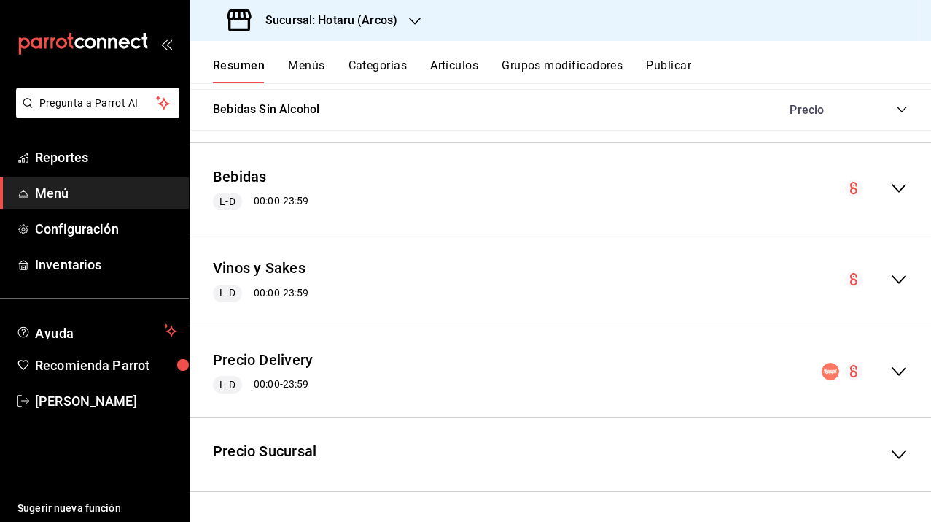
click at [894, 279] on icon "collapse-menu-row" at bounding box center [900, 280] width 18 height 18
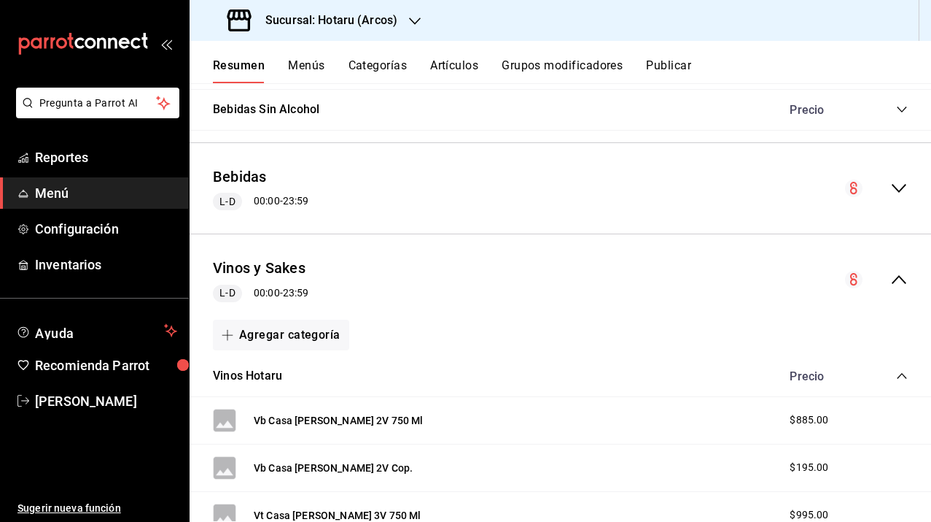
click at [891, 281] on icon "collapse-menu-row" at bounding box center [900, 280] width 18 height 18
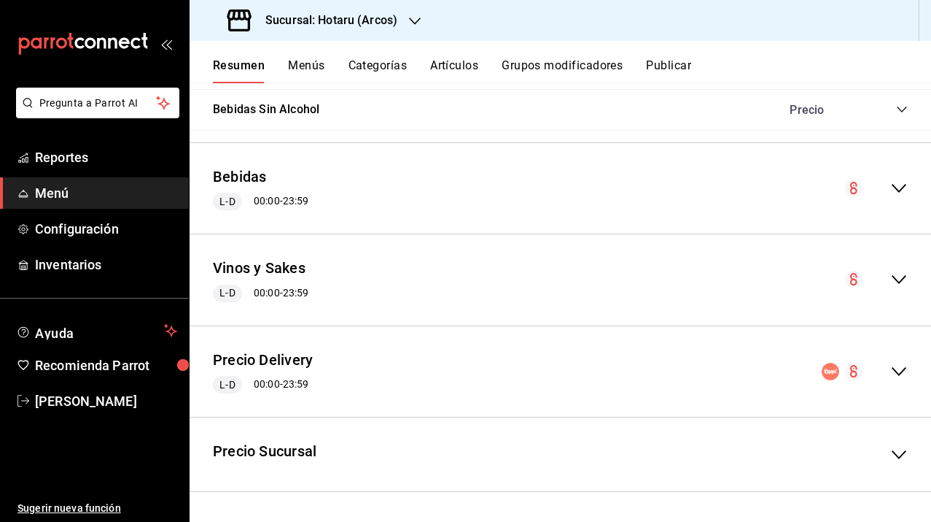
click at [891, 191] on icon "collapse-menu-row" at bounding box center [900, 188] width 18 height 18
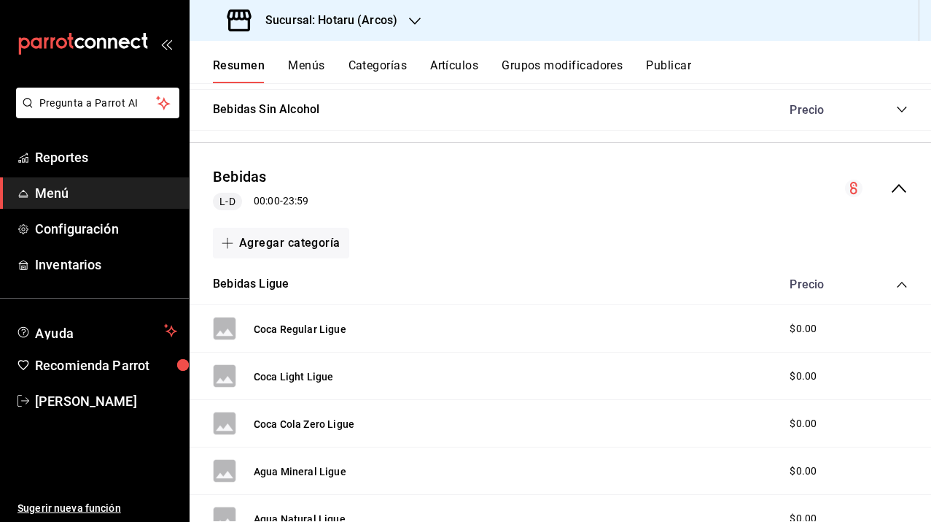
click at [891, 191] on icon "collapse-menu-row" at bounding box center [900, 188] width 18 height 18
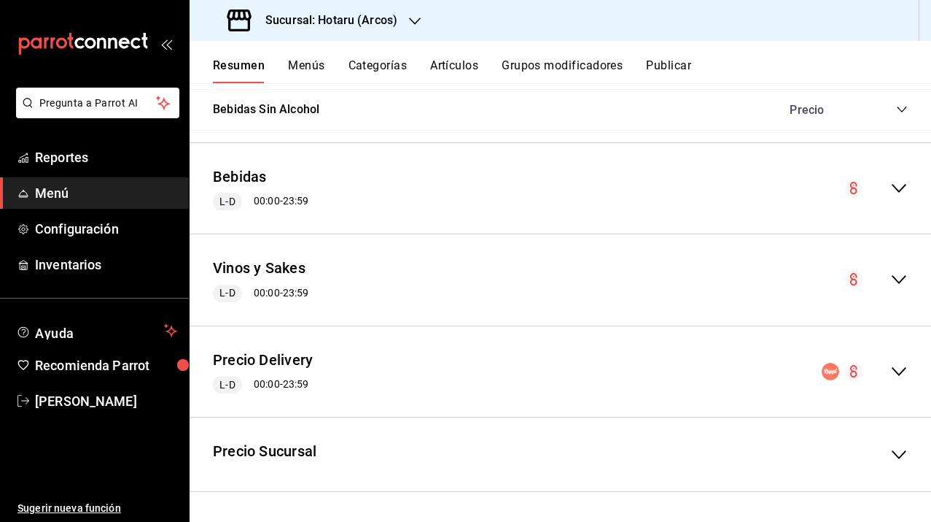
click at [894, 378] on icon "collapse-menu-row" at bounding box center [900, 372] width 18 height 18
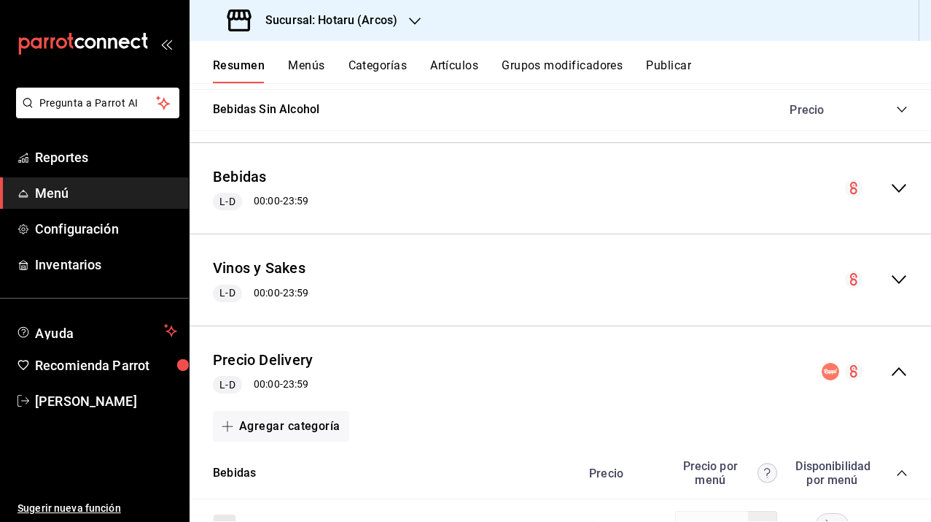
scroll to position [951, 0]
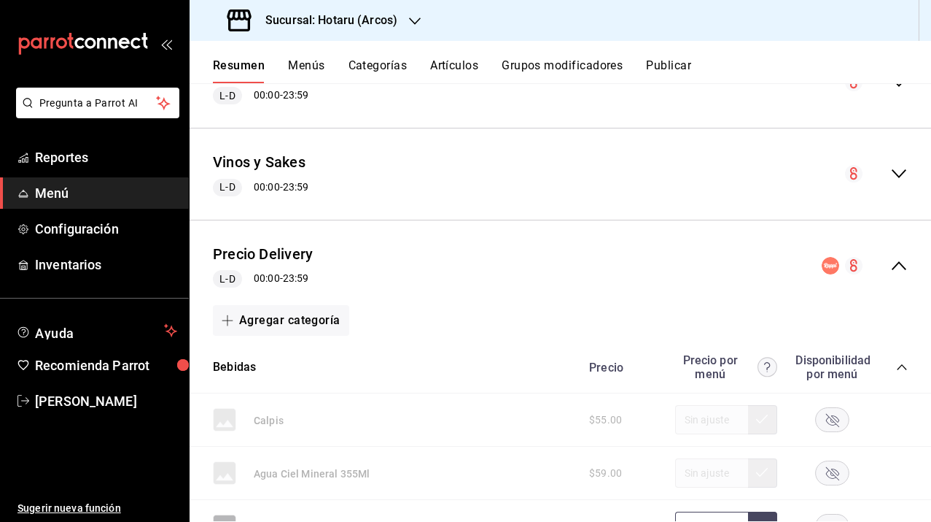
click at [891, 263] on icon "collapse-menu-row" at bounding box center [900, 266] width 18 height 18
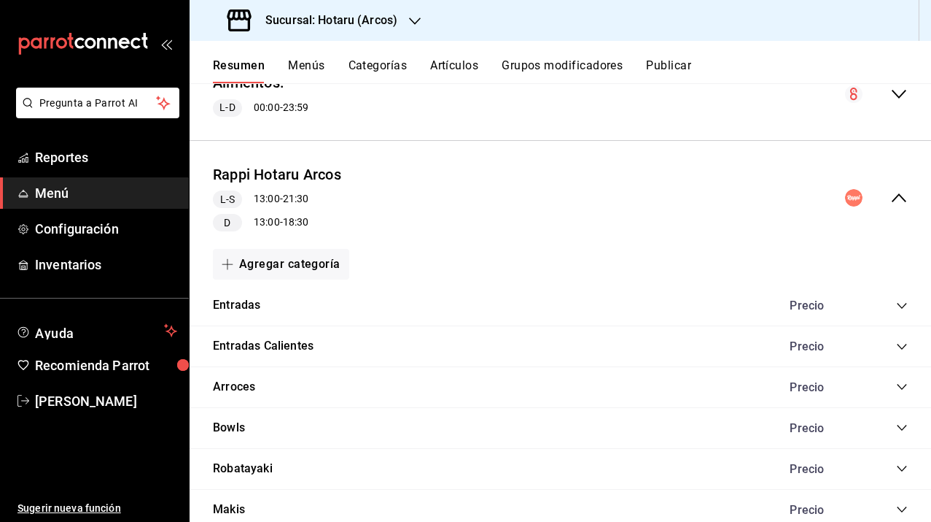
scroll to position [199, 0]
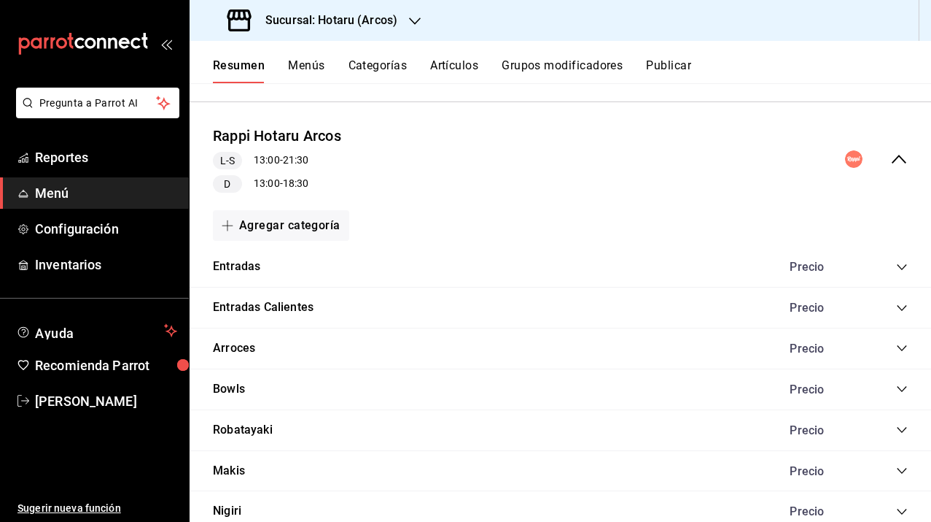
click at [891, 156] on icon "collapse-menu-row" at bounding box center [900, 159] width 18 height 18
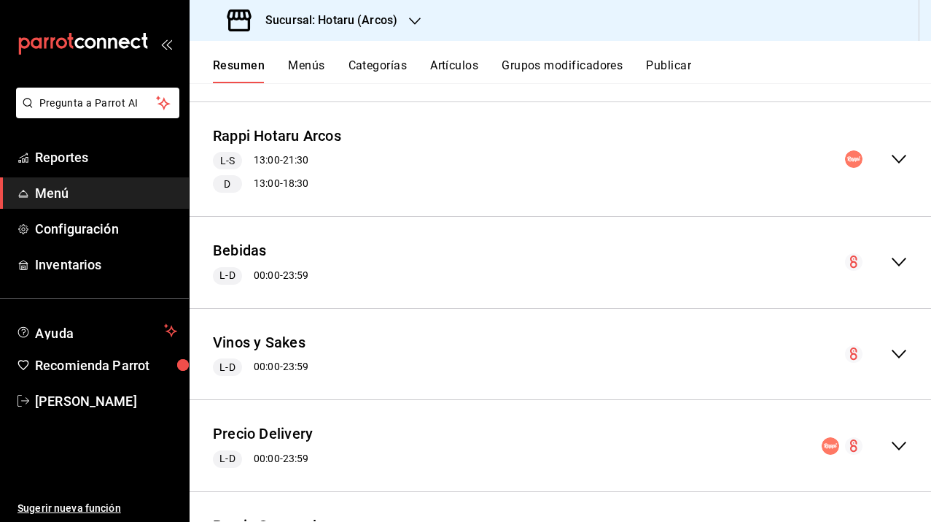
click at [880, 168] on div "Rappi Hotaru Arcos L-S 13:00 - 21:30 D 13:00 - 18:30" at bounding box center [561, 159] width 742 height 91
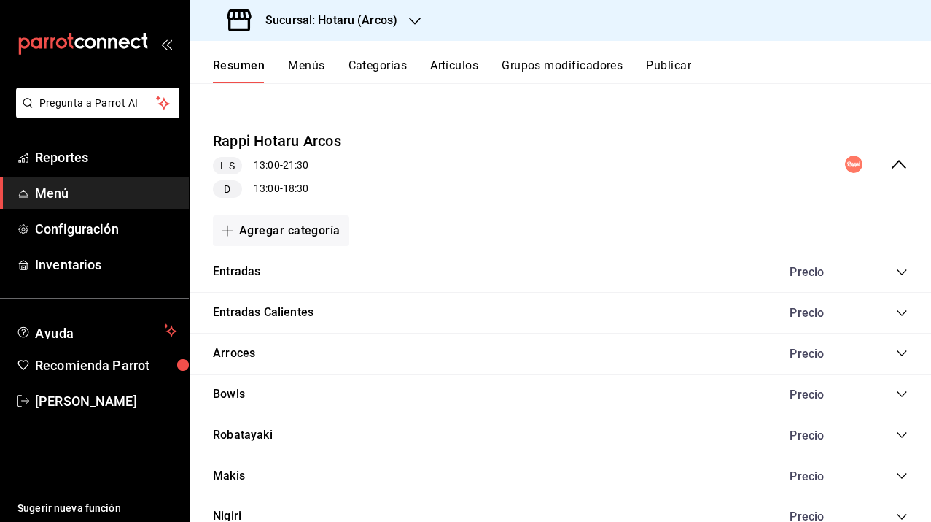
scroll to position [202, 0]
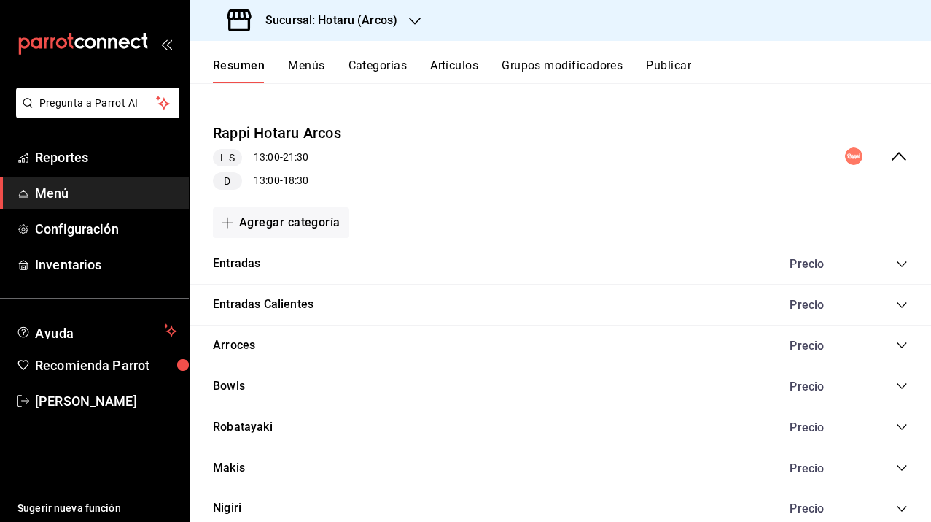
click at [786, 267] on div "Precio" at bounding box center [821, 264] width 93 height 14
click at [897, 263] on icon "collapse-category-row" at bounding box center [901, 264] width 9 height 6
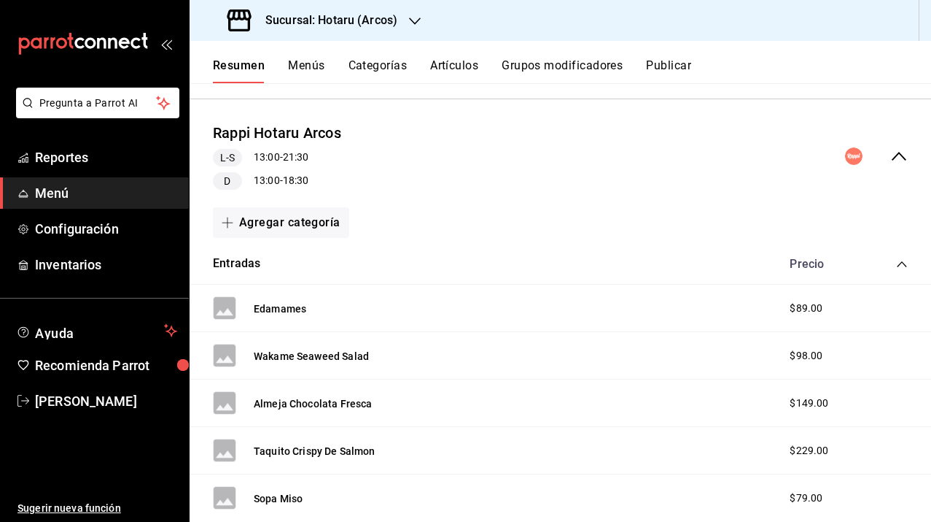
click at [897, 263] on icon "collapse-category-row" at bounding box center [901, 264] width 9 height 6
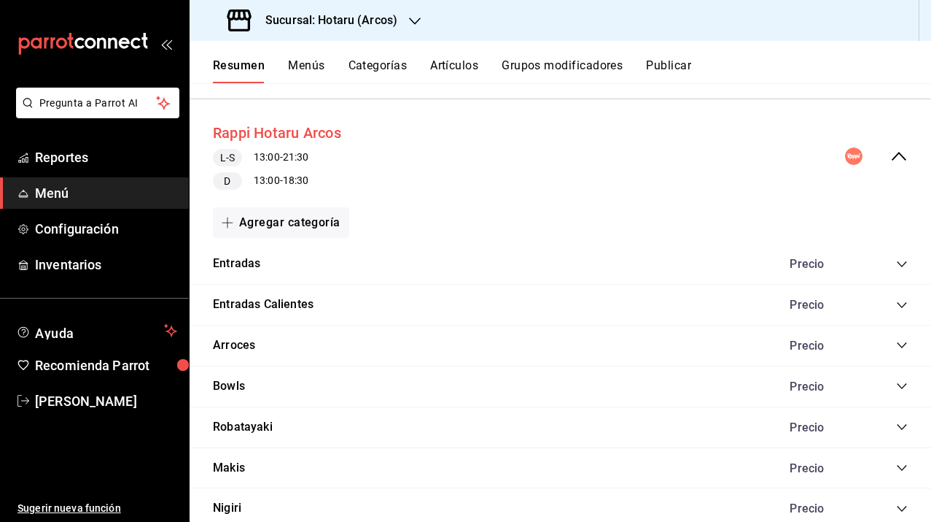
click at [326, 131] on button "Rappi Hotaru Arcos" at bounding box center [277, 133] width 128 height 21
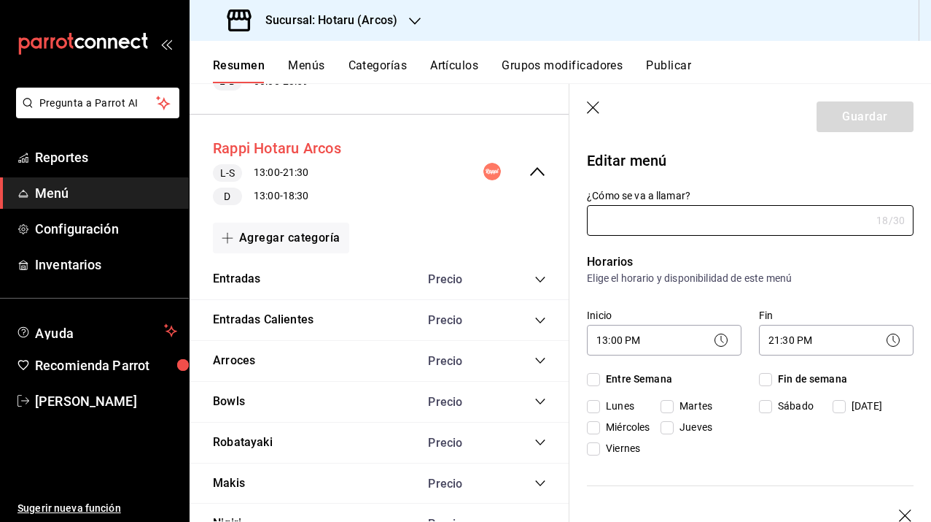
type input "Rappi Hotaru Arcos"
checkbox input "true"
type input "1755811198626"
checkbox input "true"
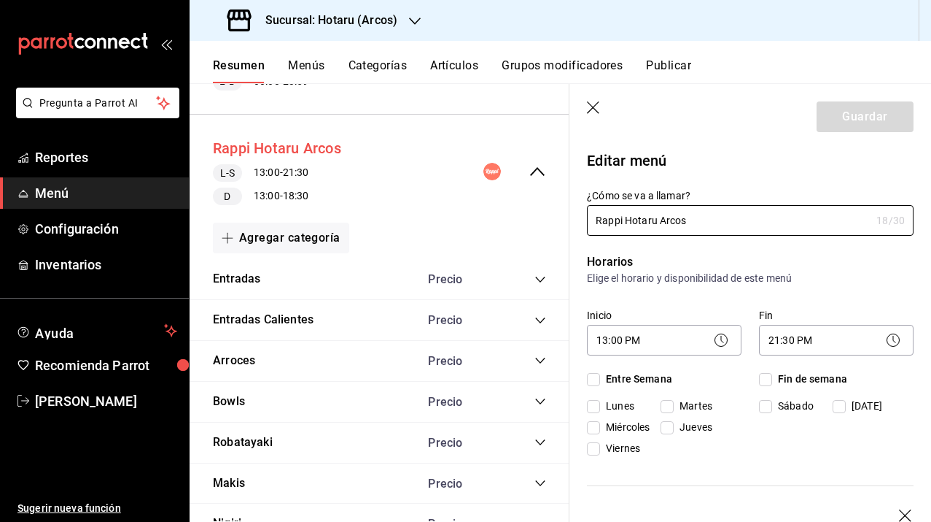
checkbox input "true"
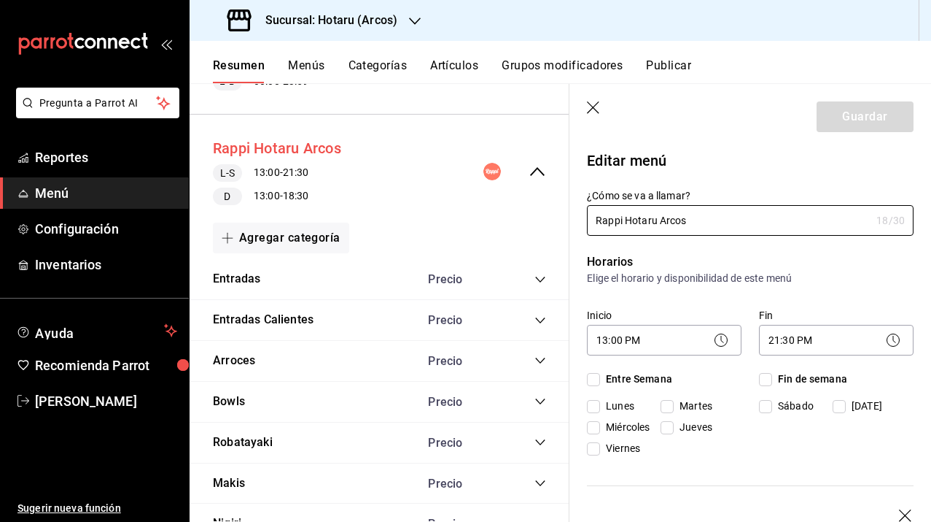
checkbox input "true"
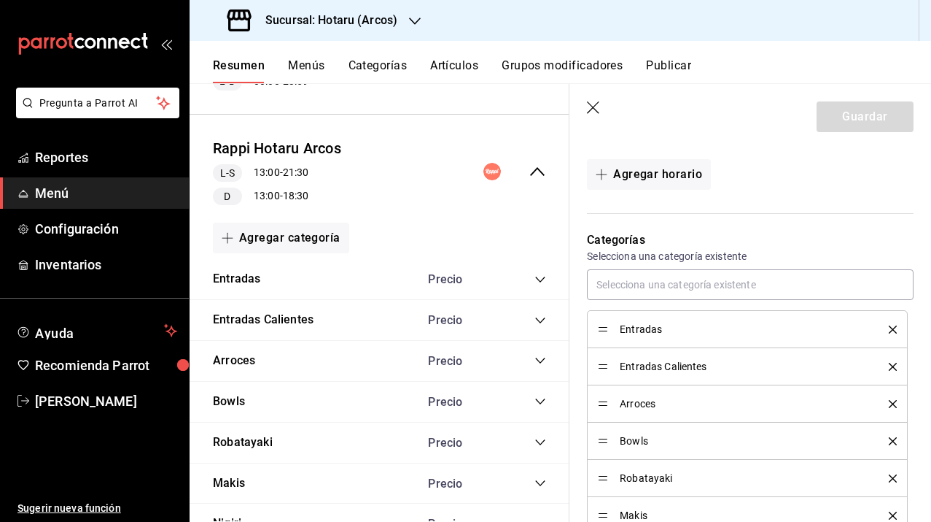
scroll to position [580, 0]
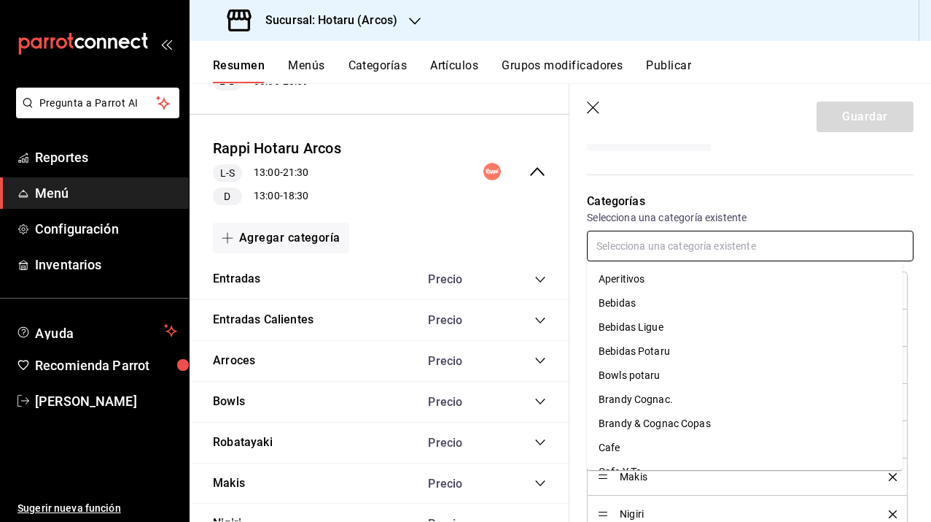
click at [713, 244] on input "text" at bounding box center [750, 245] width 327 height 31
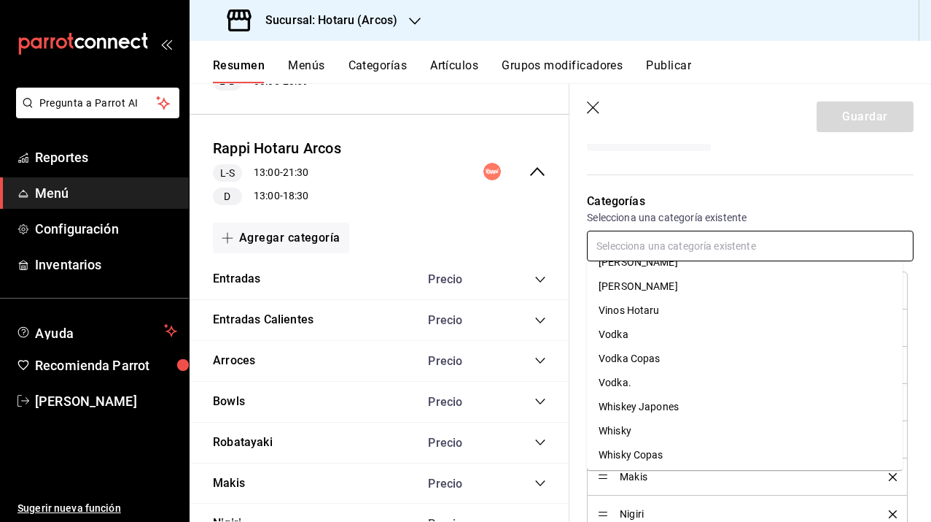
scroll to position [1440, 0]
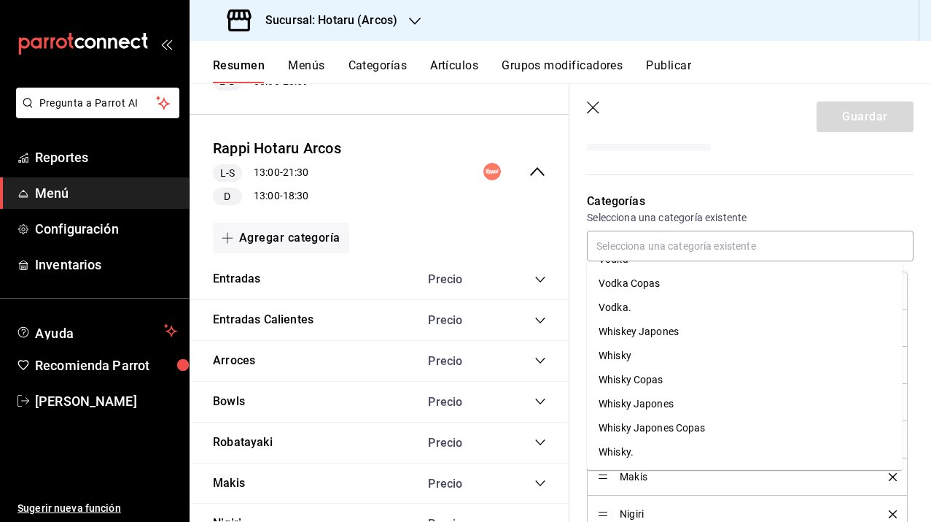
click at [726, 198] on p "Categorías" at bounding box center [750, 202] width 327 height 18
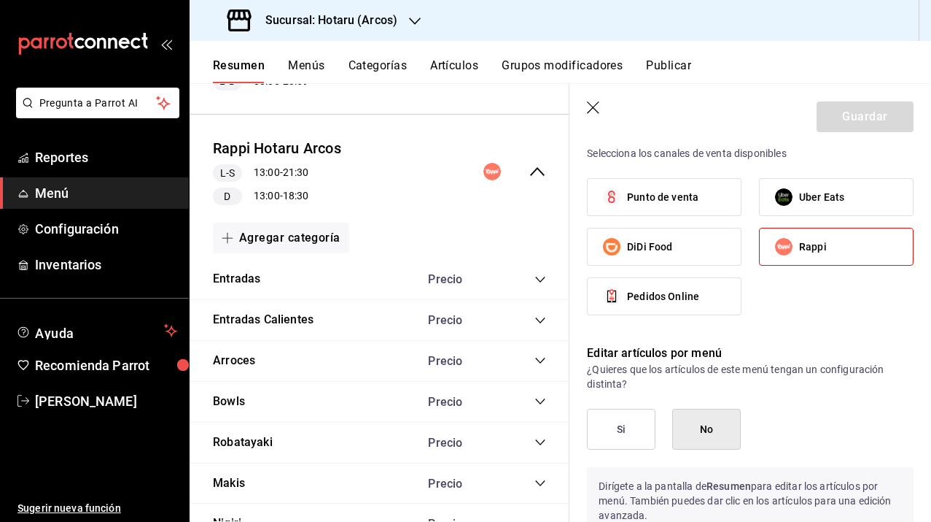
scroll to position [1263, 0]
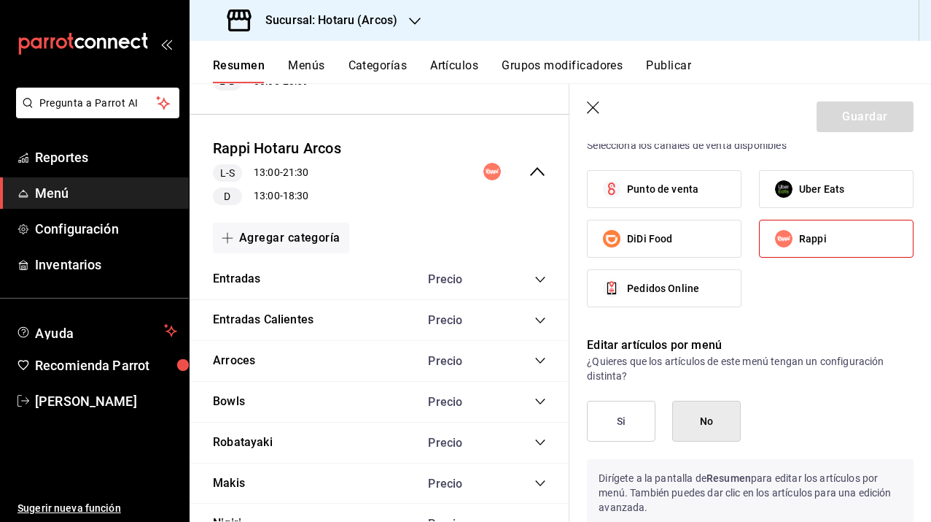
click at [629, 428] on button "Si" at bounding box center [621, 420] width 69 height 41
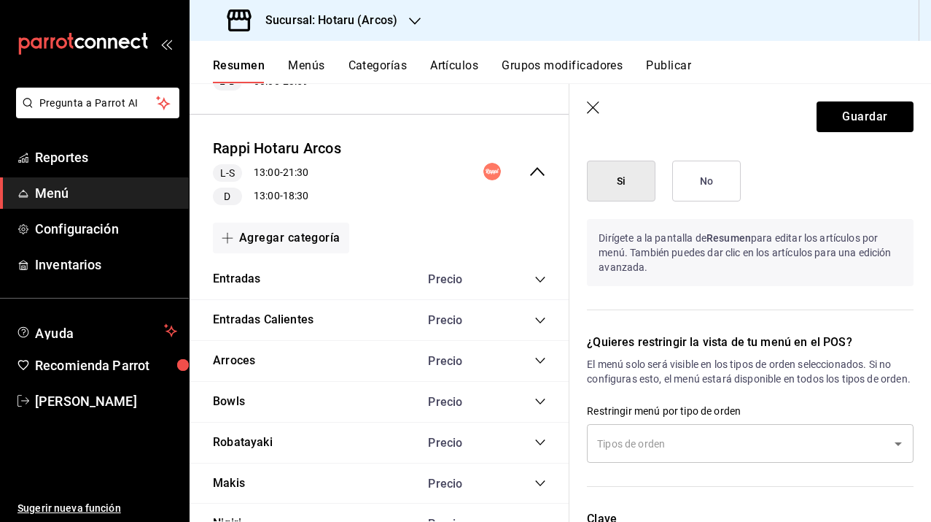
scroll to position [1643, 0]
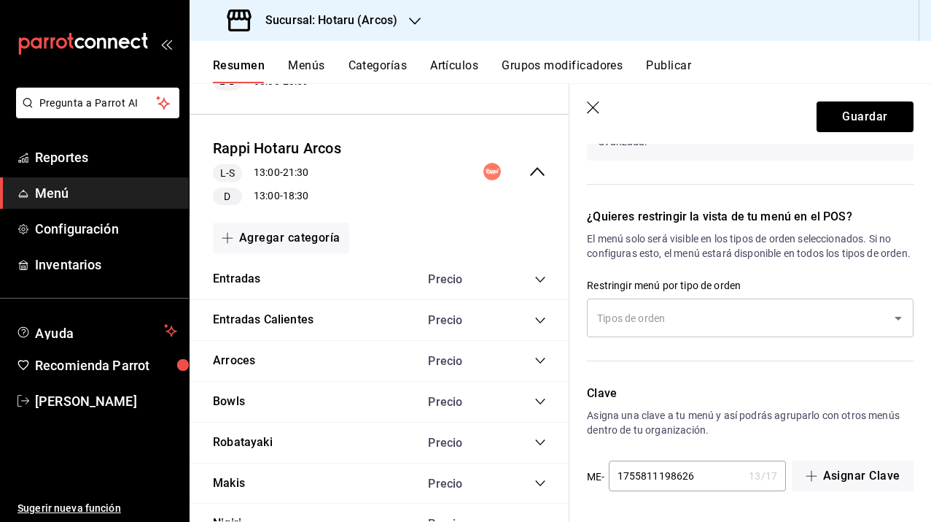
click at [730, 312] on input "text" at bounding box center [740, 318] width 292 height 26
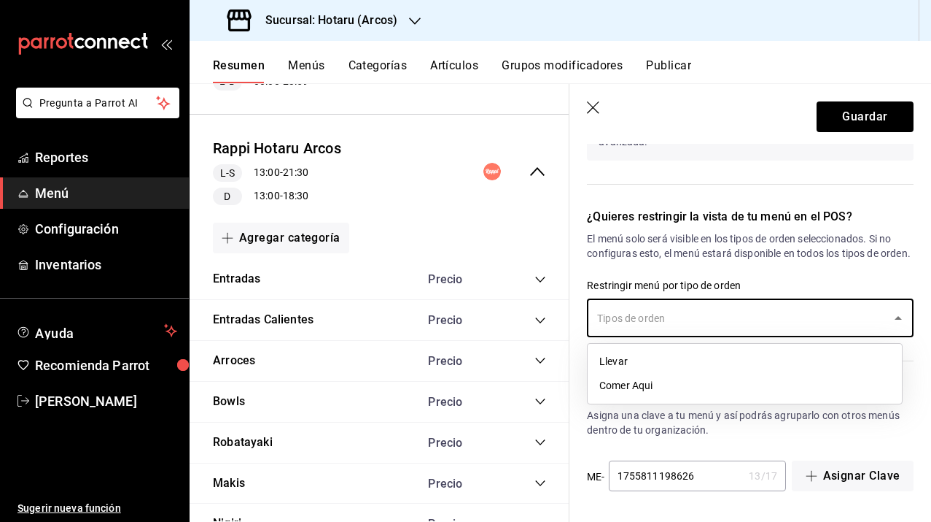
click at [643, 360] on li "Llevar" at bounding box center [745, 361] width 314 height 24
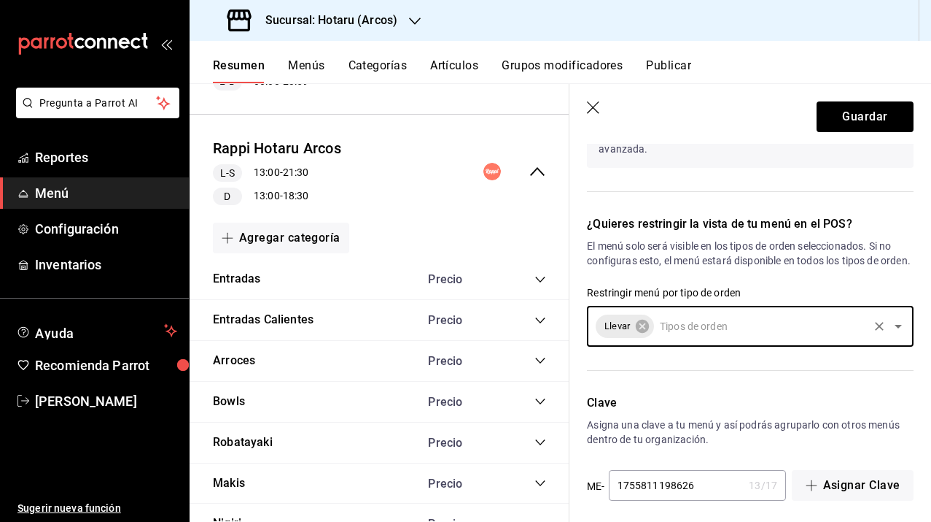
scroll to position [1645, 0]
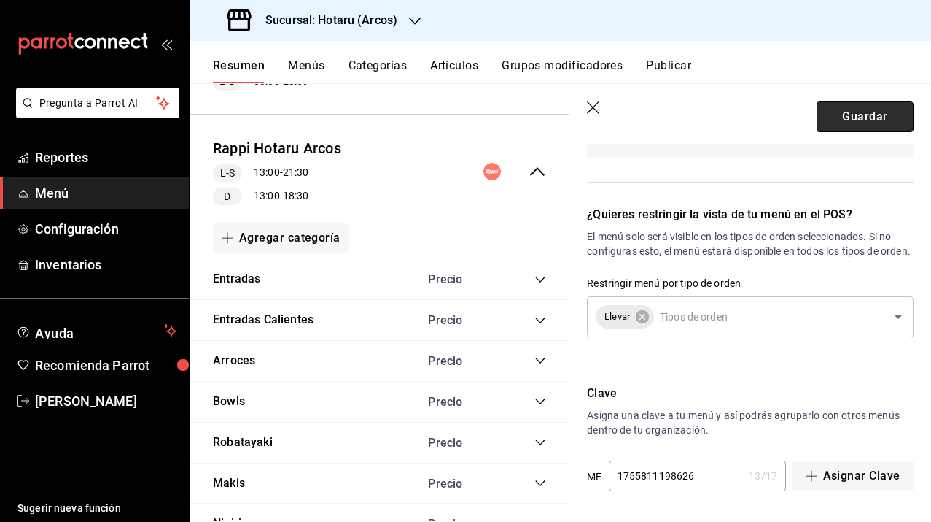
click at [865, 122] on button "Guardar" at bounding box center [865, 116] width 97 height 31
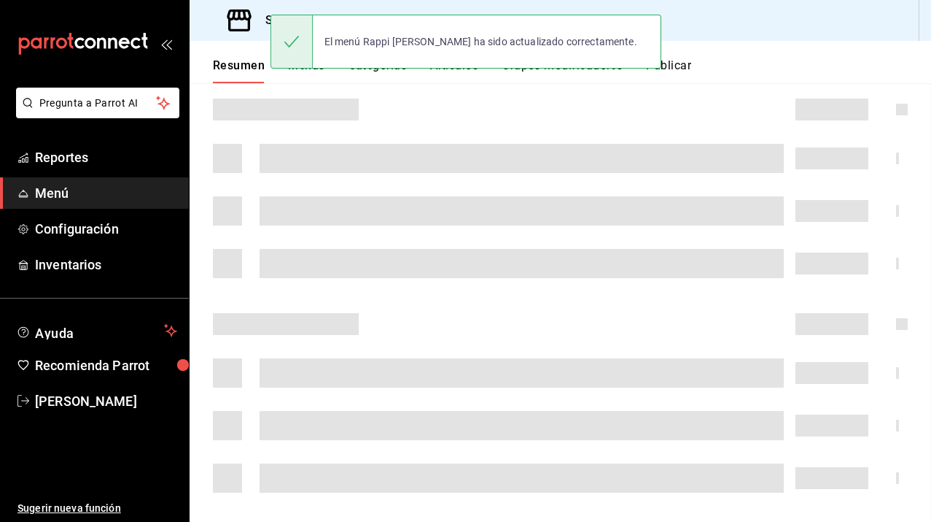
click at [588, 101] on div at bounding box center [561, 109] width 742 height 45
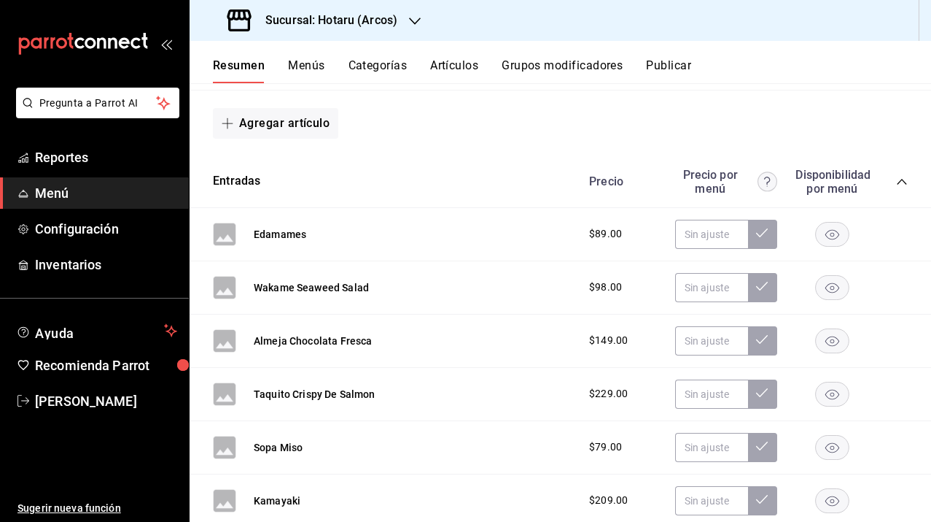
scroll to position [232, 0]
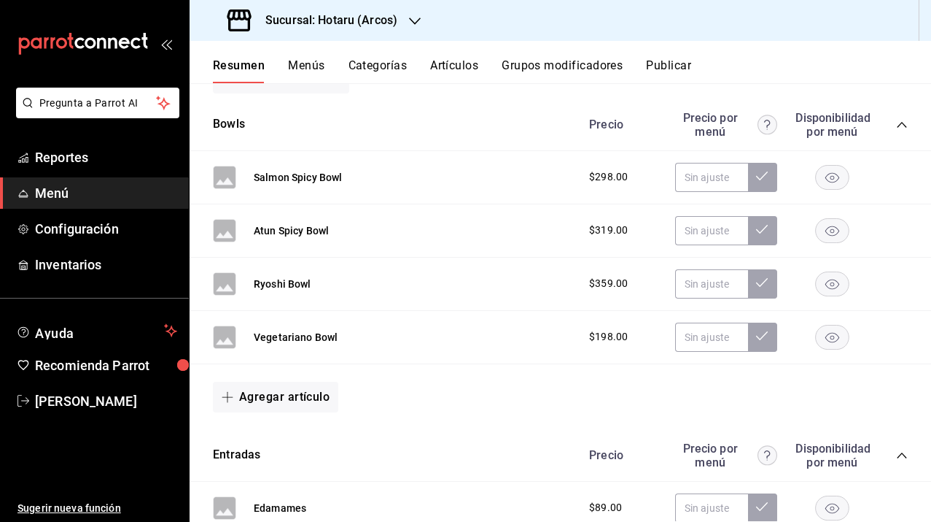
click at [476, 65] on button "Artículos" at bounding box center [454, 70] width 48 height 25
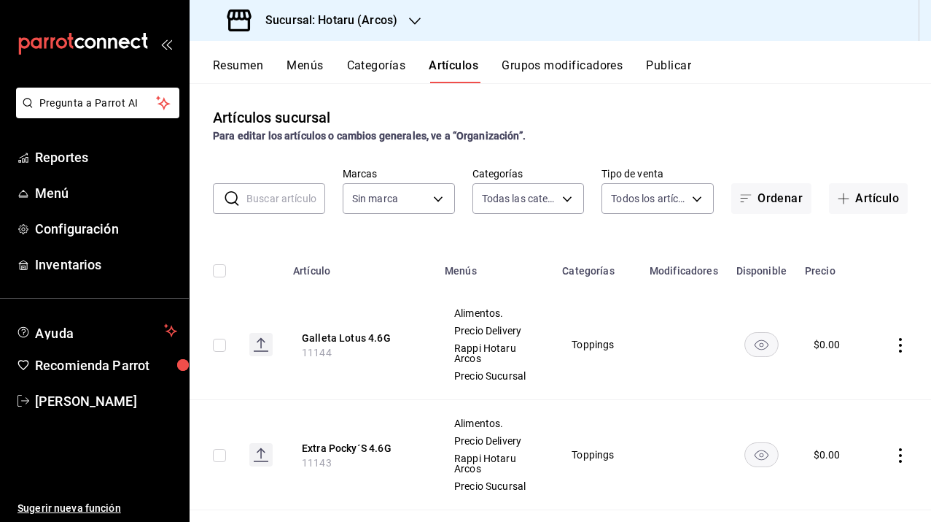
type input "af0fa7ff-854a-4bfb-817f-8061951aea4b,98c40ba0-5fcc-40b0-ad47-58e6283fb45d,d8773…"
type input "63fd3758-a1b5-4c03-9065-df3279ac1636,22e90613-d08a-4757-a76e-a905fd2e086b,00e97…"
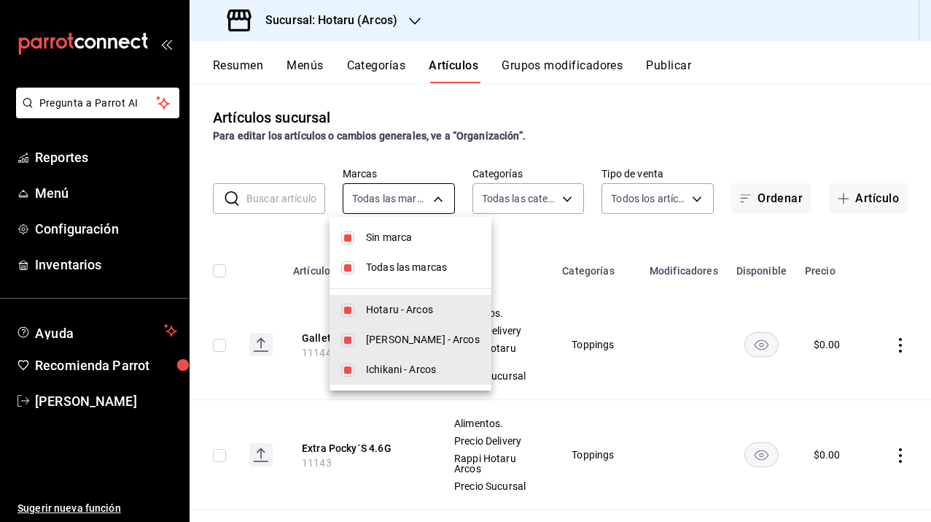
click at [438, 188] on body "Pregunta a Parrot AI Reportes Menú Configuración Inventarios Ayuda Recomienda P…" at bounding box center [465, 261] width 931 height 522
click at [514, 201] on div at bounding box center [465, 261] width 931 height 522
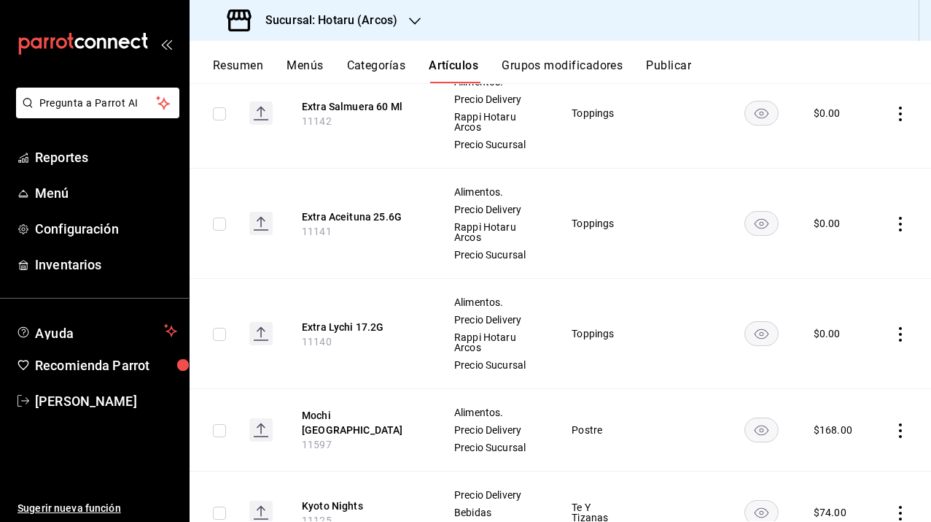
scroll to position [34, 0]
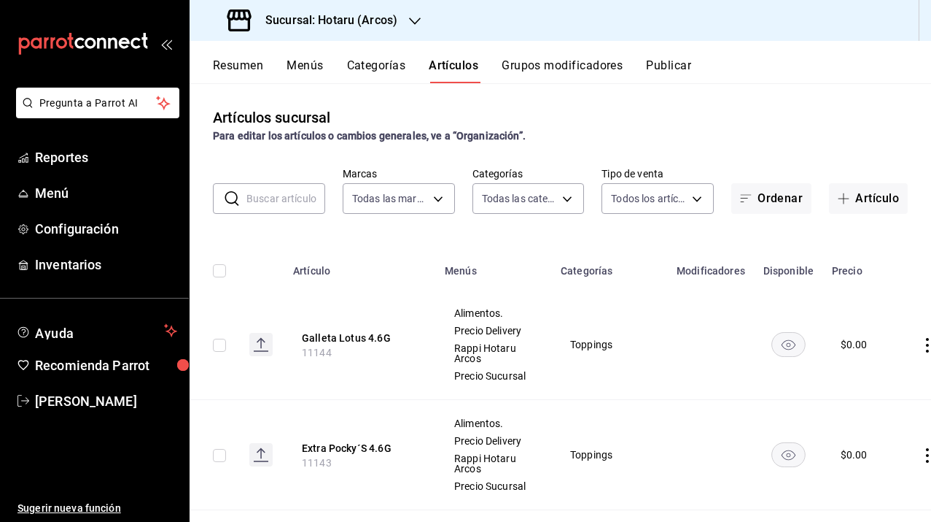
click at [310, 65] on button "Menús" at bounding box center [305, 70] width 36 height 25
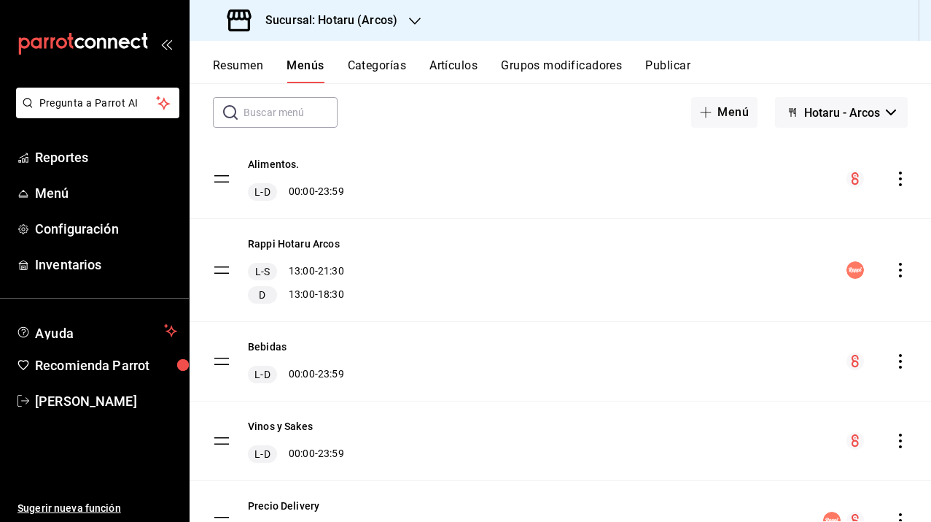
scroll to position [58, 0]
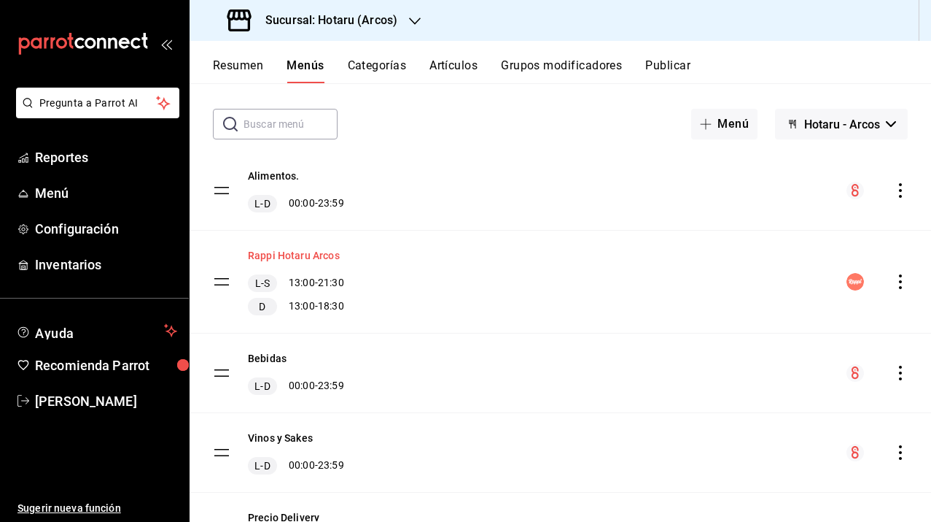
click at [302, 255] on button "Rappi Hotaru Arcos" at bounding box center [294, 255] width 92 height 15
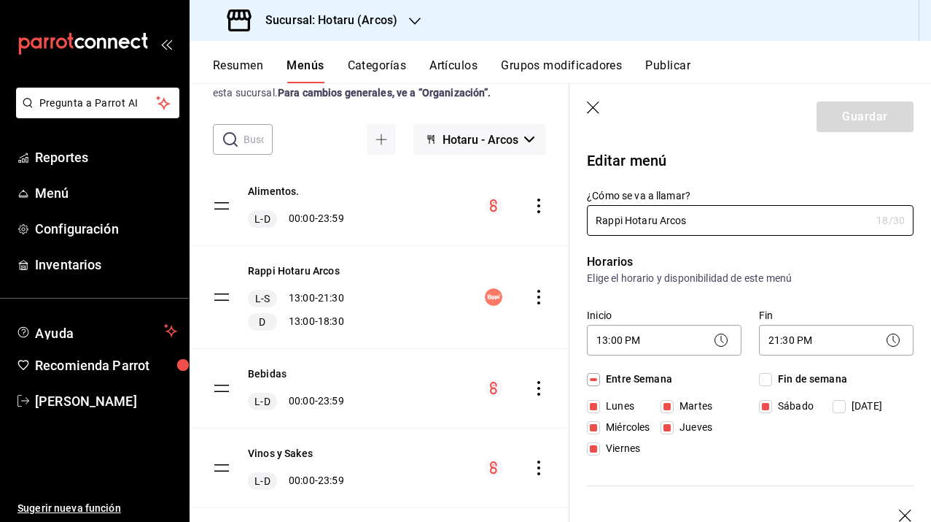
drag, startPoint x: 594, startPoint y: 104, endPoint x: 496, endPoint y: 68, distance: 104.3
click at [594, 105] on icon "button" at bounding box center [594, 108] width 15 height 15
checkbox input "false"
type input "1755813318764"
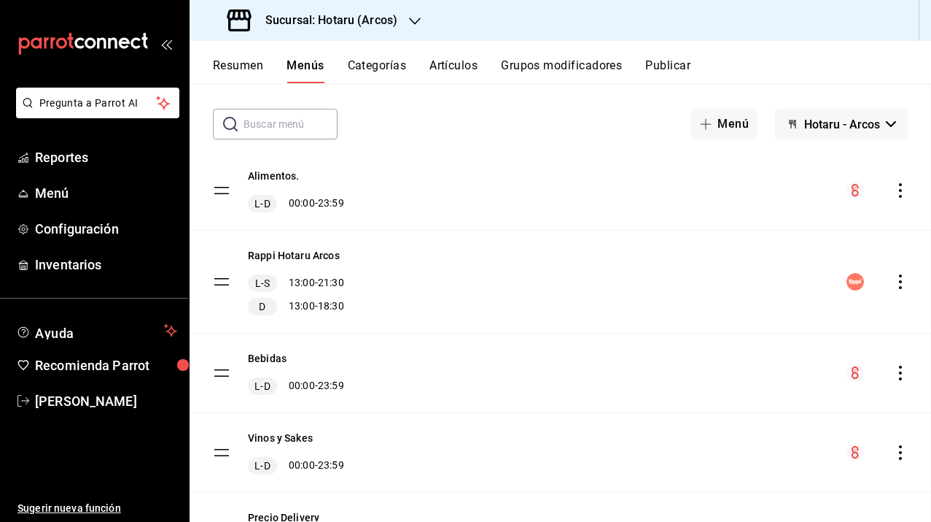
checkbox input "false"
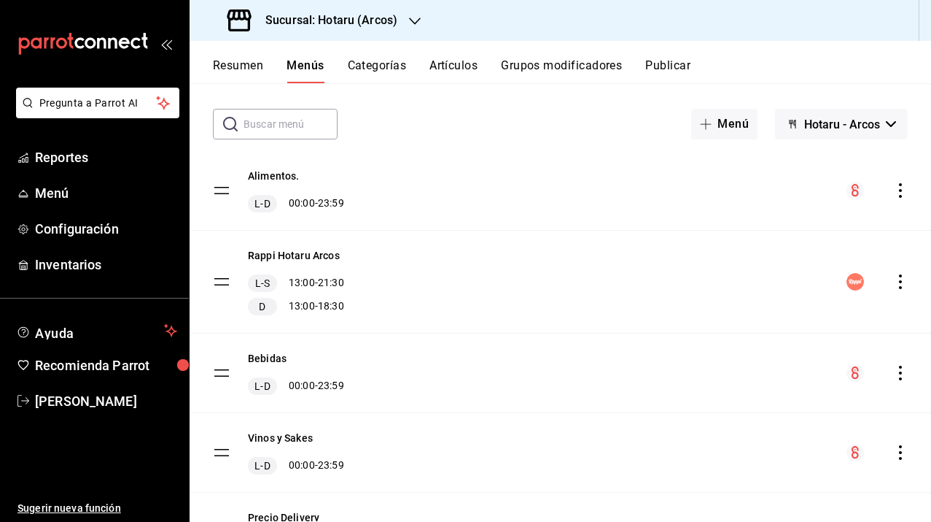
checkbox input "false"
click at [470, 69] on button "Artículos" at bounding box center [454, 70] width 48 height 25
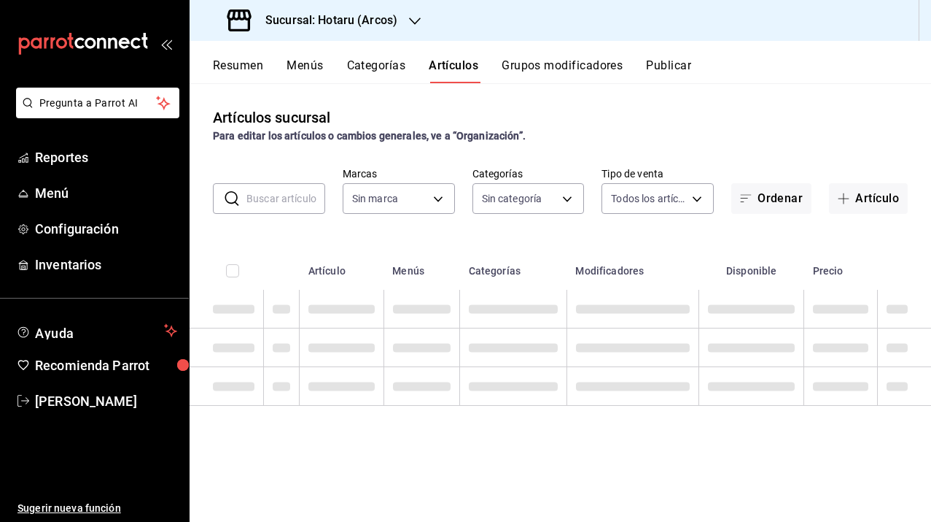
type input "63fd3758-a1b5-4c03-9065-df3279ac1636,22e90613-d08a-4757-a76e-a905fd2e086b,00e97…"
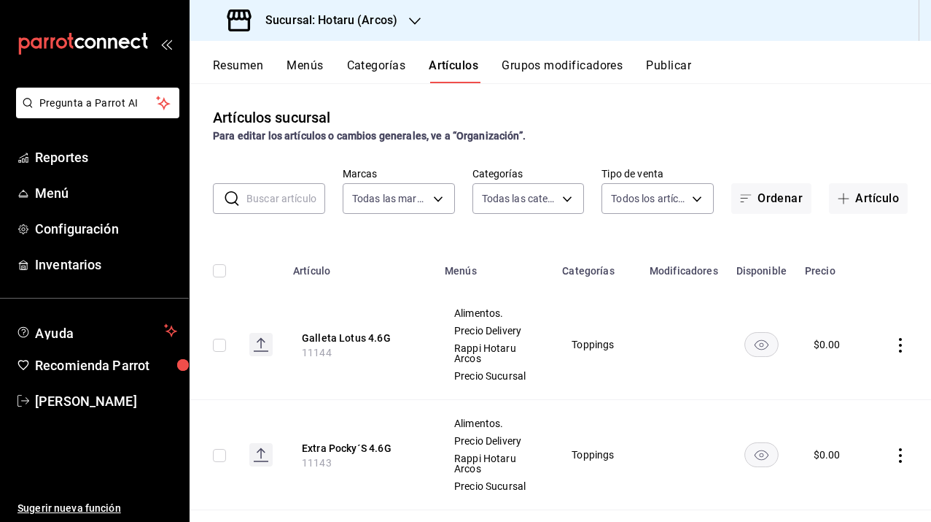
type input "af0fa7ff-854a-4bfb-817f-8061951aea4b,98c40ba0-5fcc-40b0-ad47-58e6283fb45d,d8773…"
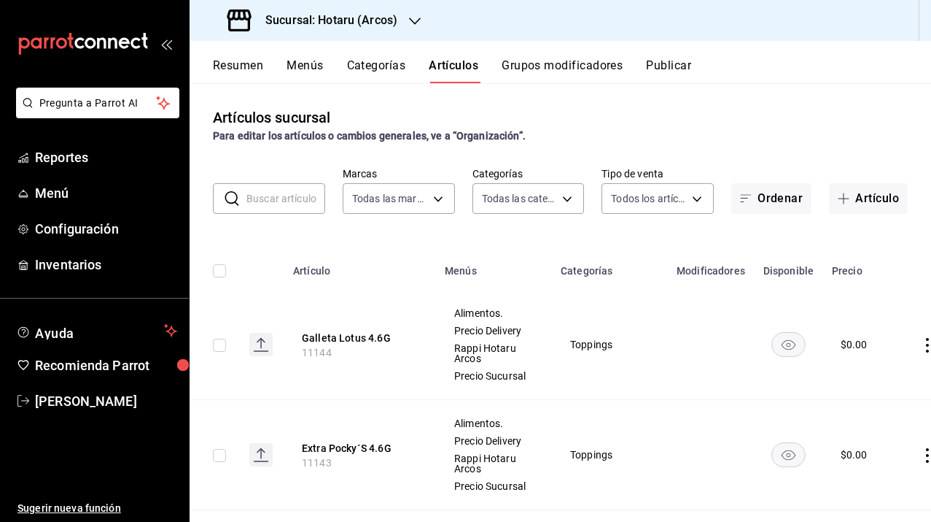
click at [309, 63] on button "Menús" at bounding box center [305, 70] width 36 height 25
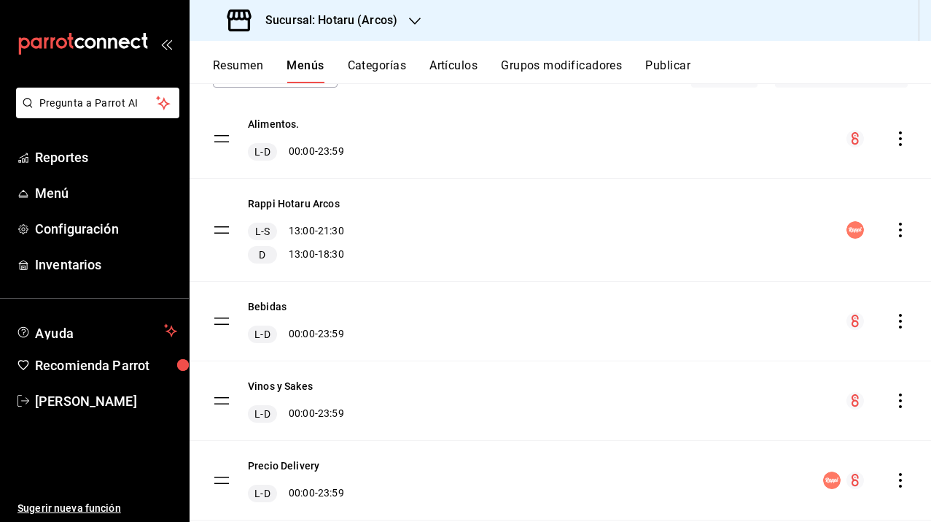
scroll to position [111, 0]
click at [473, 68] on button "Artículos" at bounding box center [454, 70] width 48 height 25
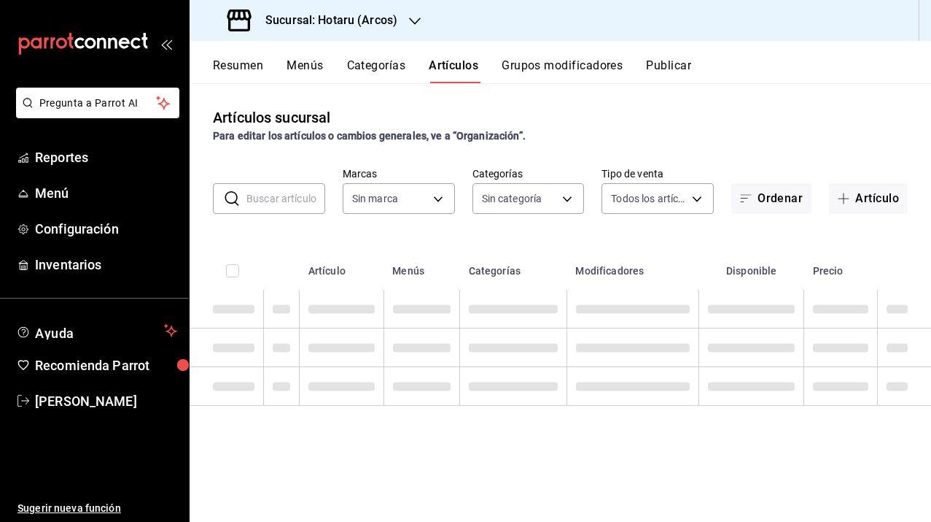
type input "63fd3758-a1b5-4c03-9065-df3279ac1636,22e90613-d08a-4757-a76e-a905fd2e086b,00e97…"
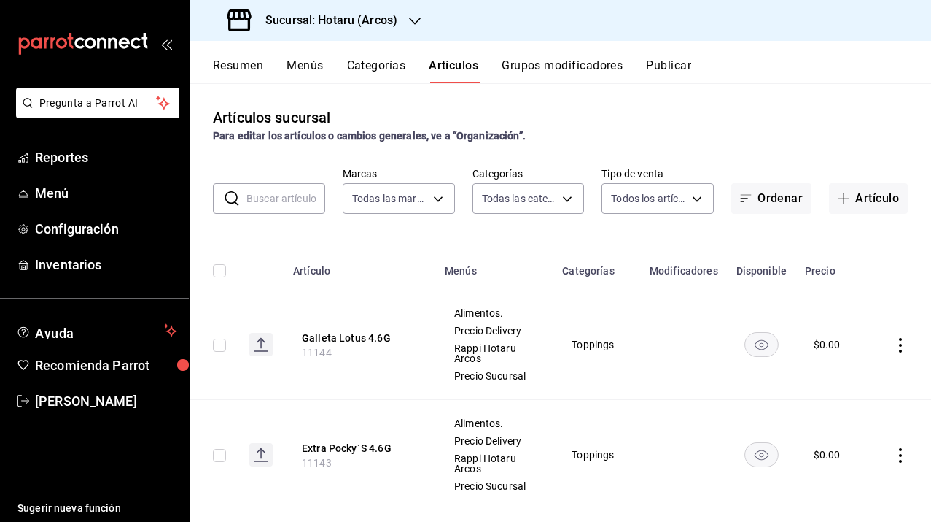
type input "af0fa7ff-854a-4bfb-817f-8061951aea4b,98c40ba0-5fcc-40b0-ad47-58e6283fb45d,d8773…"
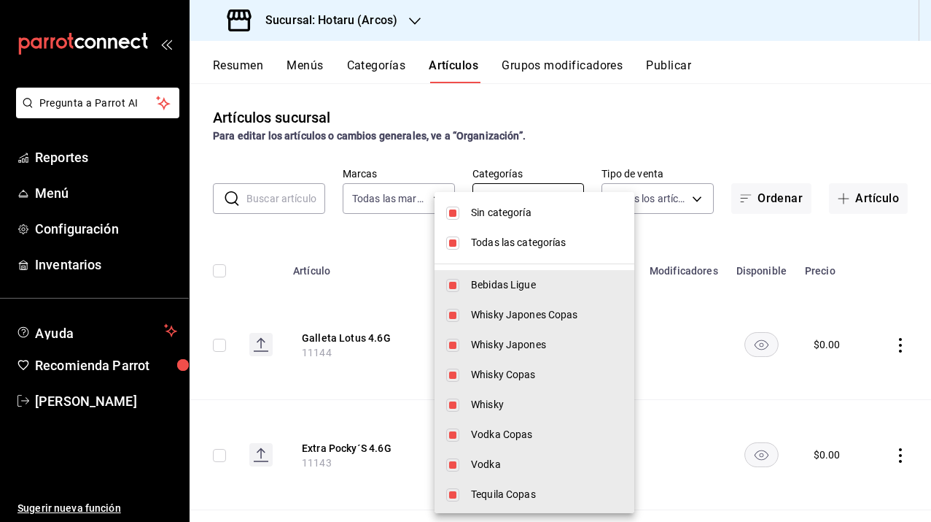
click at [551, 193] on body "Pregunta a Parrot AI Reportes Menú Configuración Inventarios Ayuda Recomienda P…" at bounding box center [465, 261] width 931 height 522
click at [522, 218] on span "Sin categoría" at bounding box center [547, 212] width 152 height 15
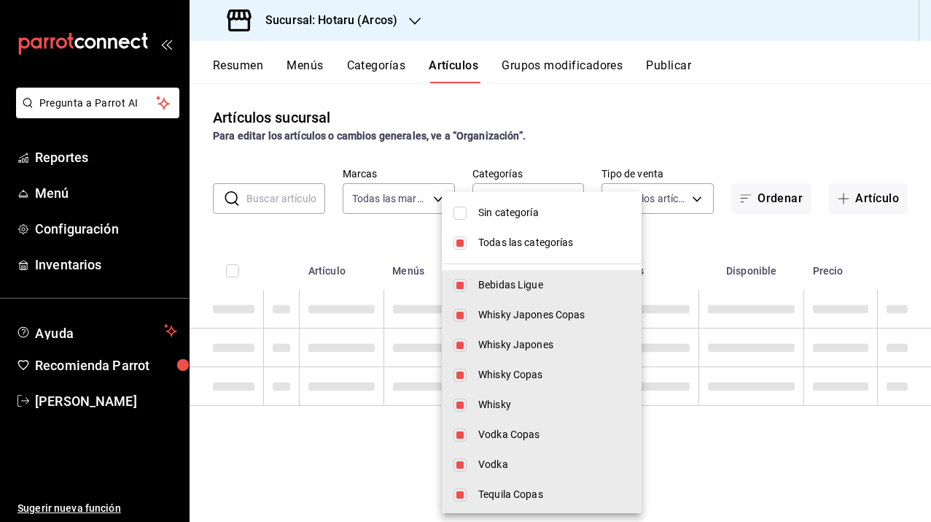
checkbox input "false"
click at [516, 247] on span "Todas las categorías" at bounding box center [554, 242] width 152 height 15
checkbox input "false"
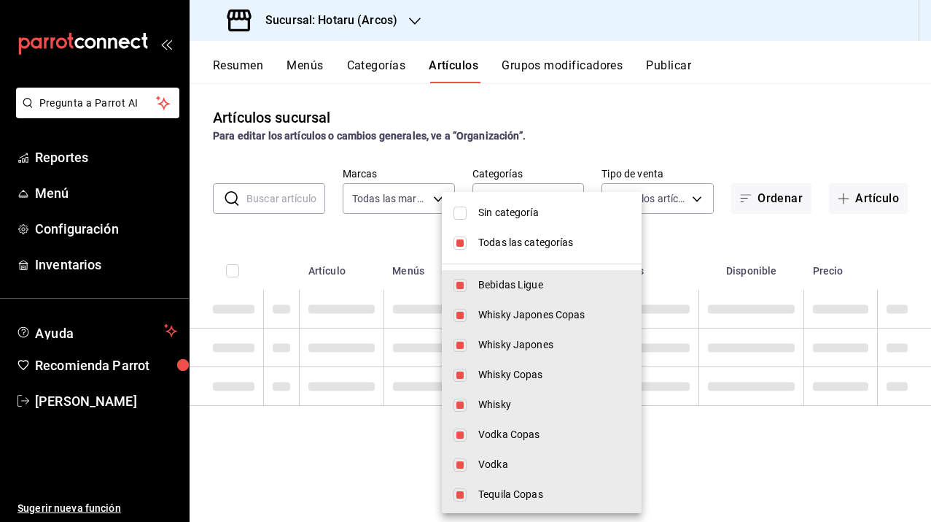
checkbox input "false"
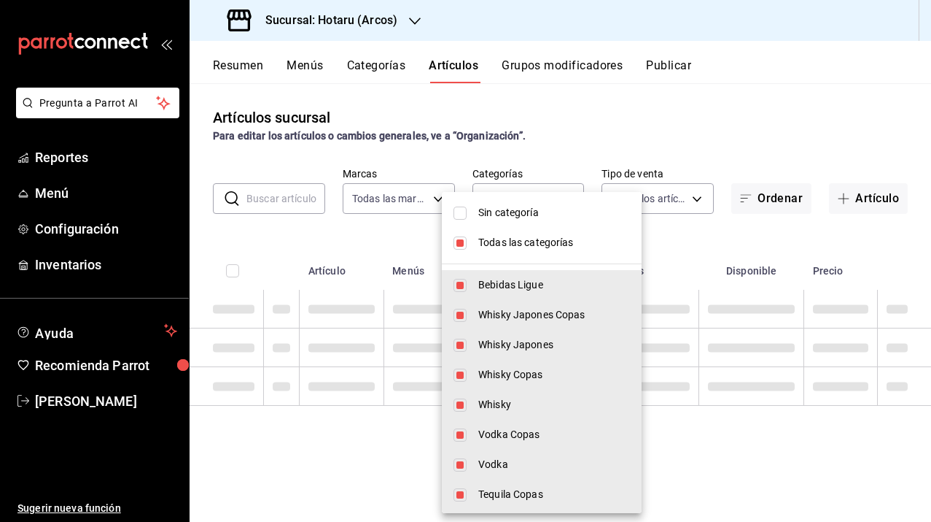
checkbox input "false"
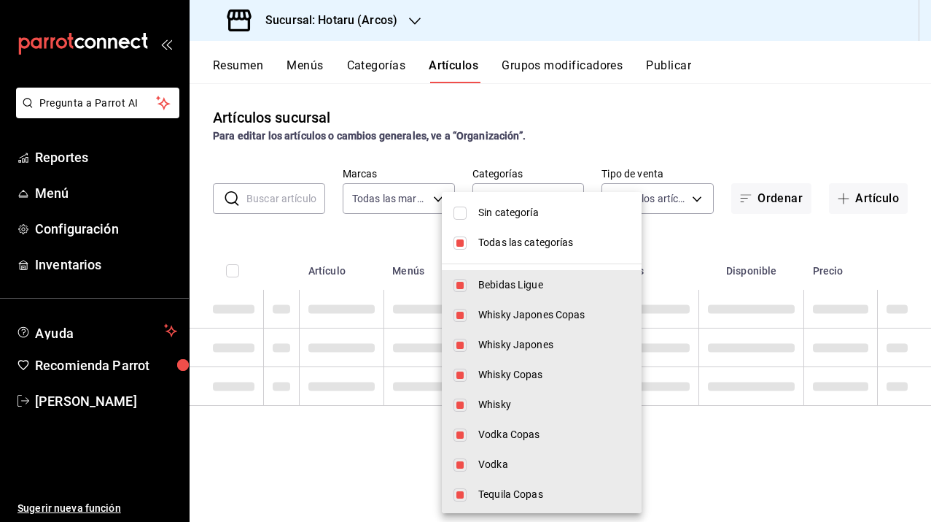
checkbox input "false"
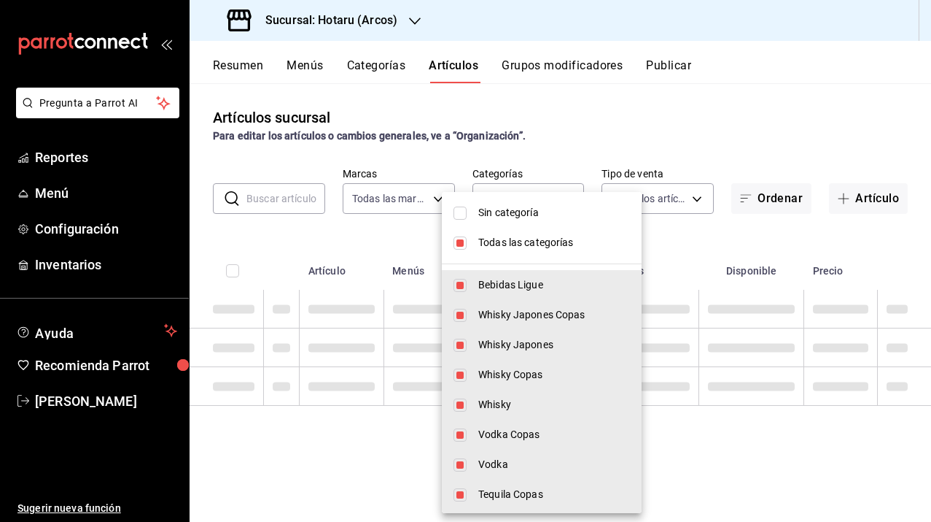
checkbox input "false"
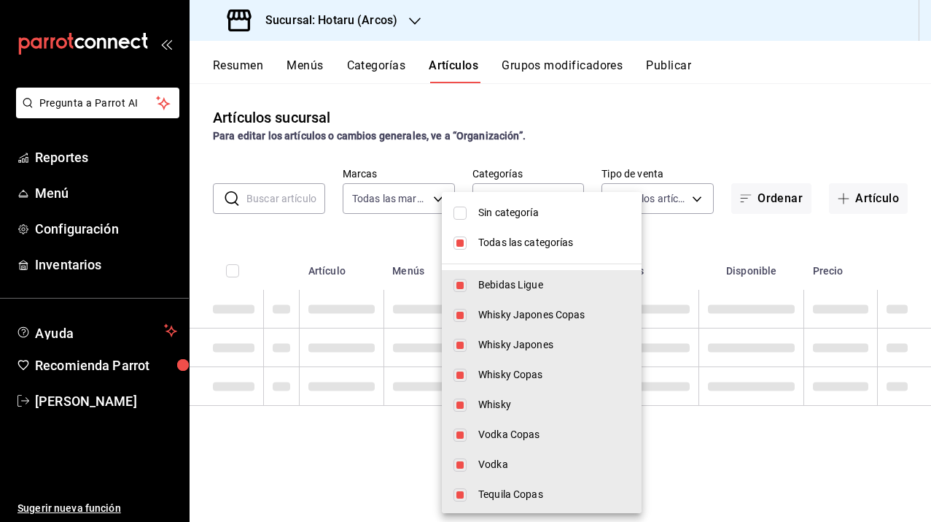
checkbox input "false"
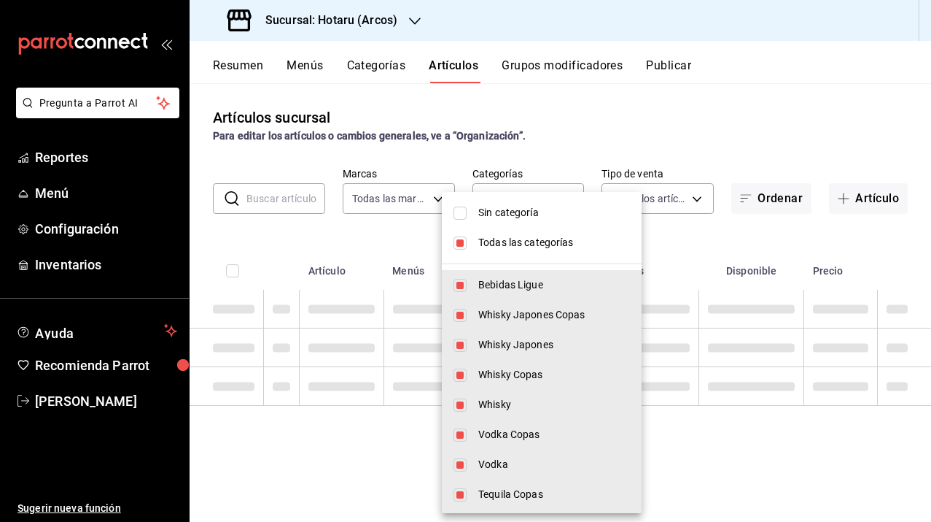
checkbox input "false"
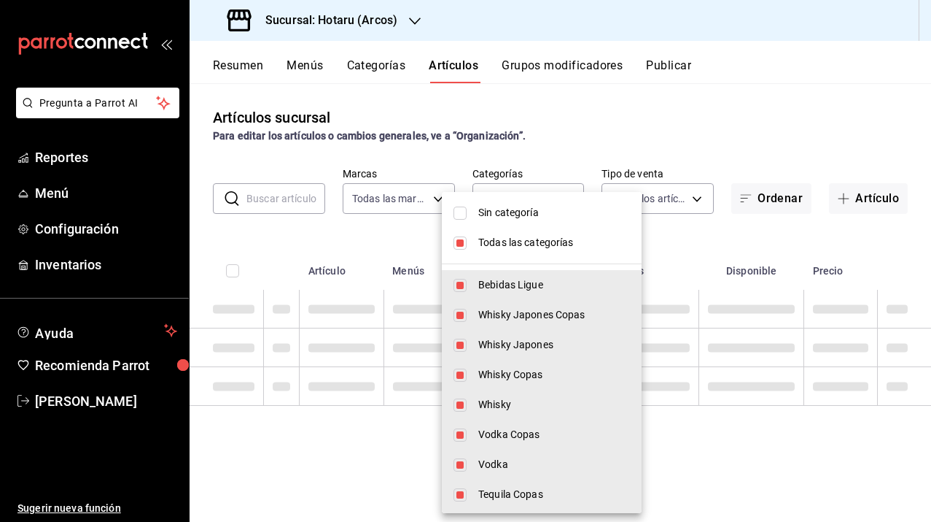
checkbox input "false"
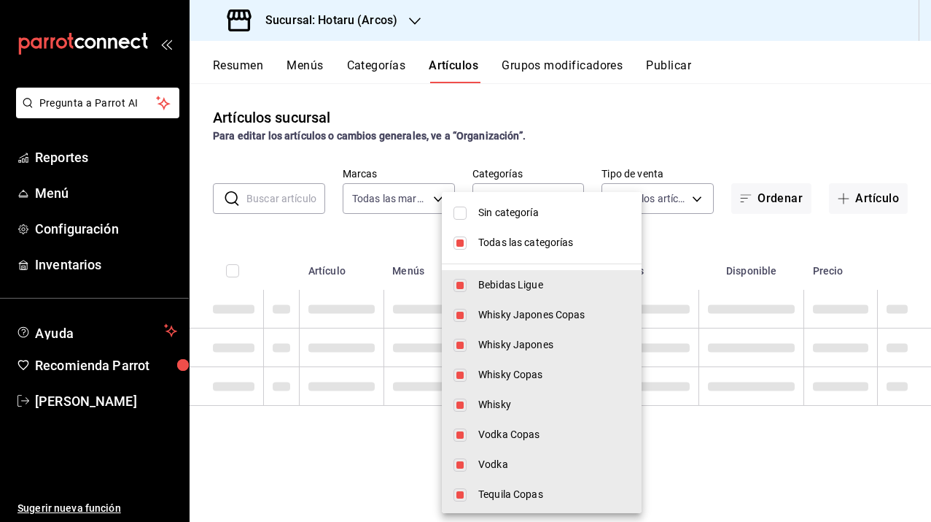
checkbox input "false"
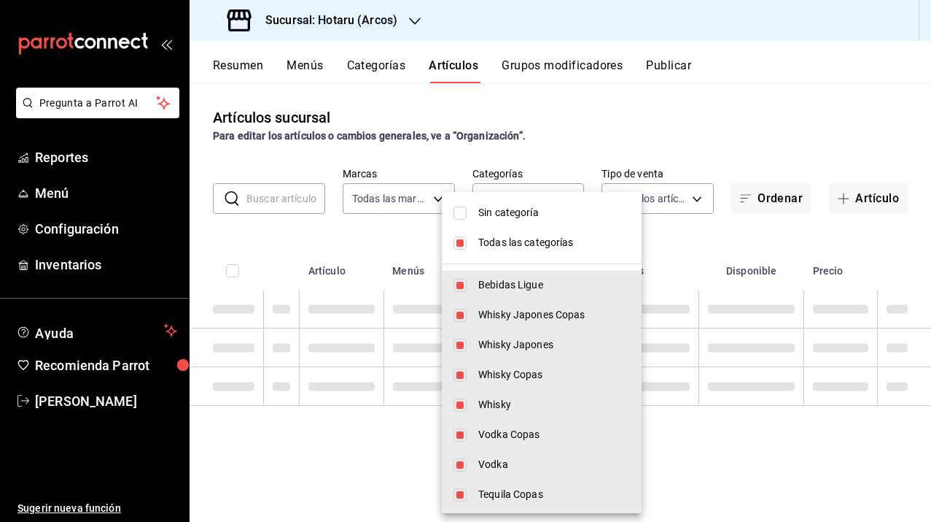
checkbox input "false"
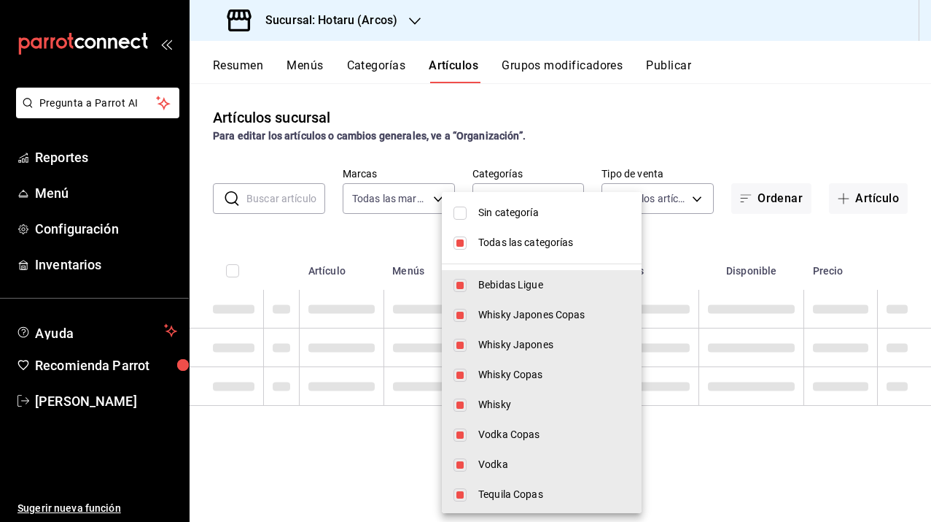
checkbox input "false"
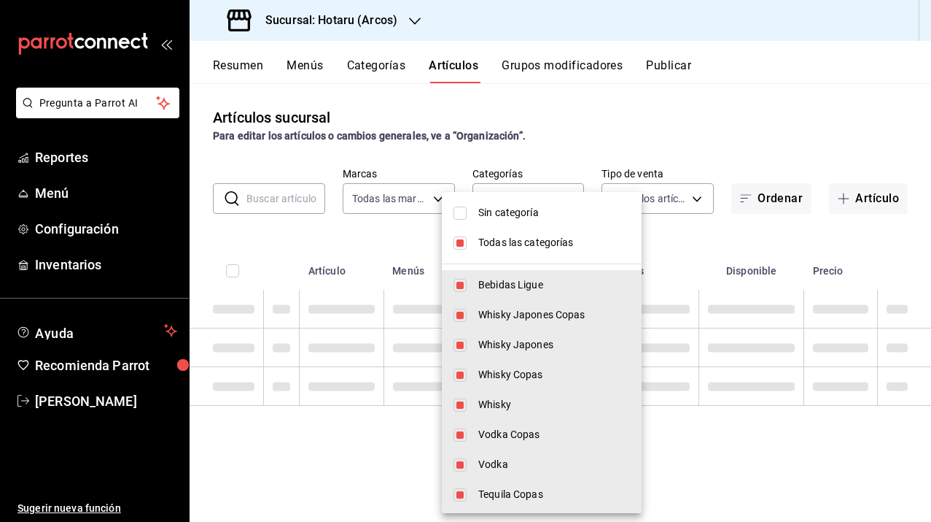
checkbox input "false"
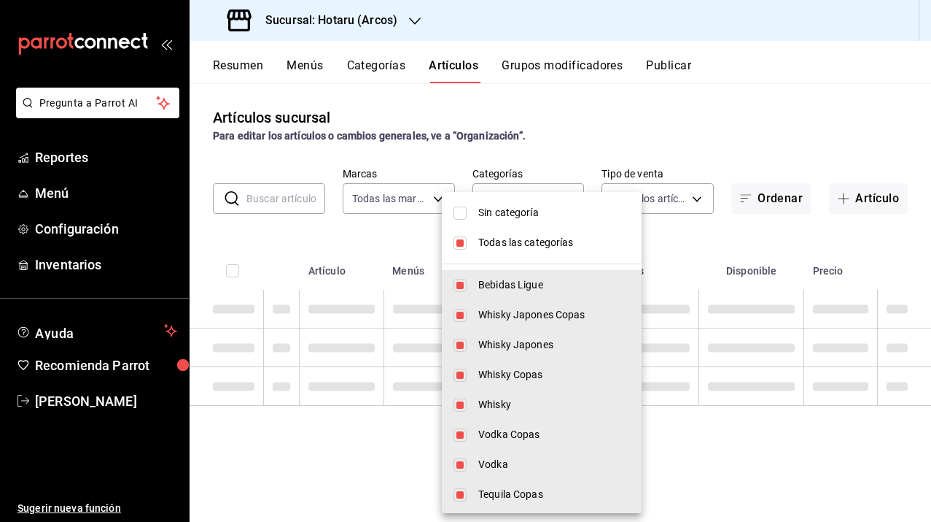
checkbox input "false"
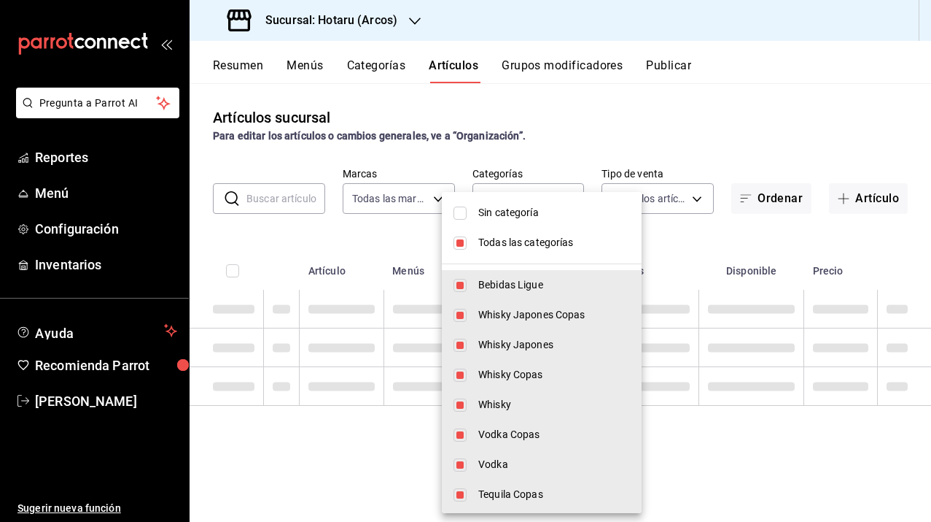
checkbox input "false"
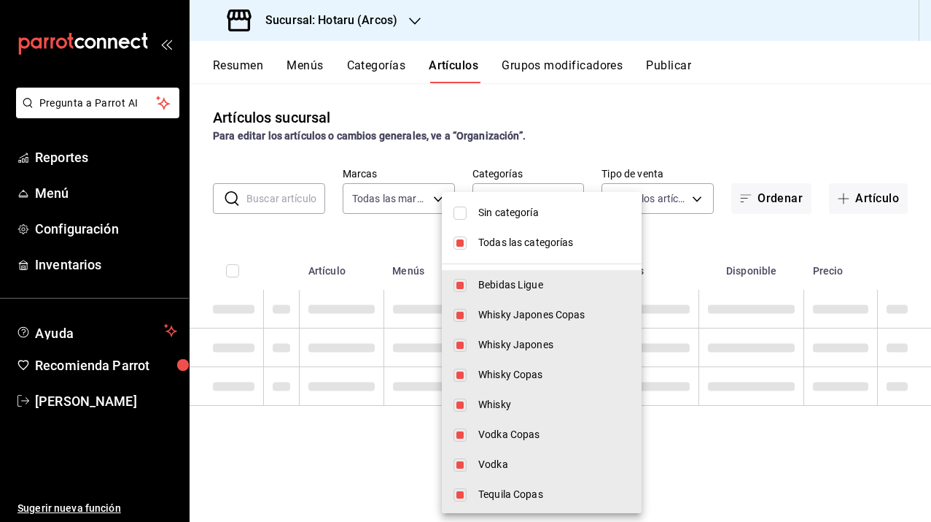
checkbox input "false"
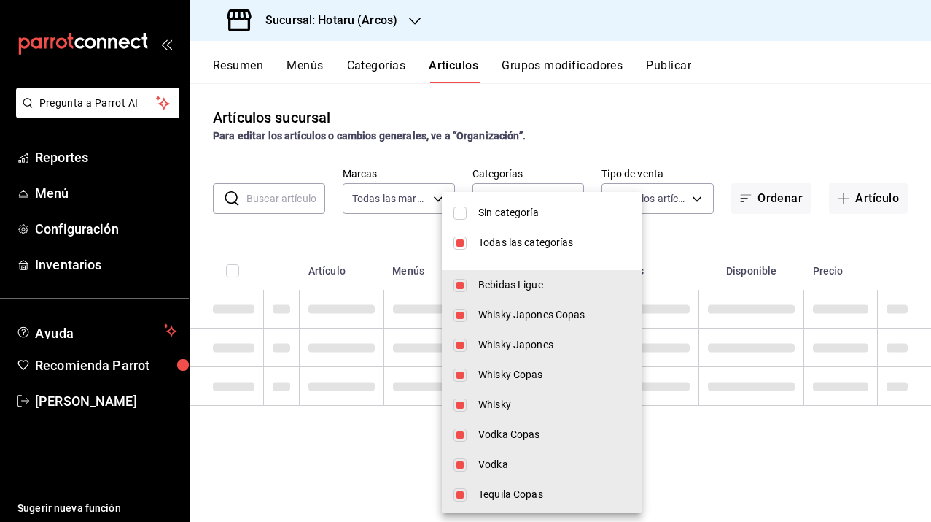
checkbox input "false"
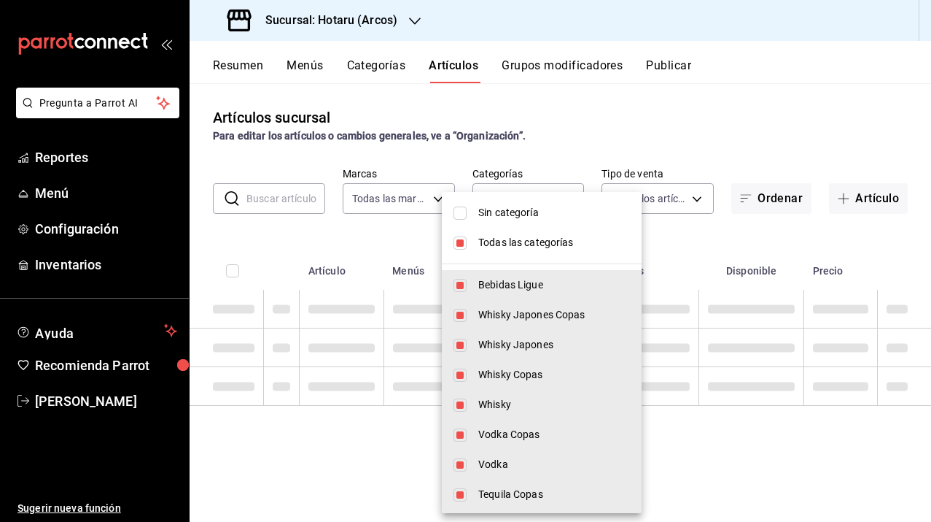
checkbox input "false"
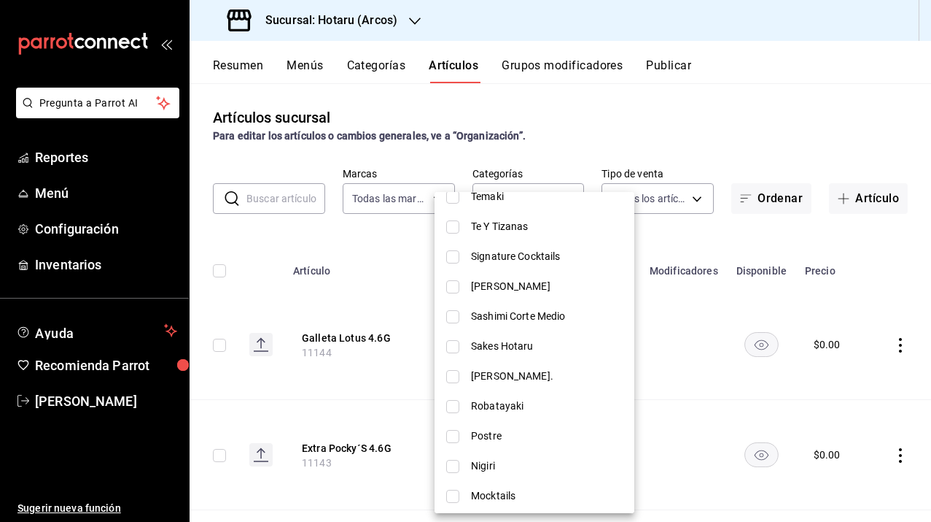
scroll to position [2185, 0]
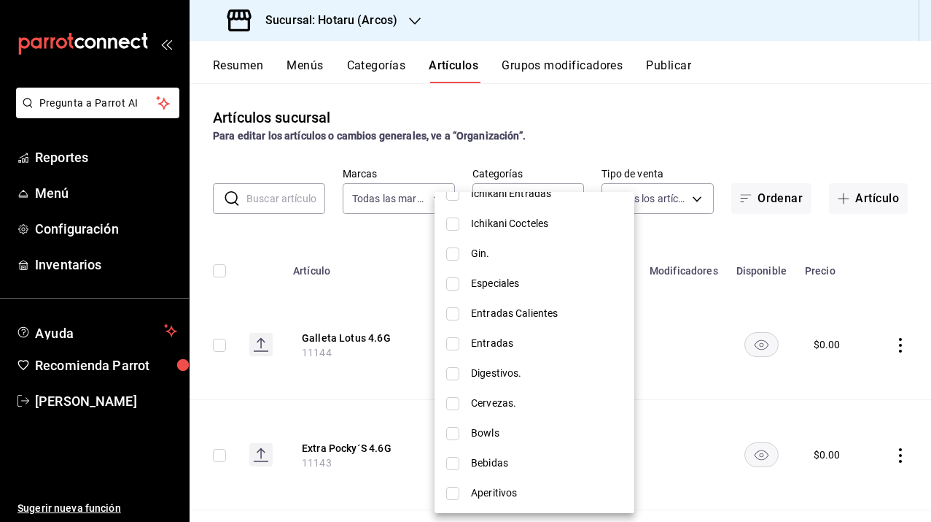
click at [501, 339] on span "Entradas" at bounding box center [547, 343] width 152 height 15
type input "9d0215ab-1ccb-4036-8709-4ec42feacdee"
checkbox input "true"
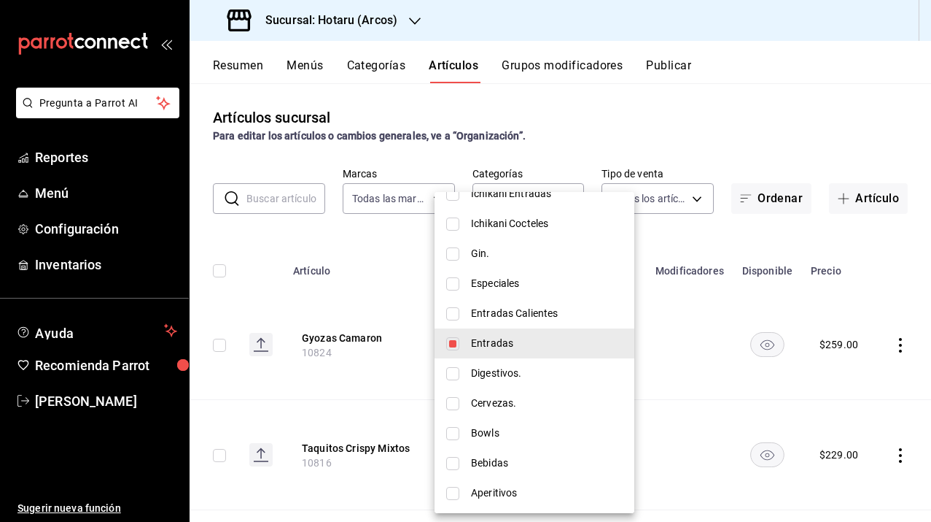
click at [330, 274] on div at bounding box center [465, 261] width 931 height 522
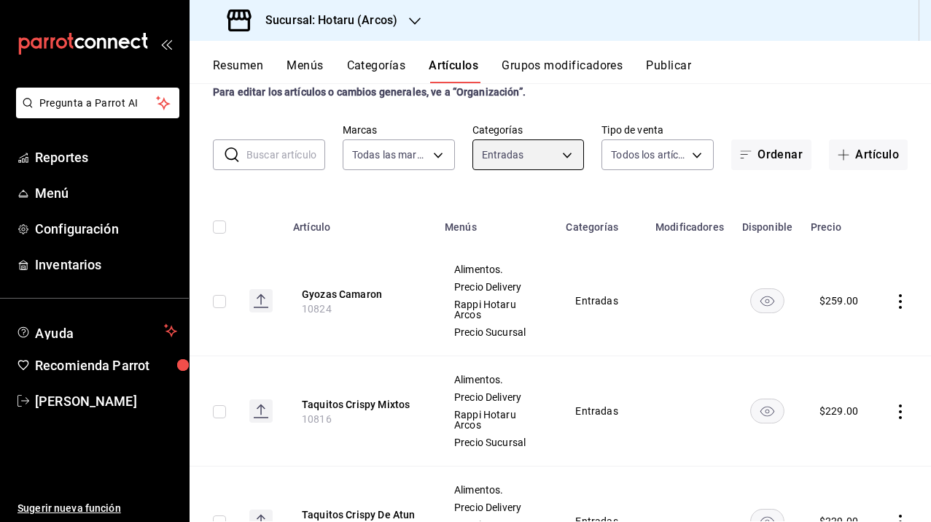
scroll to position [0, 0]
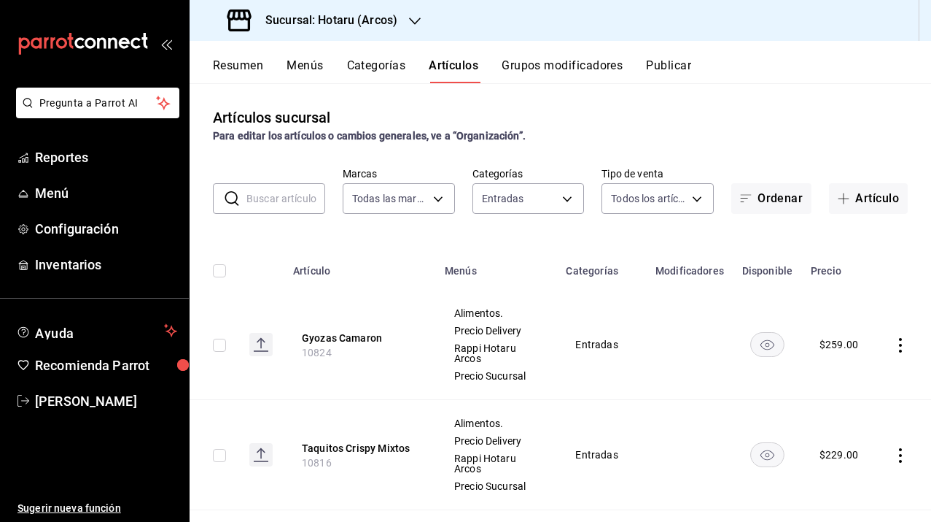
click at [260, 343] on icon at bounding box center [260, 342] width 1 height 9
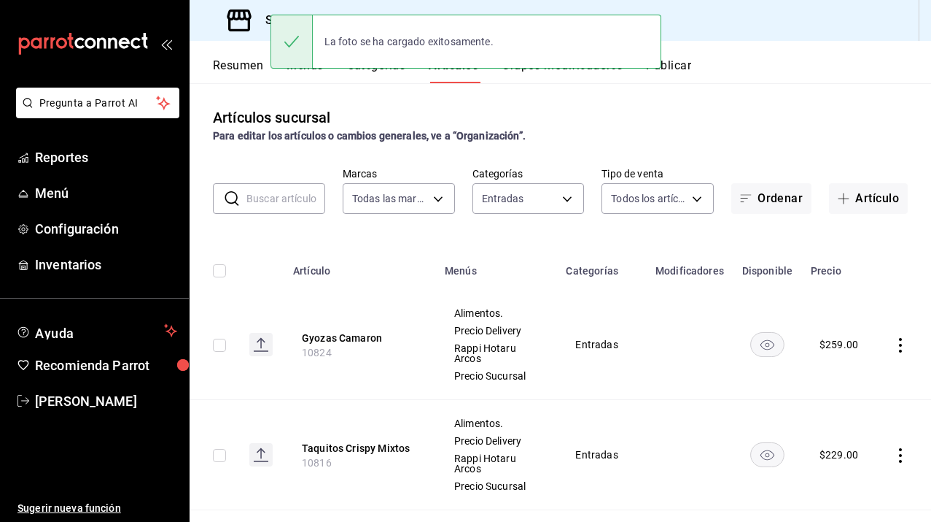
scroll to position [47, 0]
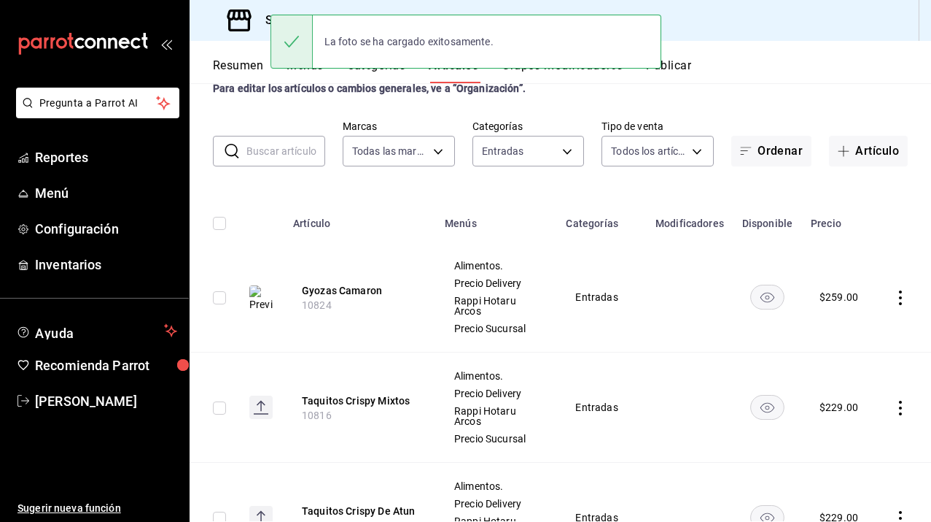
click at [263, 408] on rect at bounding box center [260, 406] width 23 height 23
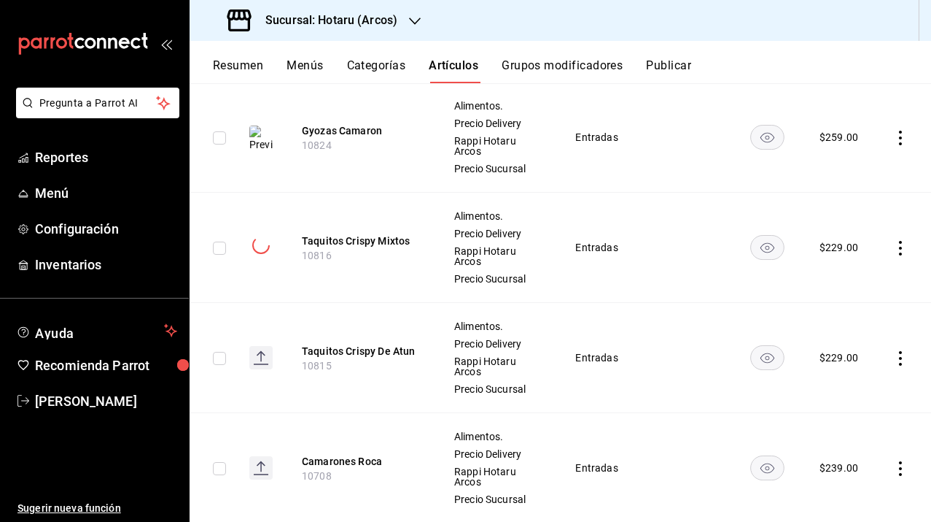
scroll to position [210, 0]
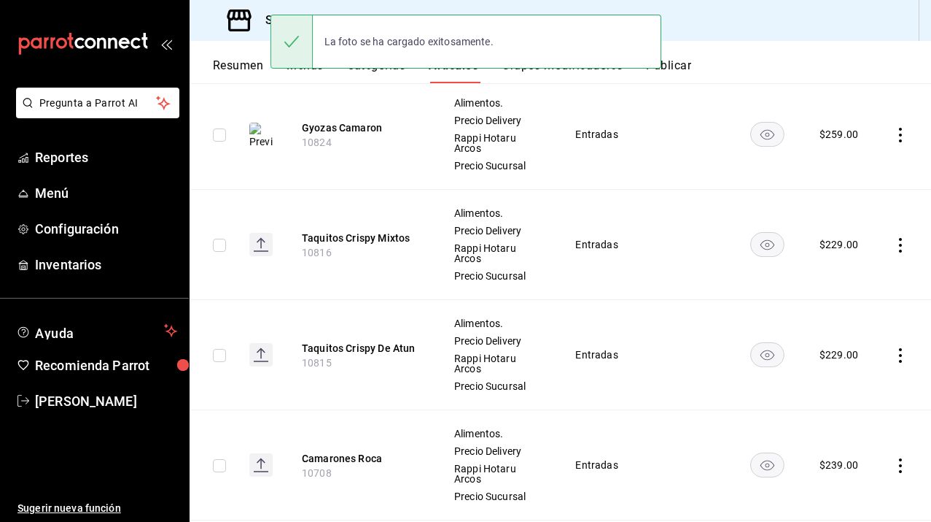
click at [266, 357] on rect at bounding box center [260, 354] width 23 height 23
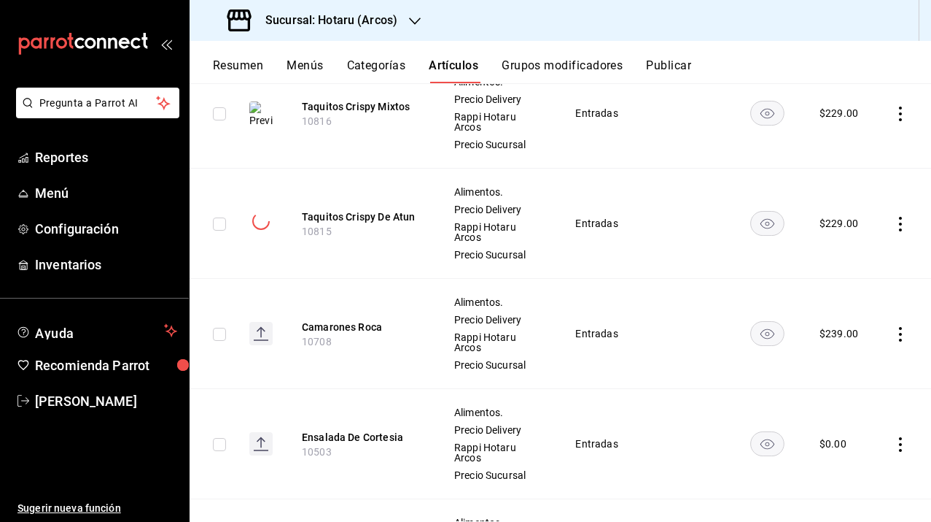
scroll to position [344, 0]
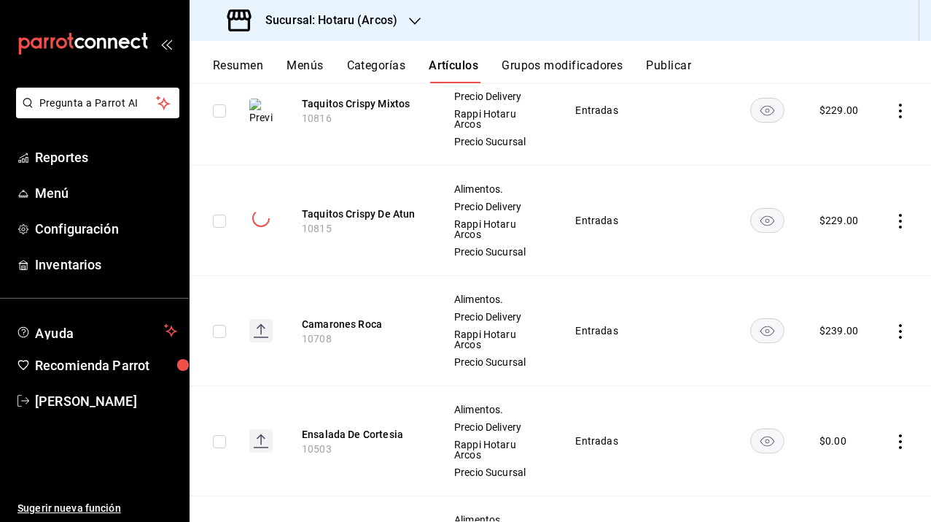
click at [261, 330] on icon at bounding box center [260, 329] width 1 height 9
click at [263, 334] on rect at bounding box center [260, 330] width 23 height 23
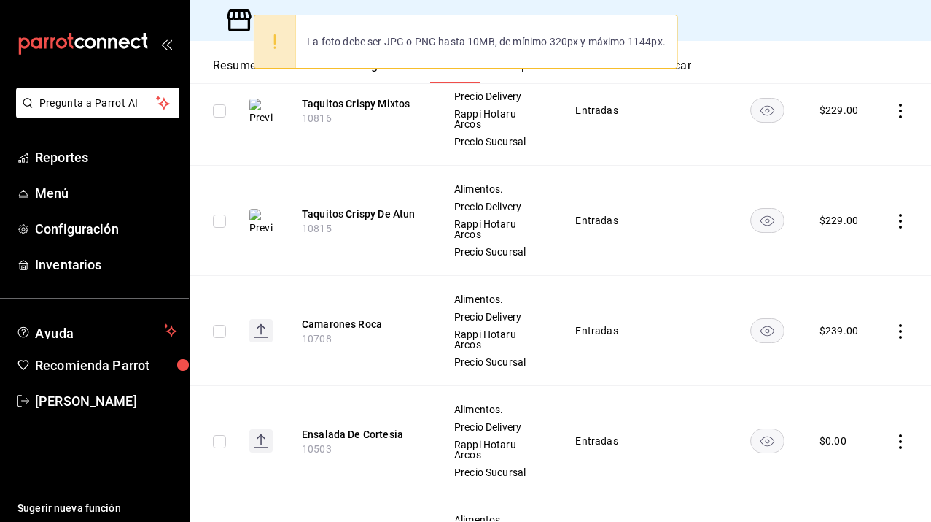
click at [274, 331] on td at bounding box center [261, 331] width 47 height 110
click at [260, 331] on rect at bounding box center [260, 330] width 23 height 23
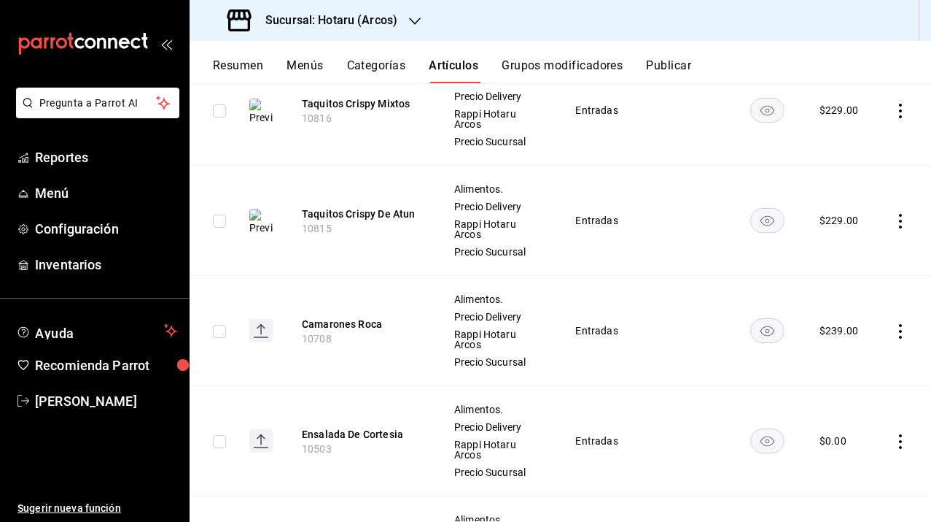
click at [262, 332] on rect at bounding box center [260, 330] width 23 height 23
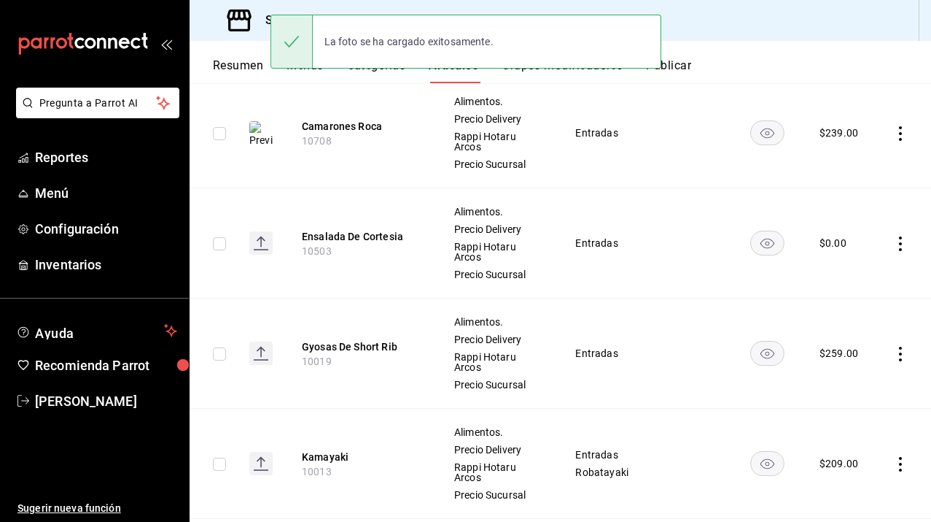
scroll to position [560, 0]
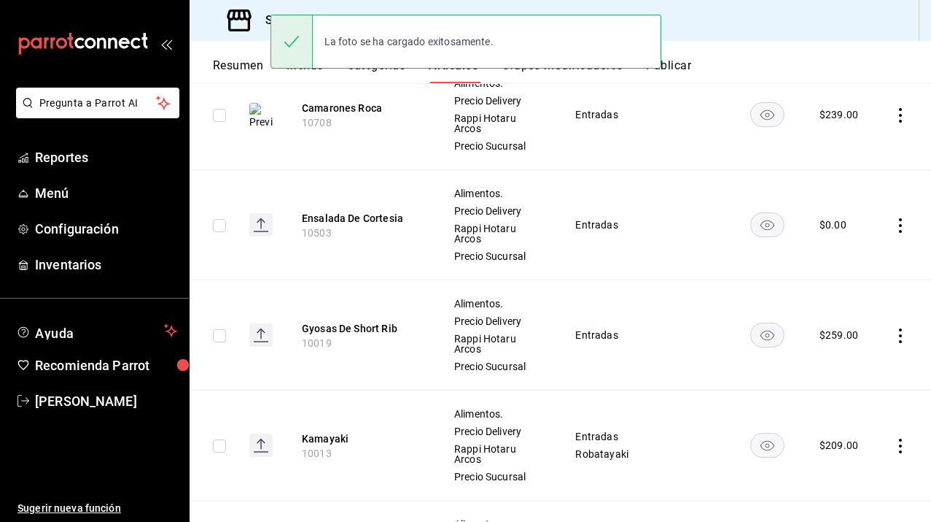
click at [255, 333] on rect at bounding box center [260, 334] width 23 height 23
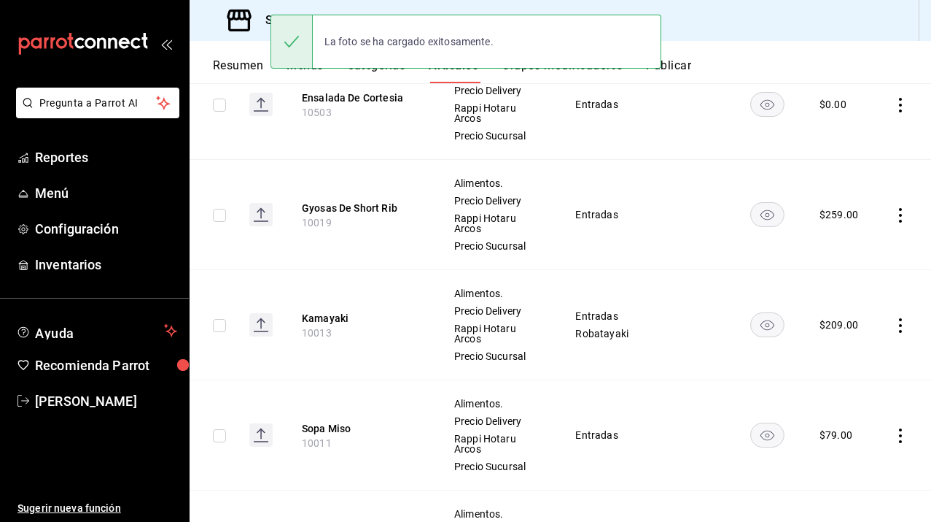
scroll to position [726, 0]
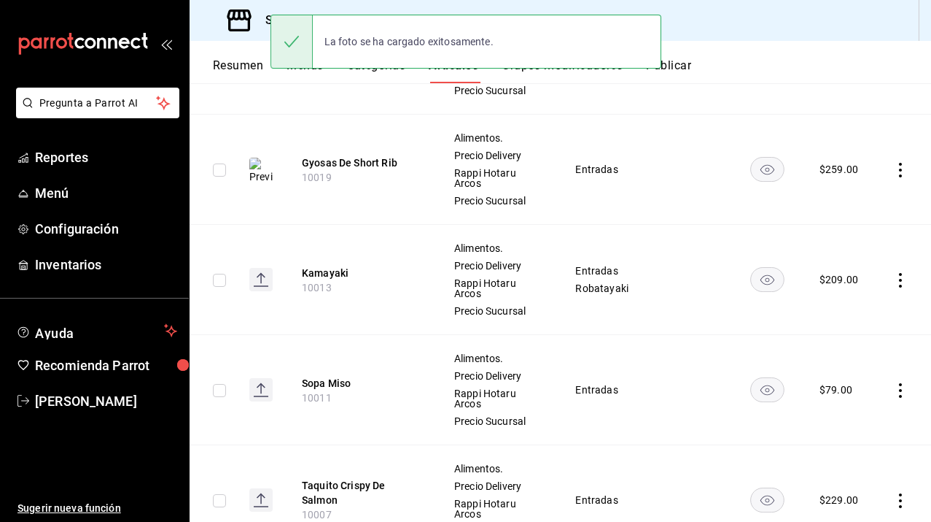
click at [262, 277] on rect at bounding box center [260, 279] width 23 height 23
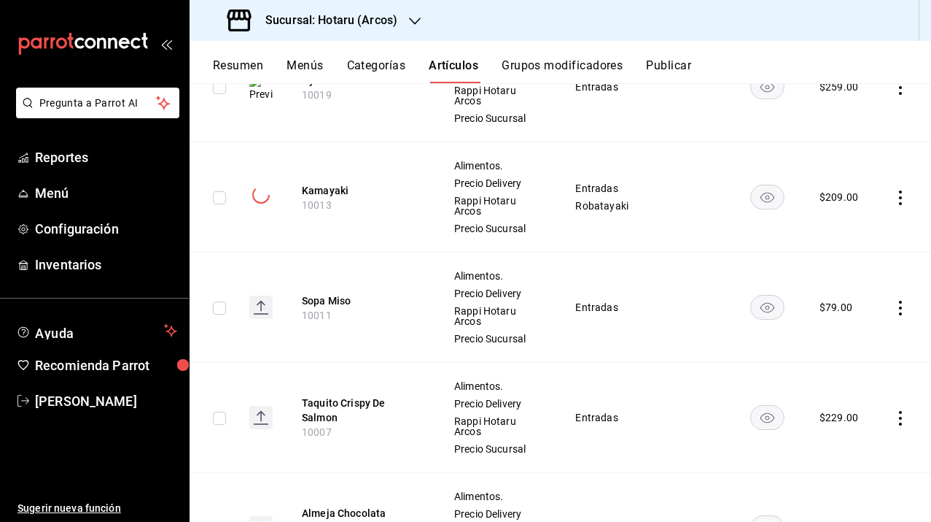
scroll to position [811, 0]
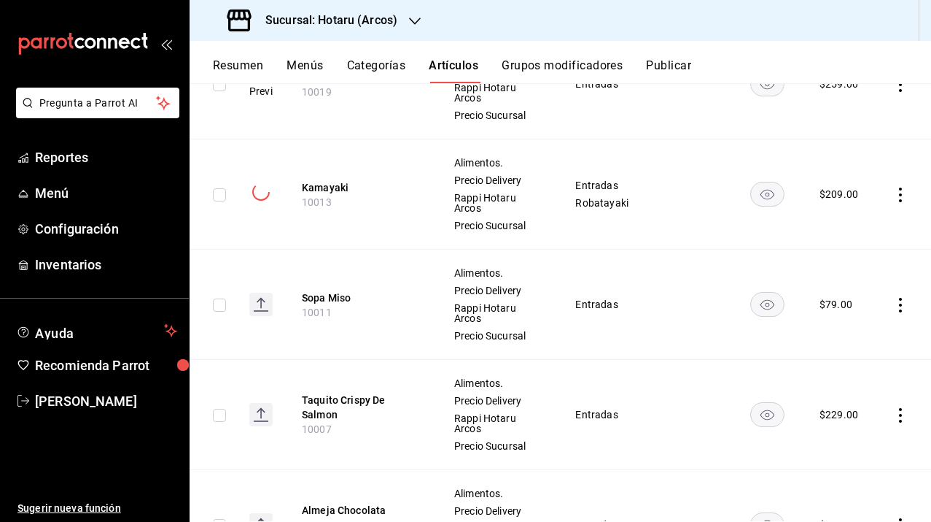
click at [261, 308] on rect at bounding box center [260, 303] width 23 height 23
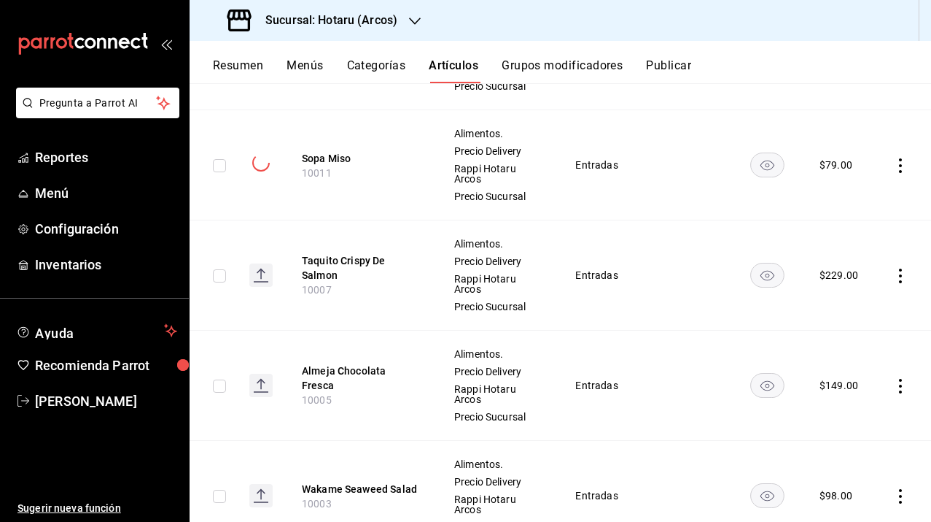
scroll to position [955, 0]
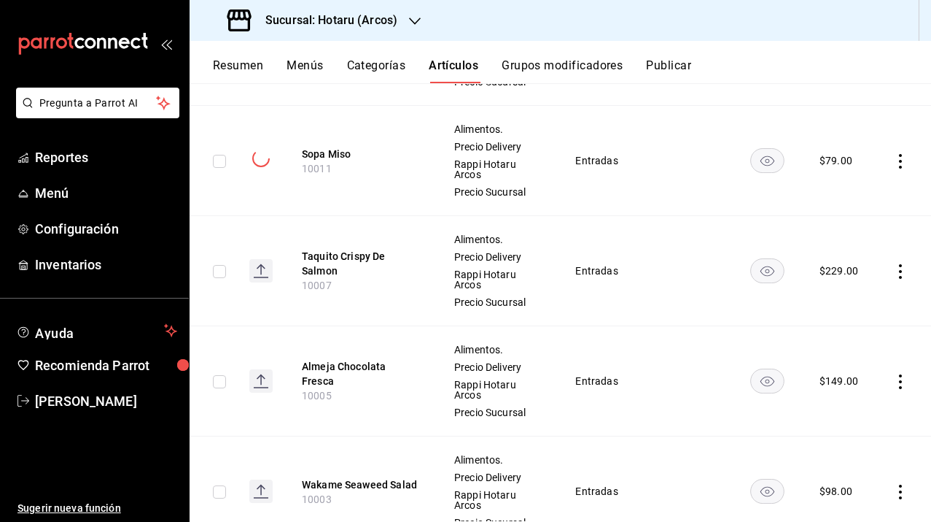
click at [260, 268] on icon at bounding box center [260, 269] width 1 height 9
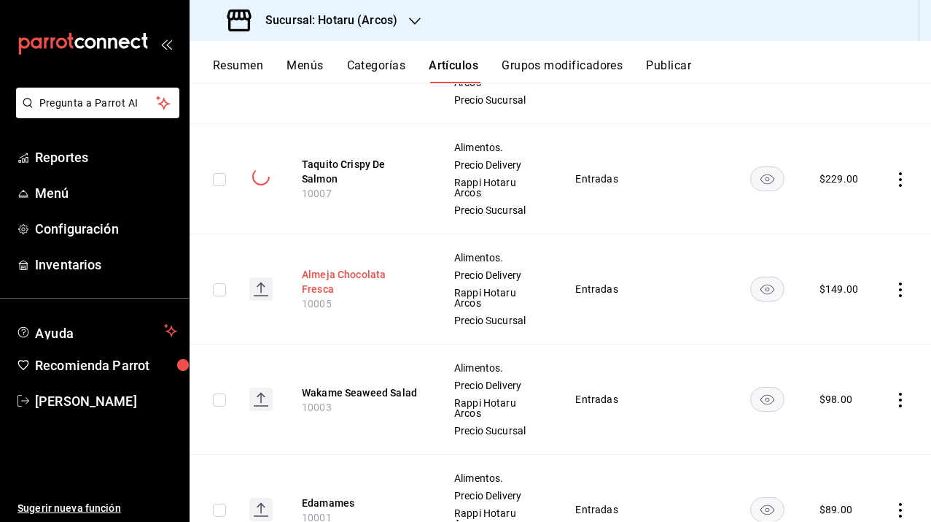
scroll to position [1053, 0]
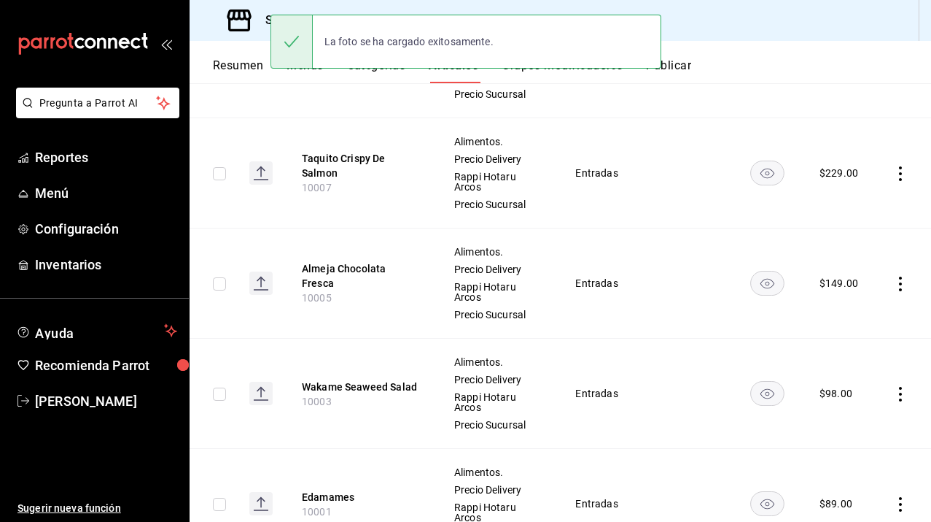
click at [268, 276] on rect at bounding box center [260, 282] width 23 height 23
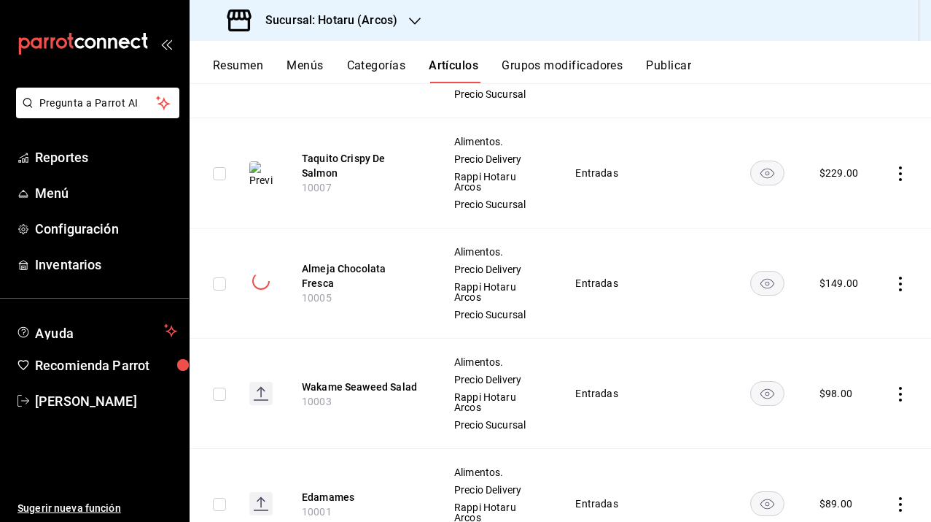
scroll to position [1125, 0]
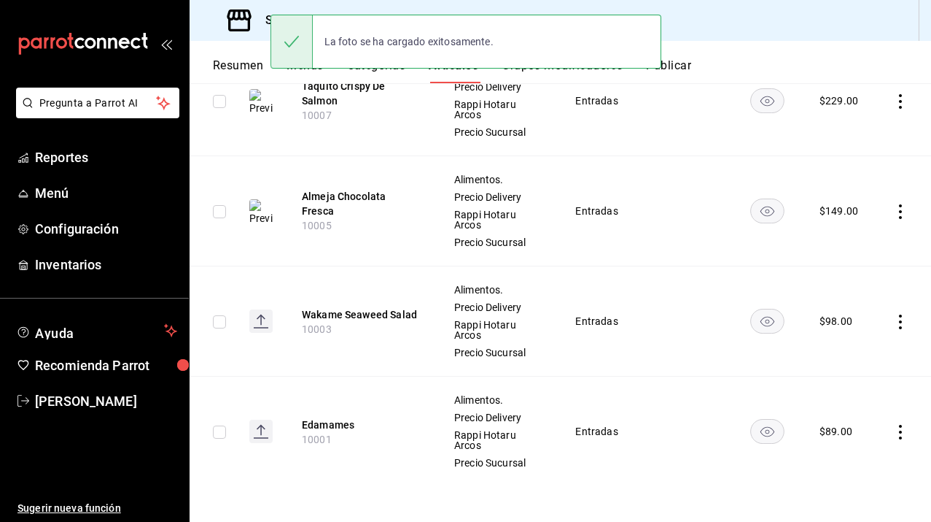
click at [259, 431] on rect at bounding box center [260, 430] width 23 height 23
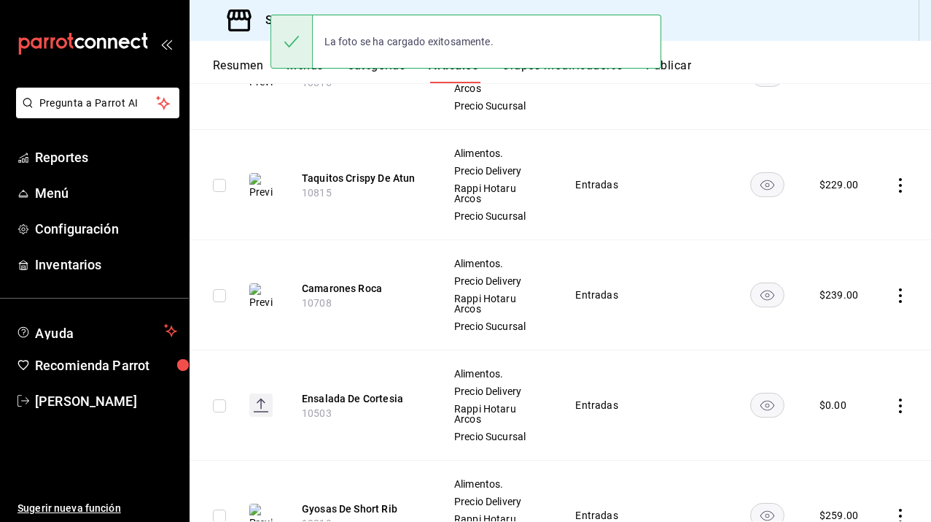
scroll to position [0, 0]
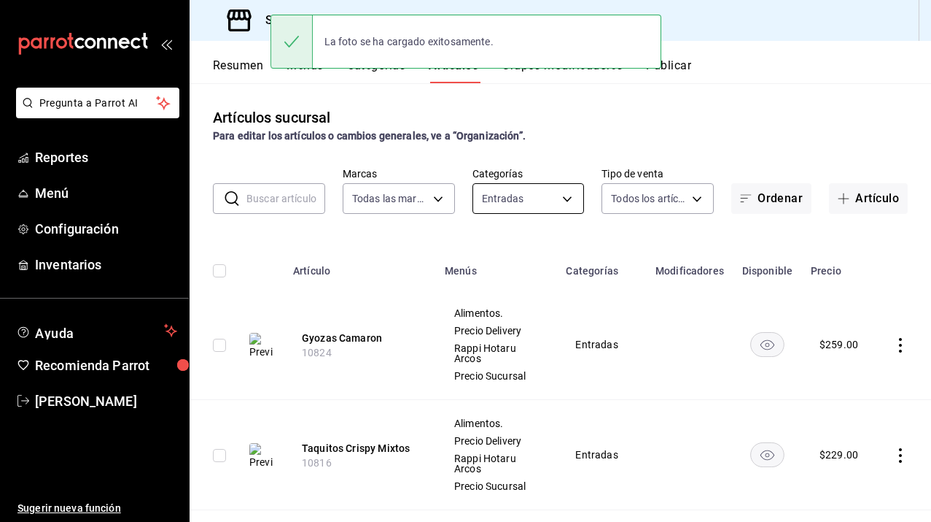
click at [527, 198] on body "Pregunta a Parrot AI Reportes Menú Configuración Inventarios Ayuda Recomienda P…" at bounding box center [465, 261] width 931 height 522
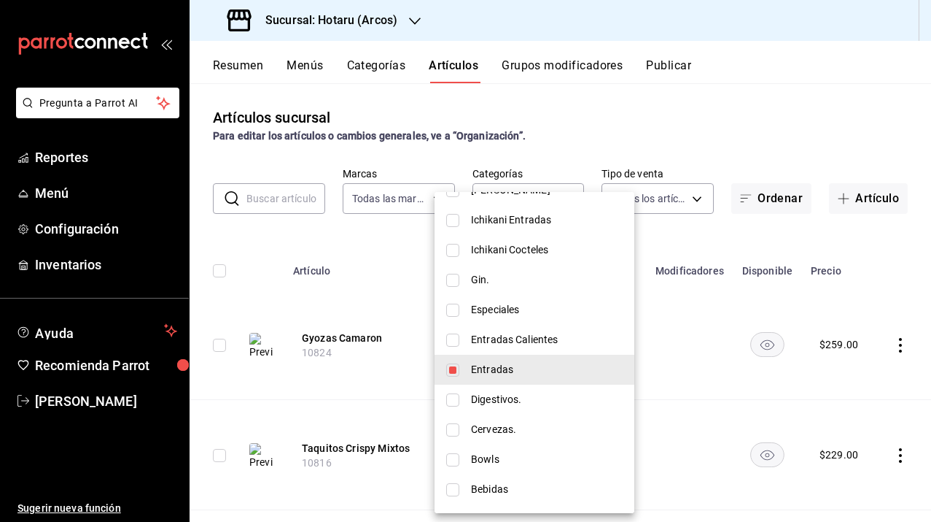
scroll to position [2185, 0]
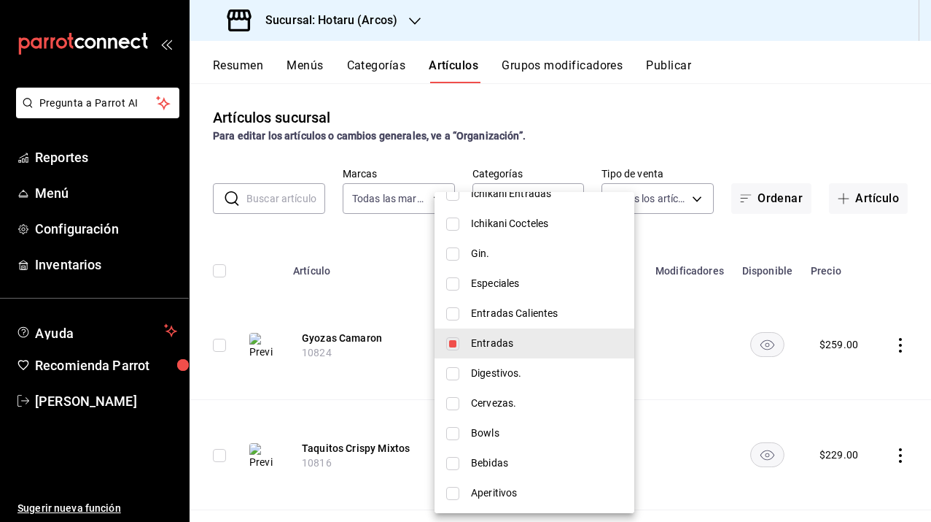
click at [502, 317] on span "Entradas Calientes" at bounding box center [547, 313] width 152 height 15
type input "9d0215ab-1ccb-4036-8709-4ec42feacdee,e3cb4754-0b1b-4fd2-83d3-447d753dbdd5"
checkbox input "true"
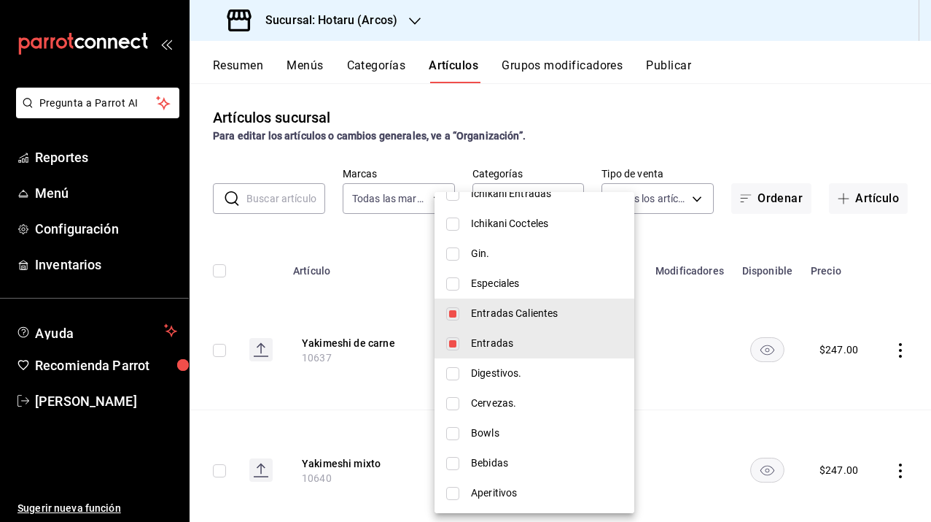
click at [379, 300] on div at bounding box center [465, 261] width 931 height 522
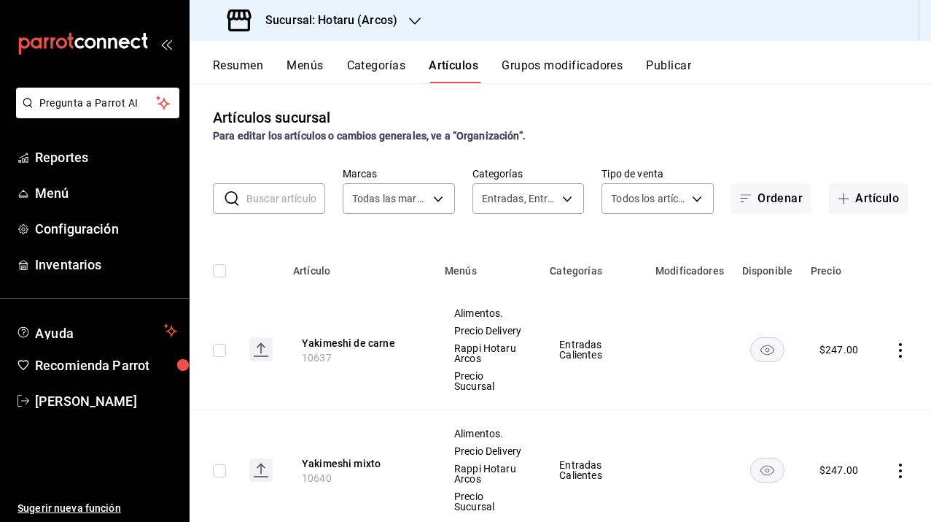
click at [266, 350] on rect at bounding box center [260, 349] width 23 height 23
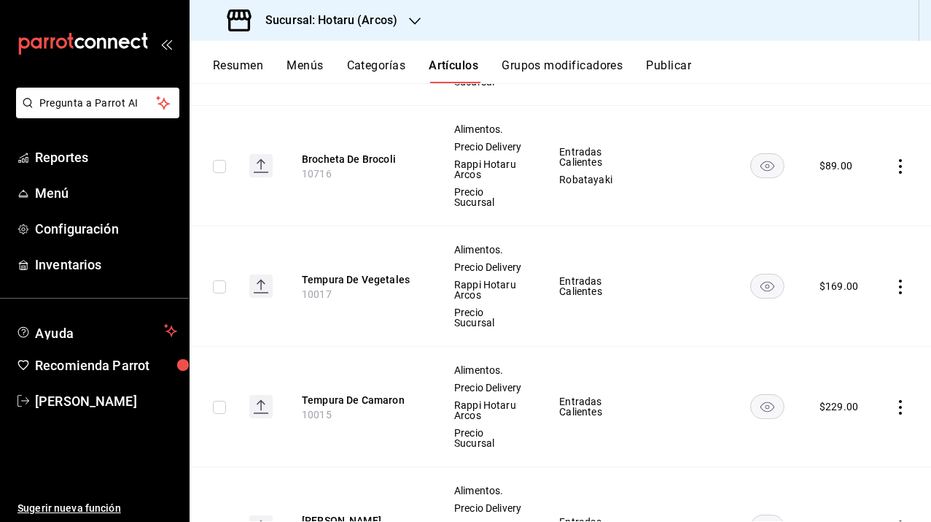
scroll to position [546, 0]
click at [252, 296] on rect at bounding box center [260, 284] width 23 height 23
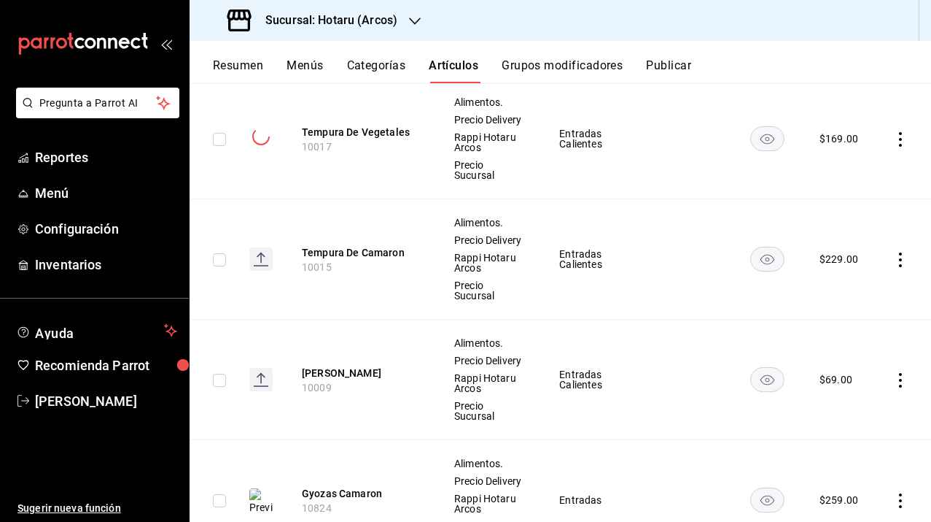
scroll to position [694, 0]
click at [264, 269] on rect at bounding box center [260, 257] width 23 height 23
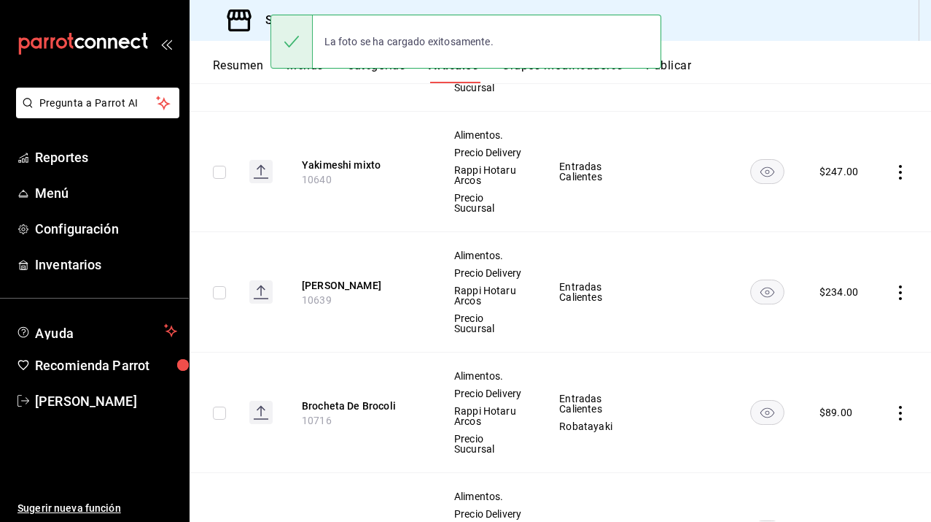
scroll to position [0, 0]
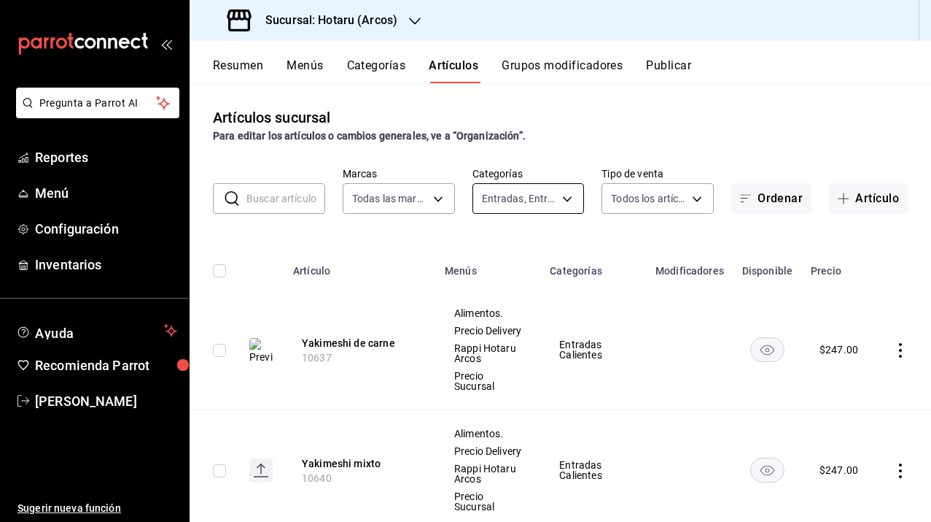
click at [522, 200] on body "Pregunta a Parrot AI Reportes Menú Configuración Inventarios Ayuda Recomienda P…" at bounding box center [465, 261] width 931 height 522
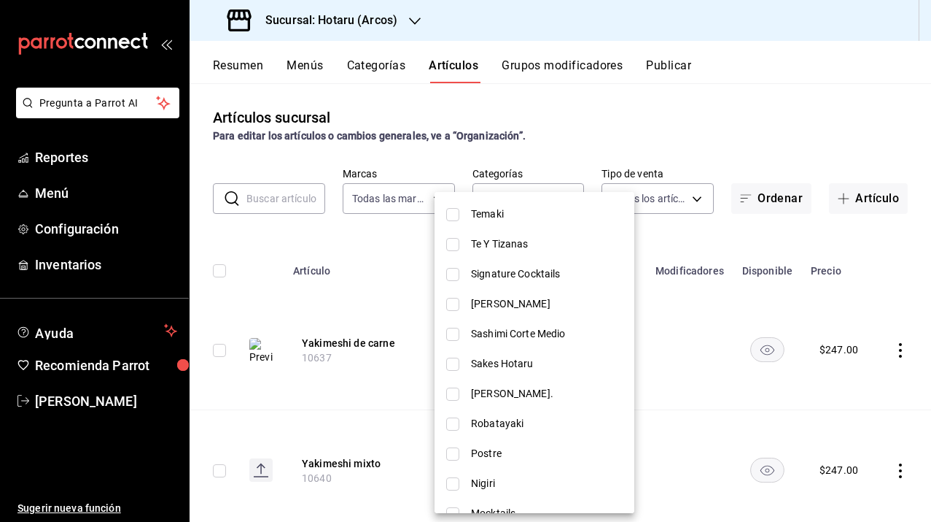
scroll to position [2185, 0]
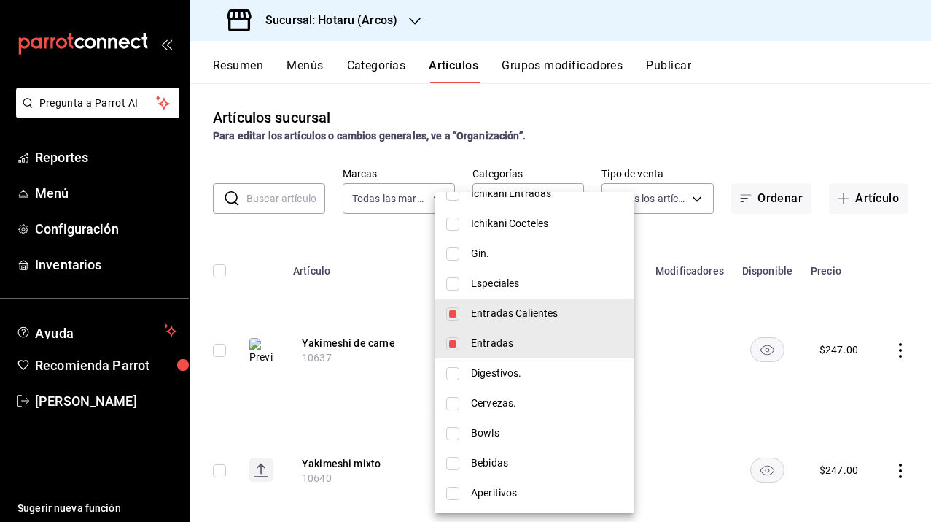
click at [477, 351] on li "Entradas" at bounding box center [535, 343] width 200 height 30
type input "e3cb4754-0b1b-4fd2-83d3-447d753dbdd5"
checkbox input "false"
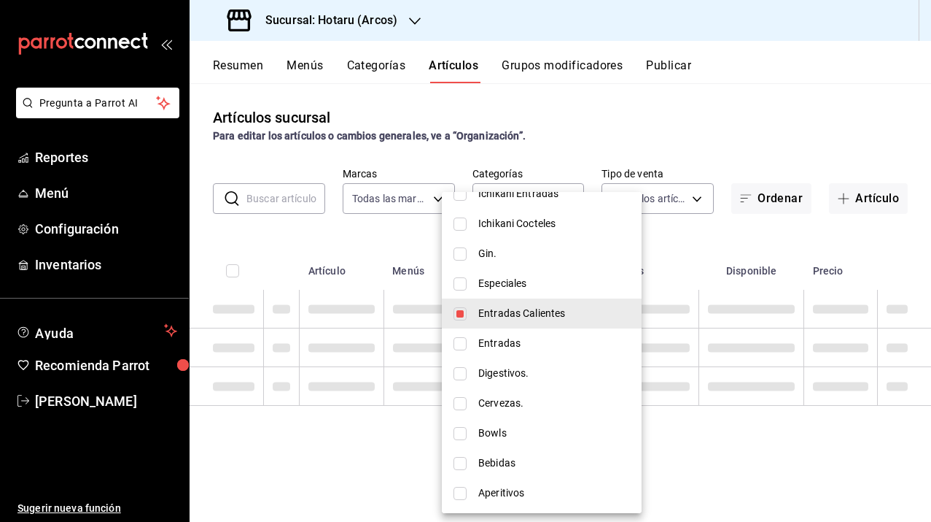
click at [484, 319] on span "Entradas Calientes" at bounding box center [554, 313] width 152 height 15
checkbox input "false"
click at [511, 438] on span "Bowls" at bounding box center [554, 432] width 152 height 15
type input "2347e6d8-7ab5-4bf1-89d5-1fd3a6826a28"
checkbox input "true"
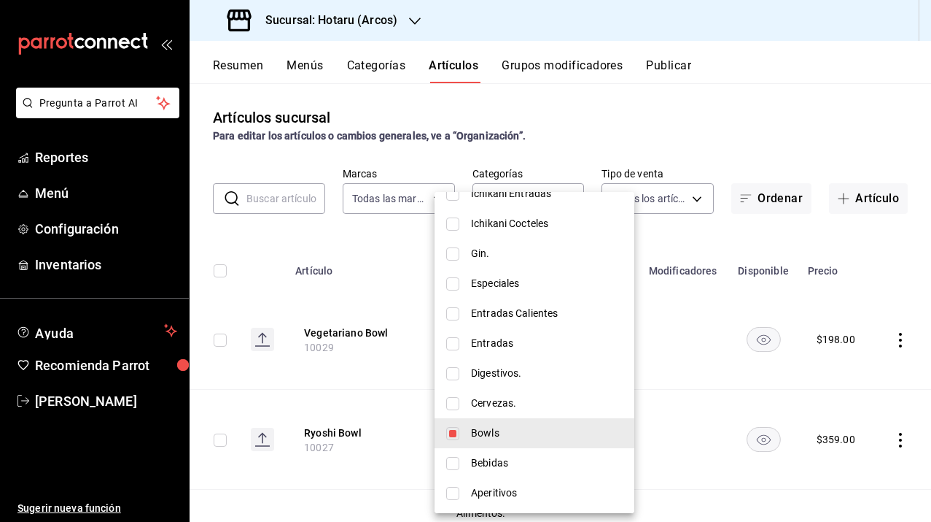
click at [263, 443] on div at bounding box center [465, 261] width 931 height 522
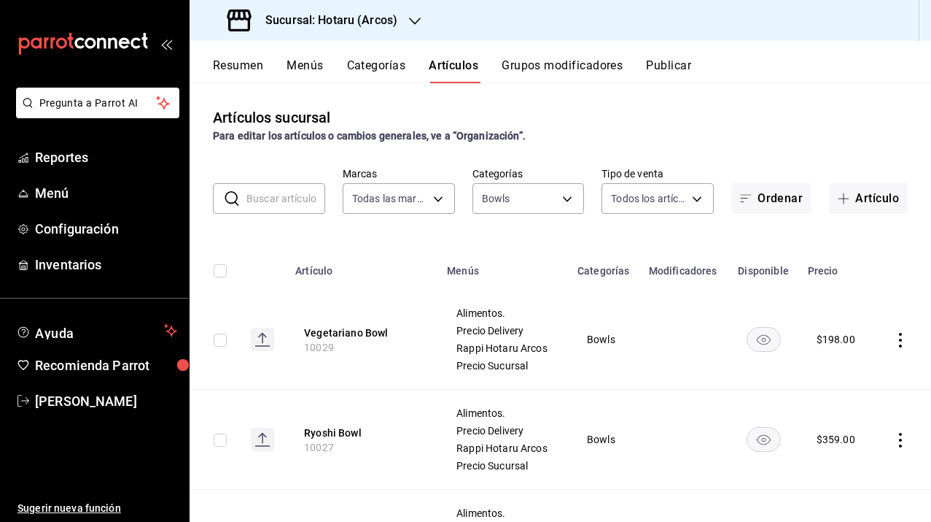
click at [264, 438] on rect at bounding box center [262, 438] width 23 height 23
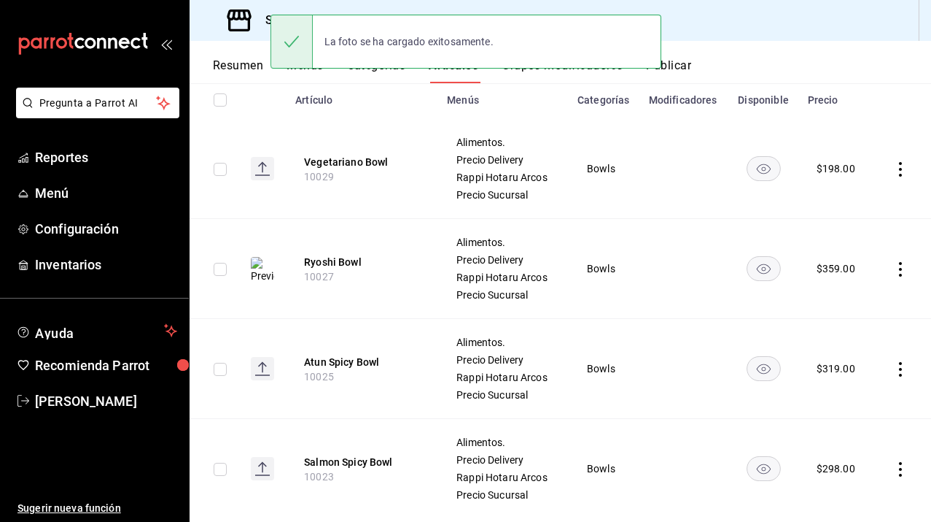
scroll to position [183, 0]
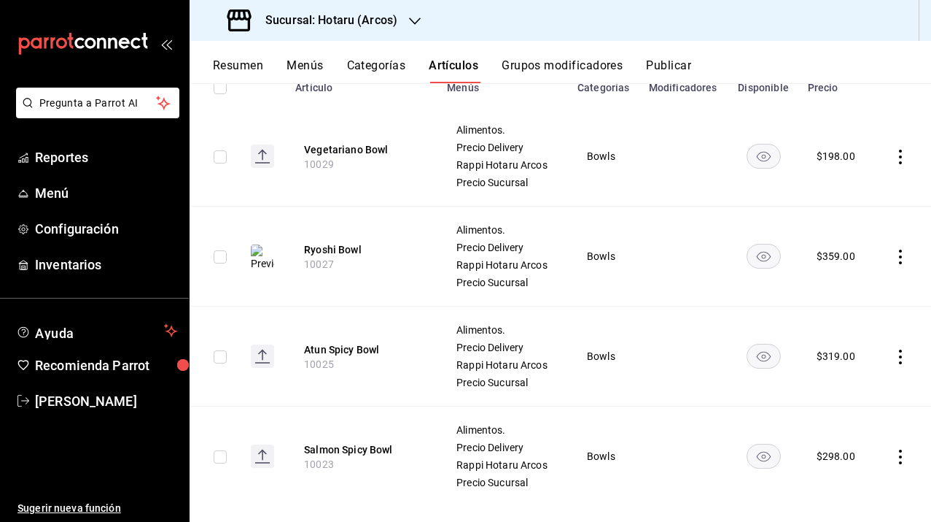
click at [264, 357] on rect at bounding box center [262, 355] width 23 height 23
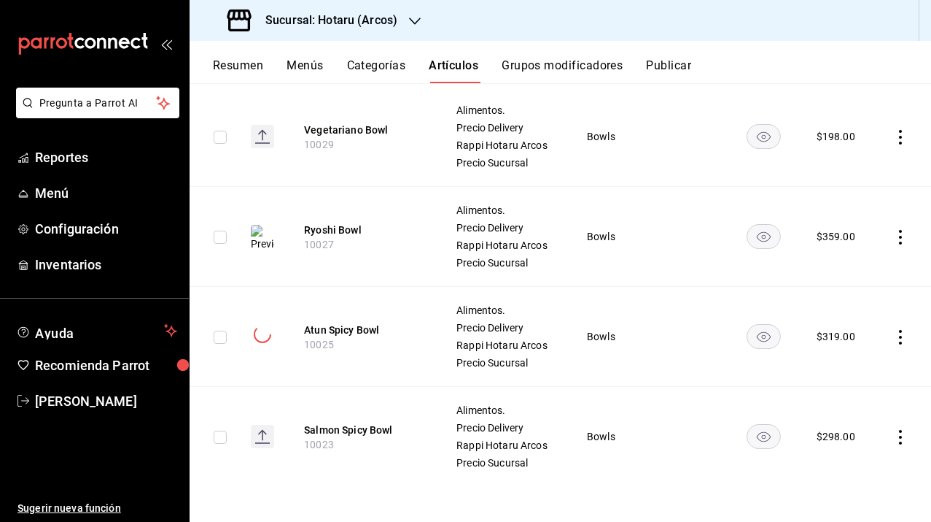
click at [262, 433] on rect at bounding box center [262, 436] width 23 height 23
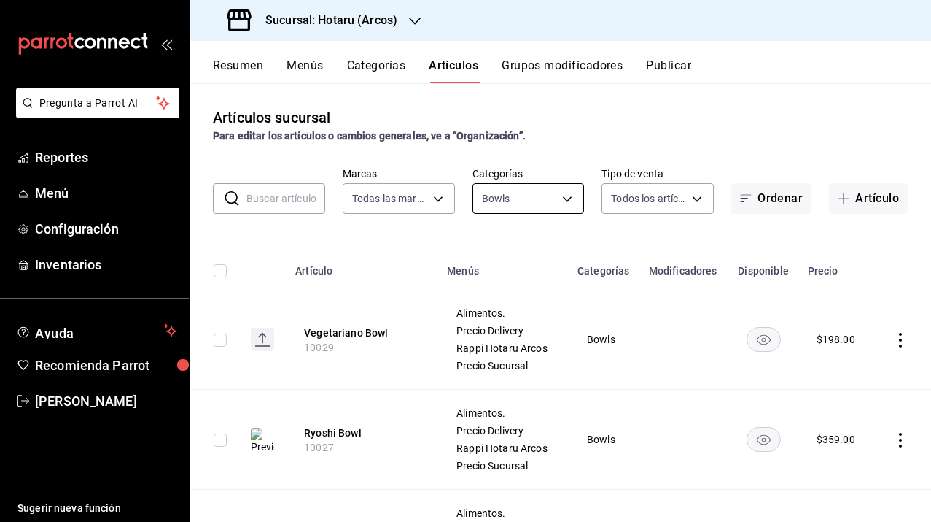
click at [533, 198] on body "Pregunta a Parrot AI Reportes Menú Configuración Inventarios Ayuda Recomienda P…" at bounding box center [465, 261] width 931 height 522
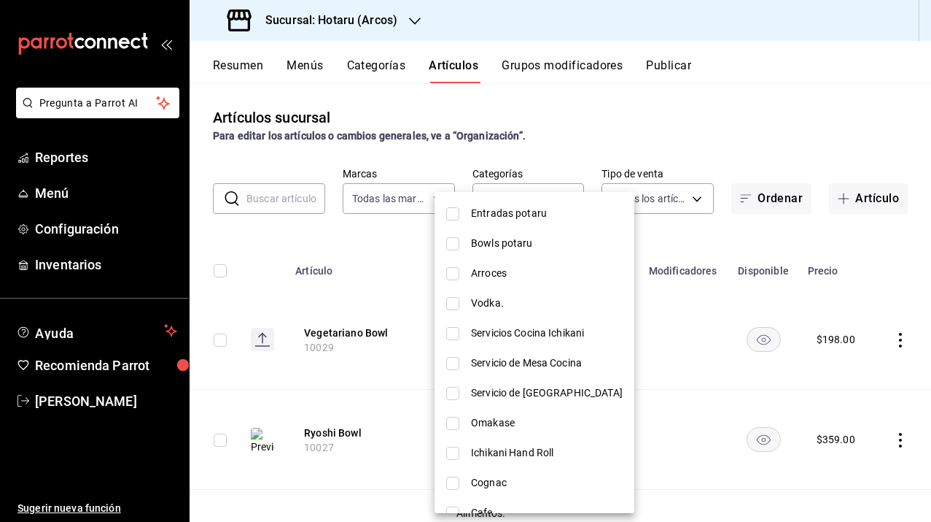
scroll to position [1146, 0]
click at [455, 276] on input "checkbox" at bounding box center [452, 275] width 13 height 13
checkbox input "true"
type input "2347e6d8-7ab5-4bf1-89d5-1fd3a6826a28,4d0c1d2d-90c3-478c-a673-9276eb027fbf"
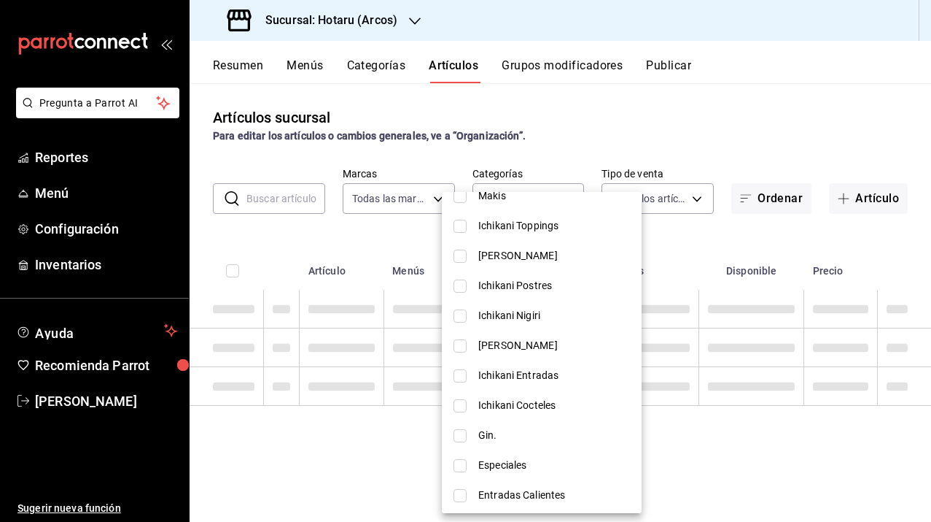
scroll to position [2185, 0]
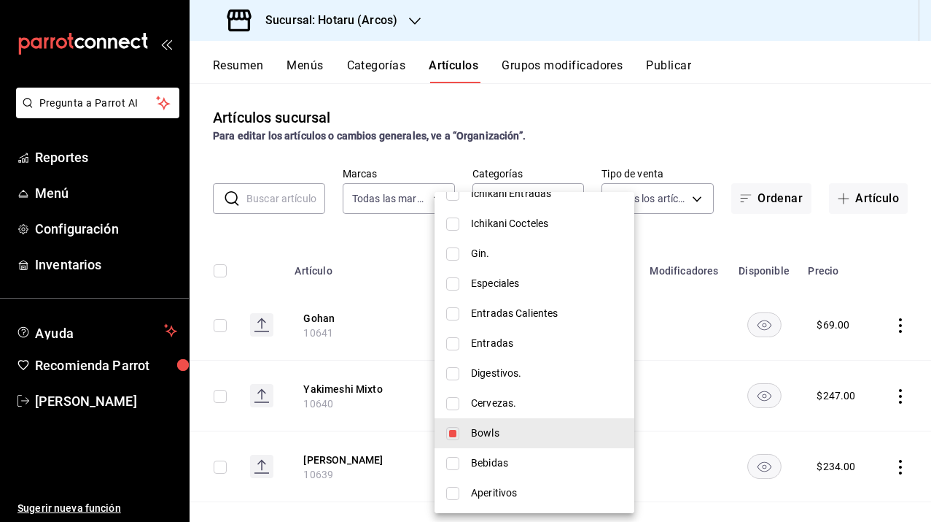
click at [452, 435] on input "checkbox" at bounding box center [452, 433] width 13 height 13
checkbox input "false"
type input "4d0c1d2d-90c3-478c-a673-9276eb027fbf"
click at [377, 354] on div at bounding box center [465, 261] width 931 height 522
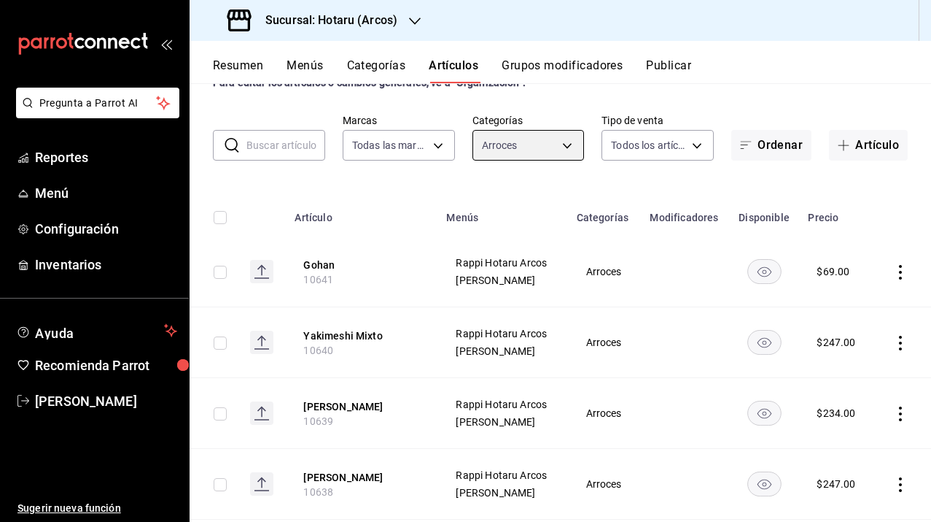
scroll to position [12, 0]
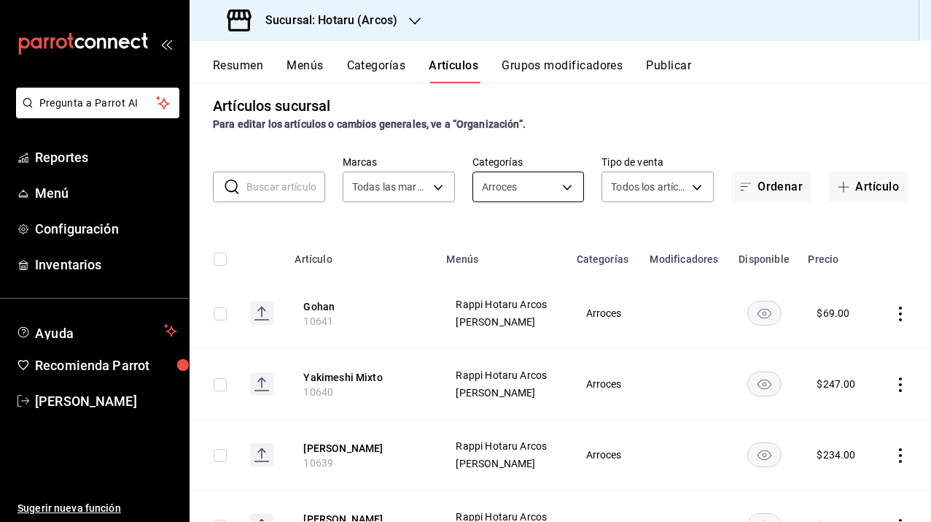
click at [535, 185] on body "Pregunta a Parrot AI Reportes Menú Configuración Inventarios Ayuda Recomienda P…" at bounding box center [465, 261] width 931 height 522
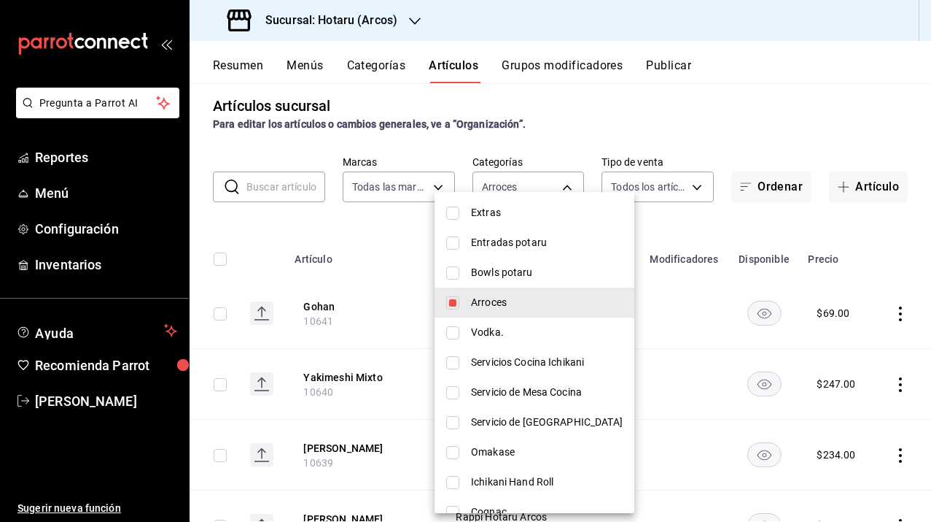
scroll to position [1112, 0]
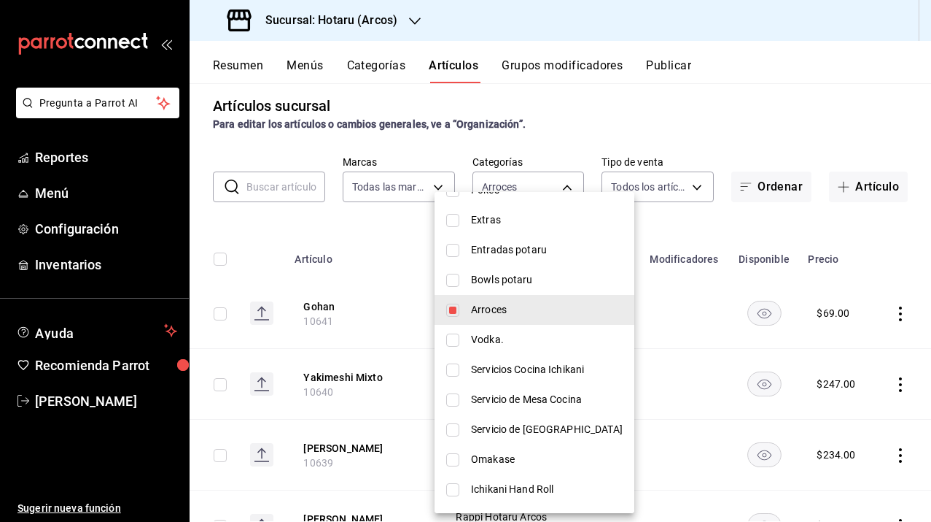
click at [454, 311] on input "checkbox" at bounding box center [452, 309] width 13 height 13
checkbox input "false"
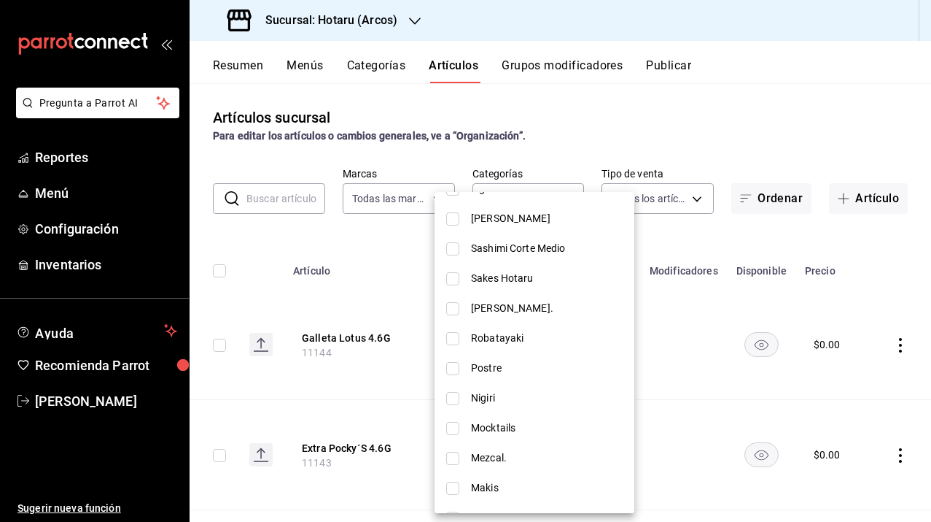
scroll to position [1716, 0]
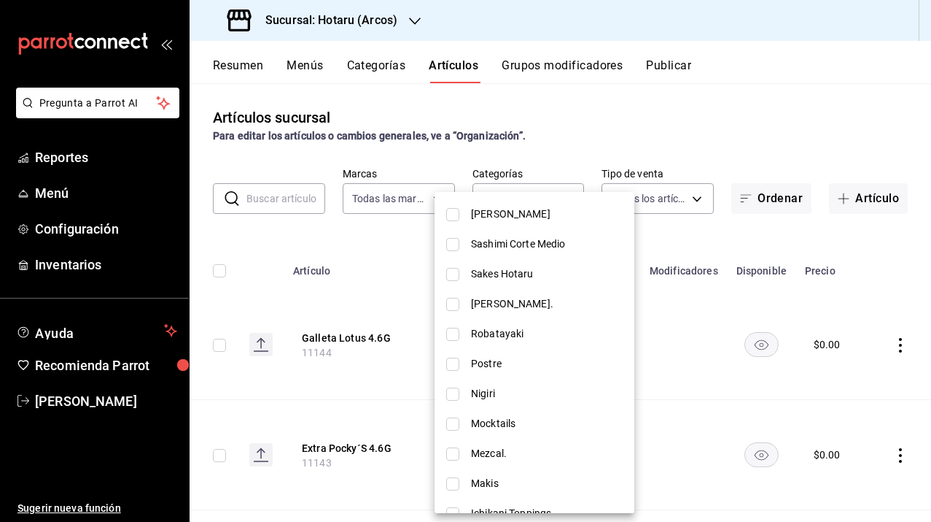
click at [492, 481] on span "Makis" at bounding box center [547, 483] width 152 height 15
type input "1f2be48c-afdf-4f18-bcea-25fb36f5e344"
checkbox input "true"
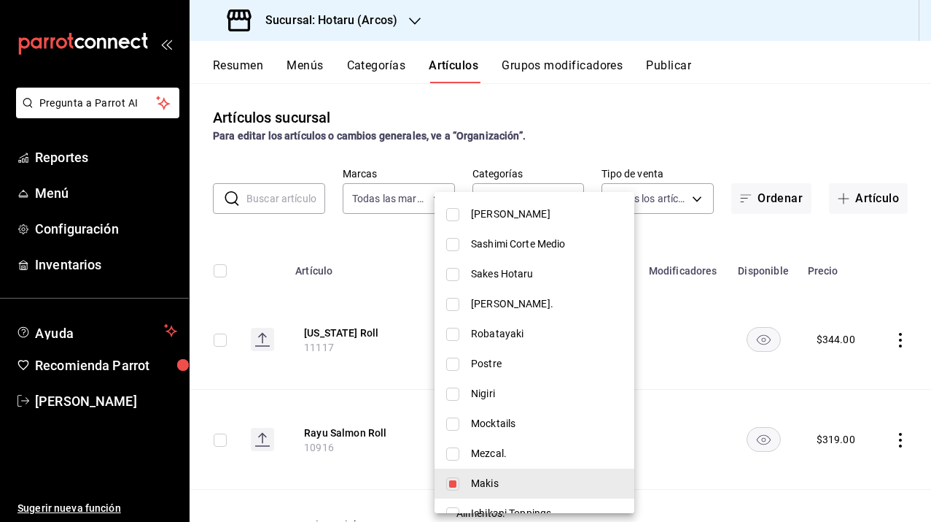
click at [283, 362] on div at bounding box center [465, 261] width 931 height 522
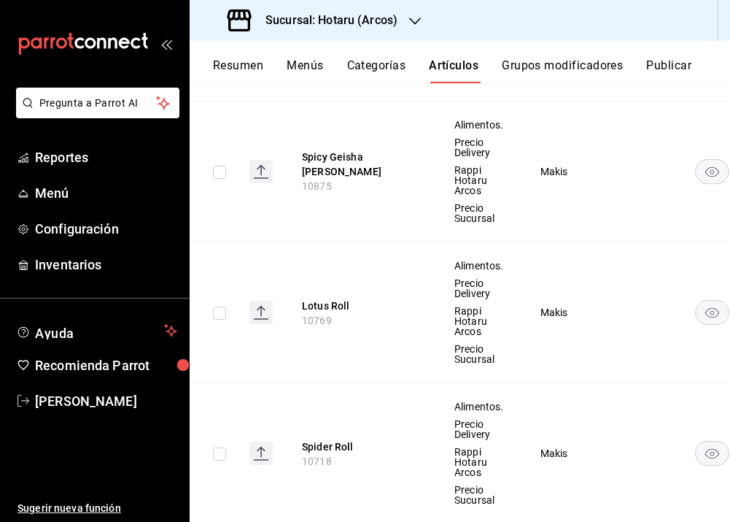
scroll to position [524, 0]
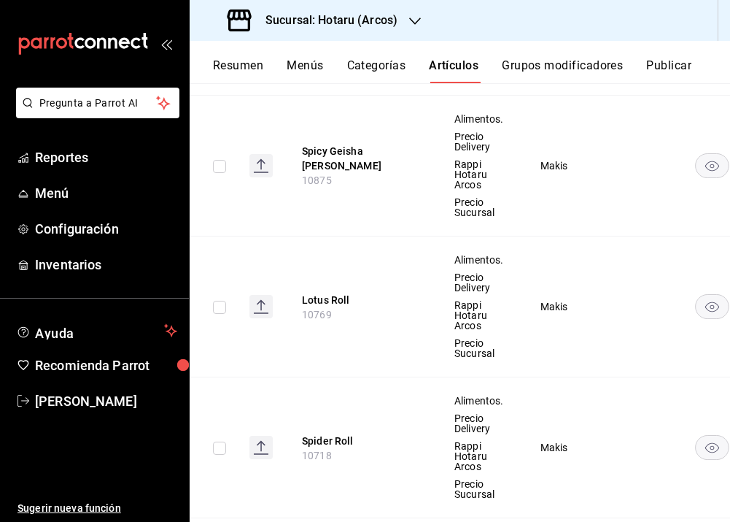
click at [260, 298] on rect at bounding box center [260, 306] width 23 height 23
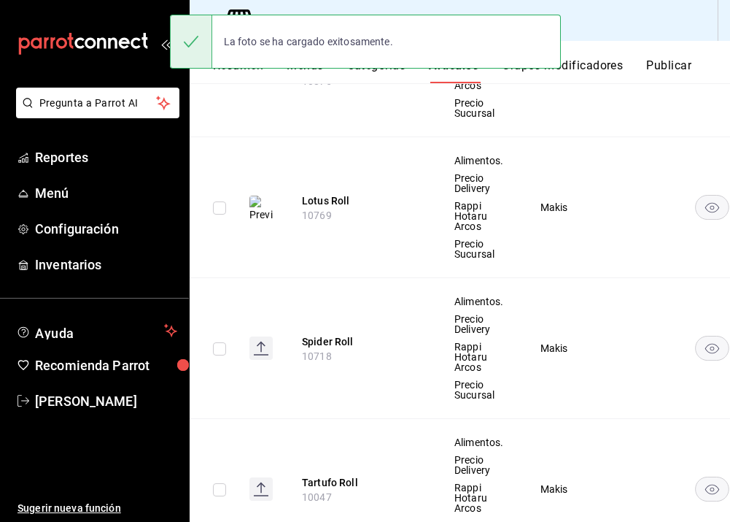
click at [264, 348] on rect at bounding box center [260, 347] width 23 height 23
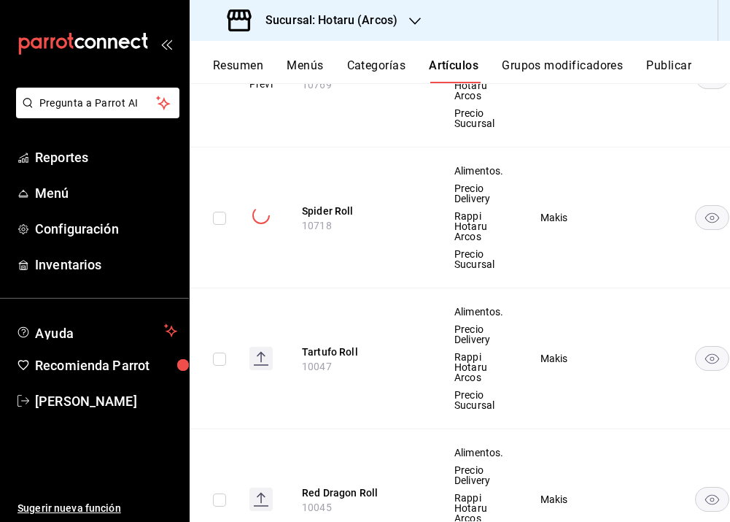
scroll to position [762, 0]
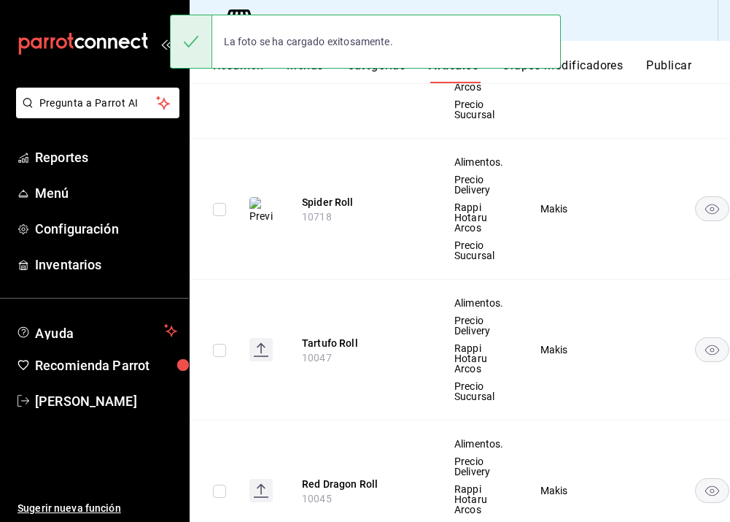
click at [265, 347] on rect at bounding box center [260, 349] width 23 height 23
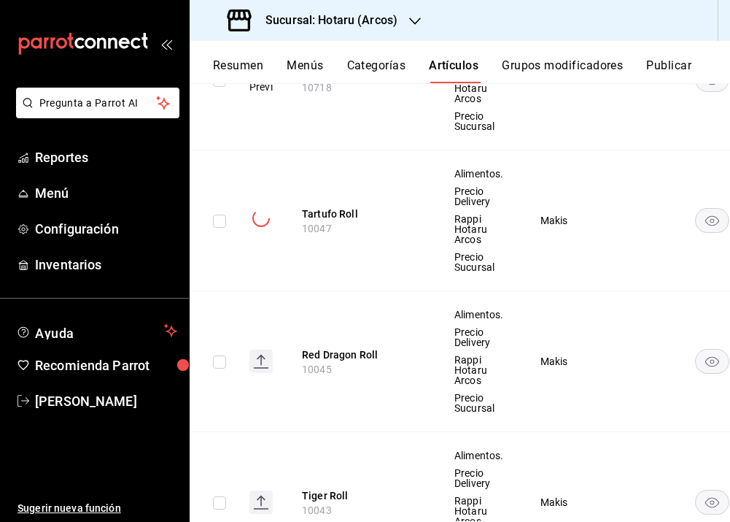
scroll to position [892, 0]
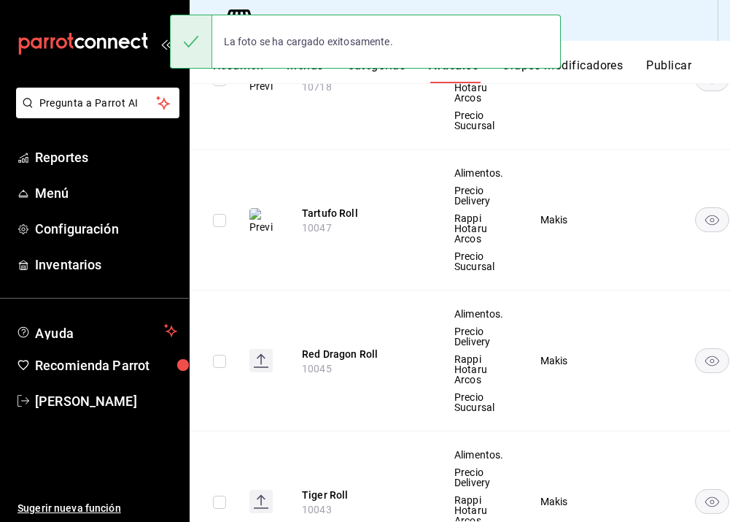
click at [263, 363] on rect at bounding box center [260, 360] width 23 height 23
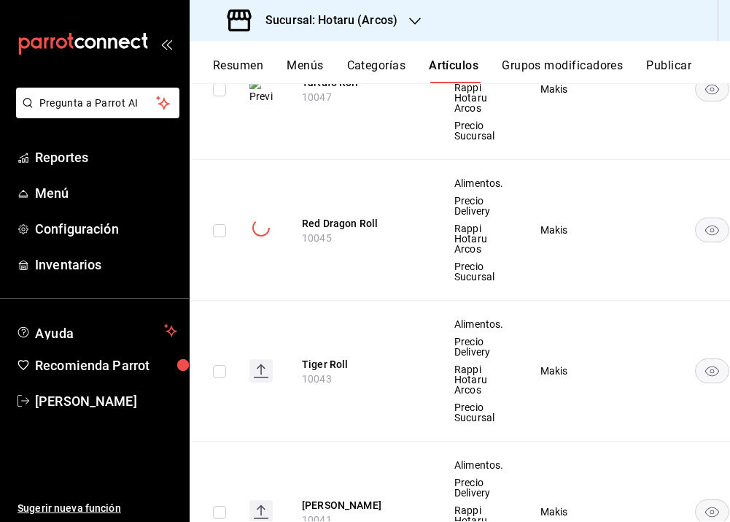
scroll to position [1026, 0]
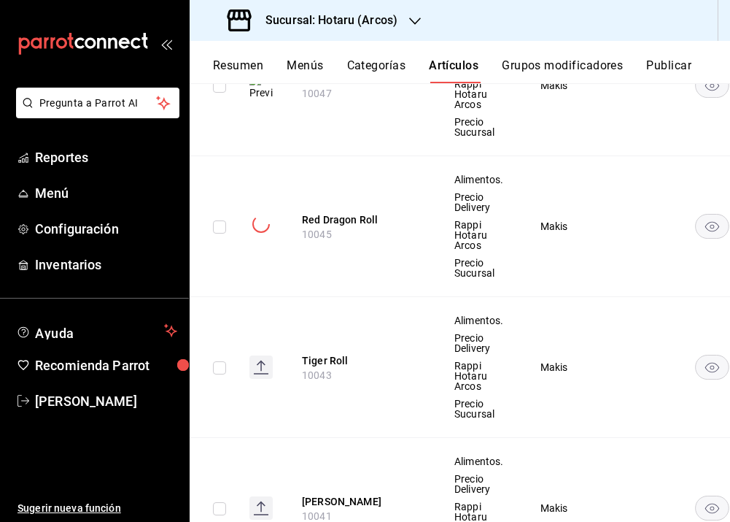
click at [264, 368] on rect at bounding box center [260, 366] width 23 height 23
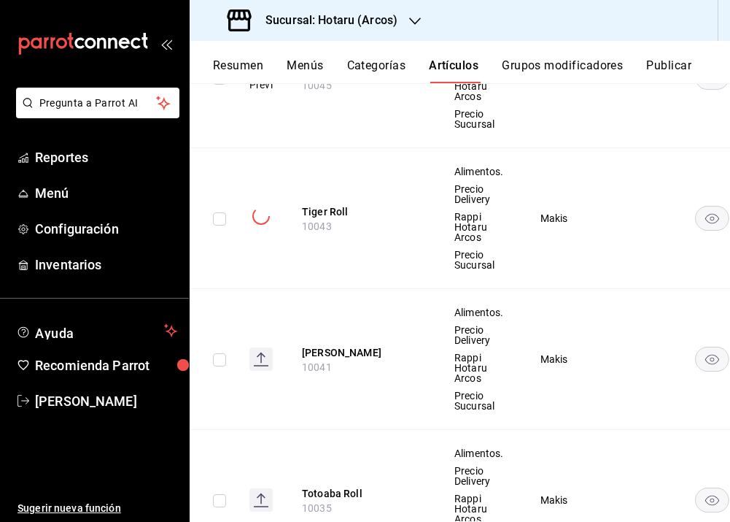
scroll to position [1182, 0]
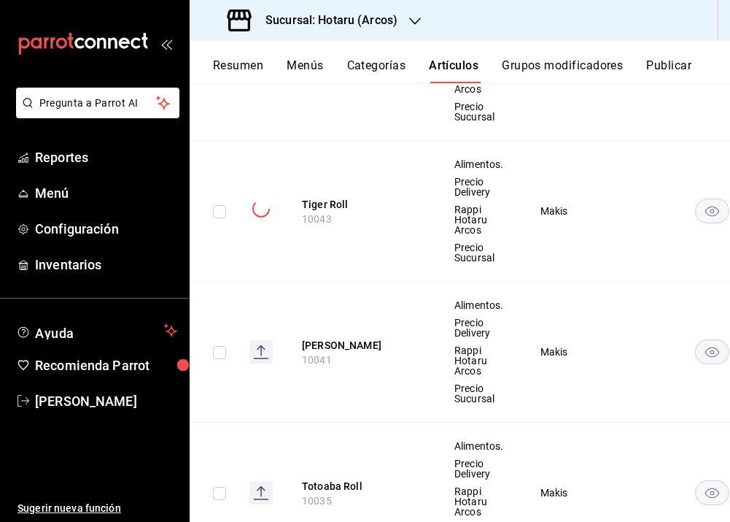
click at [262, 346] on icon at bounding box center [261, 347] width 9 height 5
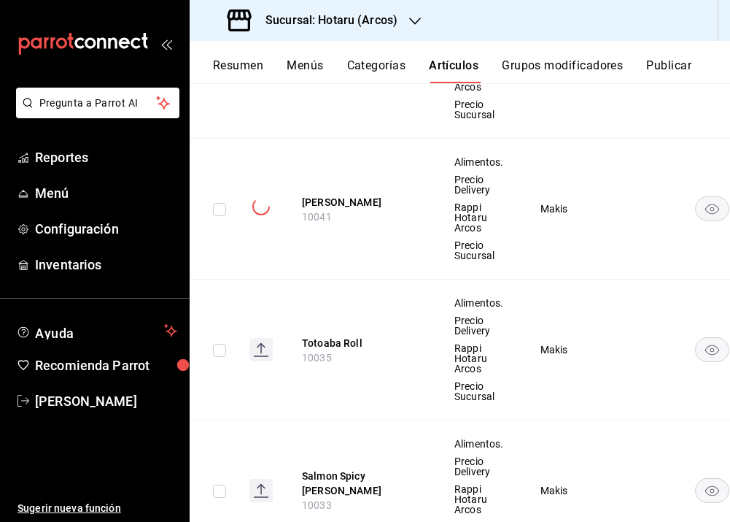
scroll to position [1328, 0]
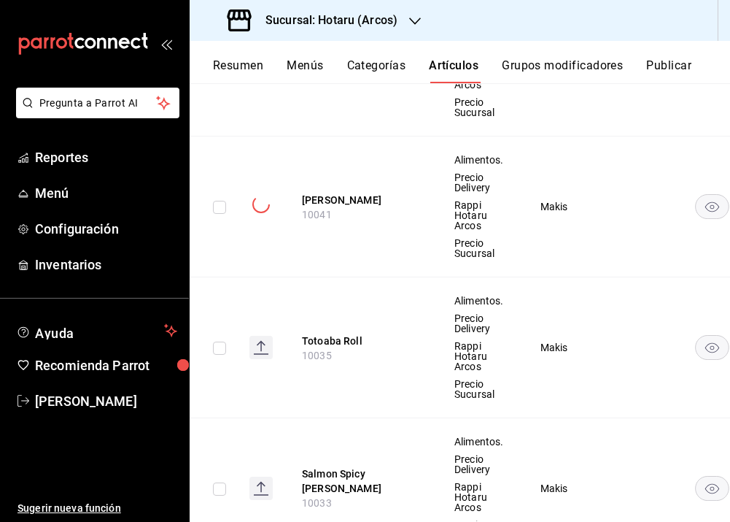
click at [262, 348] on rect at bounding box center [260, 347] width 23 height 23
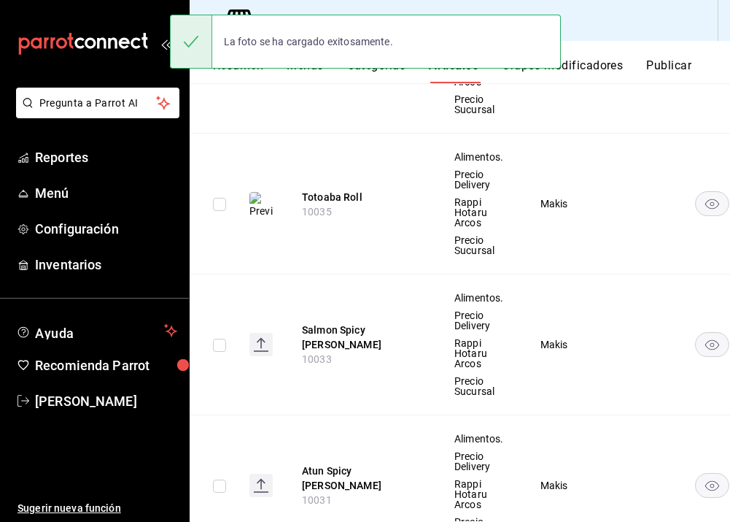
click at [271, 351] on rect at bounding box center [260, 344] width 23 height 23
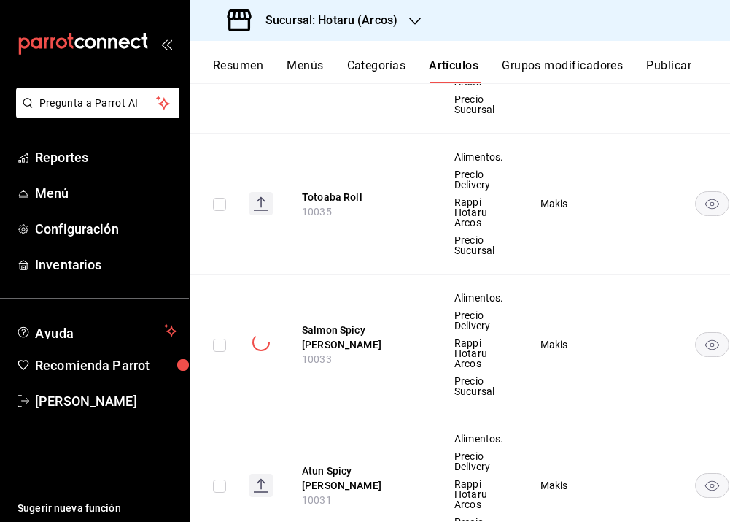
scroll to position [1551, 0]
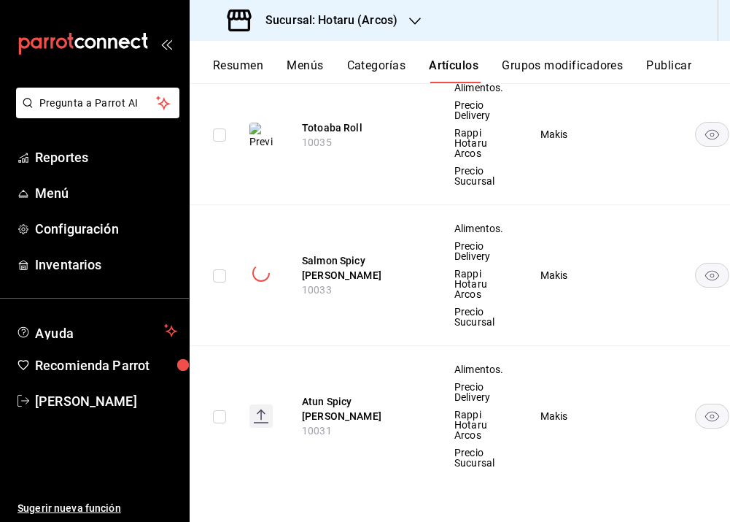
click at [257, 409] on rect at bounding box center [260, 415] width 23 height 23
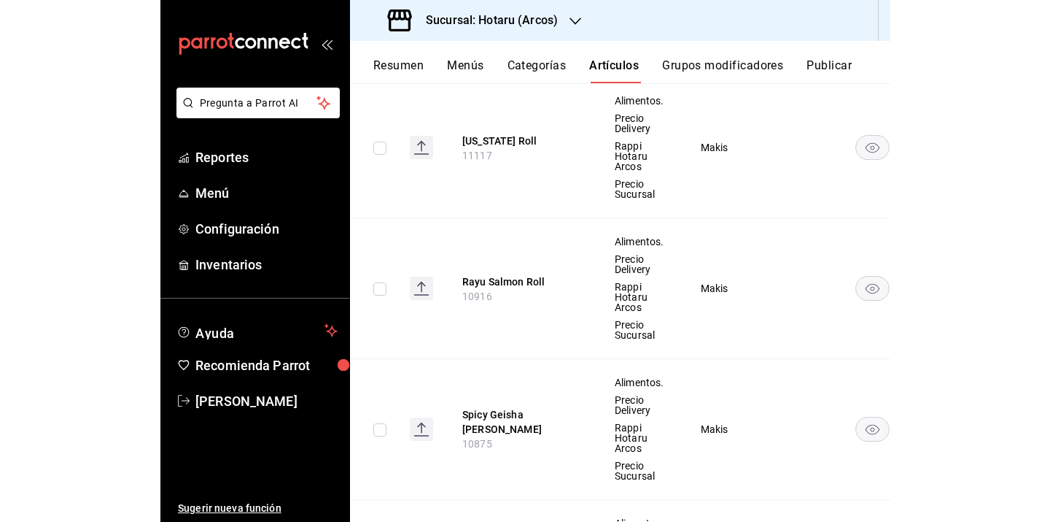
scroll to position [0, 0]
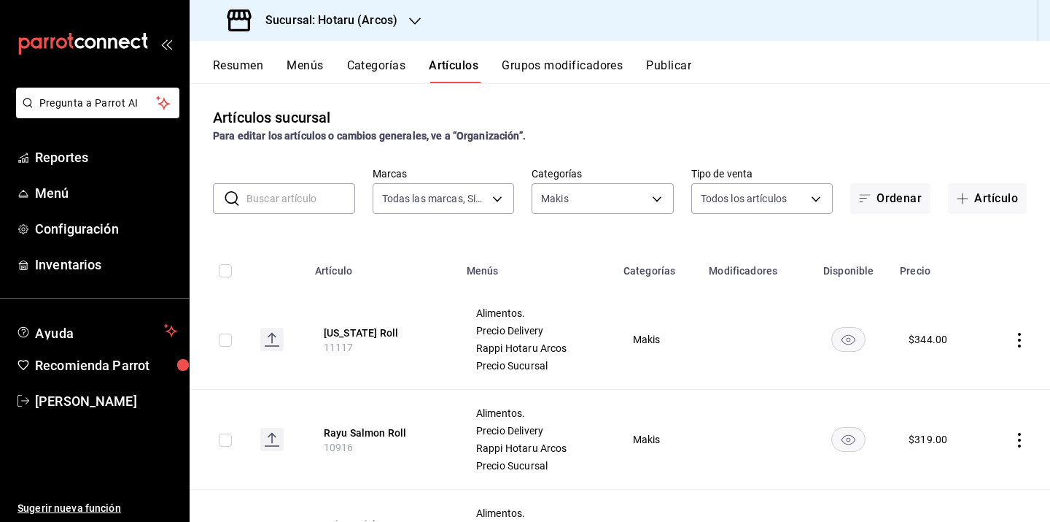
click at [313, 55] on div "Resumen Menús Categorías Artículos Grupos modificadores Publicar" at bounding box center [620, 62] width 861 height 42
click at [309, 64] on button "Menús" at bounding box center [305, 70] width 36 height 25
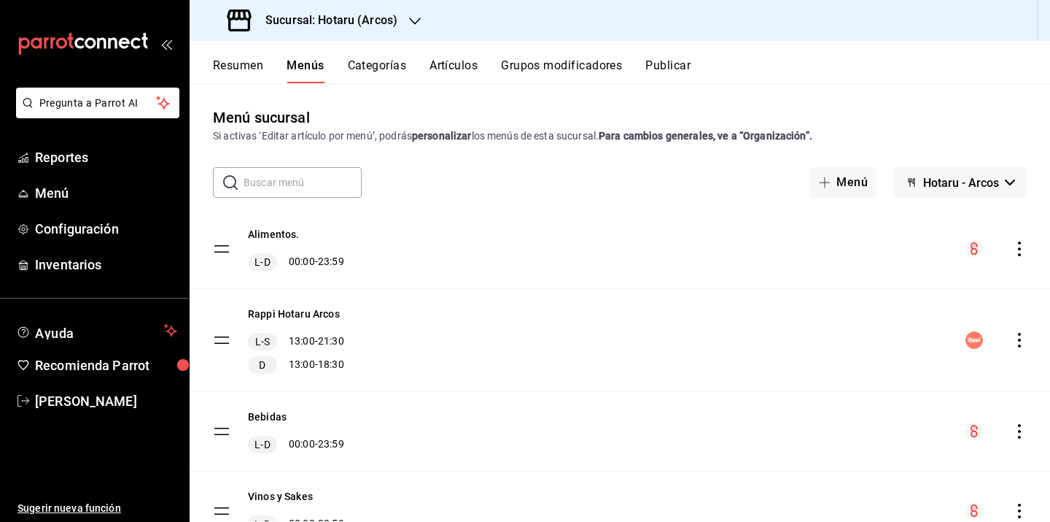
click at [247, 65] on button "Resumen" at bounding box center [238, 70] width 50 height 25
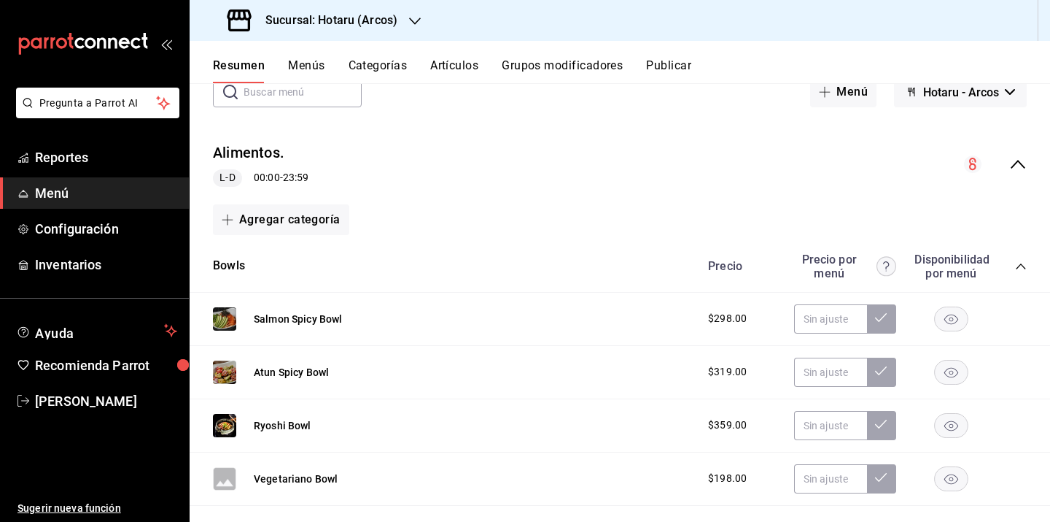
scroll to position [113, 0]
